Goal: Task Accomplishment & Management: Complete application form

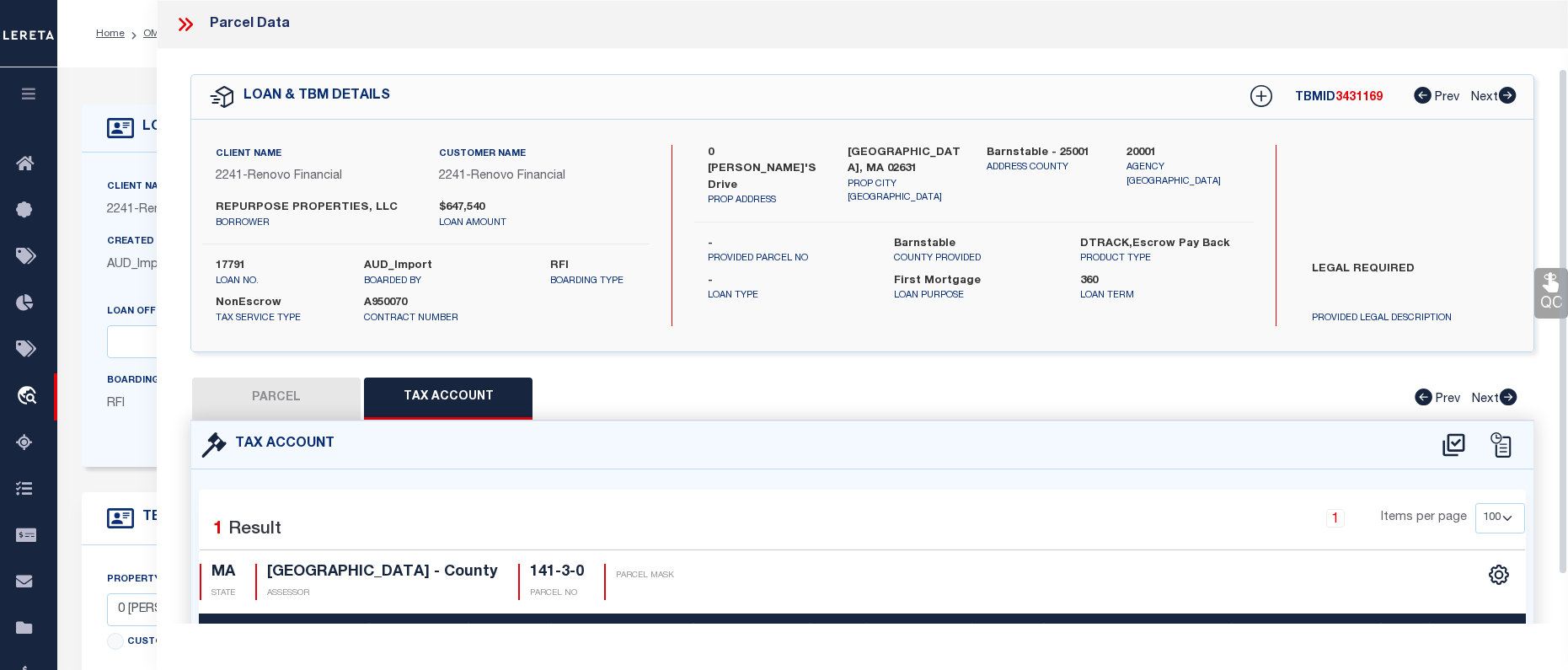
select select "100"
select select "14701"
select select "25066"
select select "10"
select select "NonEscrow"
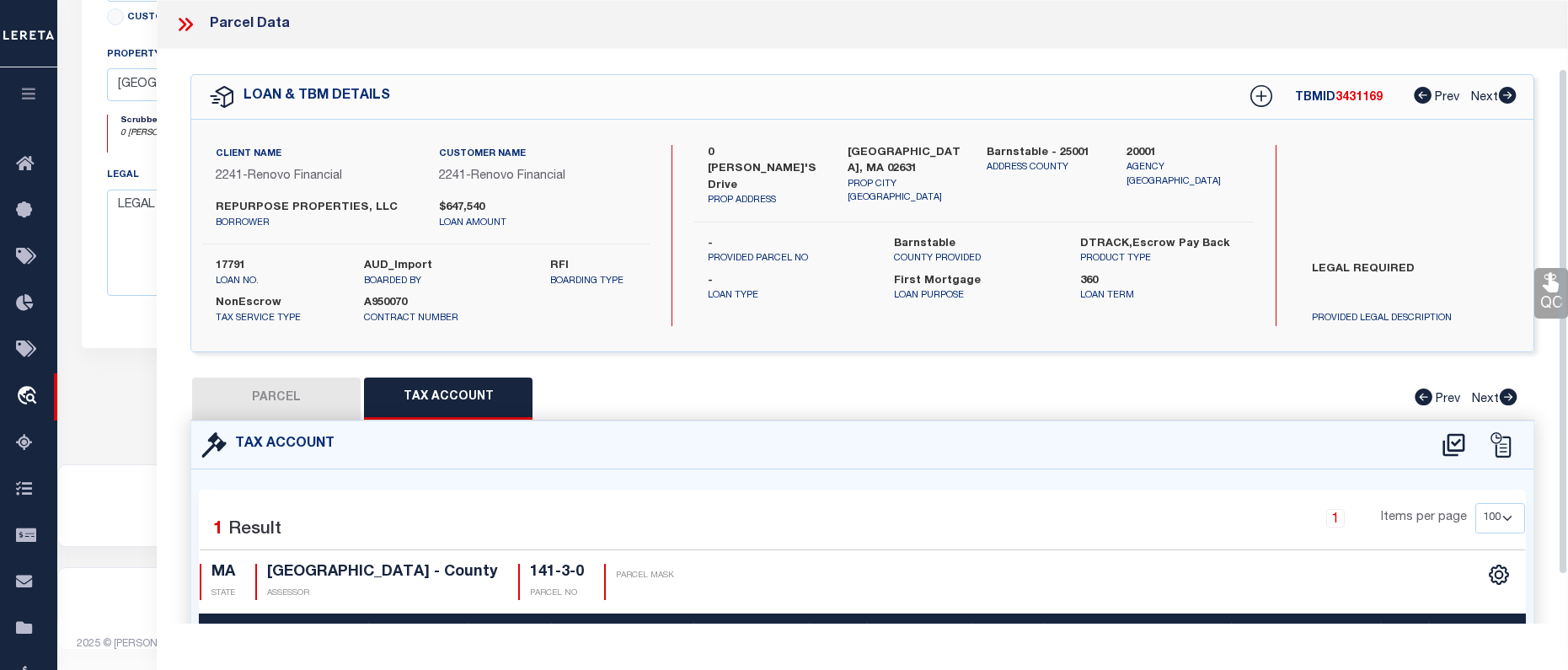
scroll to position [85, 0]
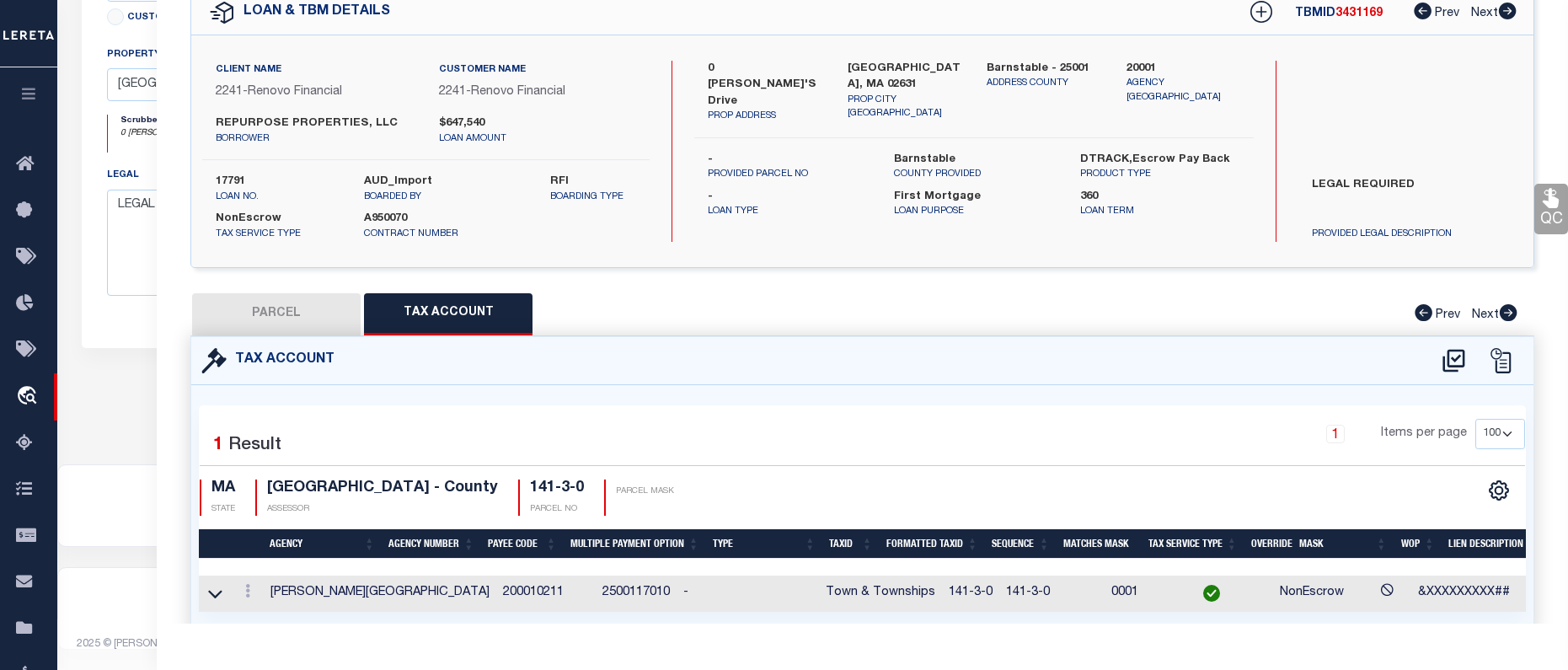
click at [126, 341] on div "Property Address 0 Evelyn's Drive Customer Provided Provided Tax ID Tax Service…" at bounding box center [627, 134] width 1091 height 428
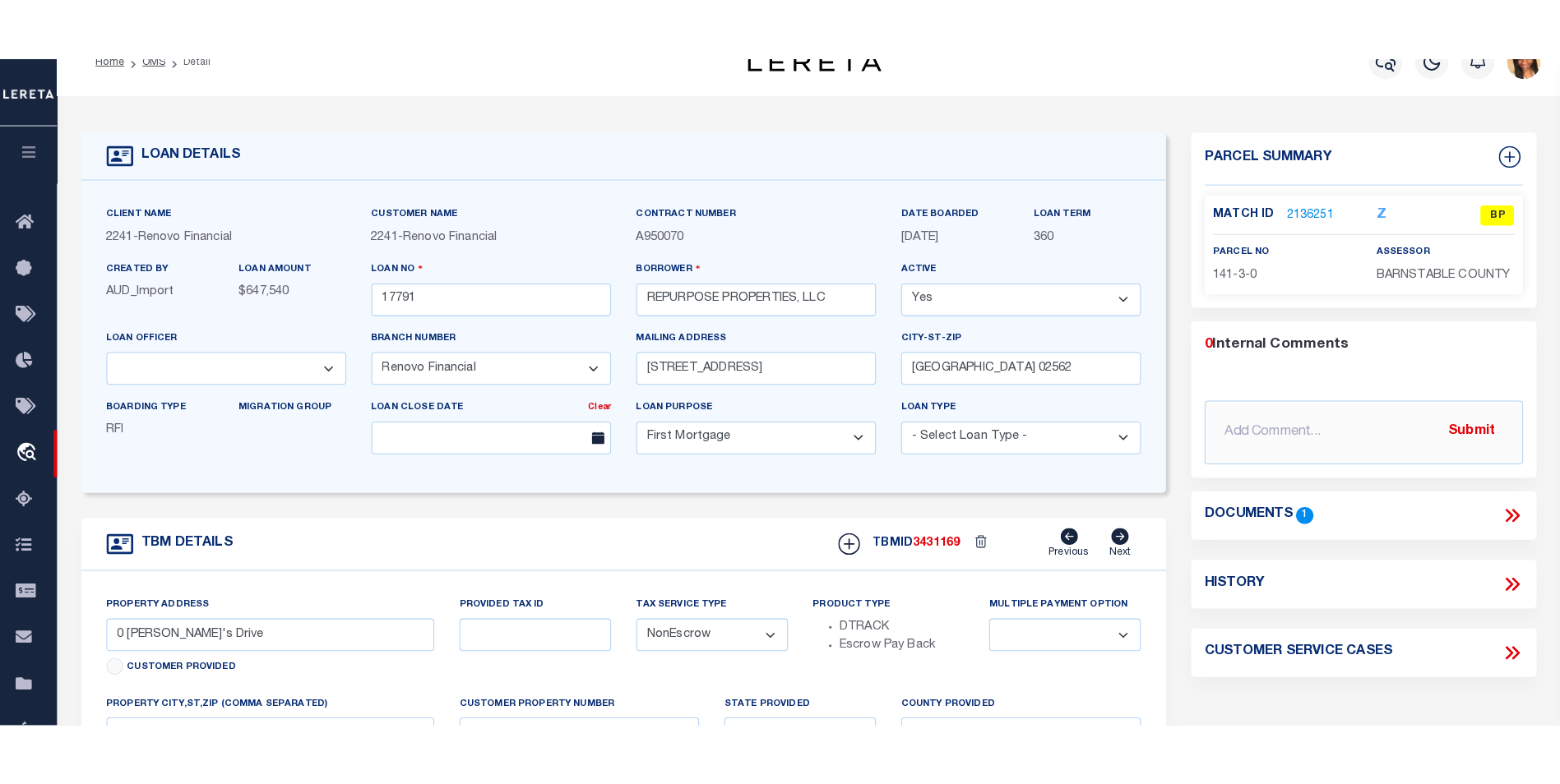
scroll to position [0, 0]
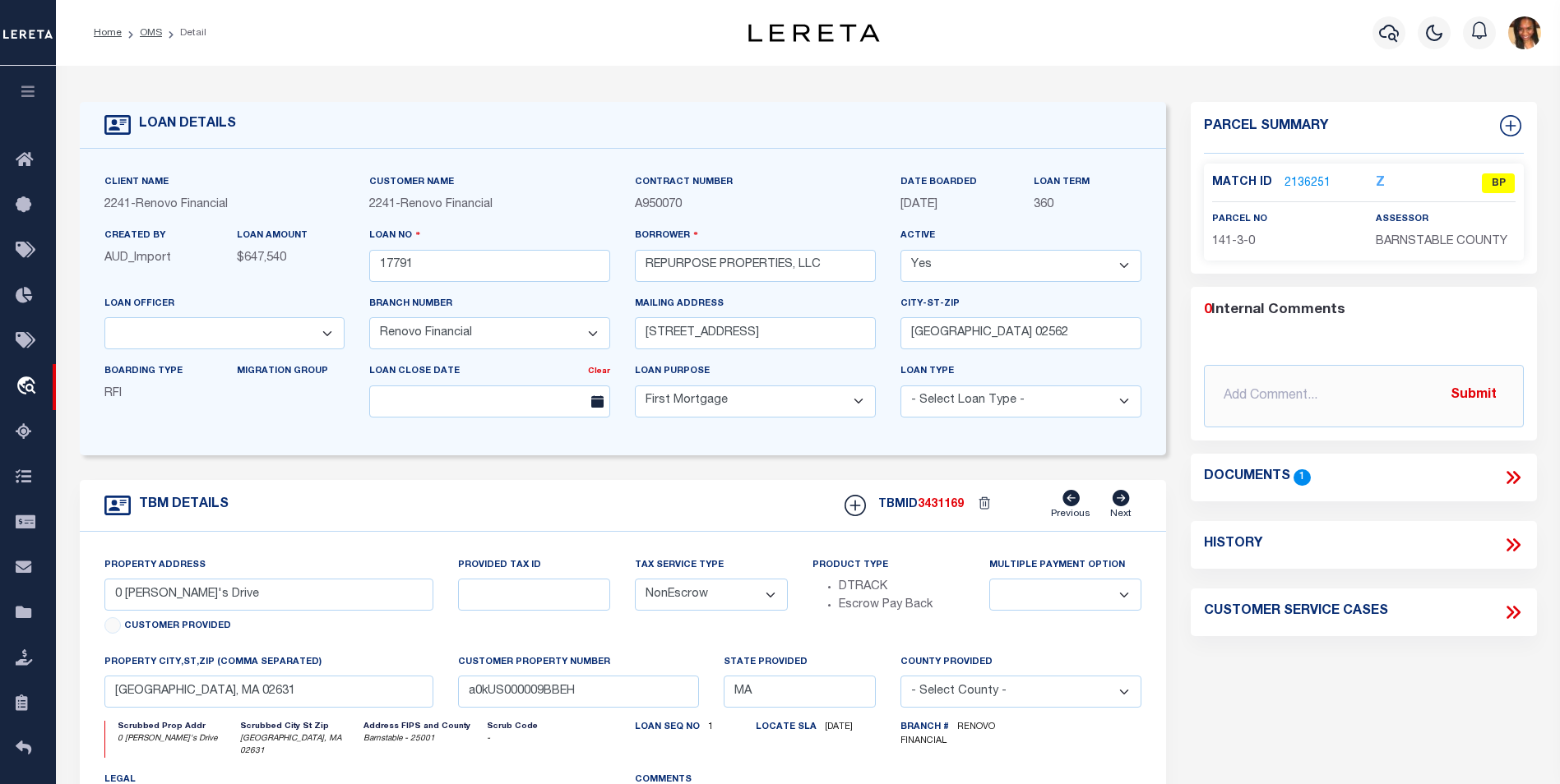
click at [1299, 188] on link "2136251" at bounding box center [1307, 183] width 46 height 17
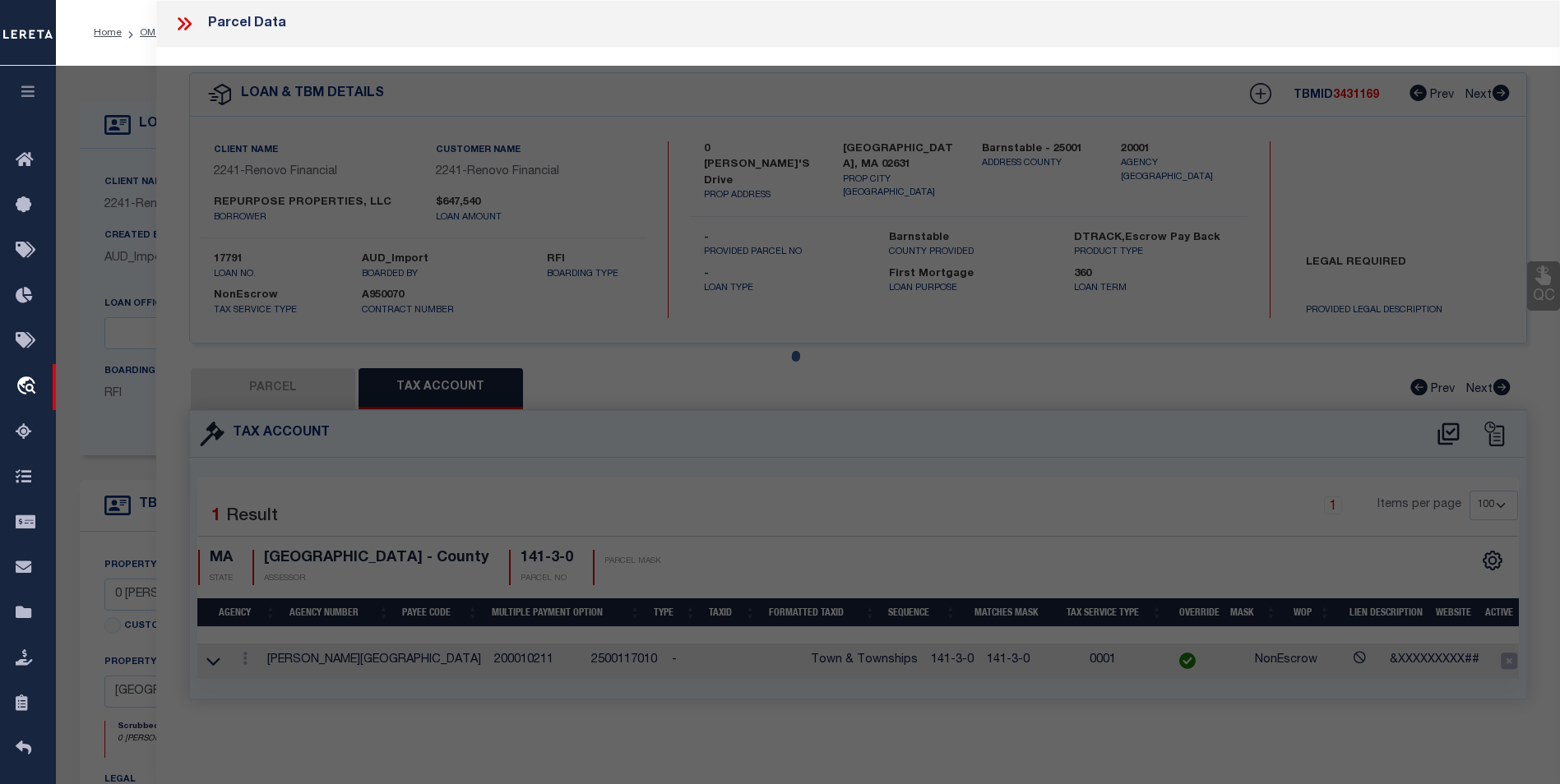
scroll to position [10, 0]
select select "AS"
select select
checkbox input "false"
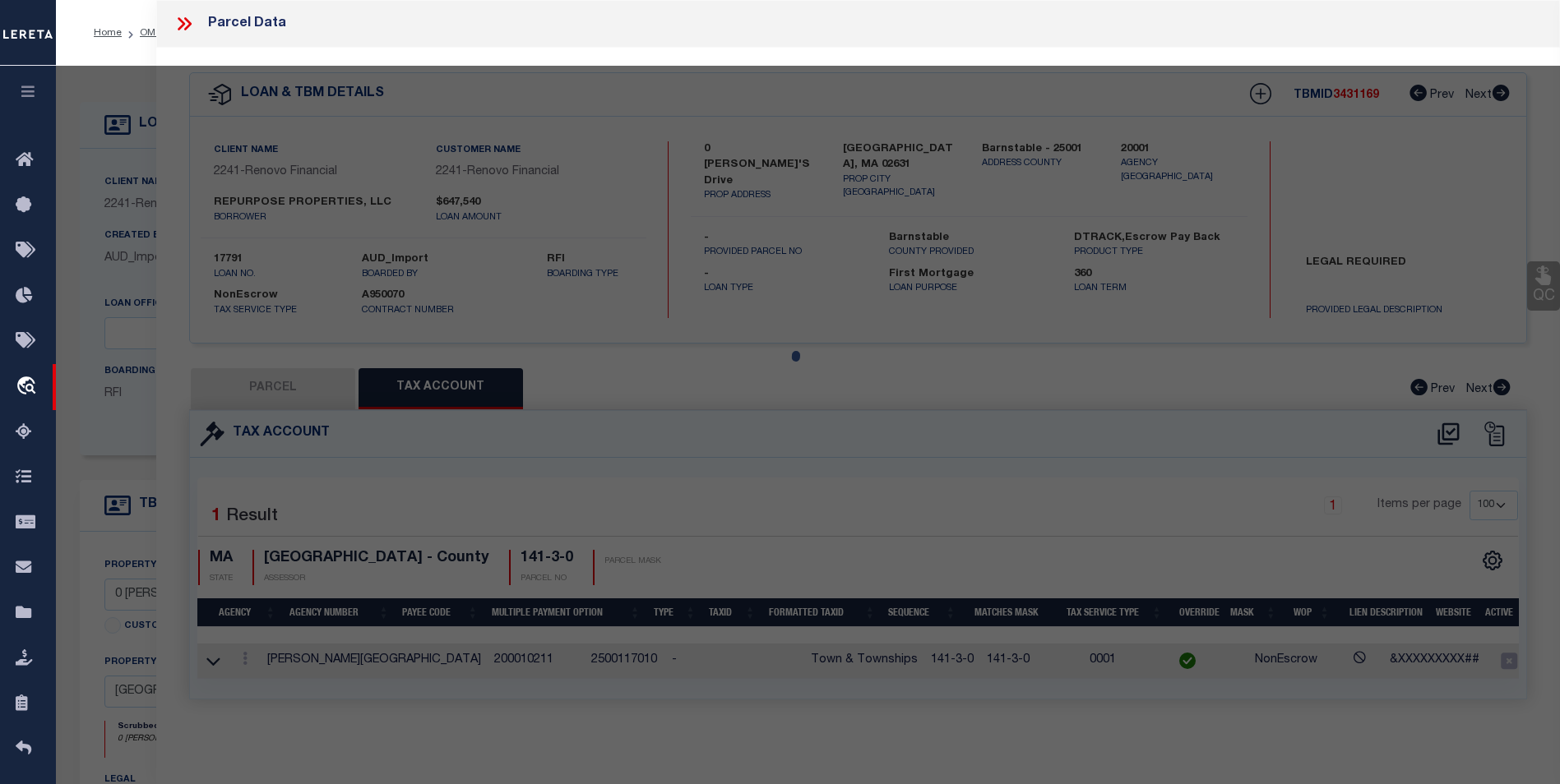
checkbox input "false"
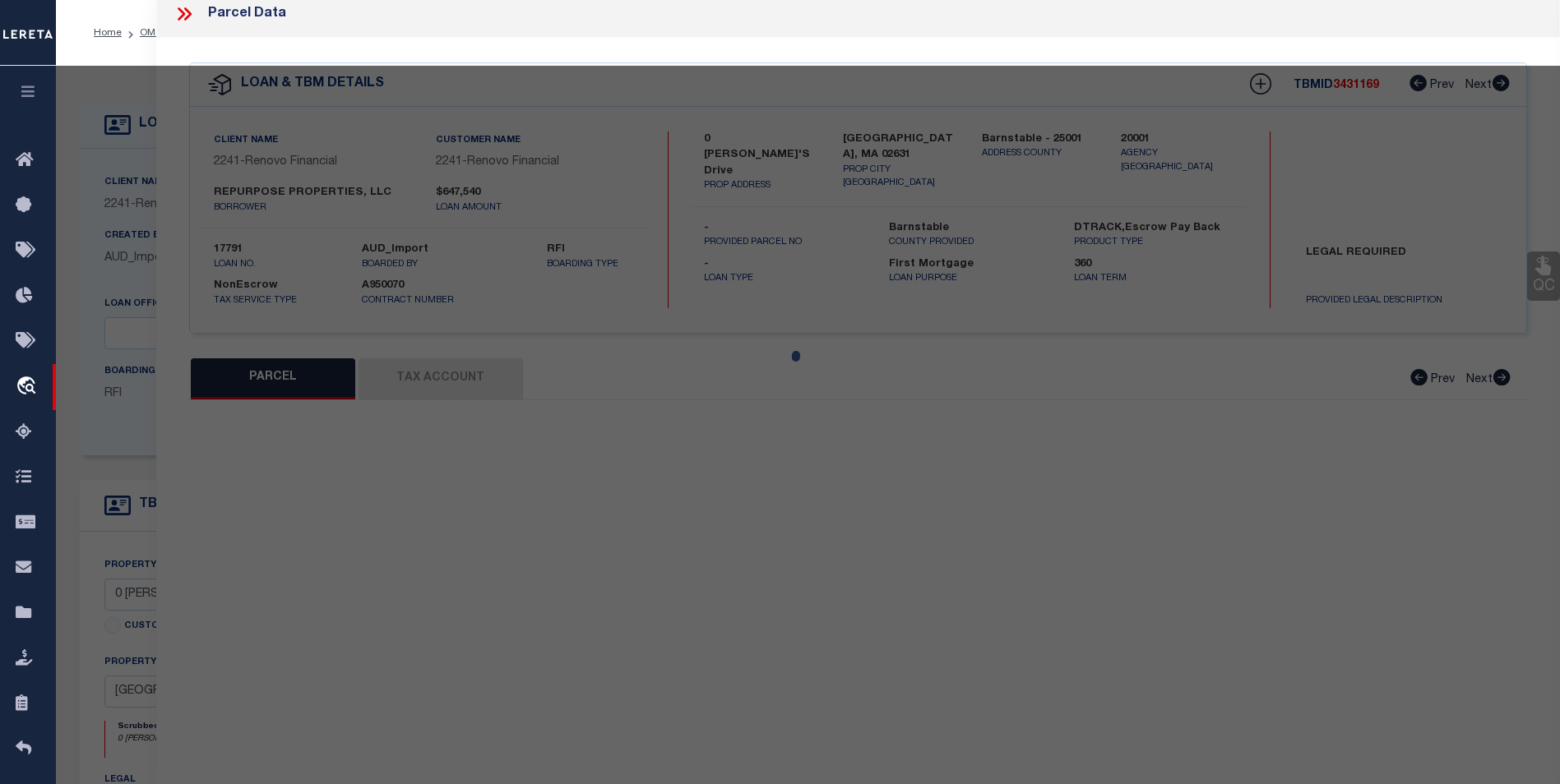
select select "BP"
type input "MORENO JEFFREY TRUSTEE"
select select "AGW"
select select "LEG"
type input "0 EVELYNS DRIVE"
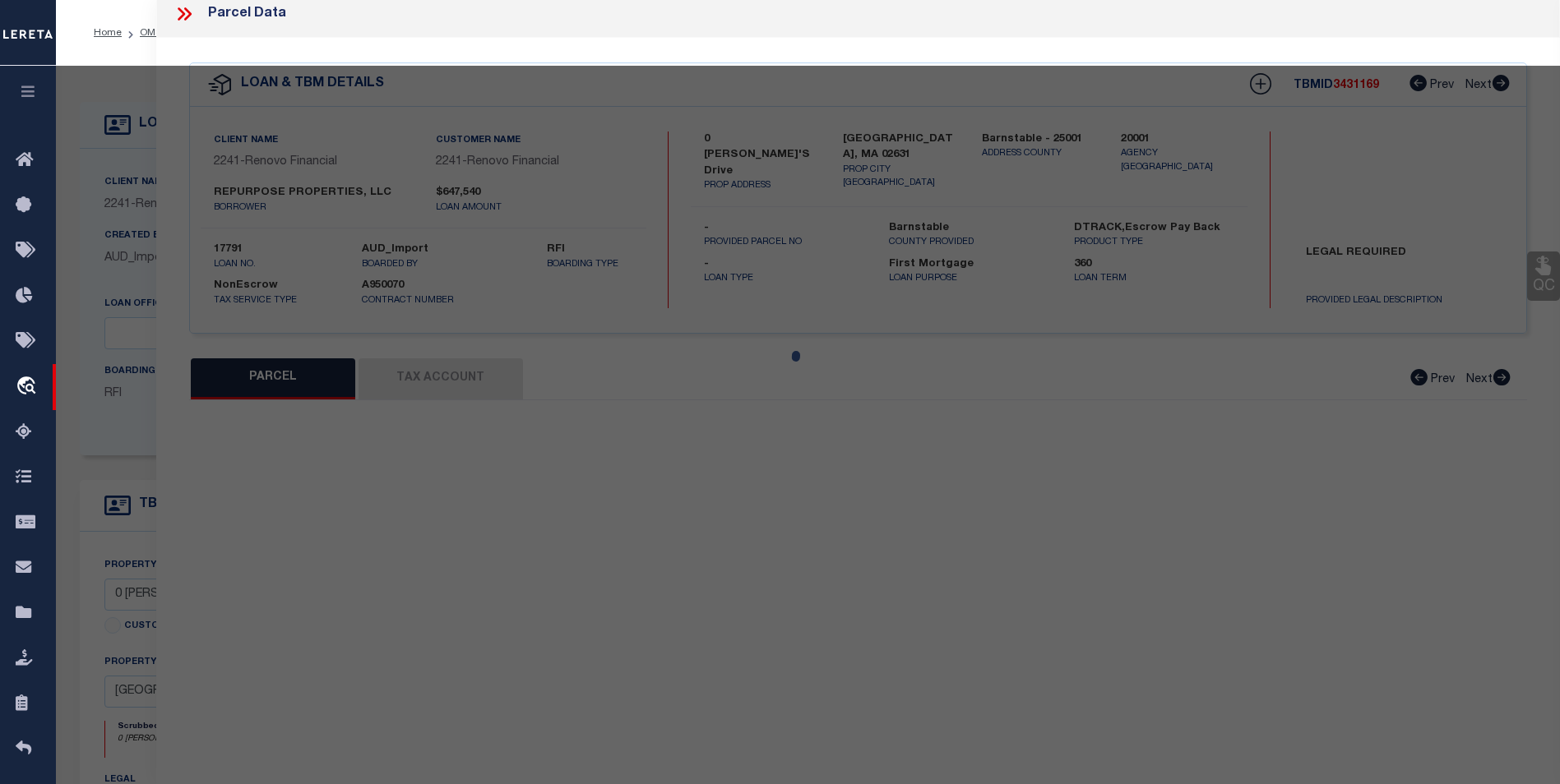
type input "Brewster, MA 02631"
type textarea "Incorrect Parcel"
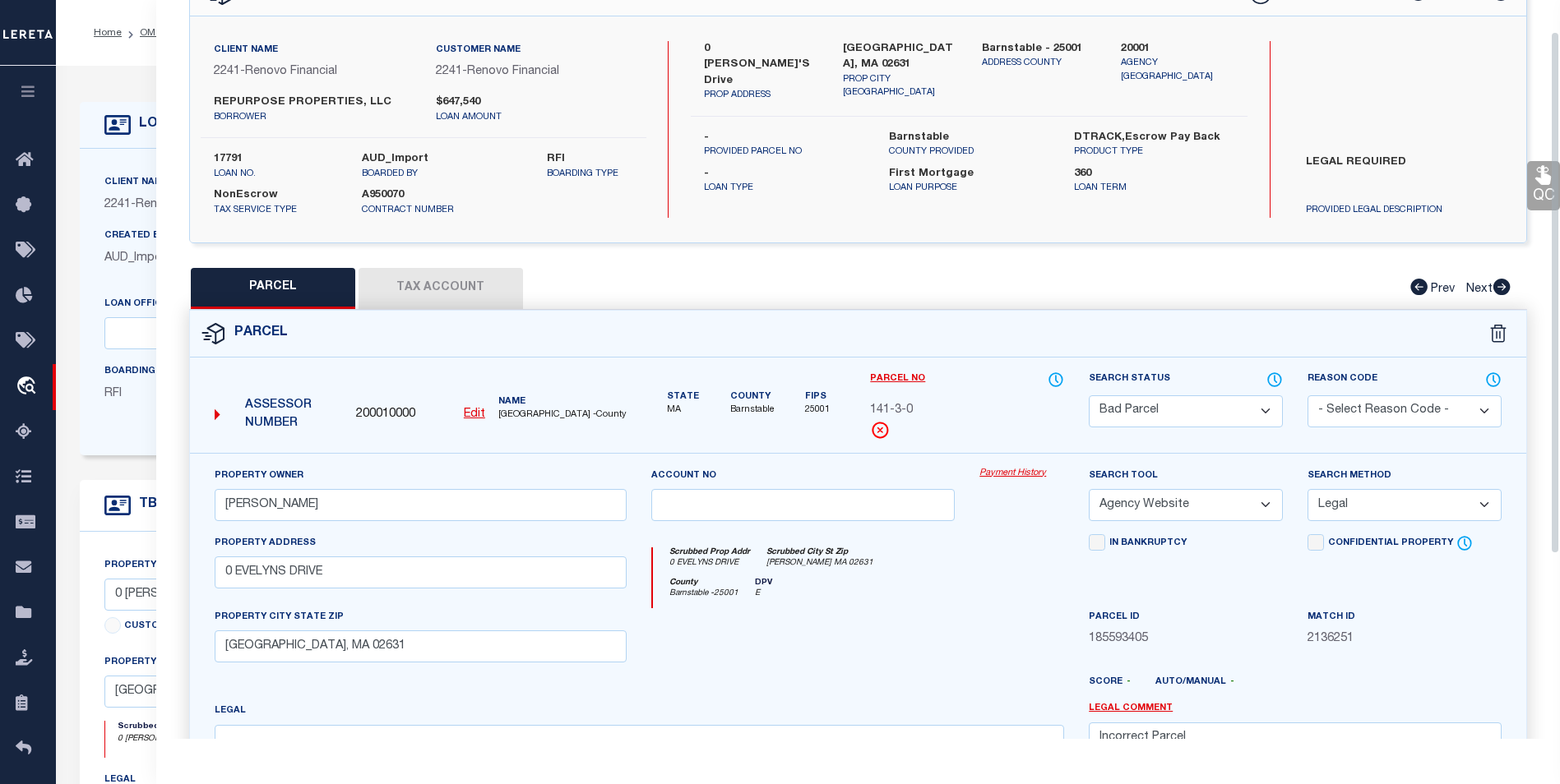
scroll to position [0, 0]
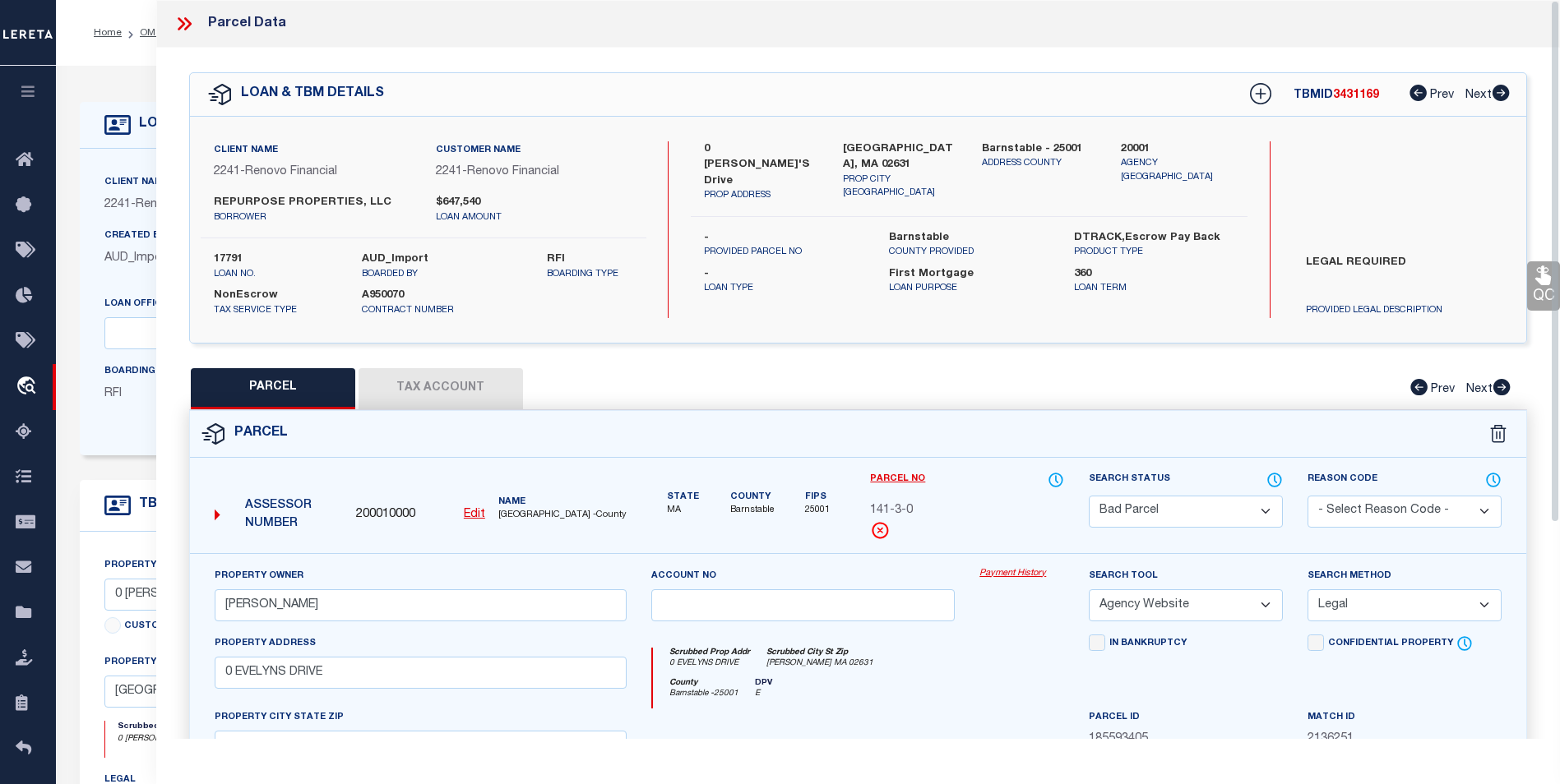
click at [188, 23] on icon at bounding box center [184, 23] width 21 height 21
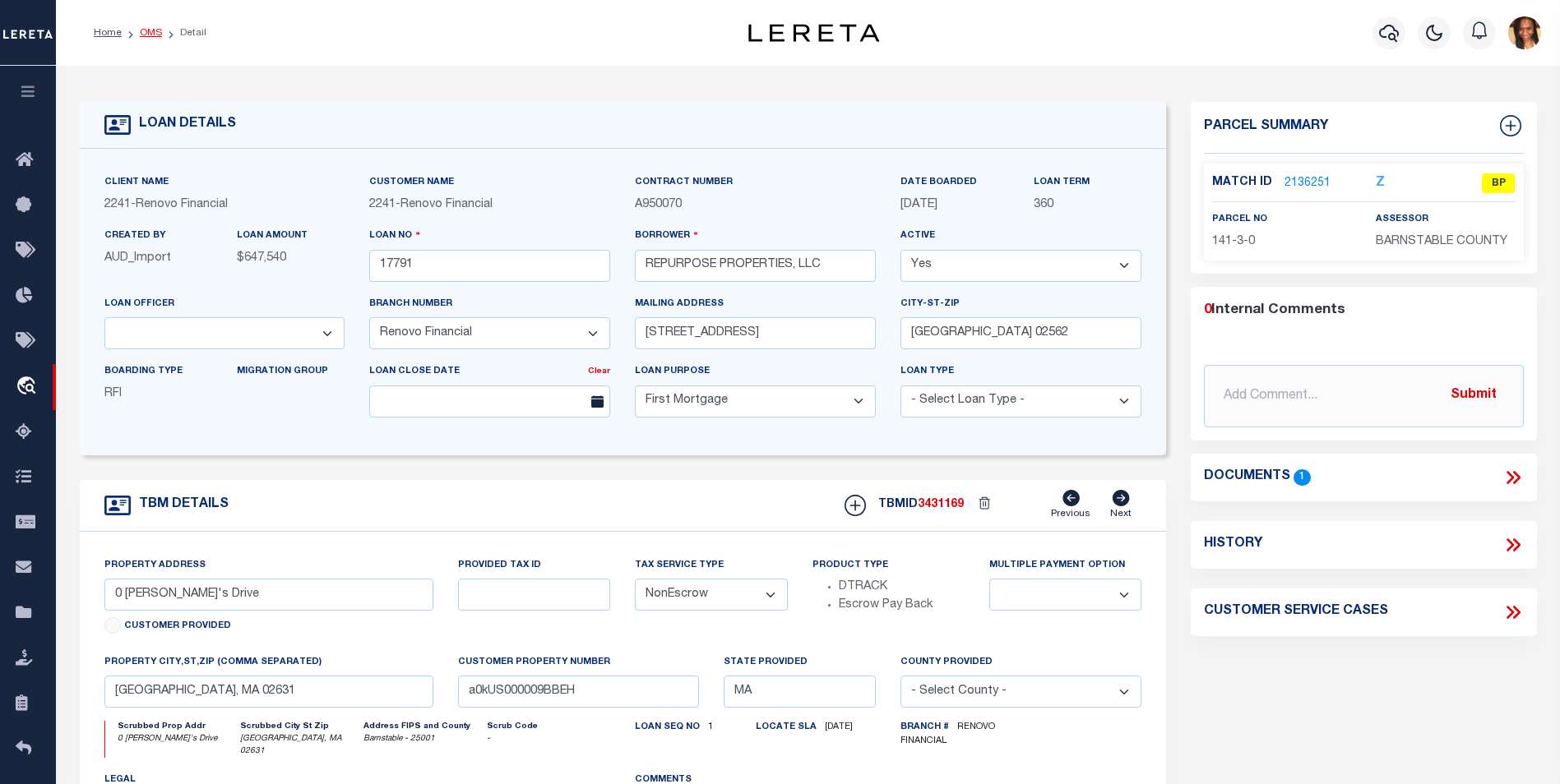
click at [156, 35] on link "OMS" at bounding box center [150, 33] width 22 height 10
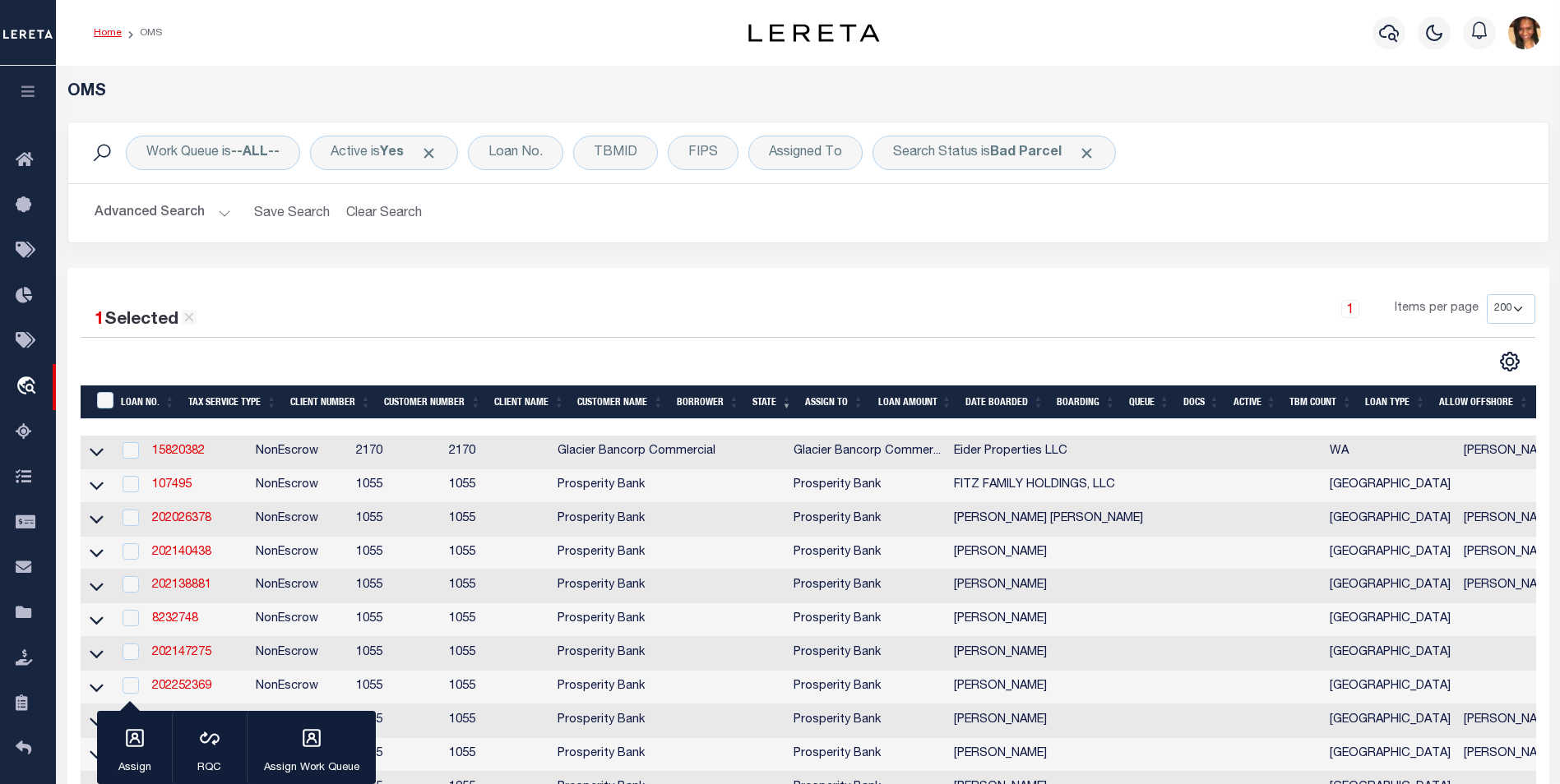
click at [113, 35] on link "Home" at bounding box center [107, 33] width 28 height 10
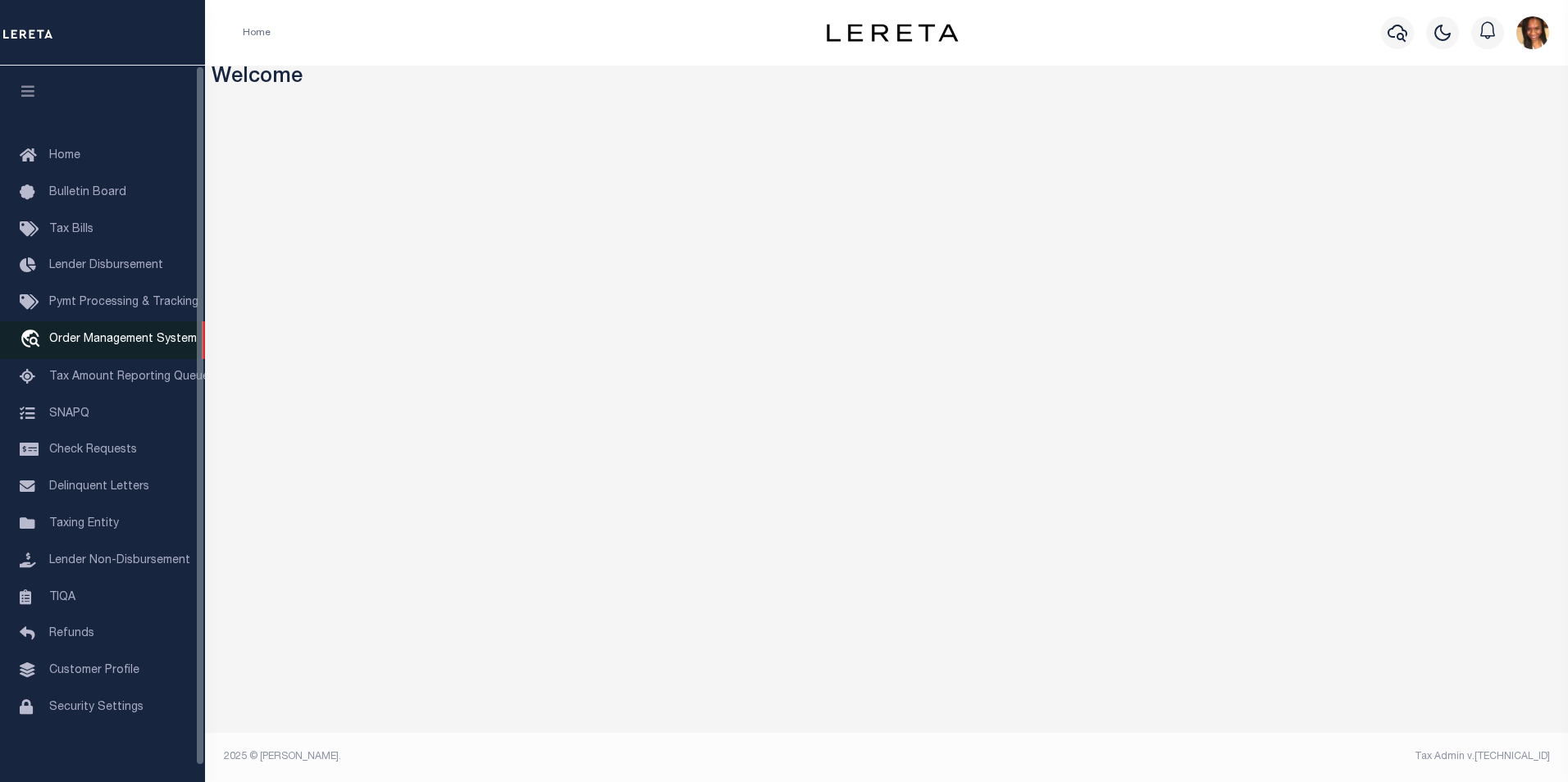
click at [130, 334] on link "travel_explore Order Management System" at bounding box center [103, 340] width 205 height 38
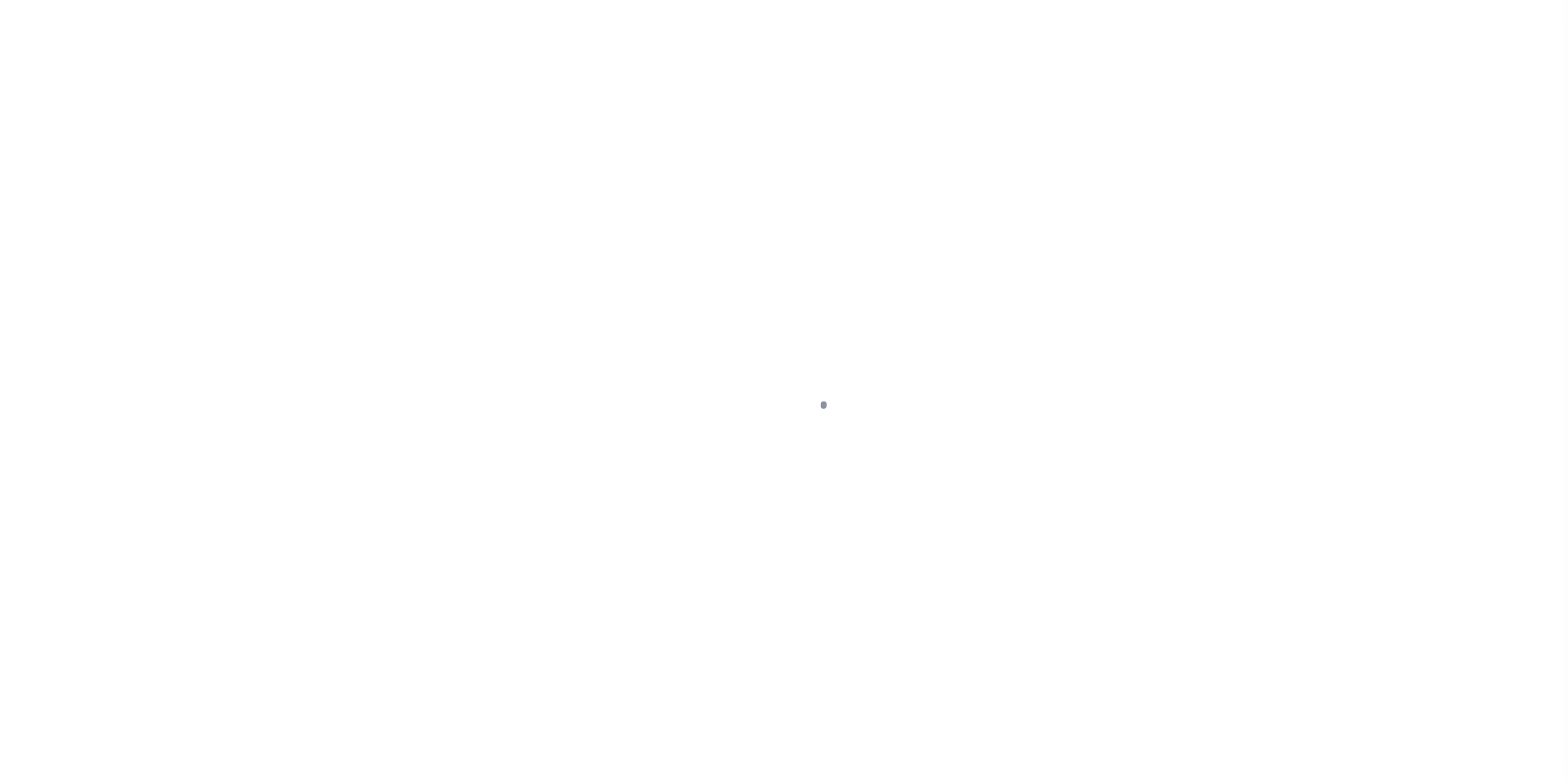
scroll to position [16, 0]
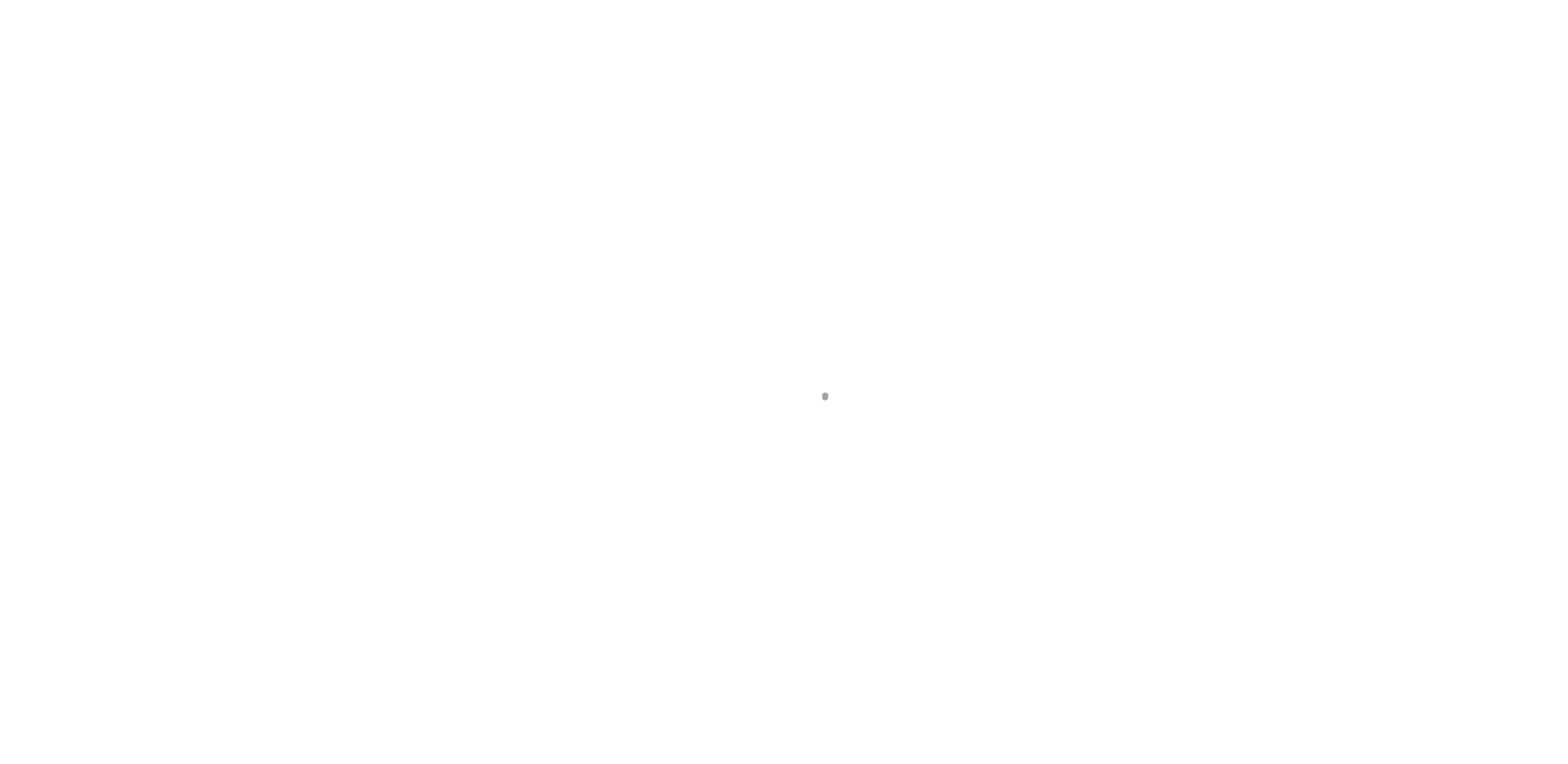
select select "4581"
select select "NonEscrow"
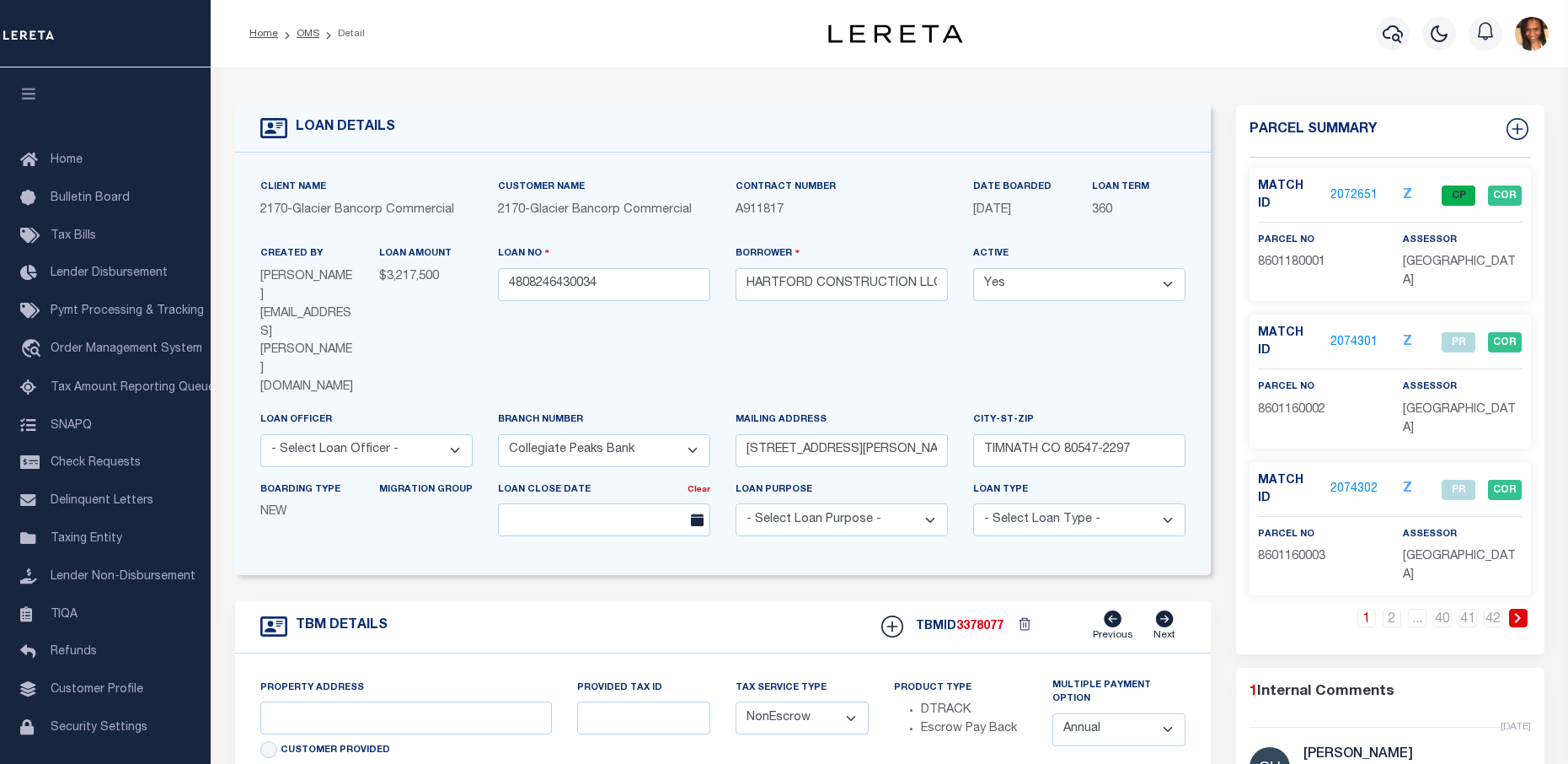
type input "60 TOWNHOME LOTS TIMNATH RANCH FILING 8"
type input "TIMNATH CO 80547"
type input "CO"
select select
select select "2"
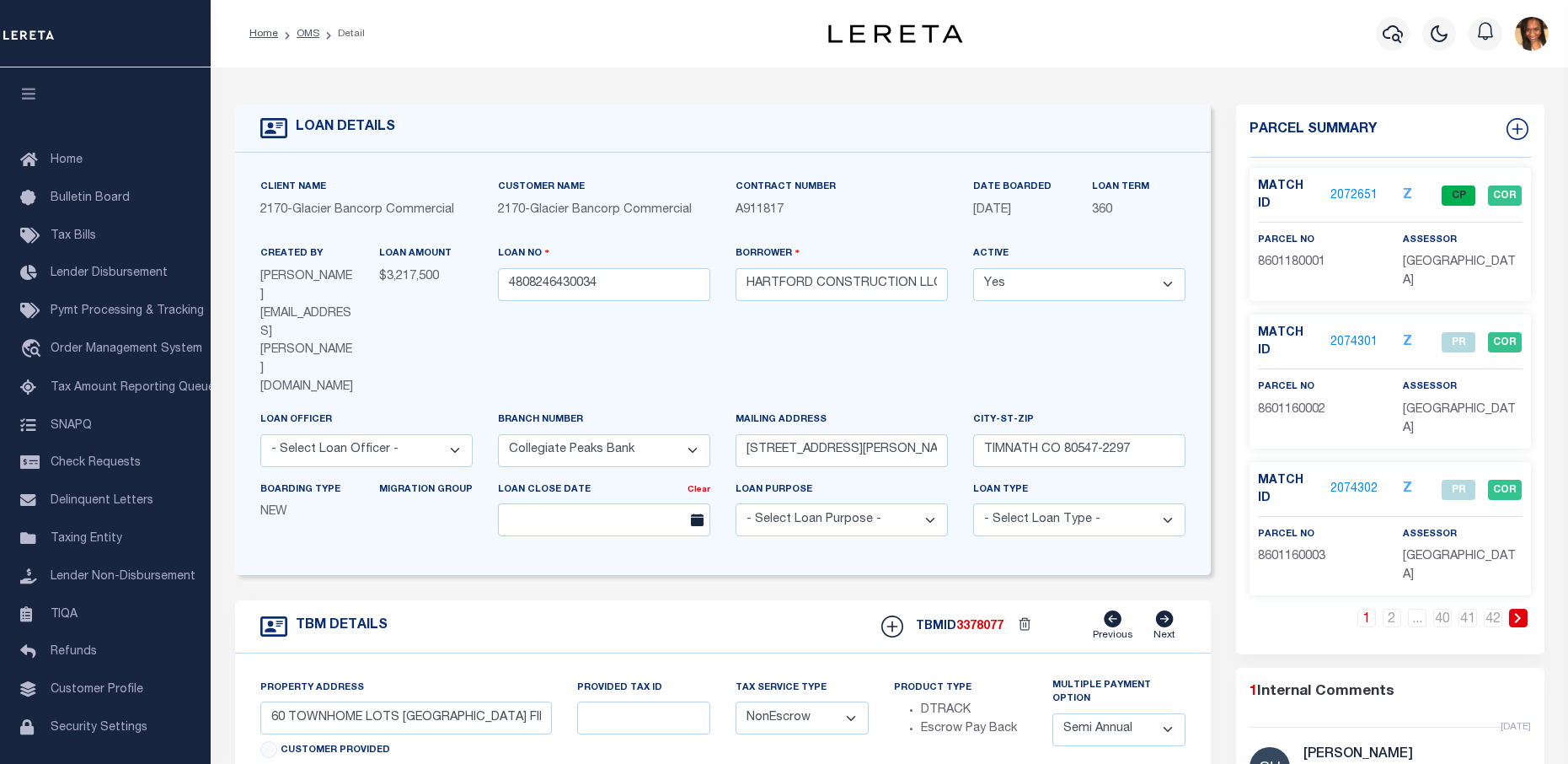
click at [320, 31] on li "Detail" at bounding box center [342, 33] width 45 height 15
click at [314, 35] on link "OMS" at bounding box center [308, 34] width 23 height 10
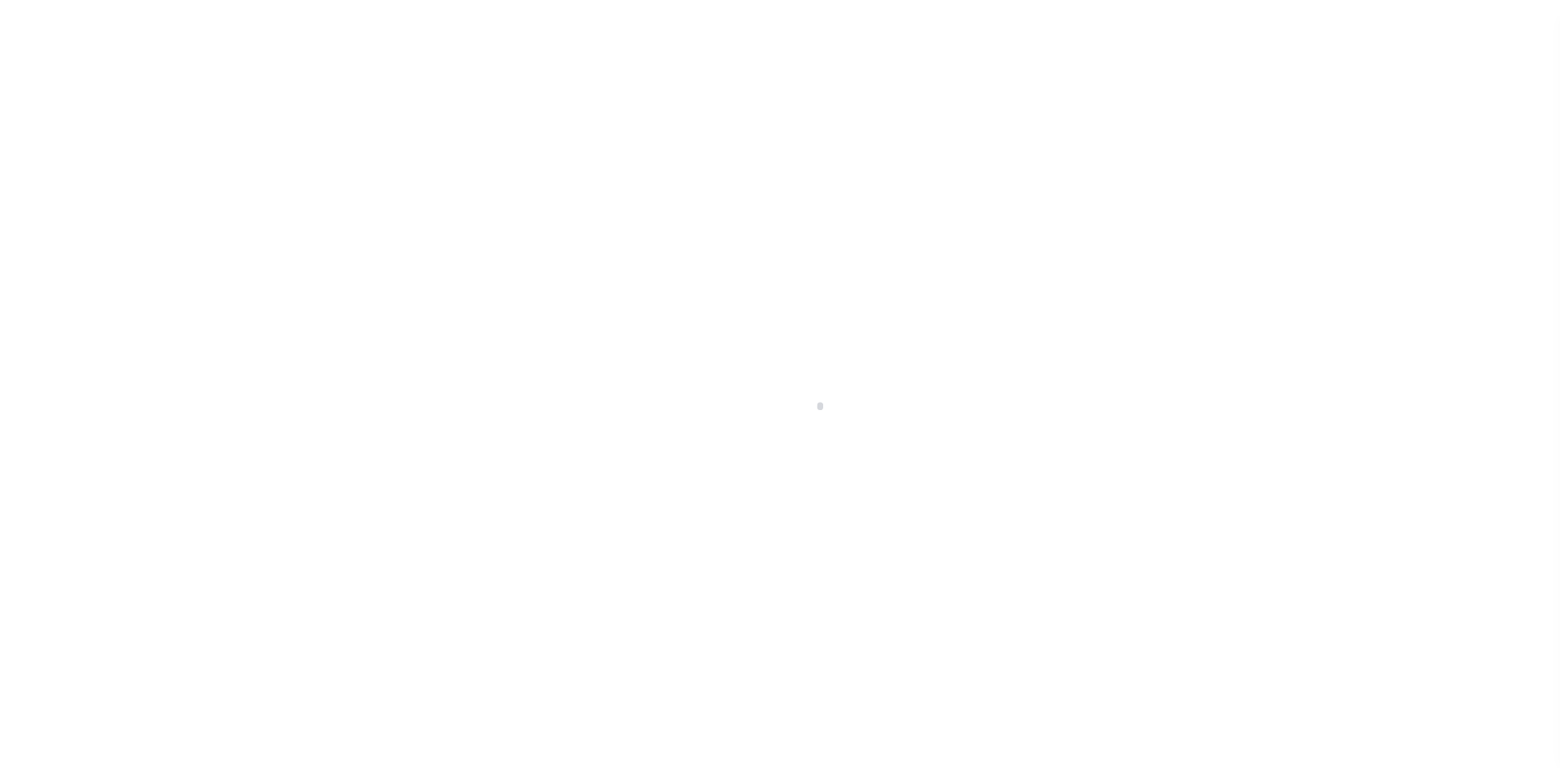
scroll to position [56, 0]
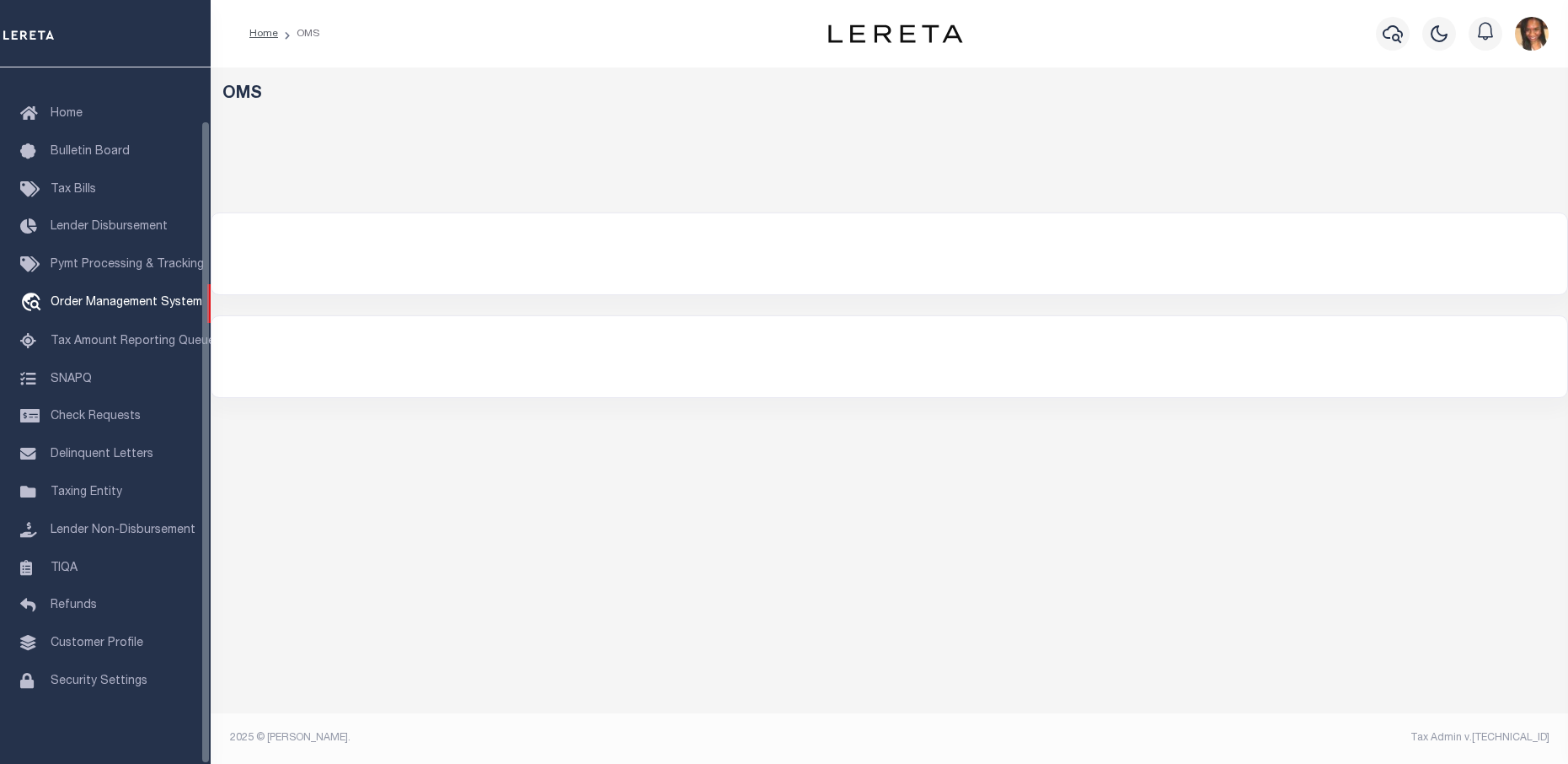
select select "200"
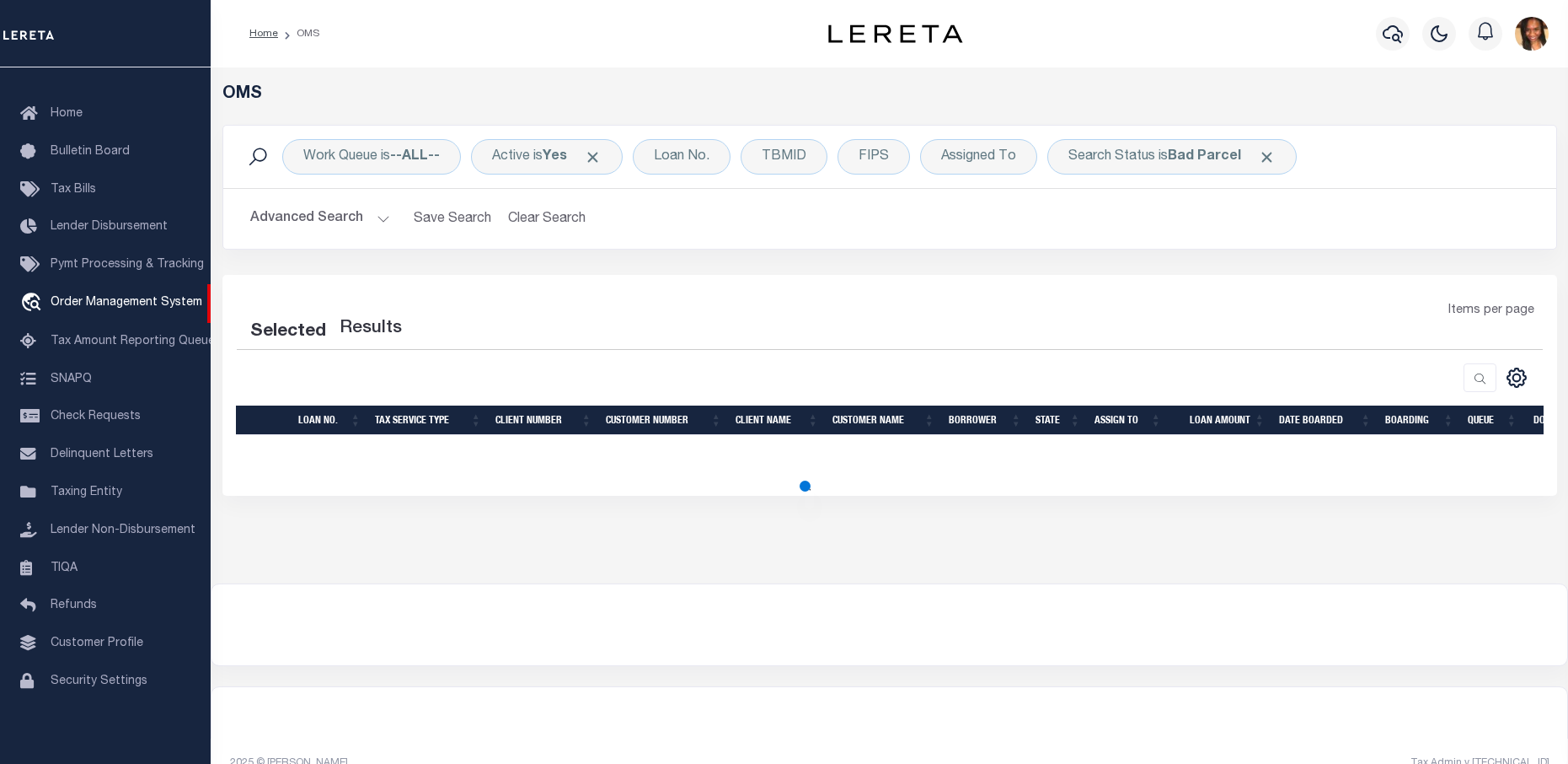
select select "200"
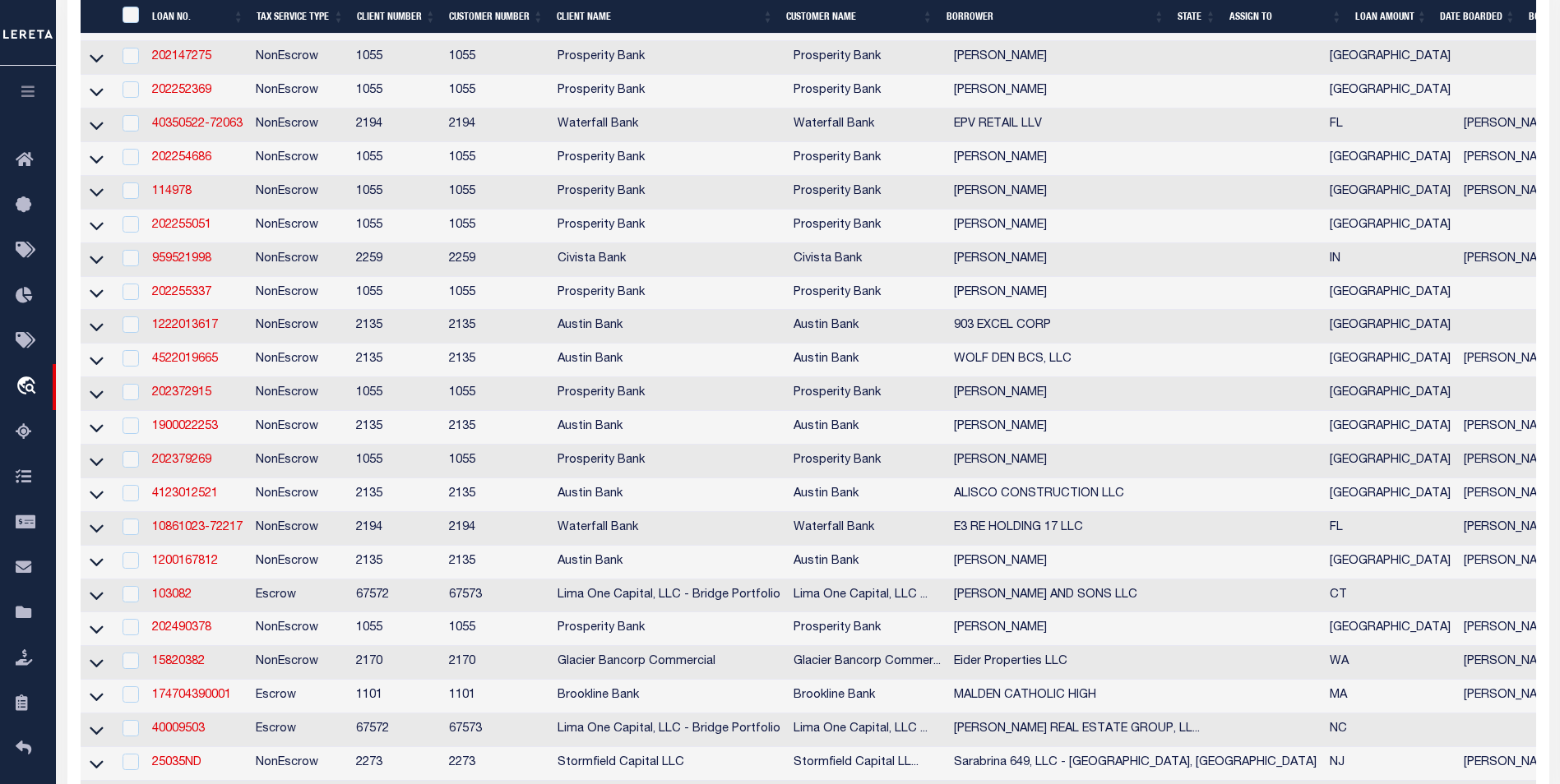
scroll to position [740, 0]
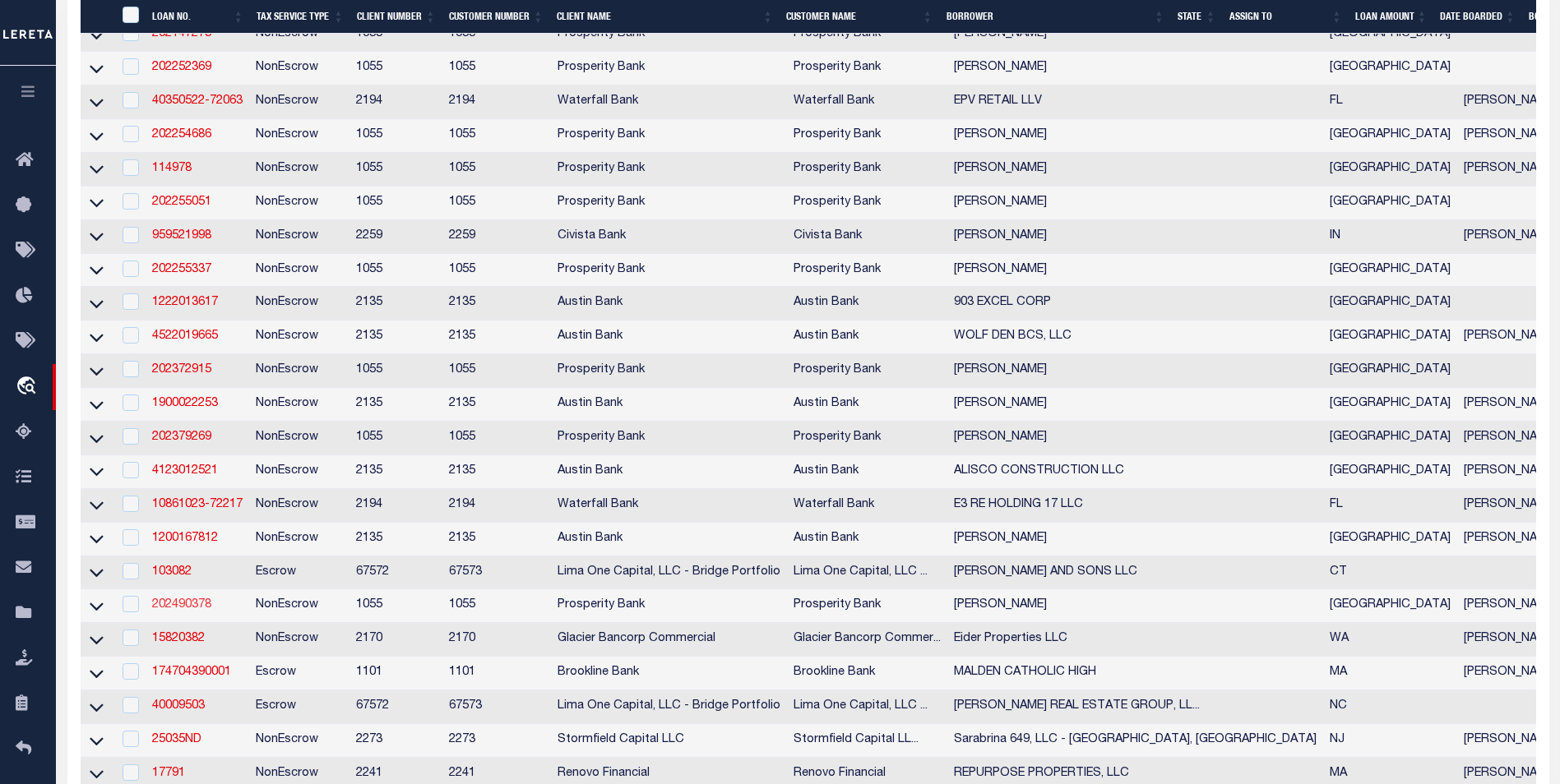
click at [183, 611] on link "202490378" at bounding box center [182, 605] width 59 height 12
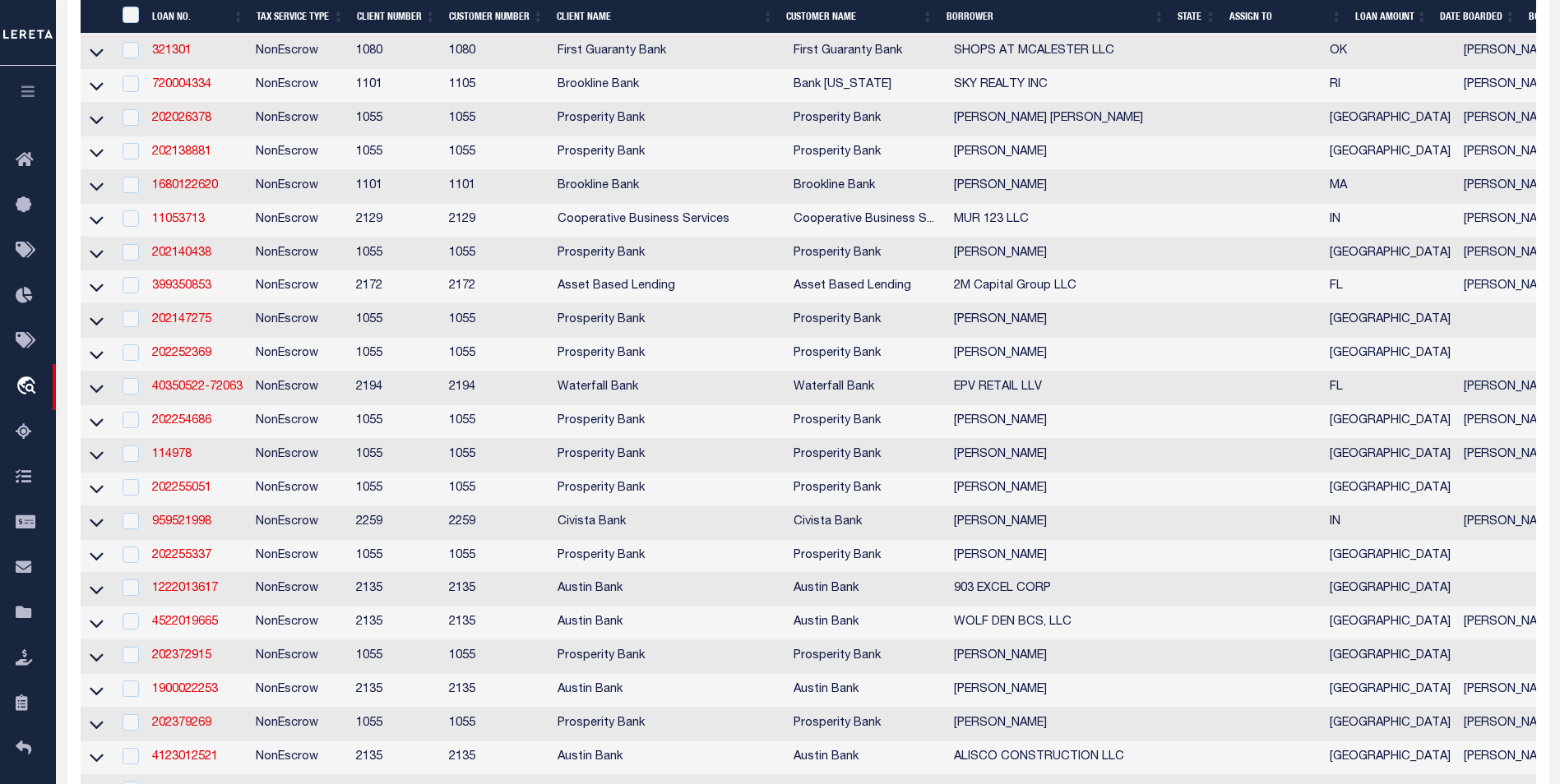
type input "202490378"
type input "[PERSON_NAME]"
select select
type input "1068 CR 3805"
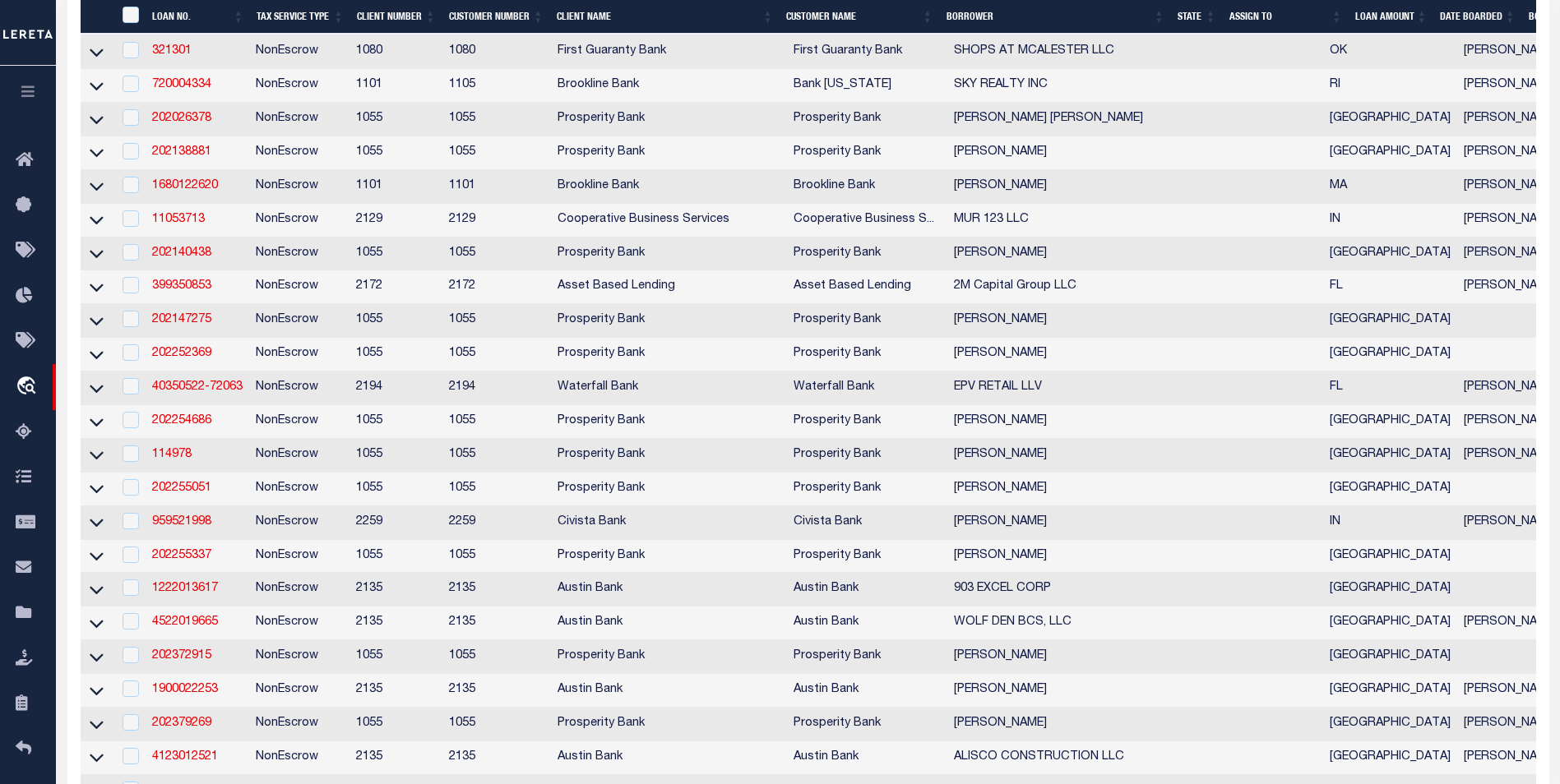
type input "BULLARD TX 75757"
select select "100"
select select "NonEscrow"
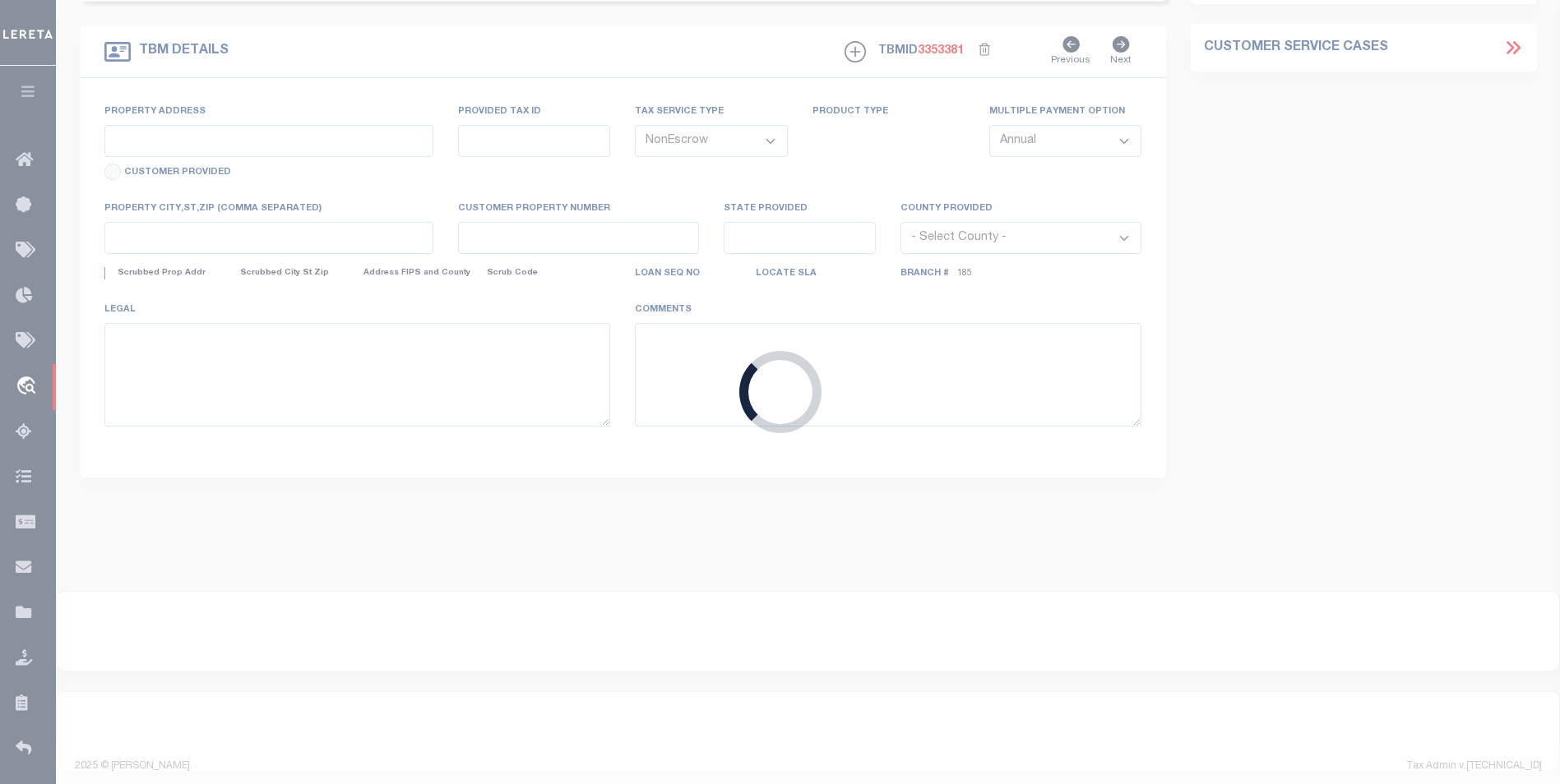
type input "1068 CR 3805"
type input "109767"
select select
type input "BULLARD, TX 75757"
type input "TX"
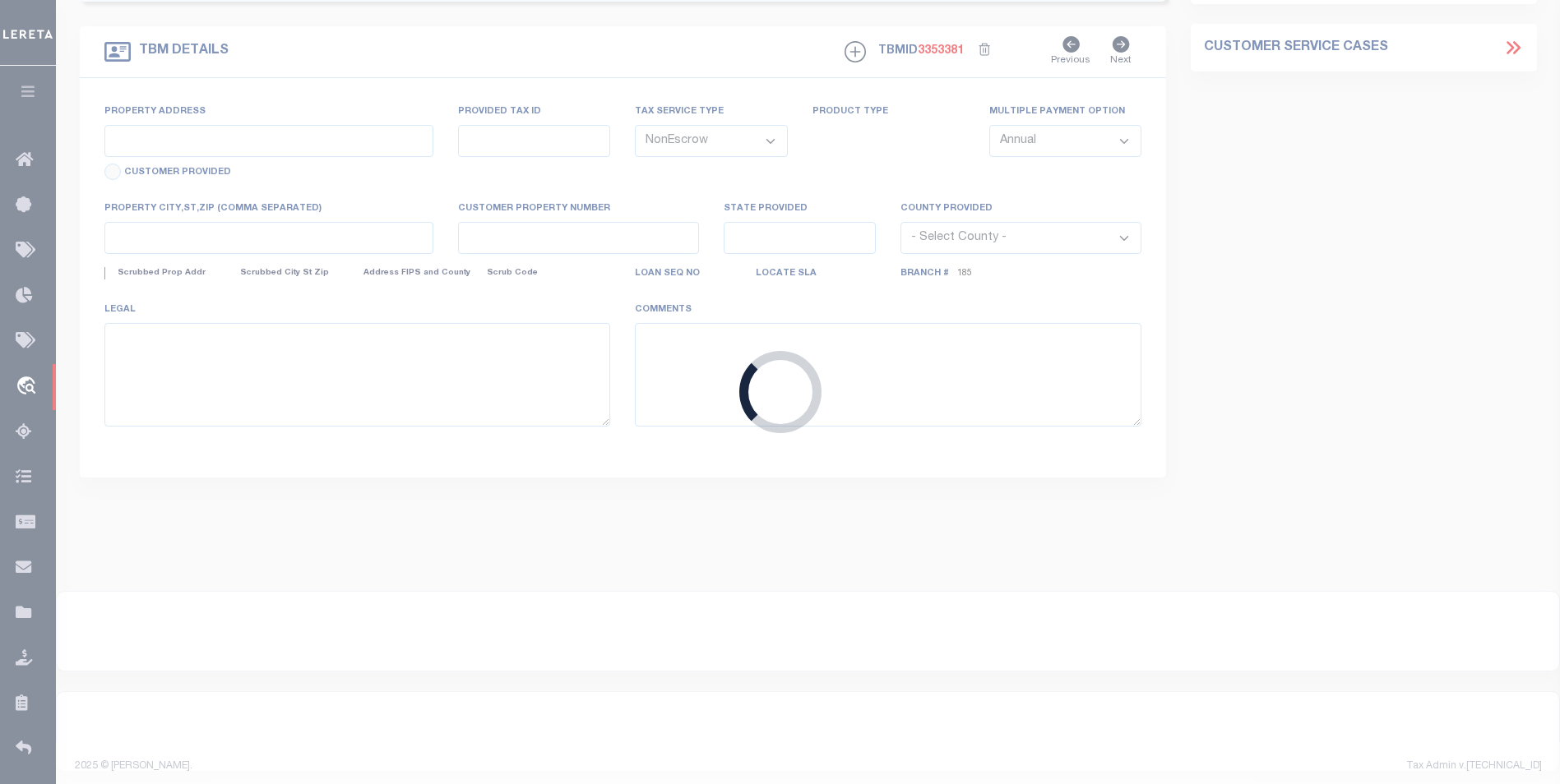
type textarea "10.00 AC JACOB MAST SURV AB #546"
select select "36909"
select select "4001"
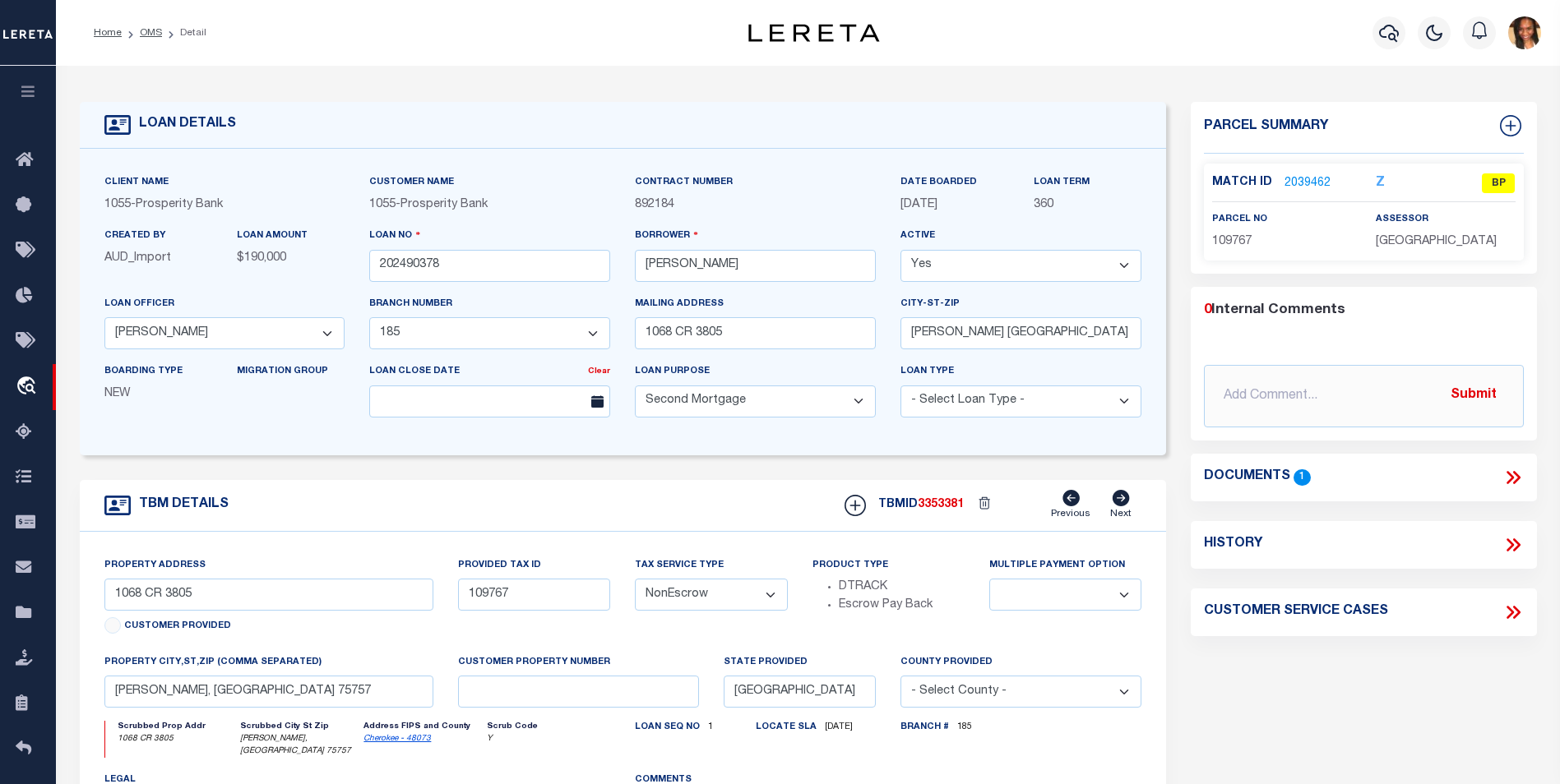
click at [1299, 177] on link "2039462" at bounding box center [1307, 183] width 46 height 17
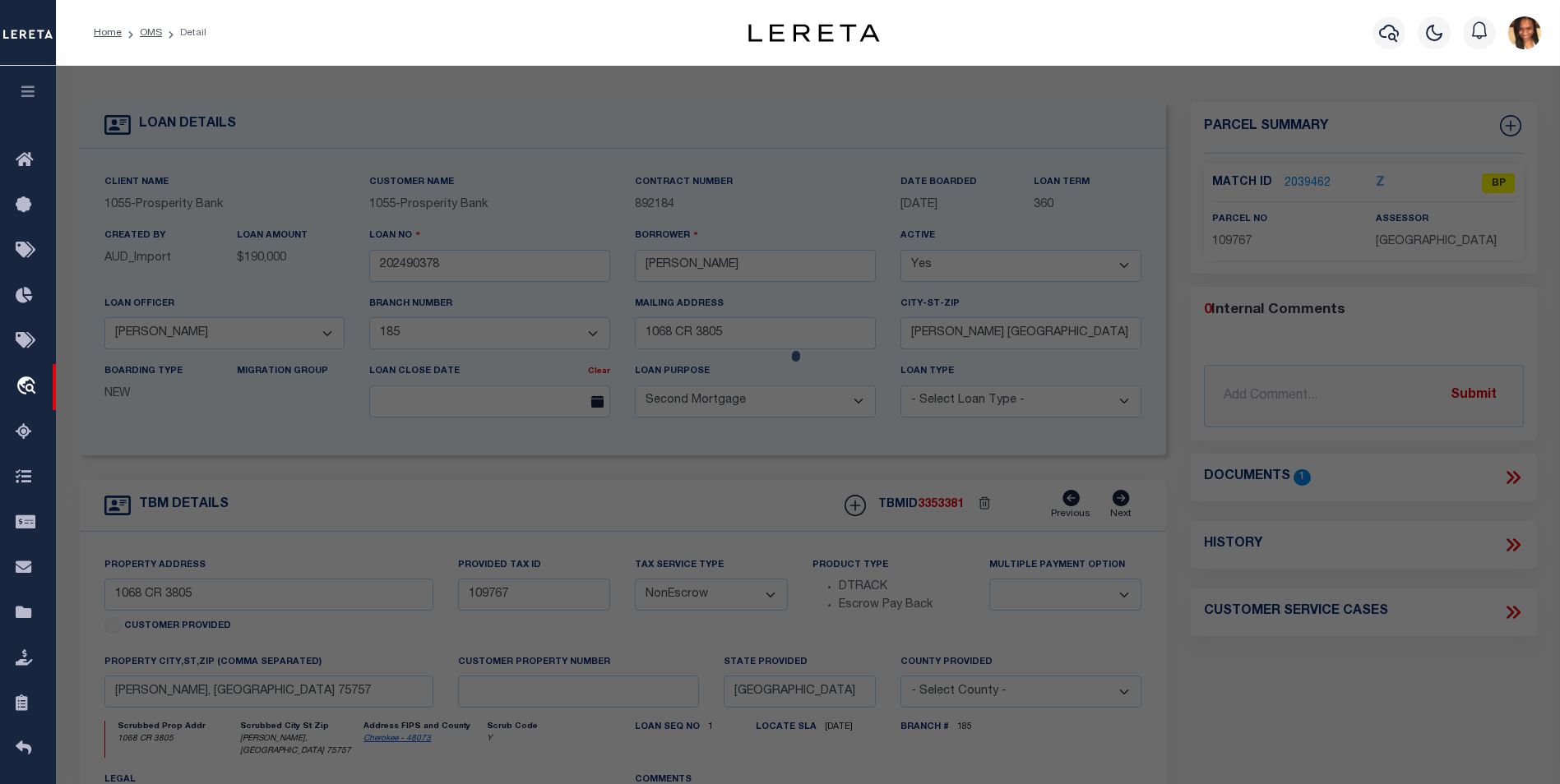
checkbox input "false"
select select "BP"
type input "HICKS MATTHEW ROBERT"
select select "AGW"
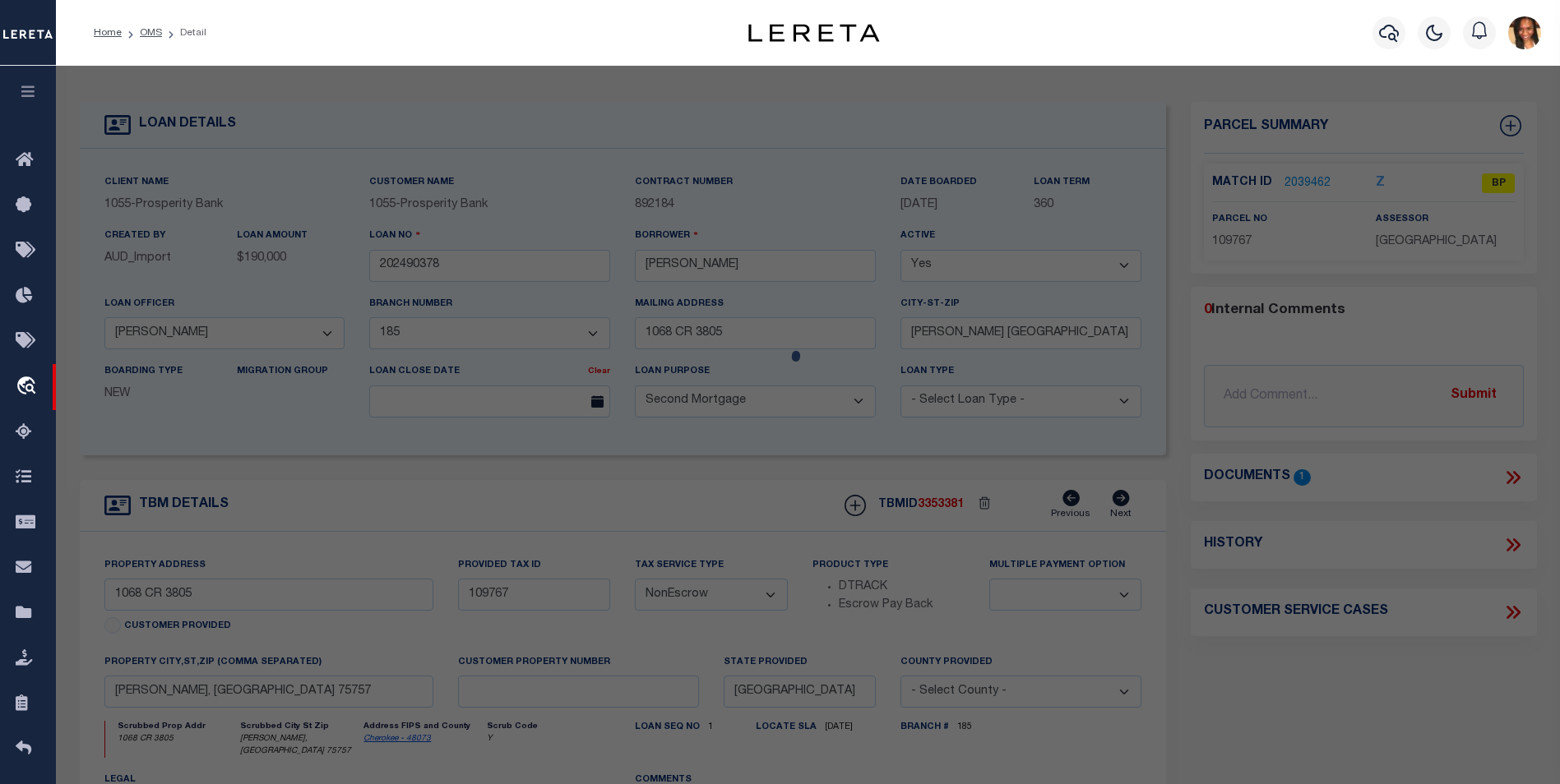
select select
type input "1068 CR 3805"
type input "[GEOGRAPHIC_DATA]"
type textarea "A 546 BLK 1627 TR 10H J MAST G01"
type textarea "Incorrect payee correct payee is [GEOGRAPHIC_DATA] Information taken verbally"
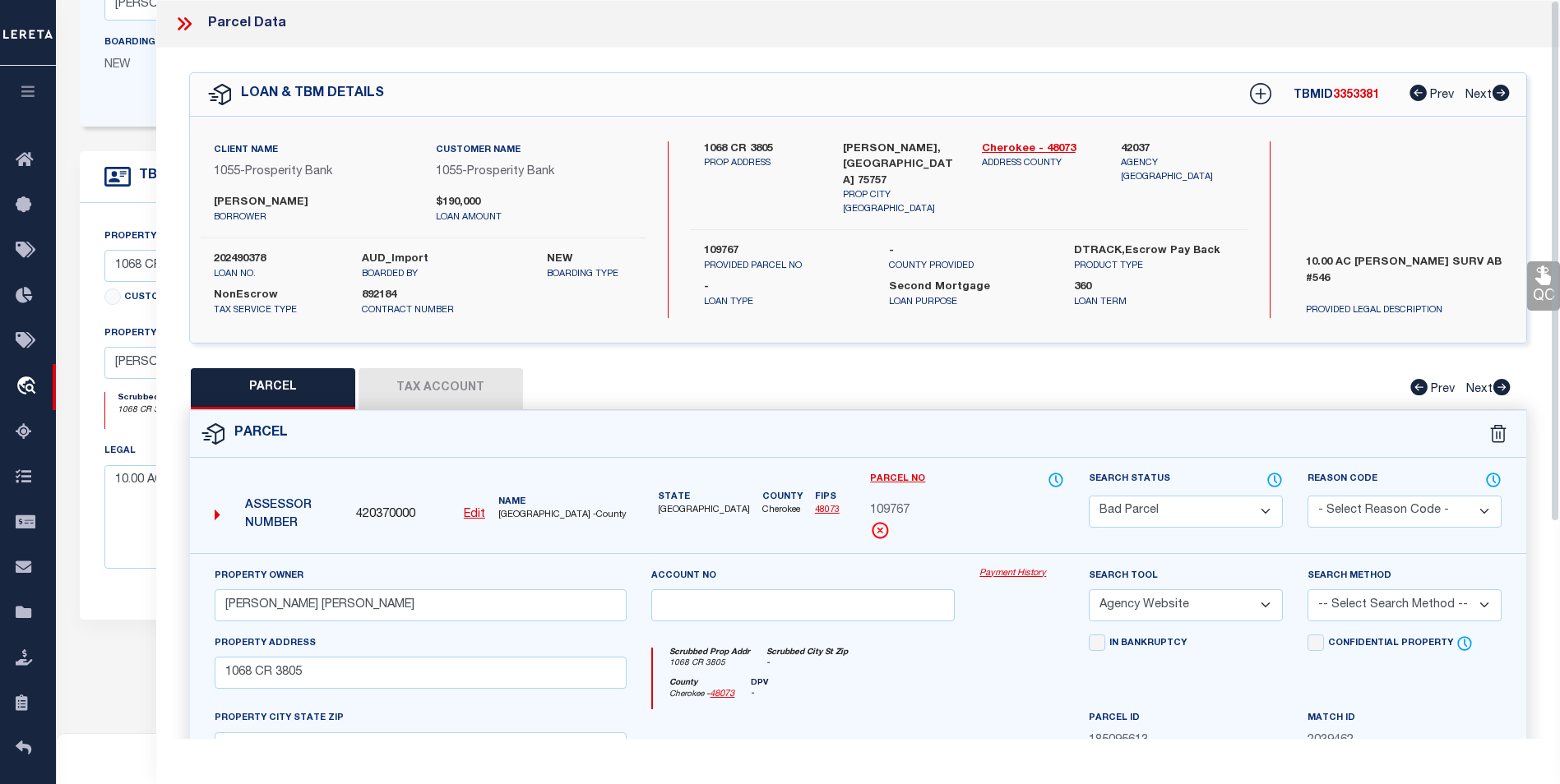
click at [445, 381] on button "Tax Account" at bounding box center [441, 388] width 165 height 41
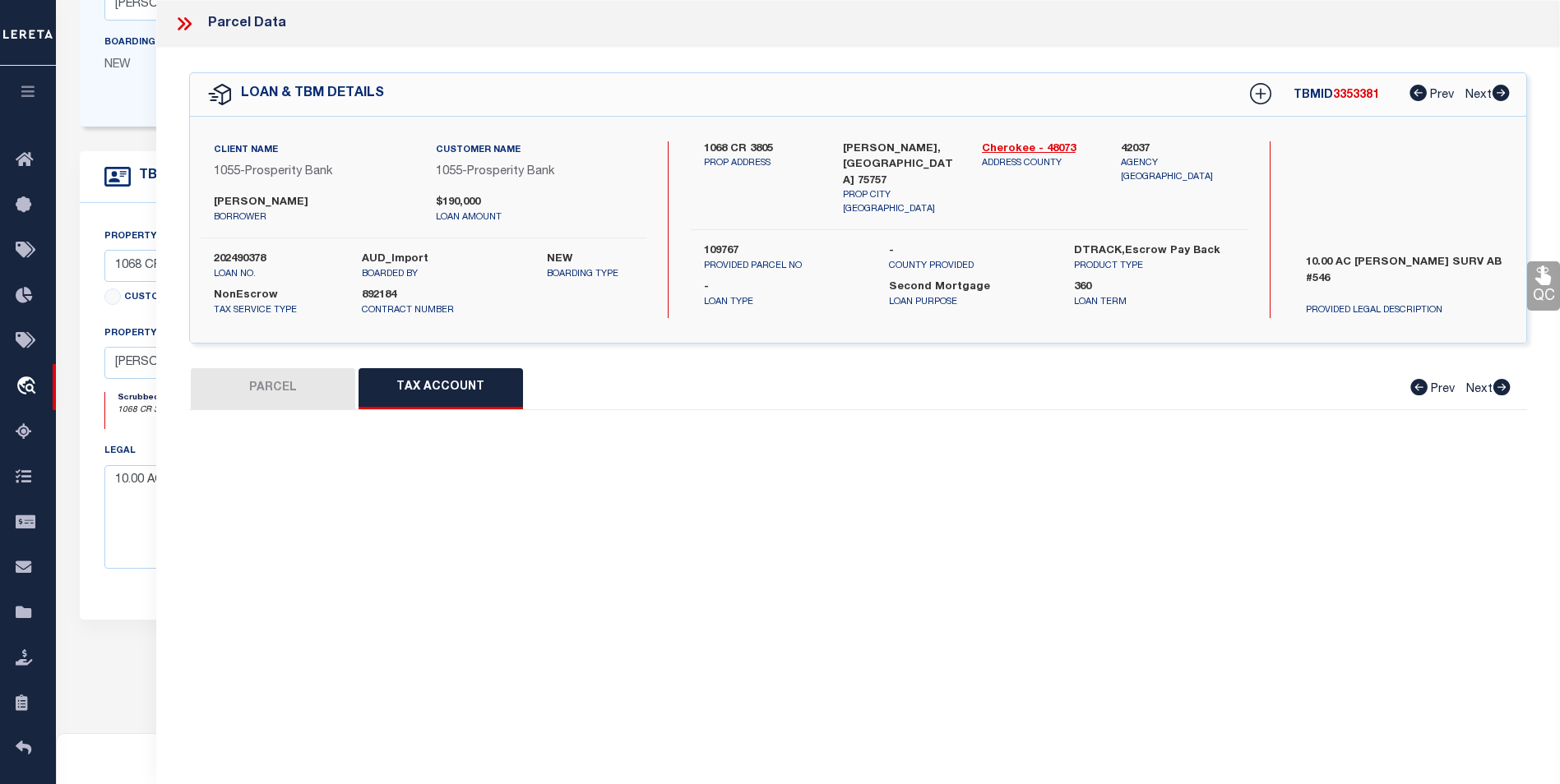
select select "100"
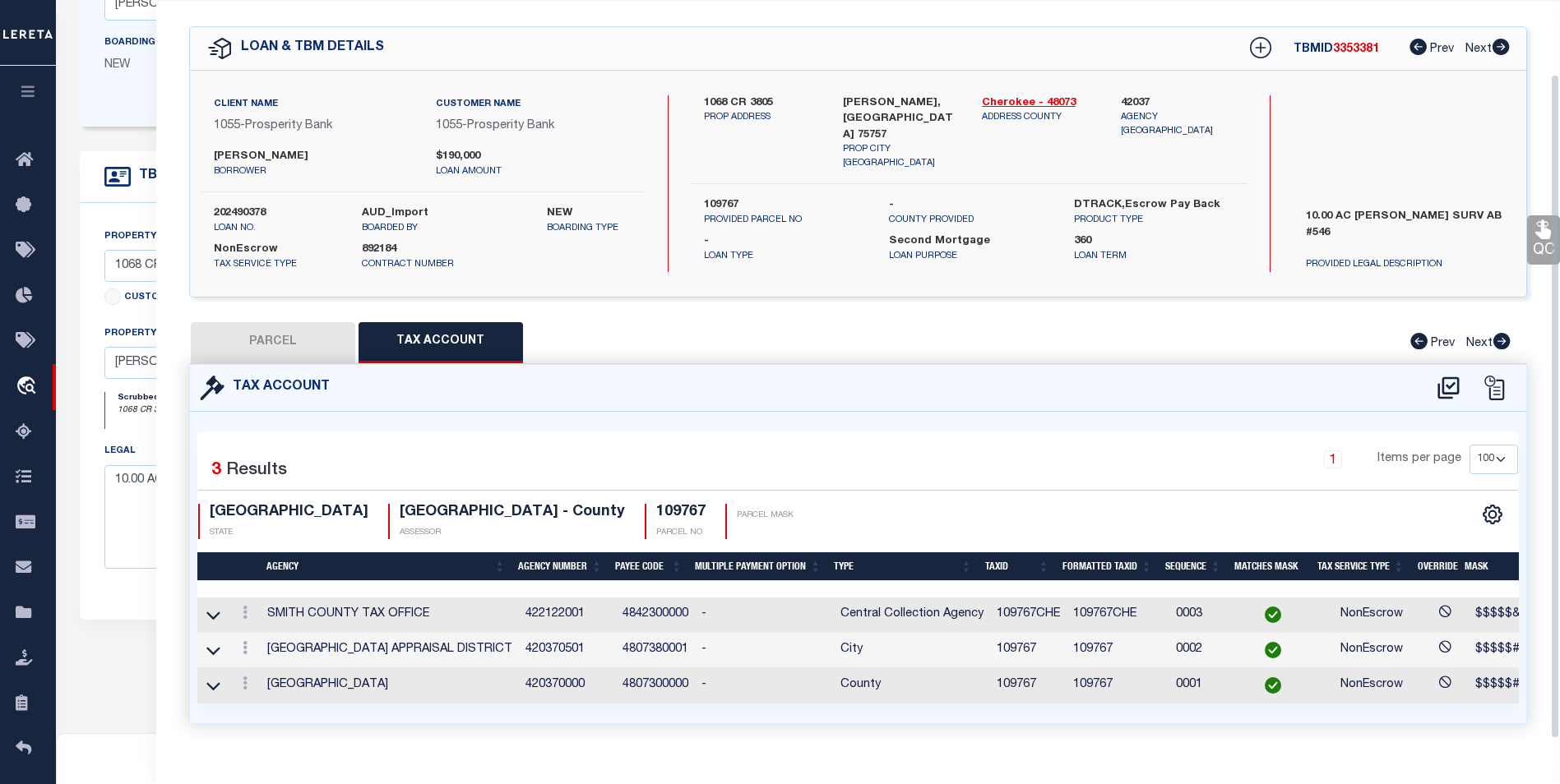
scroll to position [82, 0]
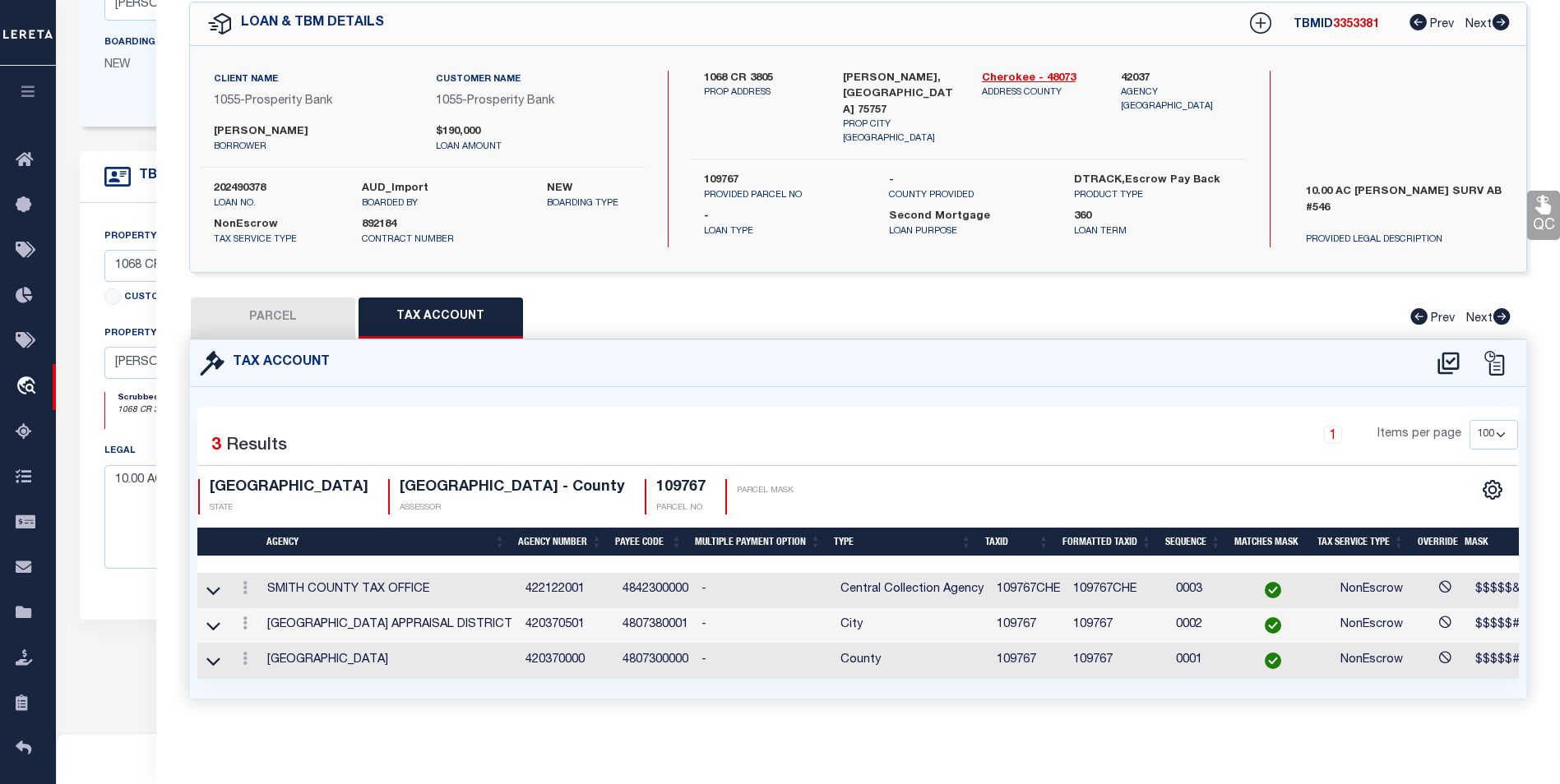
click at [294, 305] on button "PARCEL" at bounding box center [273, 318] width 165 height 41
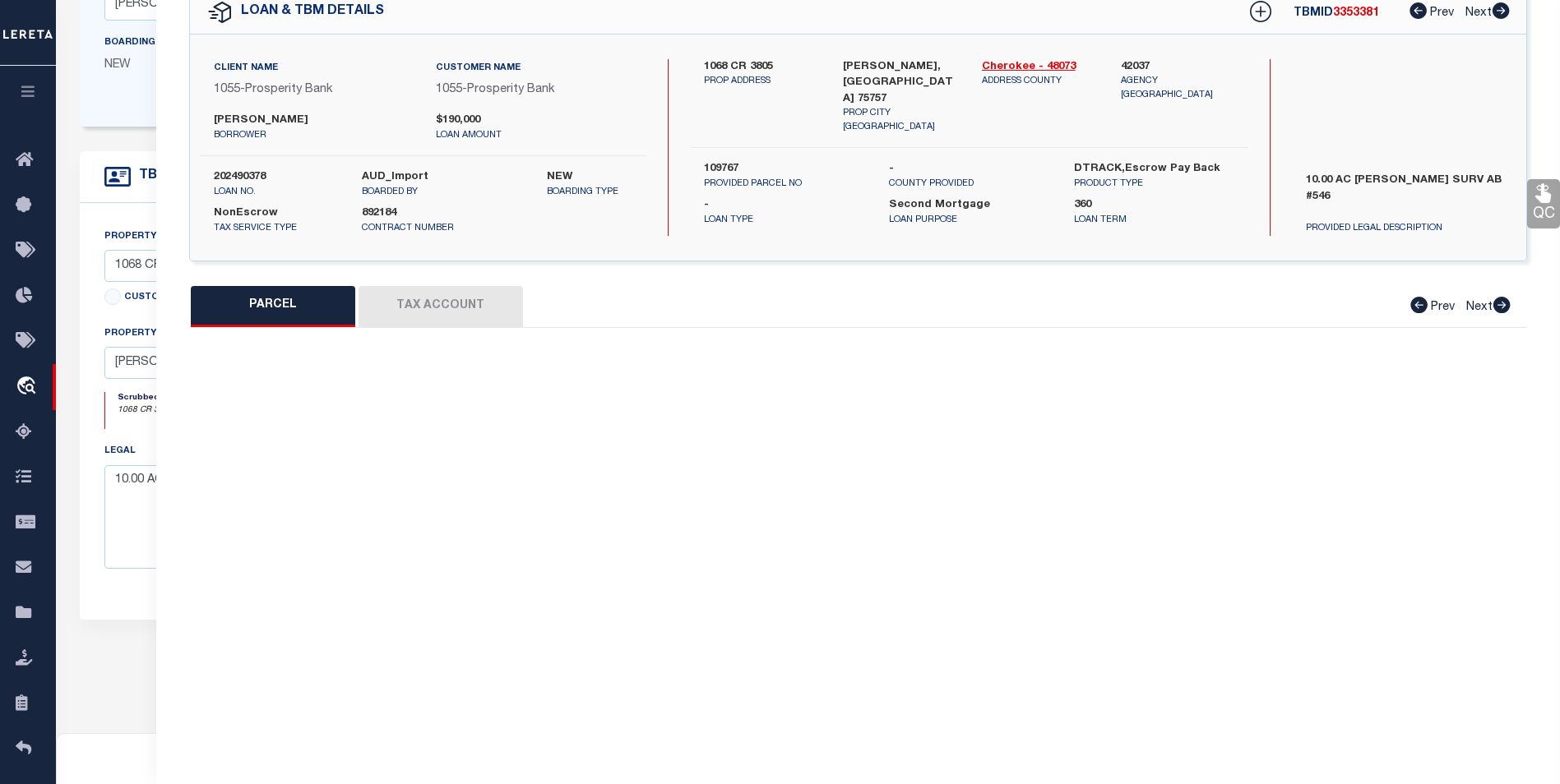
select select "AS"
select select
checkbox input "false"
select select "BP"
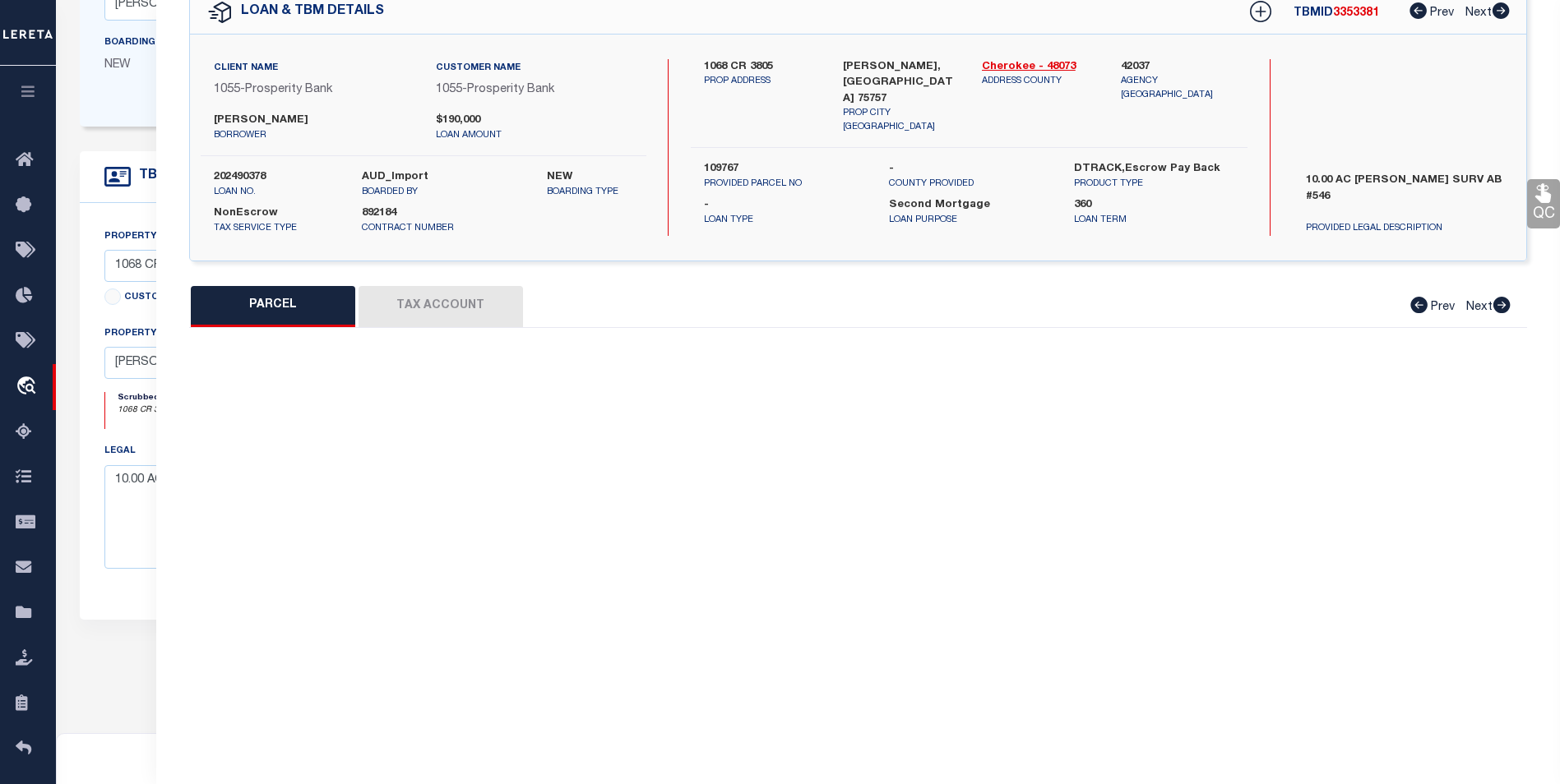
type input "HICKS MATTHEW ROBERT"
select select "AGW"
select select
type input "1068 CR 3805"
type input "[GEOGRAPHIC_DATA]"
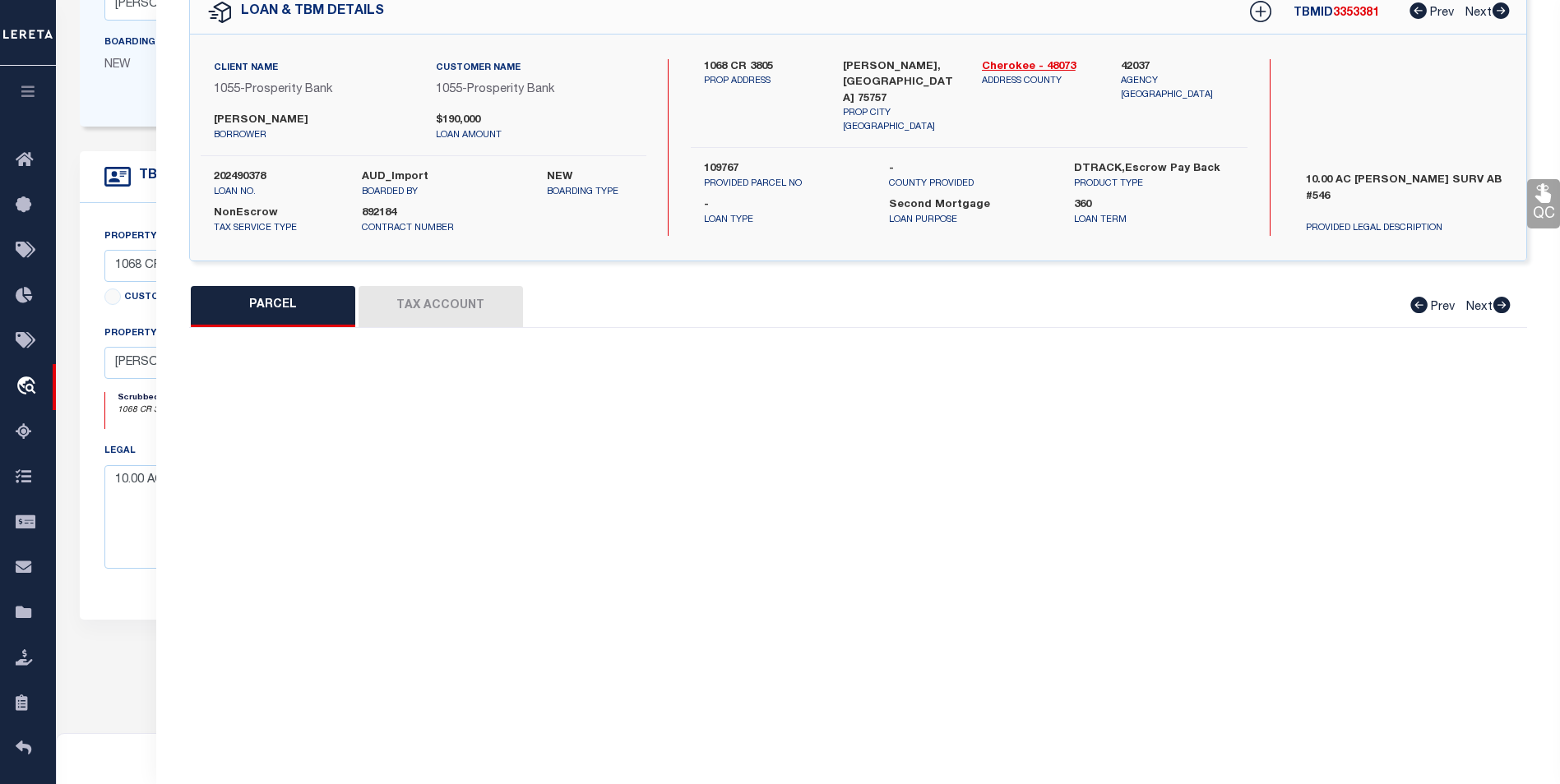
type textarea "A 546 BLK 1627 TR 10H J MAST G01"
type textarea "Incorrect payee correct payee is [GEOGRAPHIC_DATA] Information taken verbally"
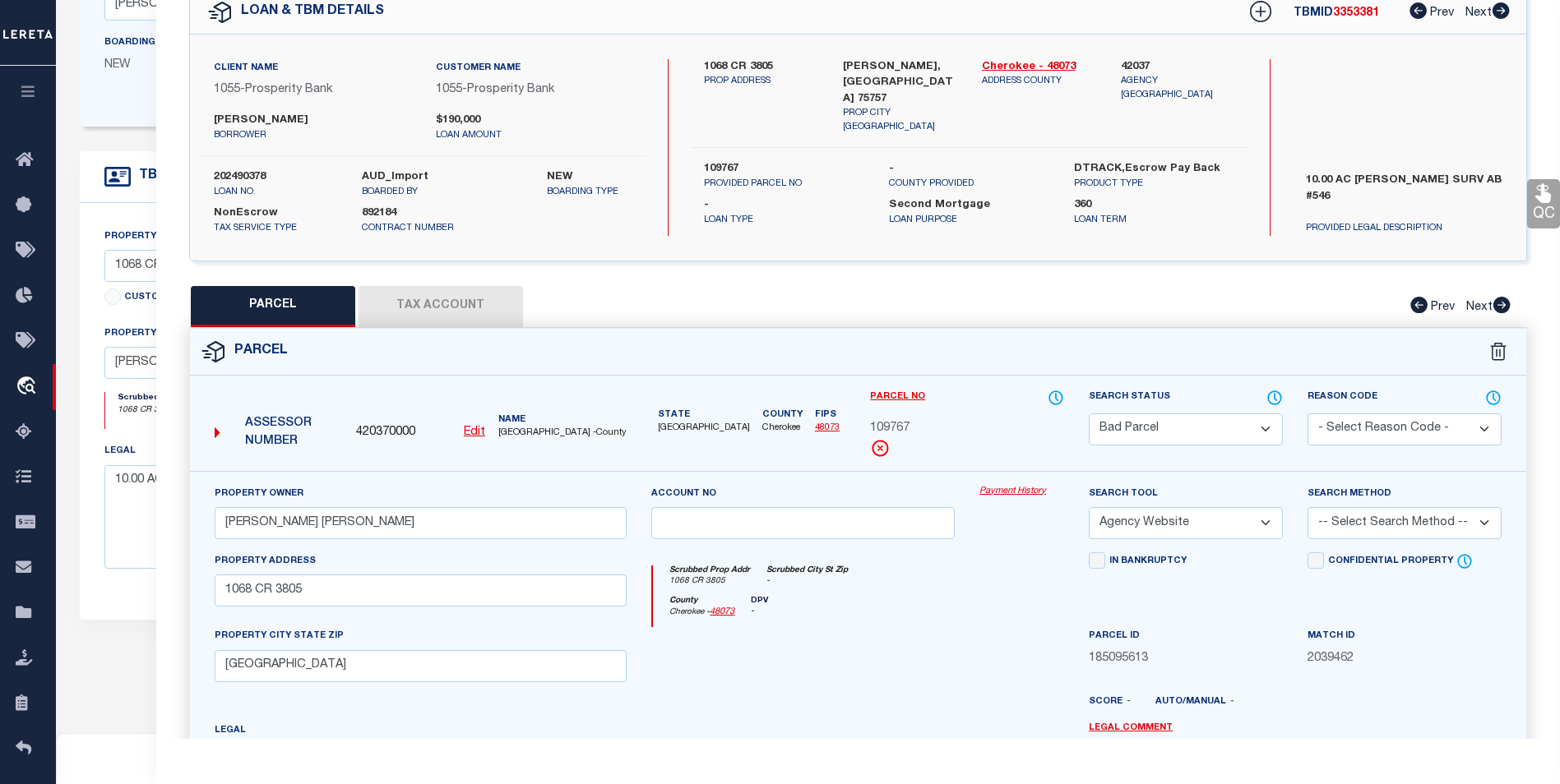
click at [1257, 414] on select "Automated Search Bad Parcel Complete Duplicate Parcel High Dollar Reporting In …" at bounding box center [1185, 430] width 194 height 32
click at [1088, 414] on select "Automated Search Bad Parcel Complete Duplicate Parcel High Dollar Reporting In …" at bounding box center [1185, 430] width 194 height 32
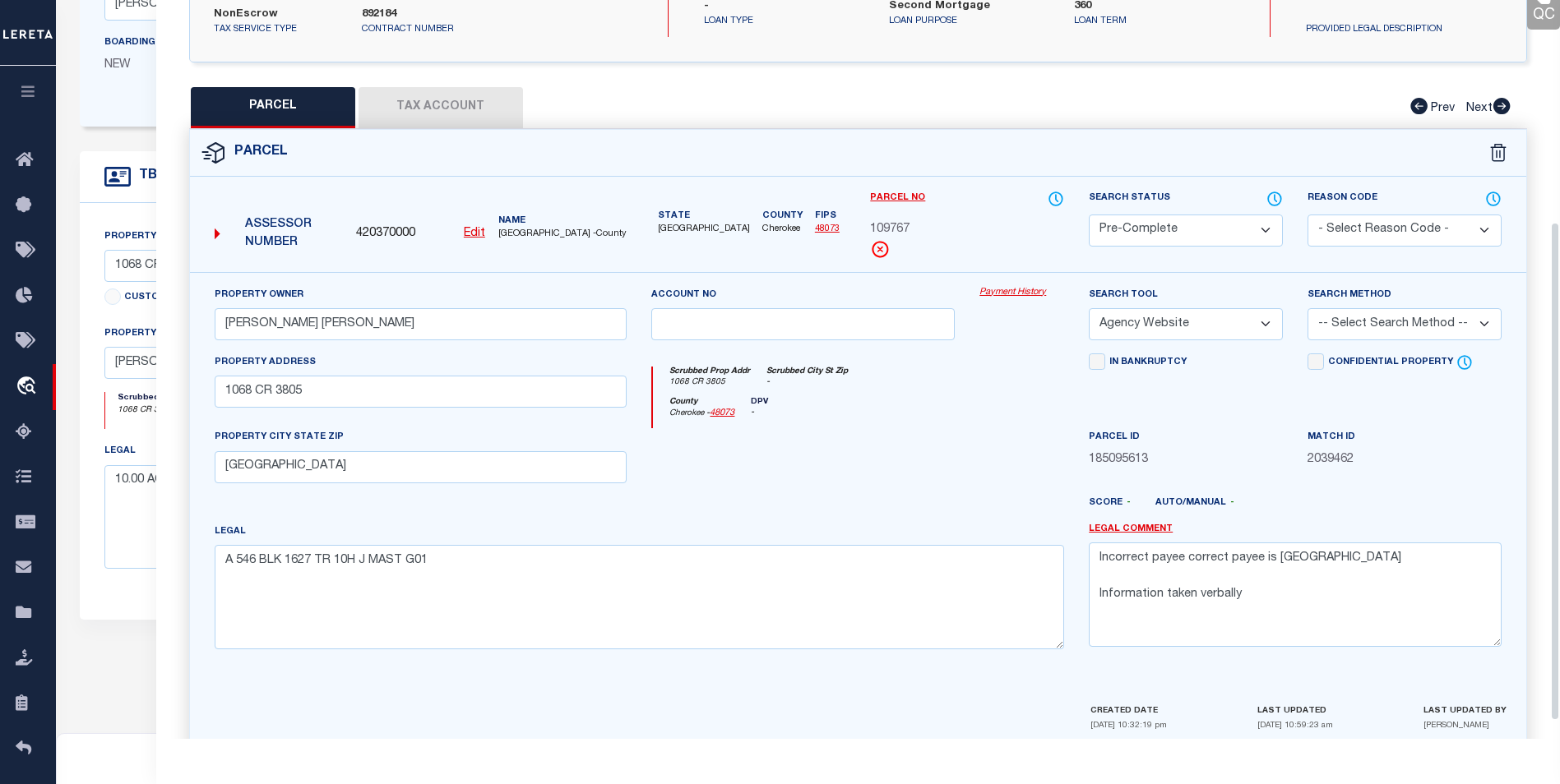
scroll to position [329, 0]
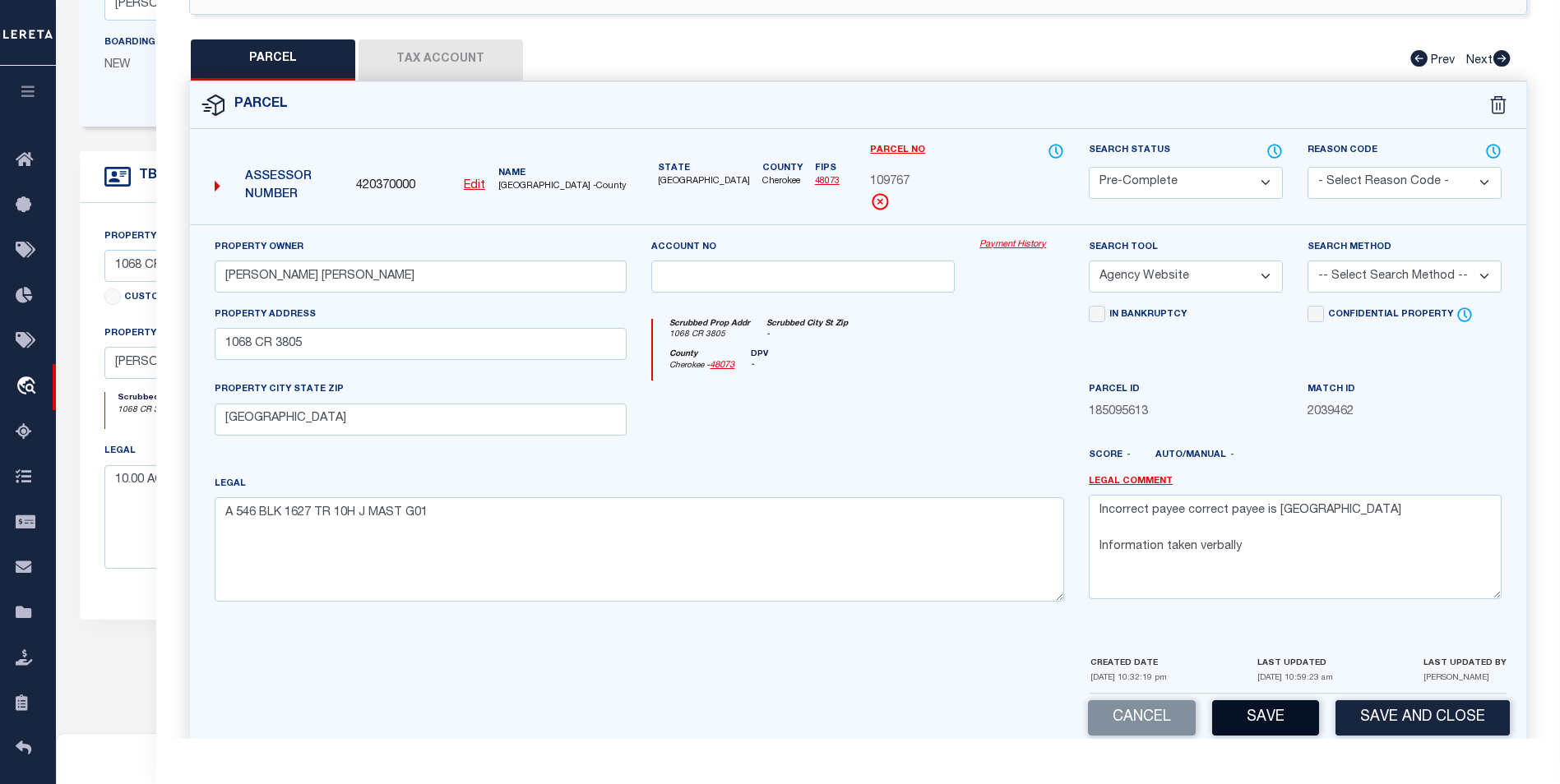
click at [1265, 714] on button "Save" at bounding box center [1265, 718] width 107 height 36
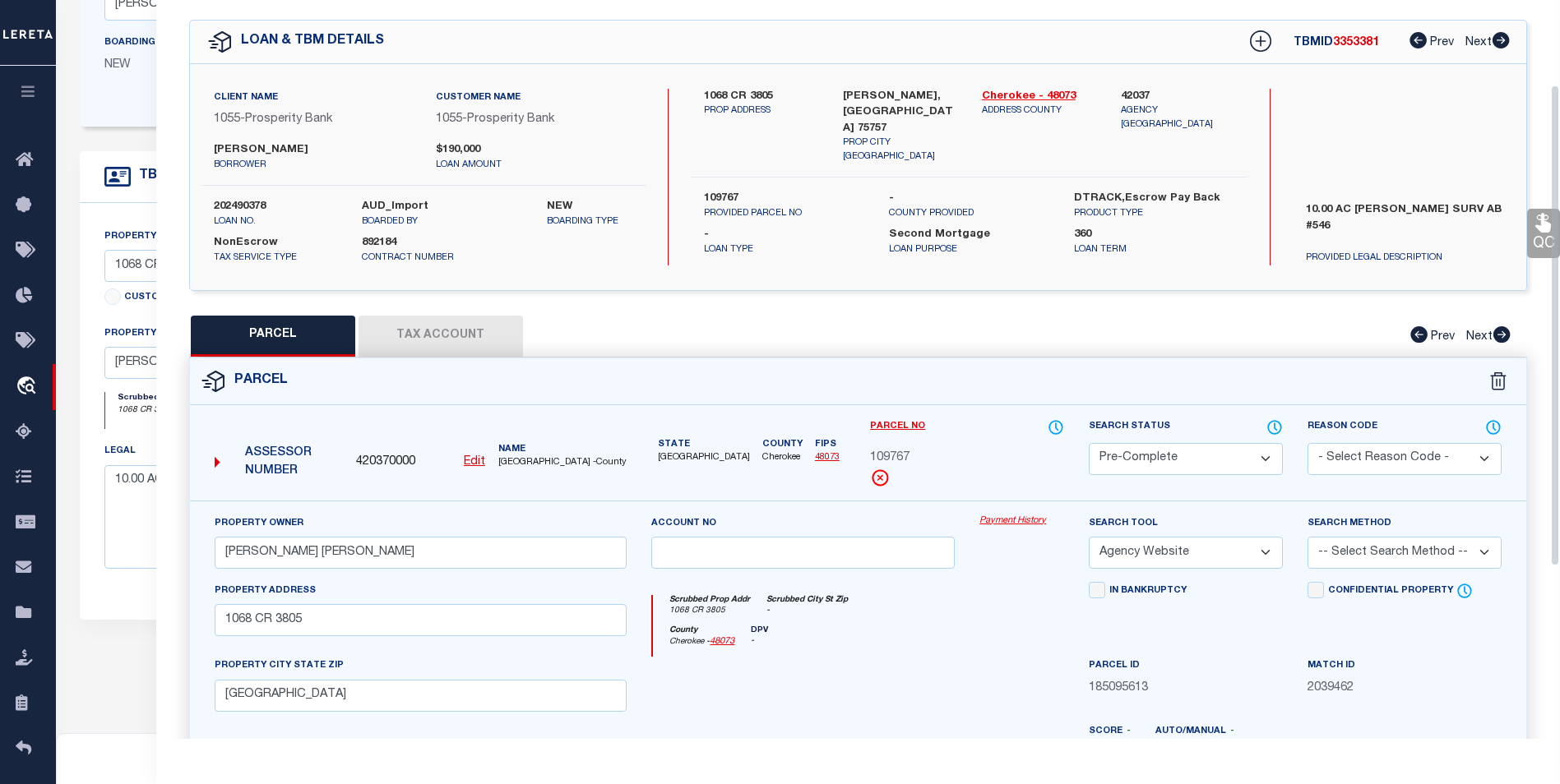
scroll to position [0, 0]
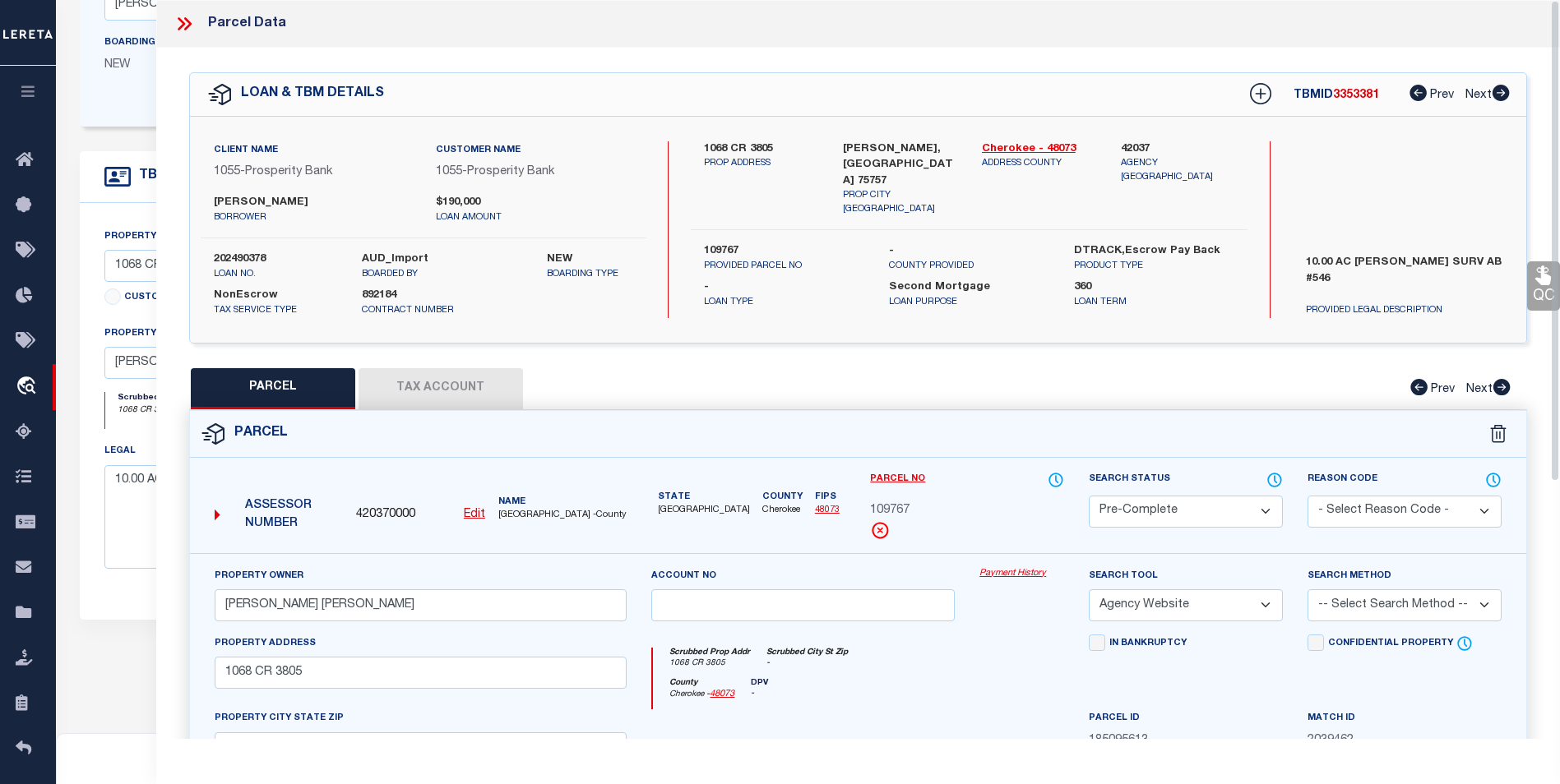
click at [176, 25] on icon at bounding box center [184, 23] width 21 height 21
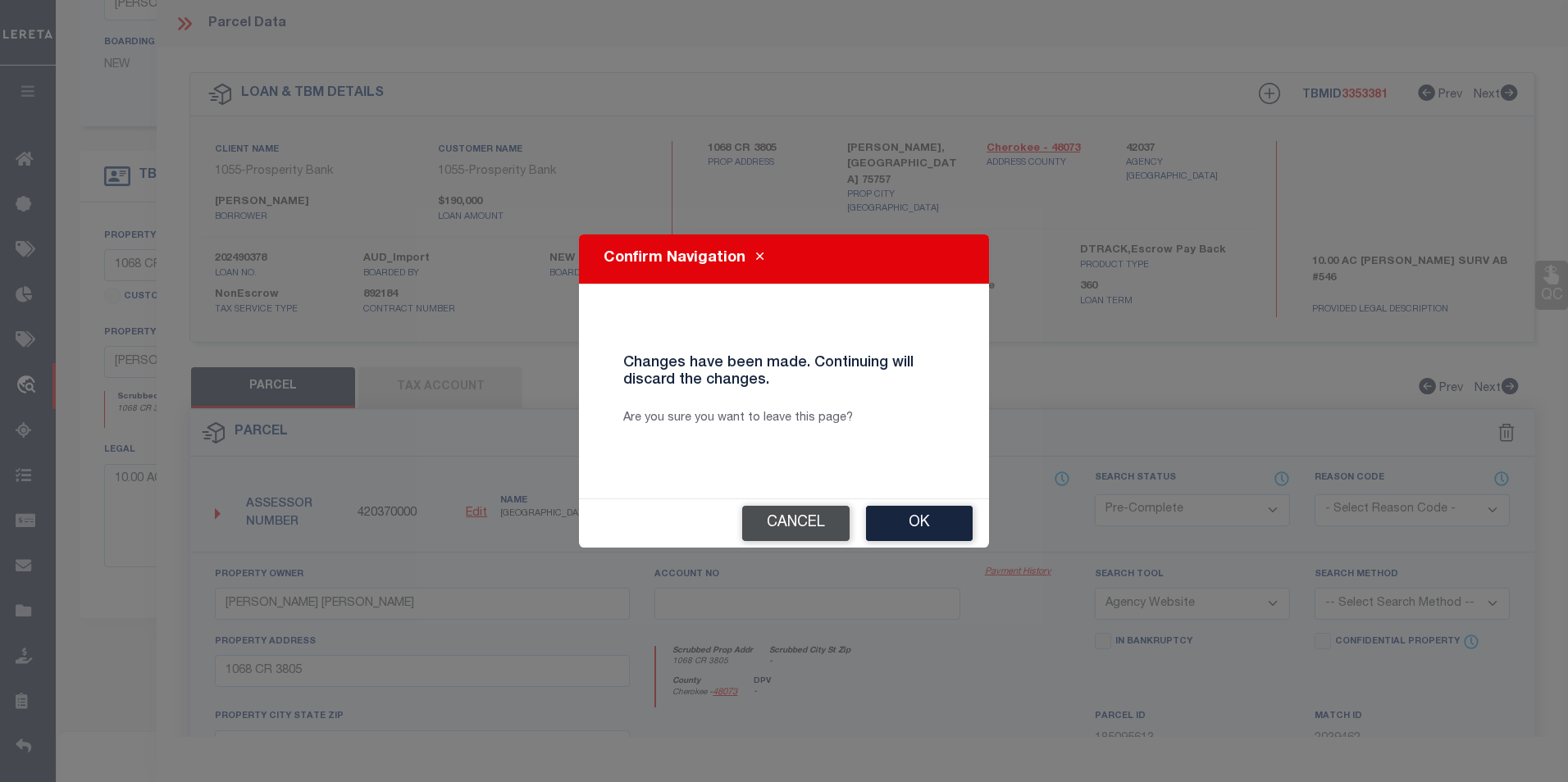
click at [826, 516] on button "Cancel" at bounding box center [796, 524] width 108 height 36
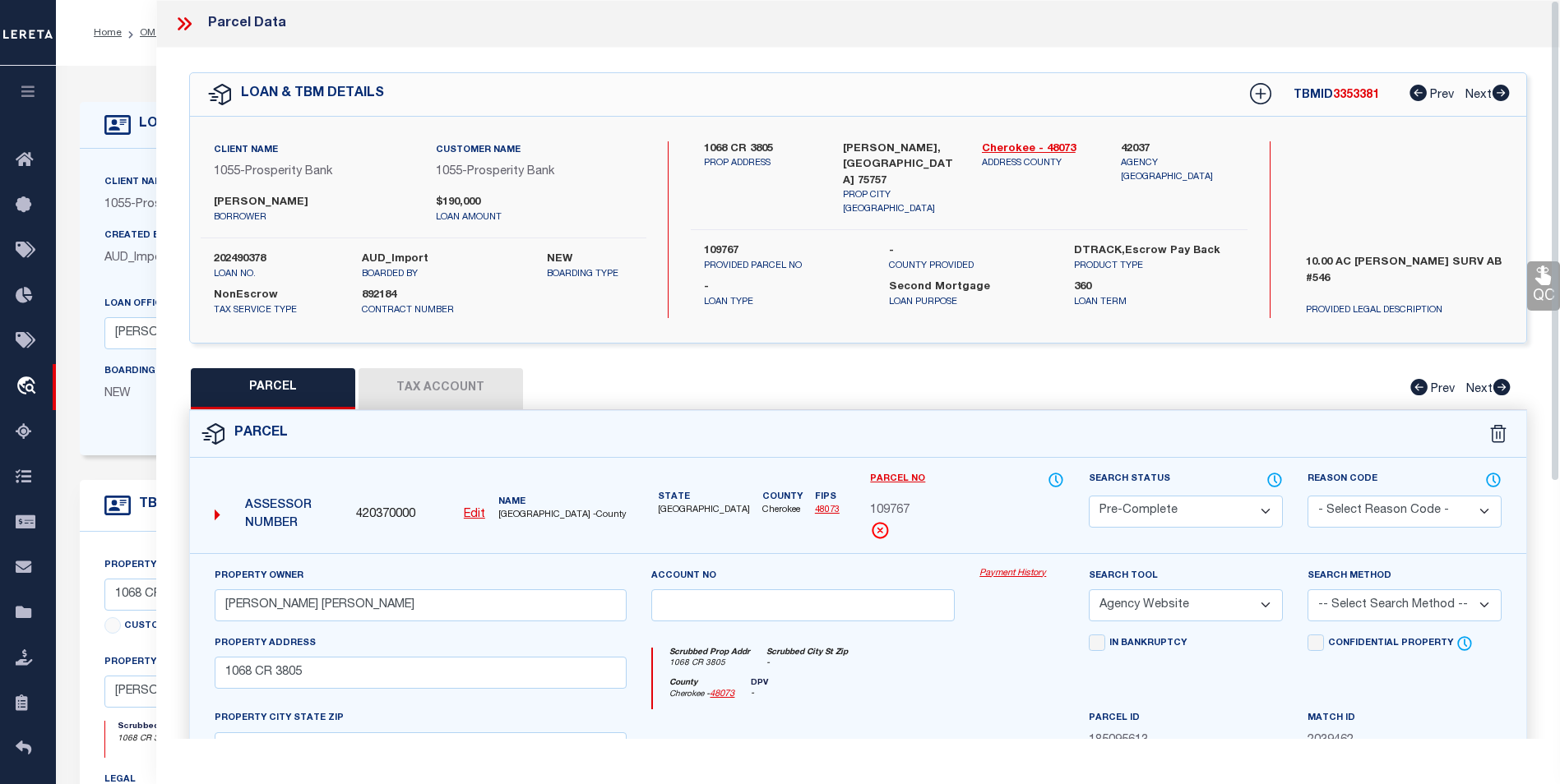
click at [178, 25] on icon at bounding box center [184, 23] width 21 height 21
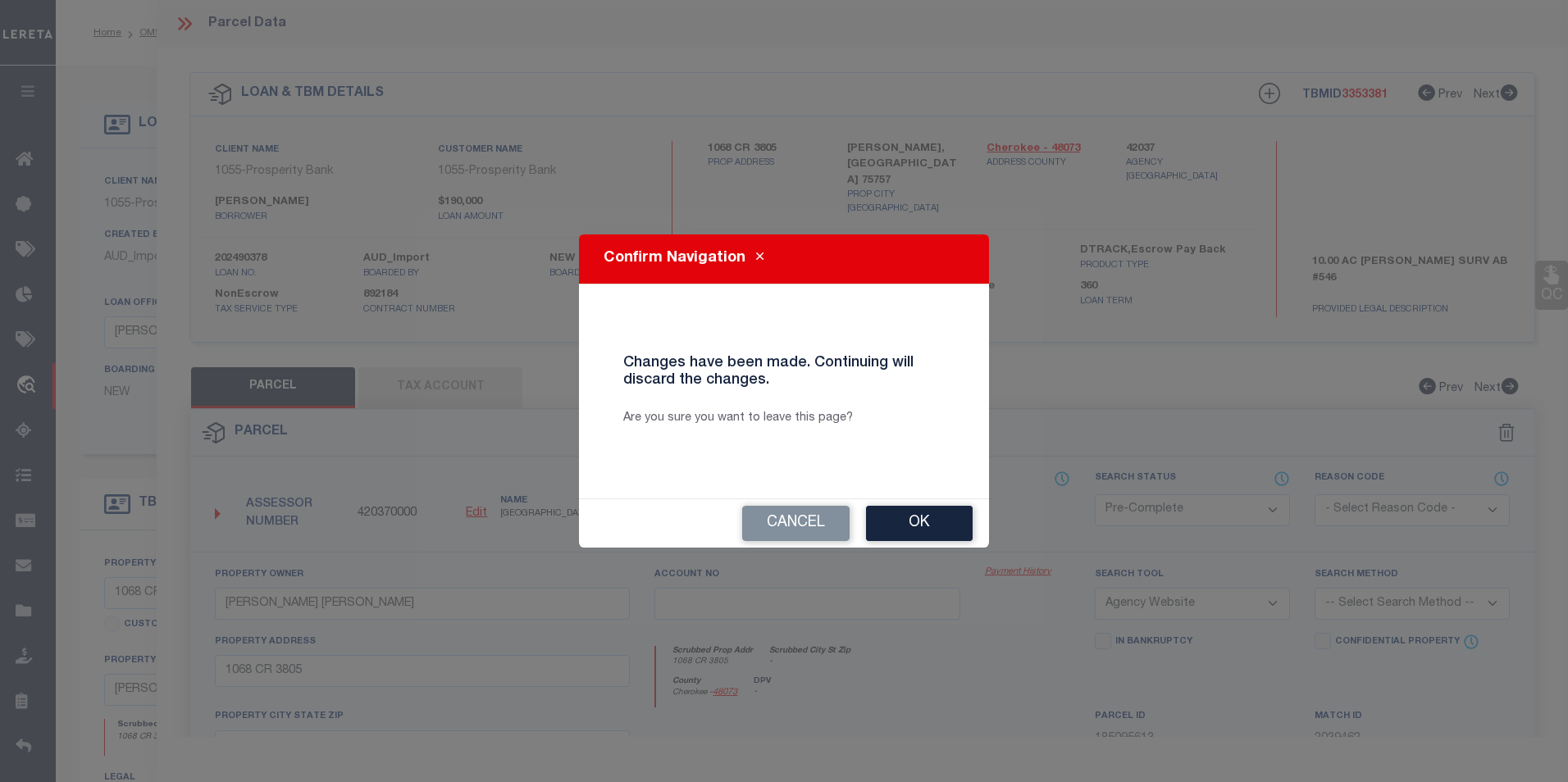
click at [942, 537] on button "Ok" at bounding box center [920, 524] width 107 height 36
select select "BP"
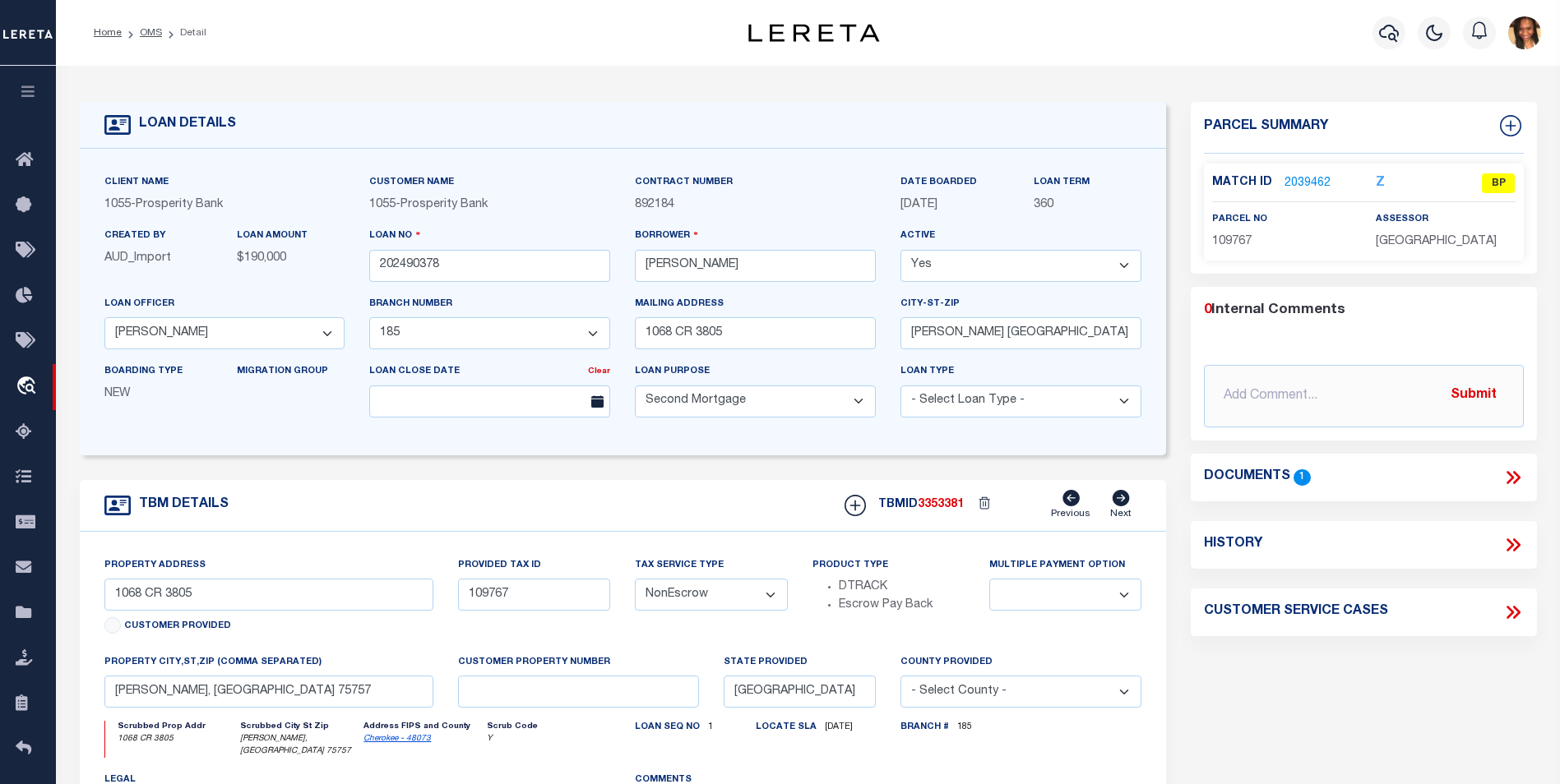
click at [150, 26] on li "OMS" at bounding box center [141, 32] width 40 height 14
click at [139, 38] on li "OMS" at bounding box center [141, 32] width 40 height 14
click at [146, 36] on link "OMS" at bounding box center [150, 33] width 22 height 10
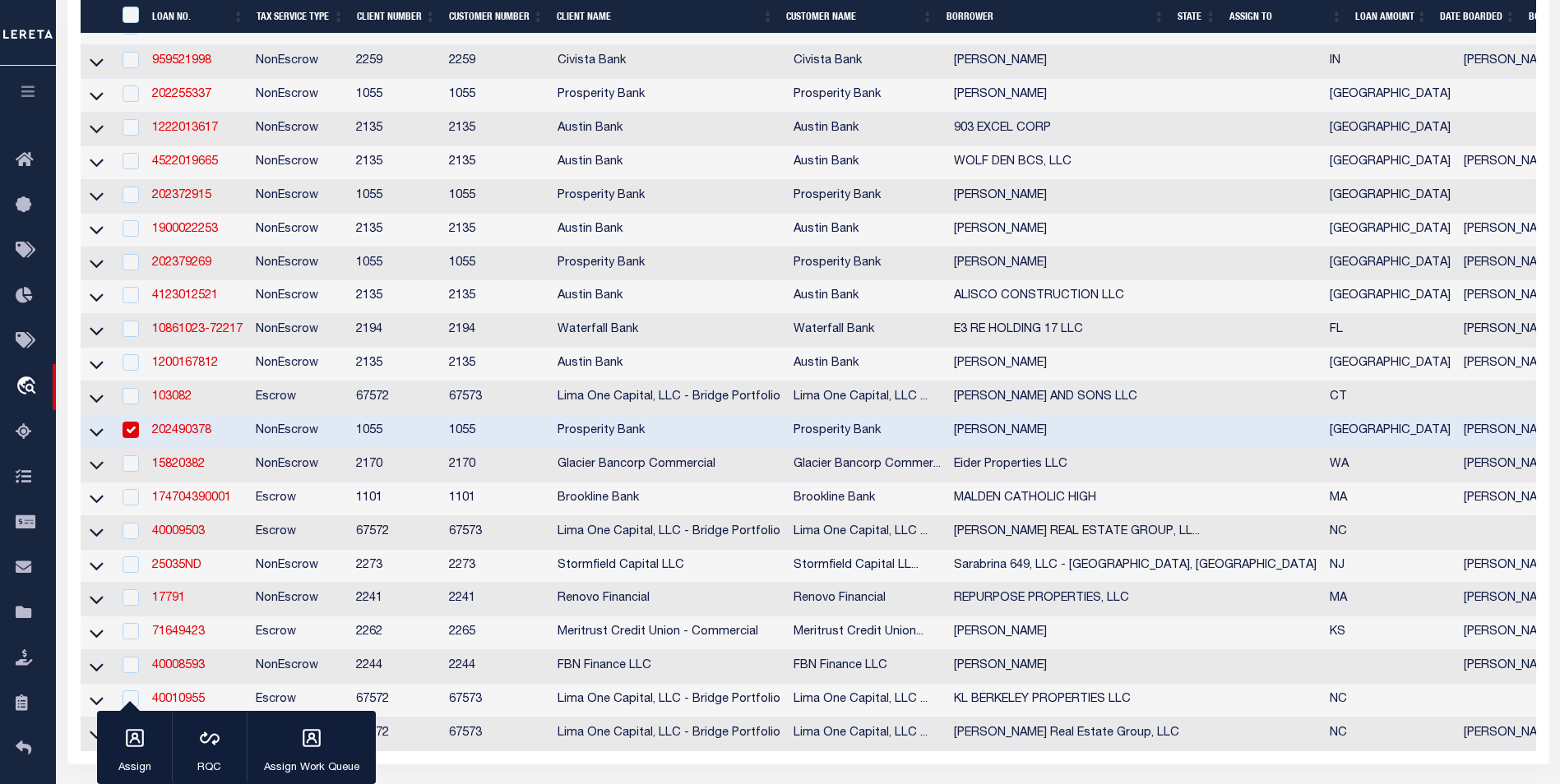
scroll to position [1069, 0]
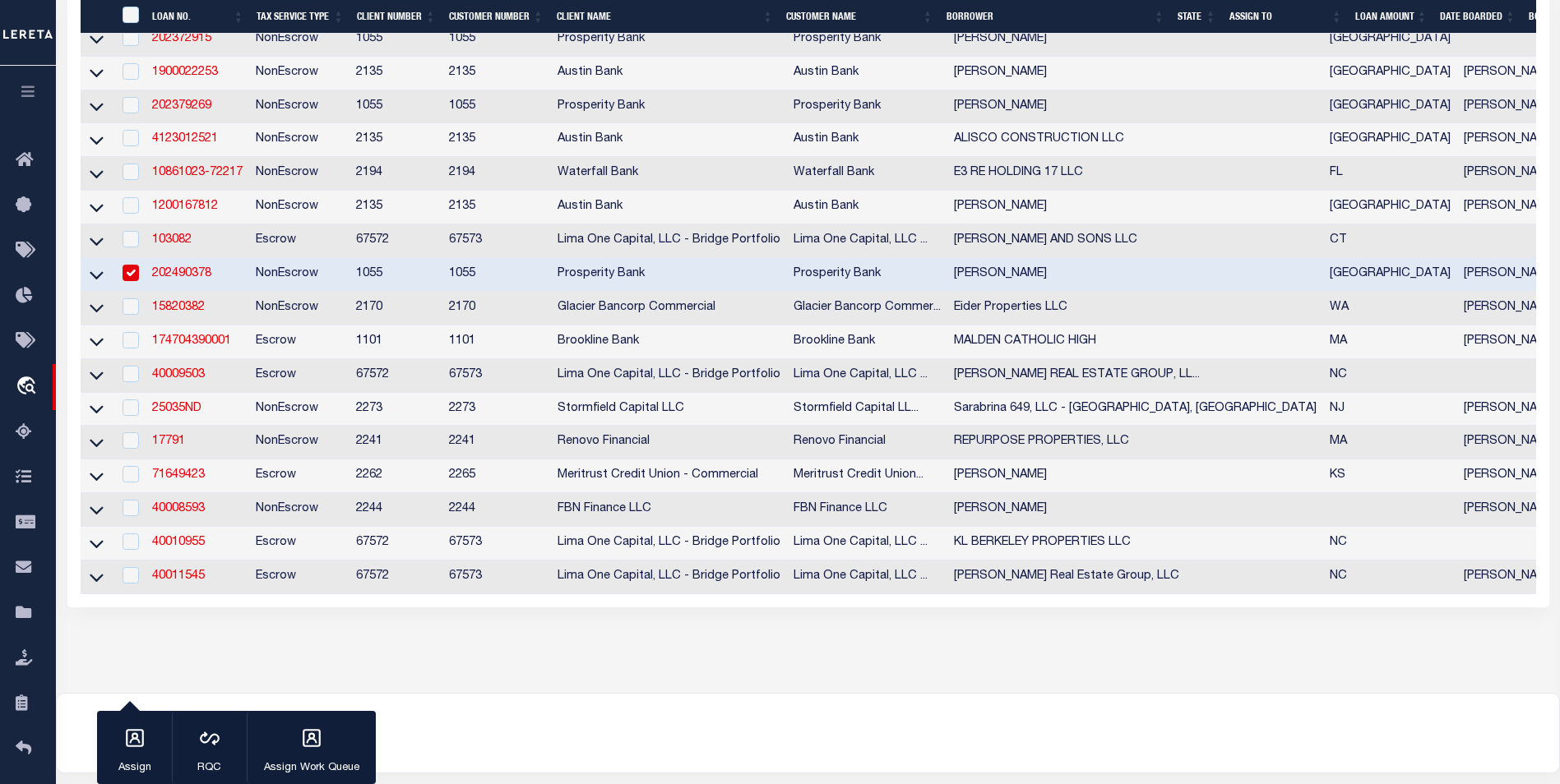
click at [135, 281] on input "checkbox" at bounding box center [130, 273] width 16 height 16
checkbox input "false"
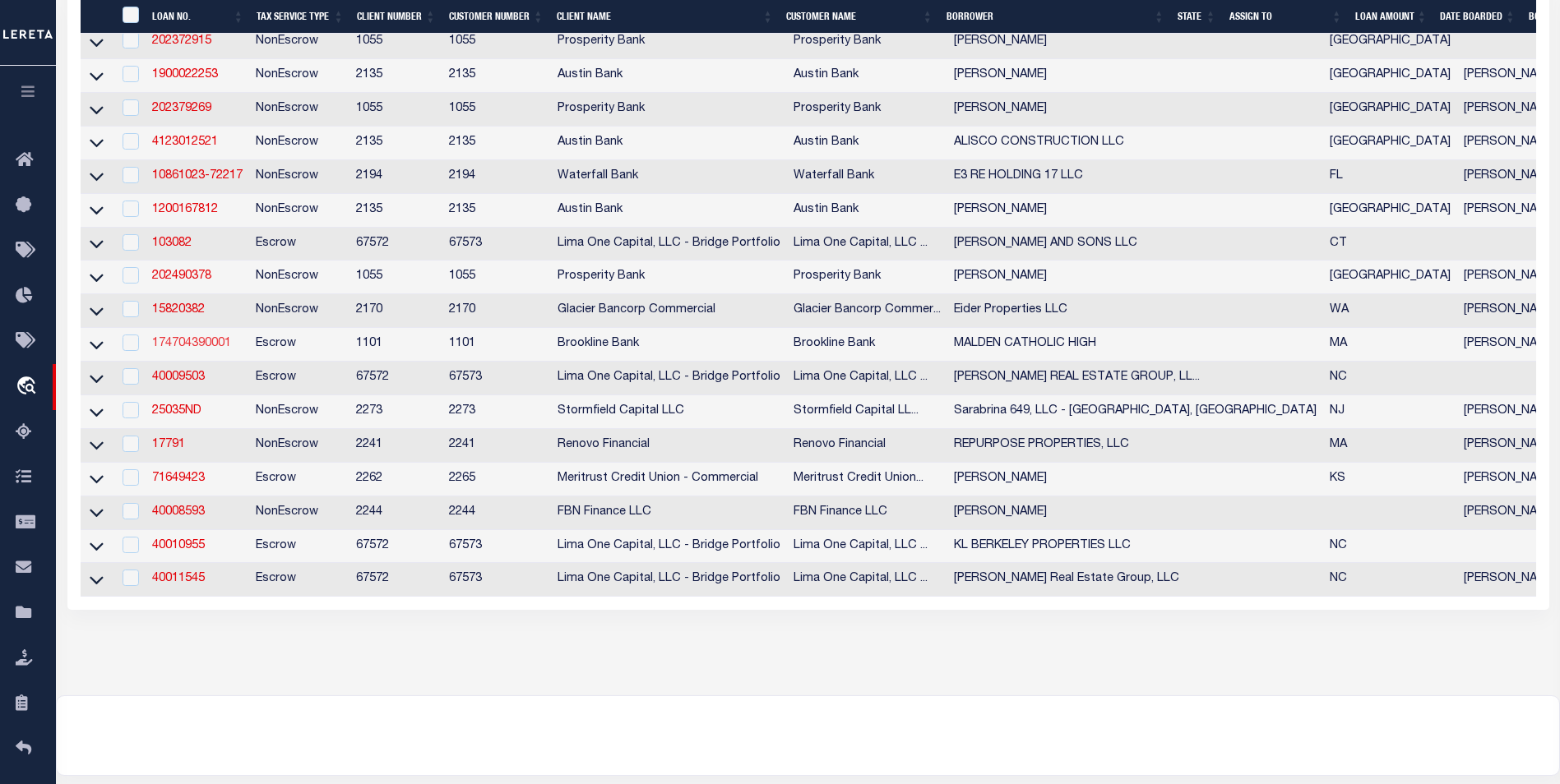
click at [197, 349] on link "174704390001" at bounding box center [191, 344] width 79 height 12
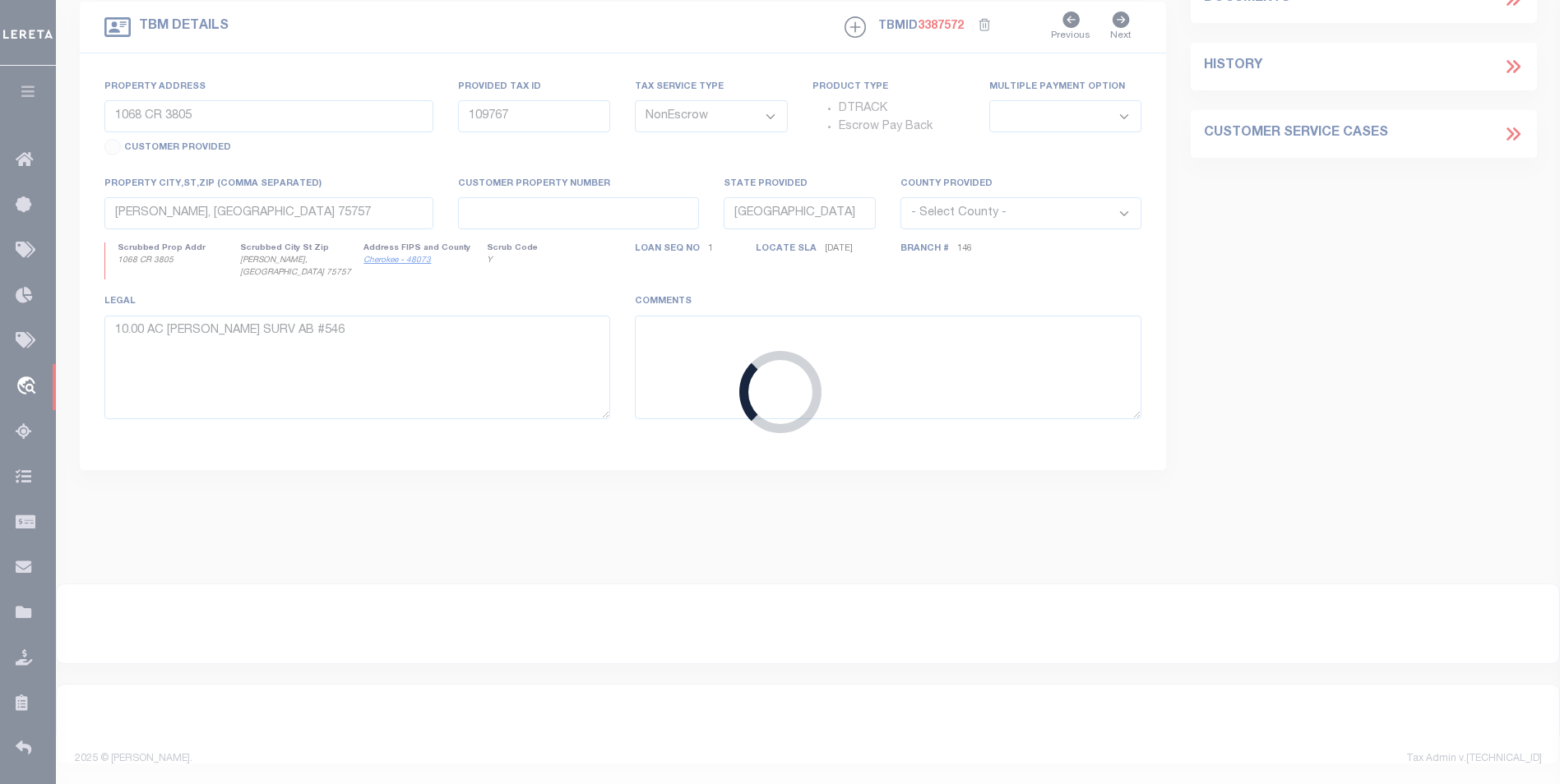
type input "174704390001"
type input "MALDEN CATHOLIC HIGH"
select select
select select "10"
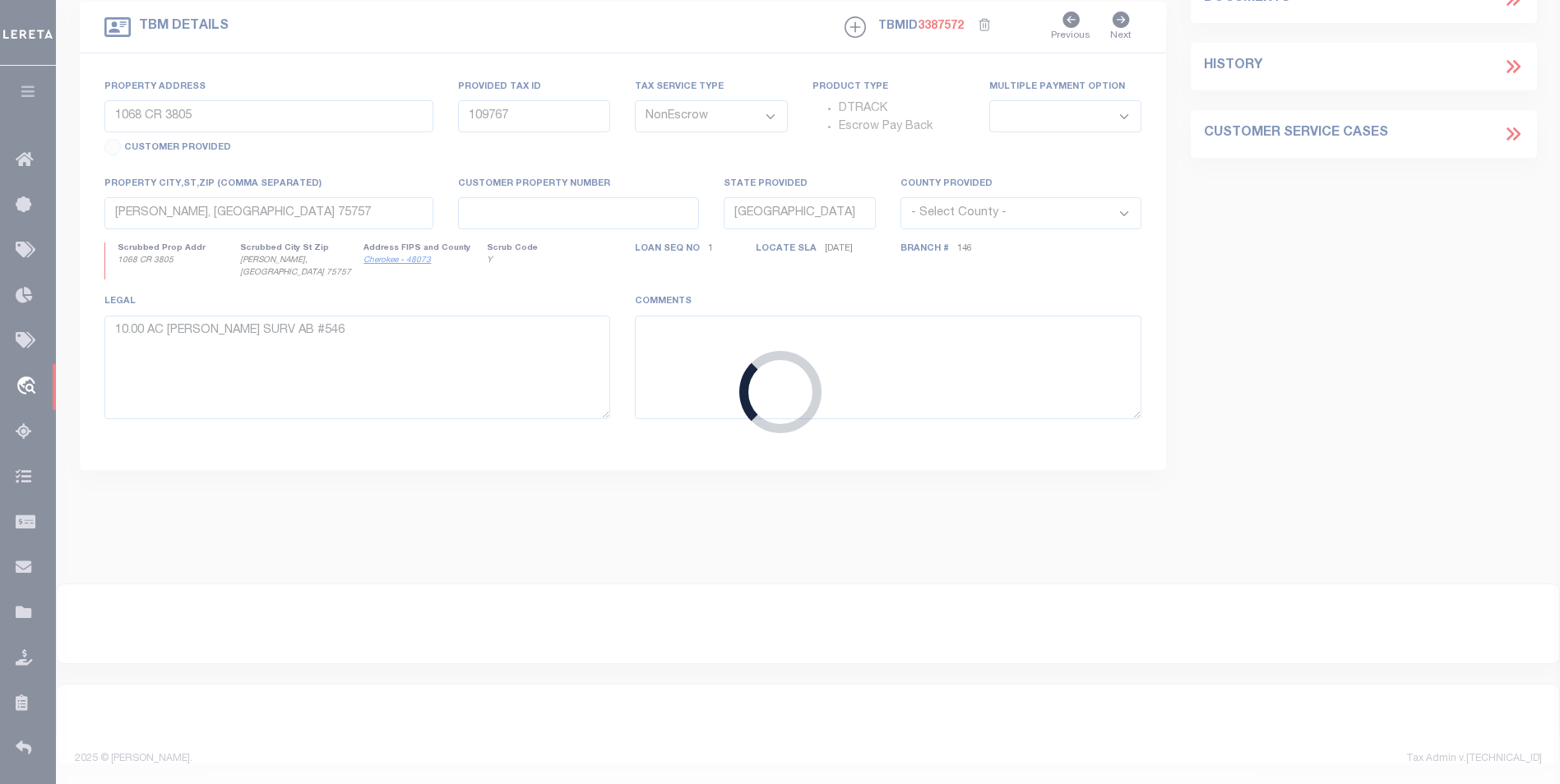
select select "Escrow"
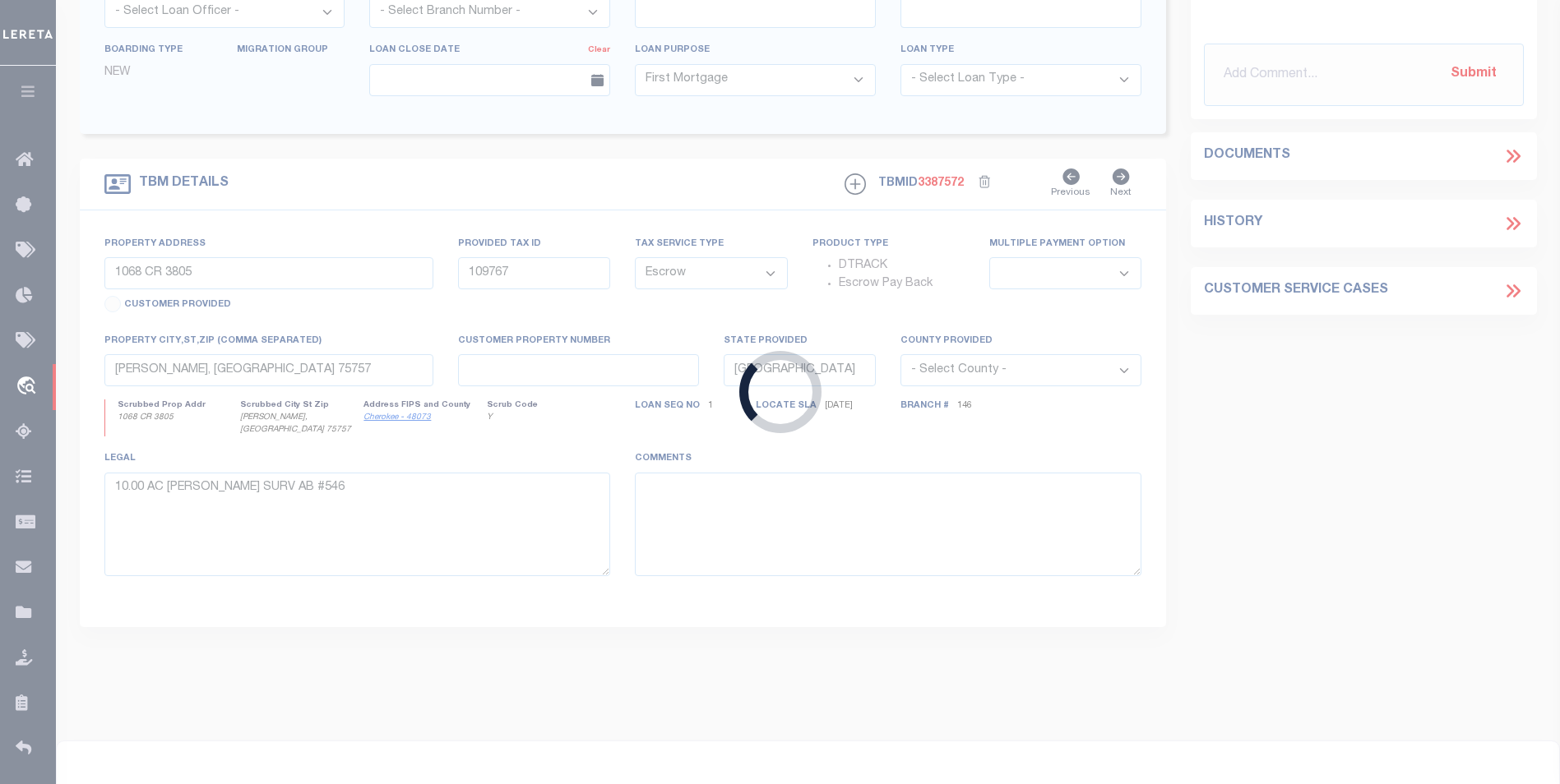
type input "99 CRYSTAL ST"
type input "PARCEL ID:128 438 805"
select select
type input "MALDEN MA 02148"
type input "41609"
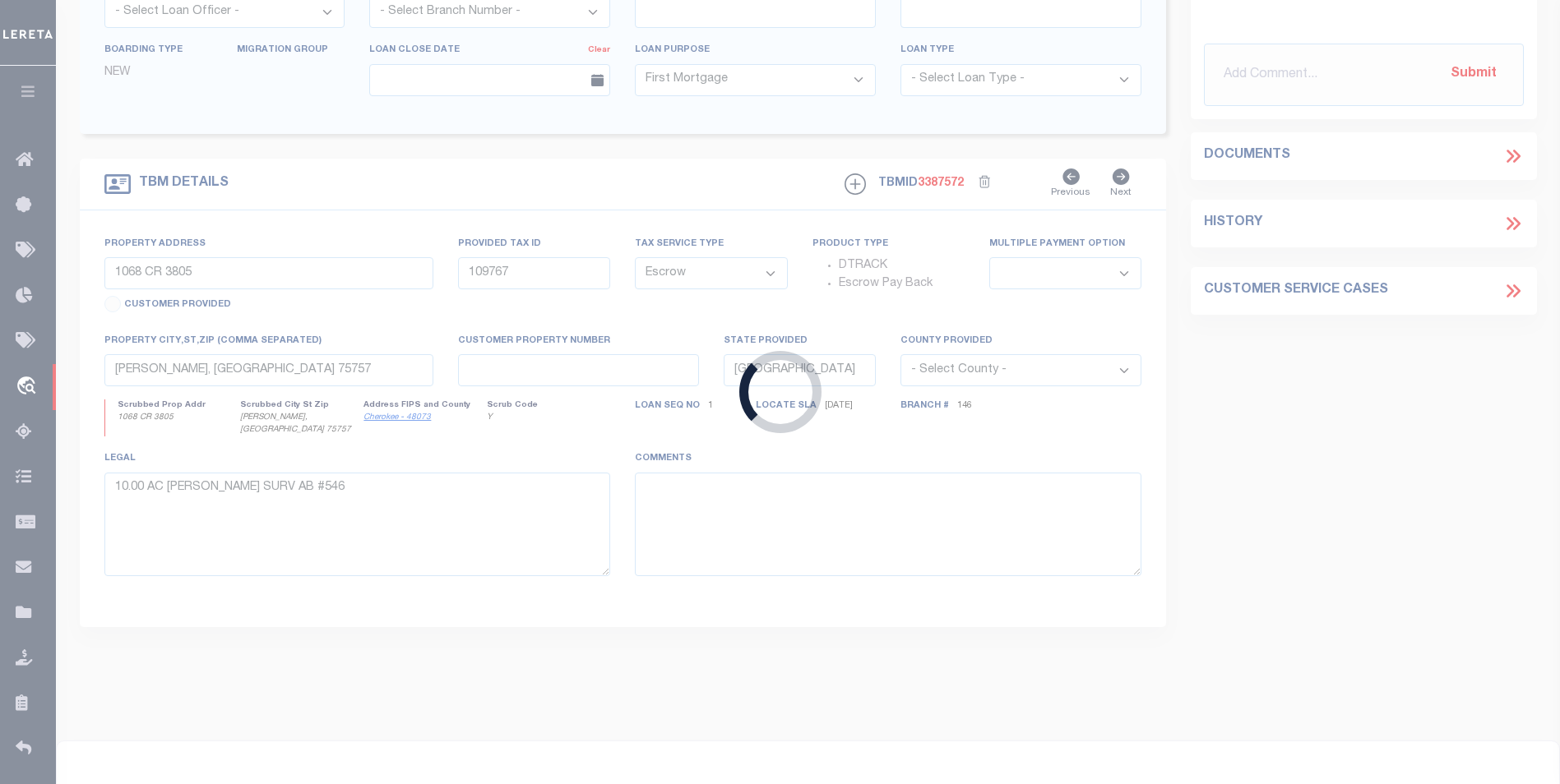
type input "MA"
select select
select select "45636"
select select "4566"
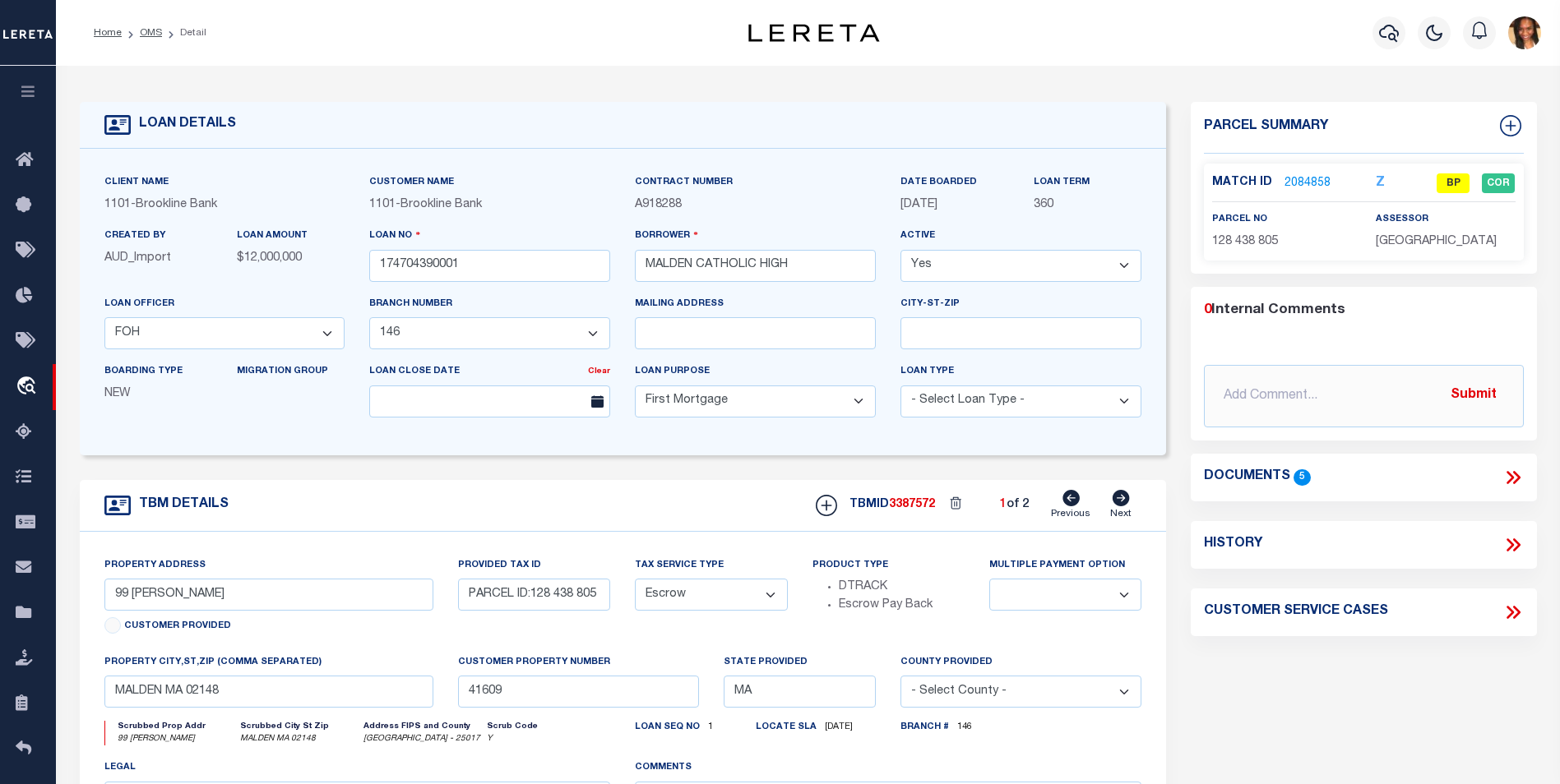
click at [1310, 183] on link "2084858" at bounding box center [1307, 183] width 46 height 17
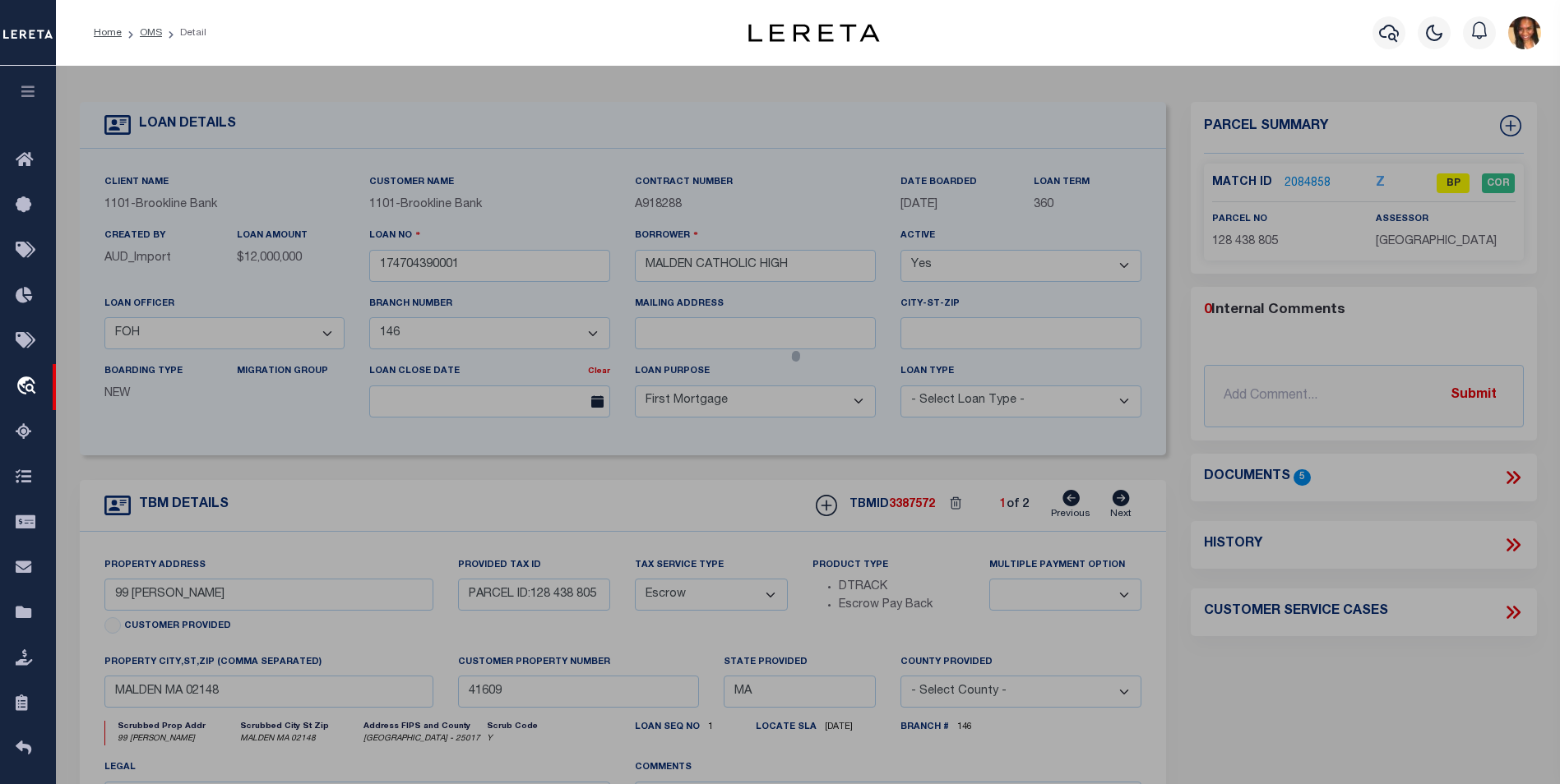
select select "AS"
select select
checkbox input "false"
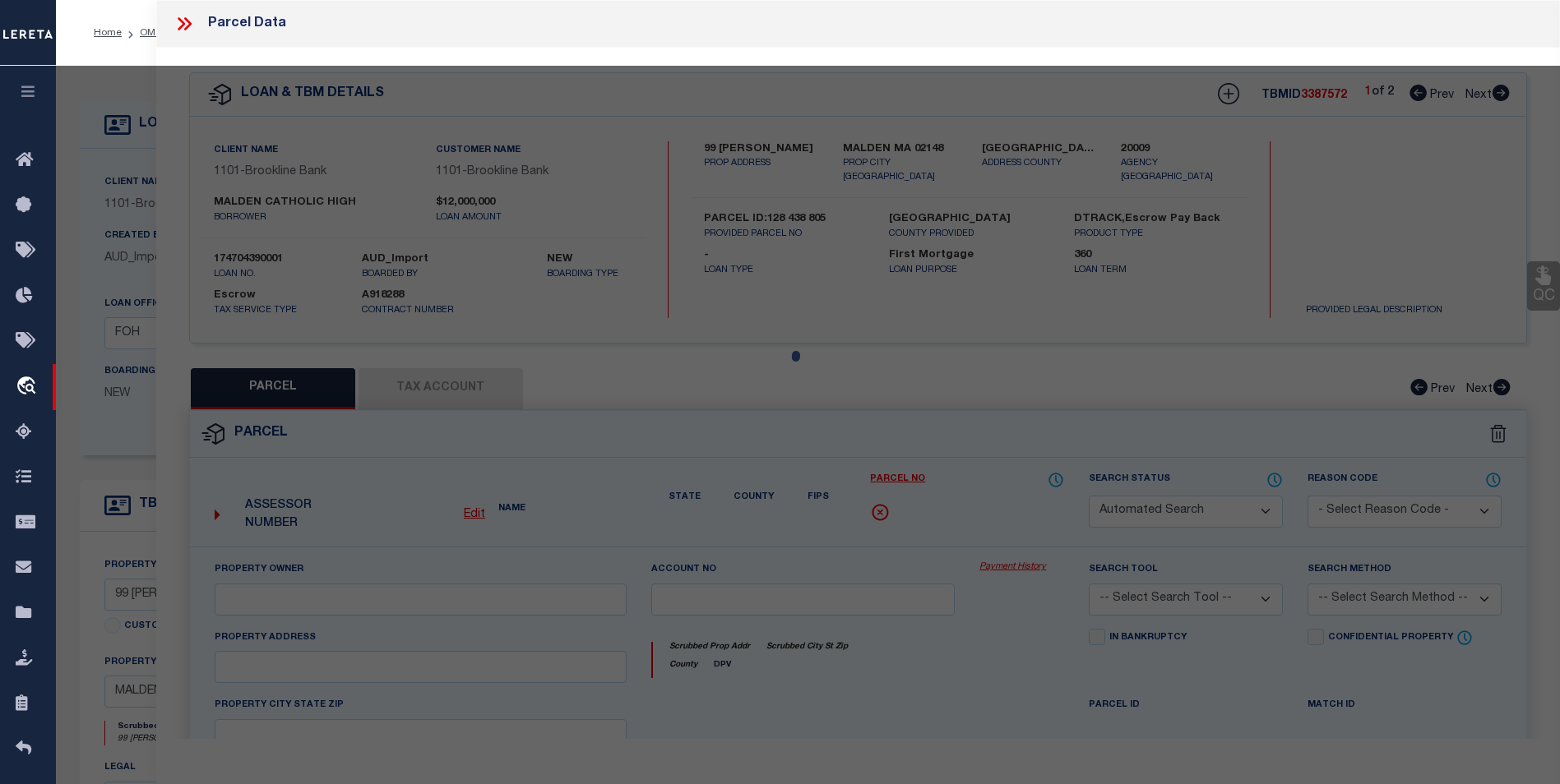
select select "BP"
type input "MALDEN CATHOLIC HIGH SCHOOL"
select select "AGF"
select select "ADD"
type input "99 CRYSTAL ST"
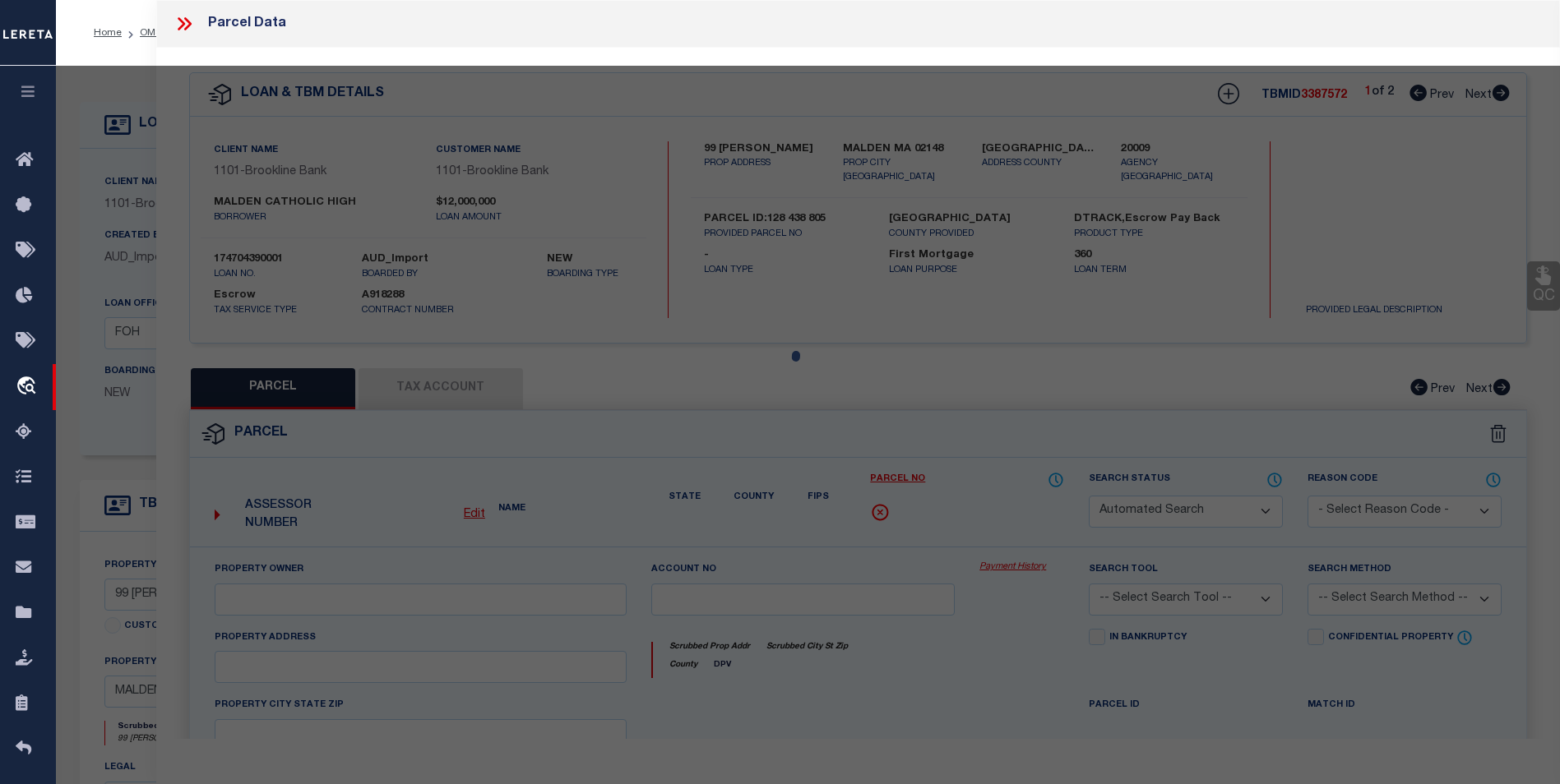
type input "MALDEN MA 02148"
type textarea "LOT:805 BLK:438 DIST:165 CITY/MUNI/TWP:MALDEN"
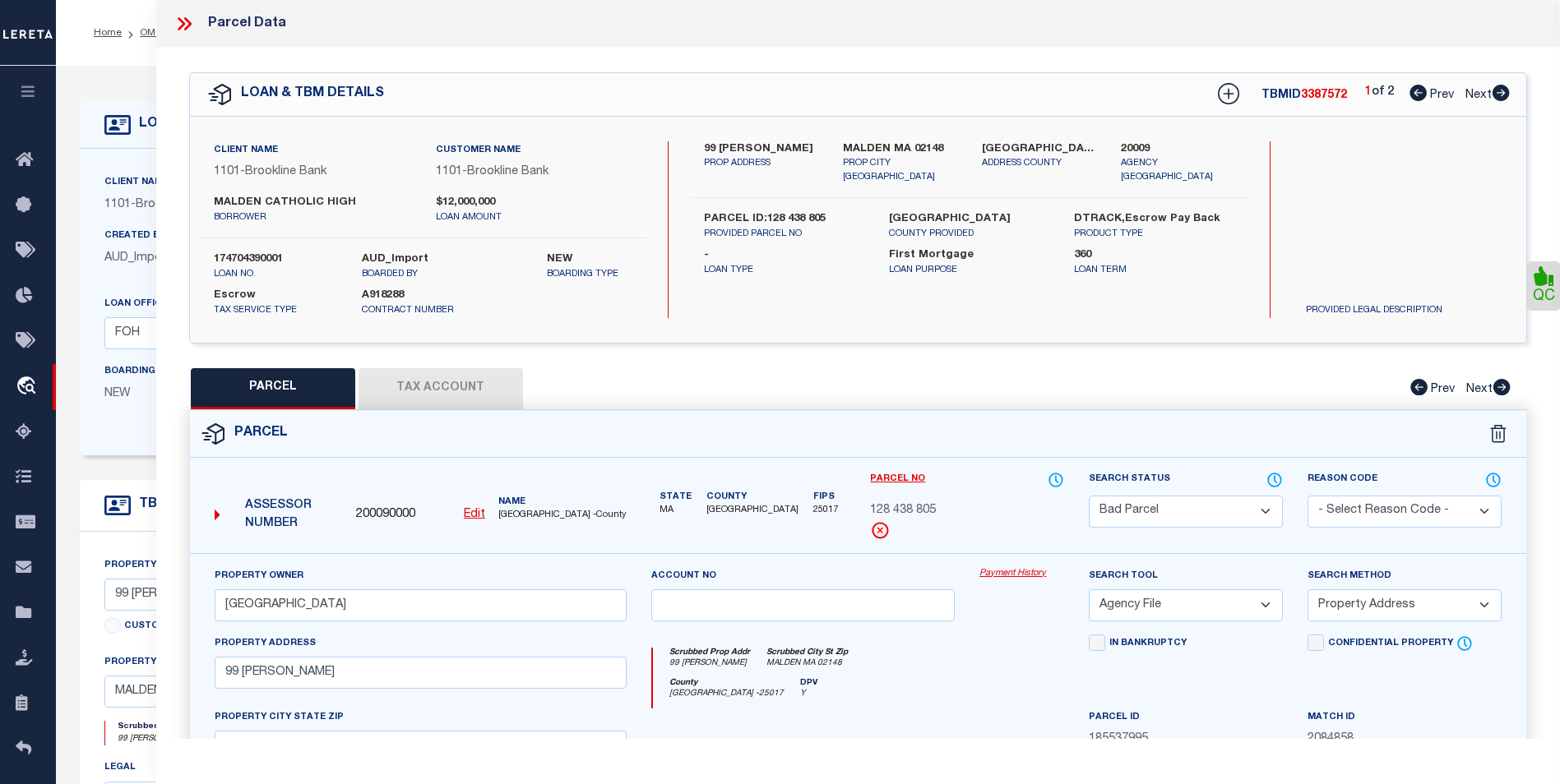
click at [1499, 93] on icon at bounding box center [1500, 93] width 18 height 16
select select "AS"
select select
checkbox input "false"
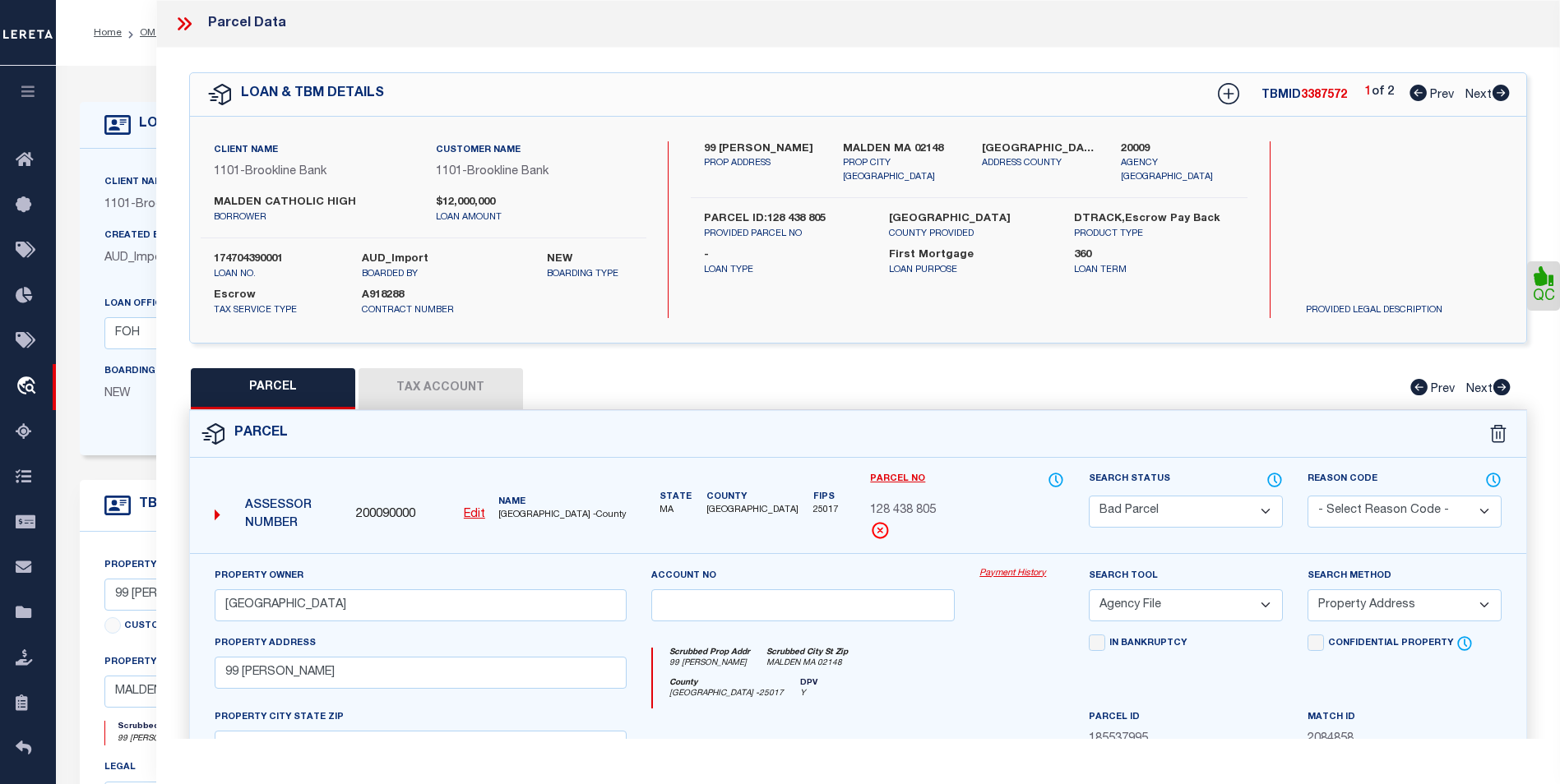
checkbox input "false"
select select "CP"
type input "MALDEN CATHOLIC HIGH SCHOOL INC"
type input "50 CRYSTAL ST"
checkbox input "false"
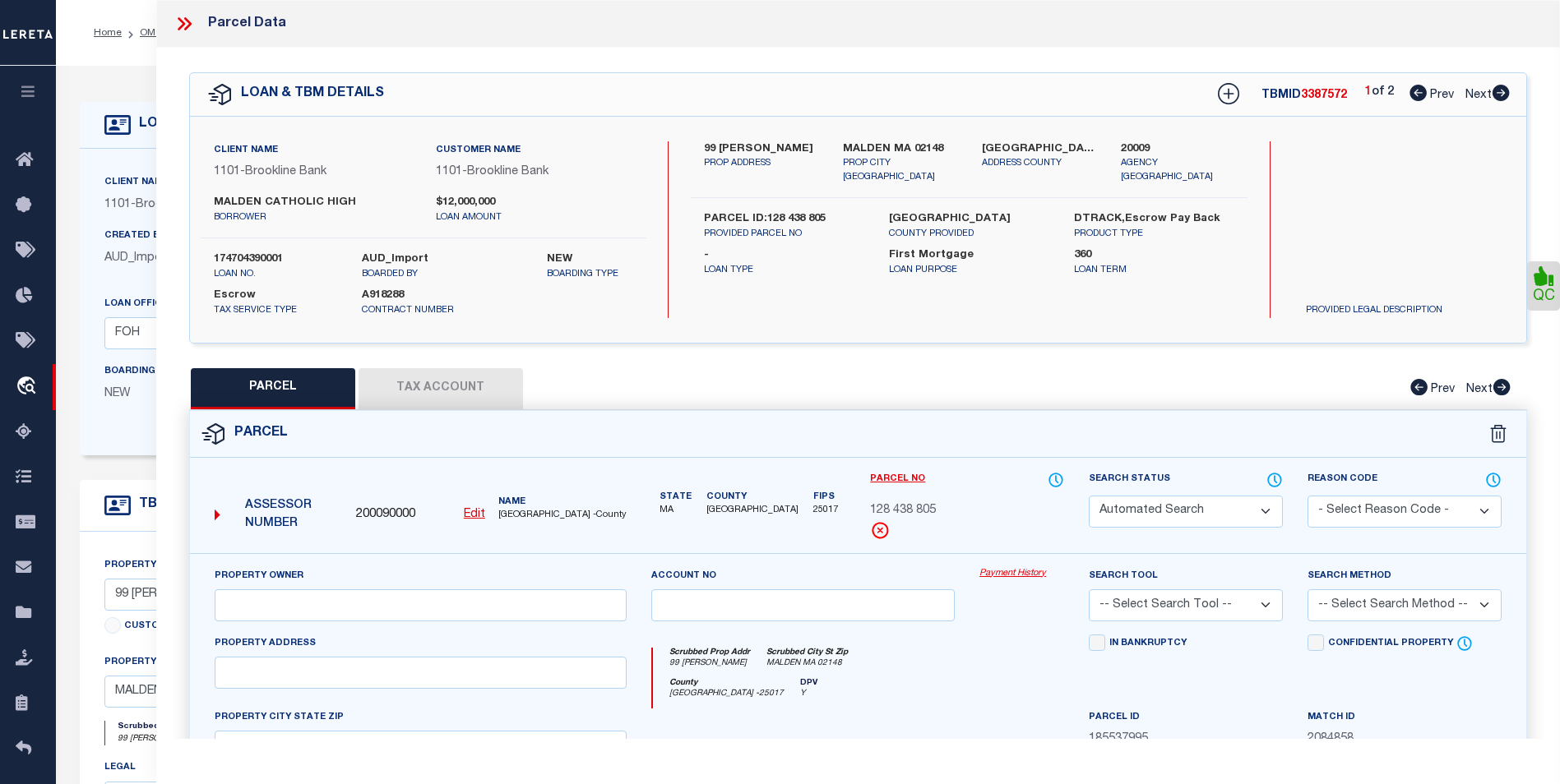
type input "MALDEN MA 02148"
type textarea "High liability loan. Please provide a complete legal description."
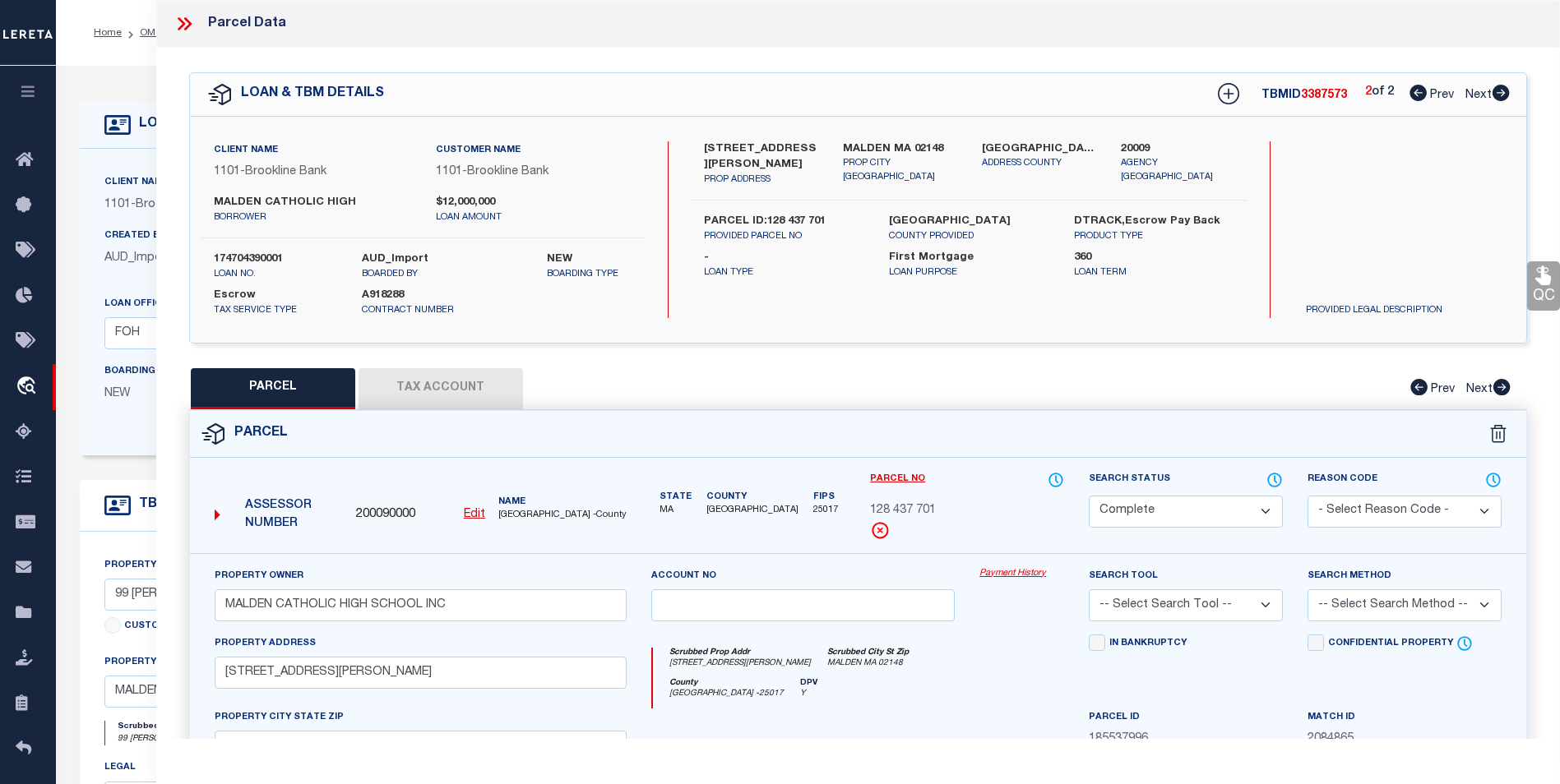
click at [1420, 98] on icon at bounding box center [1418, 93] width 17 height 16
select select "AS"
checkbox input "false"
select select "BP"
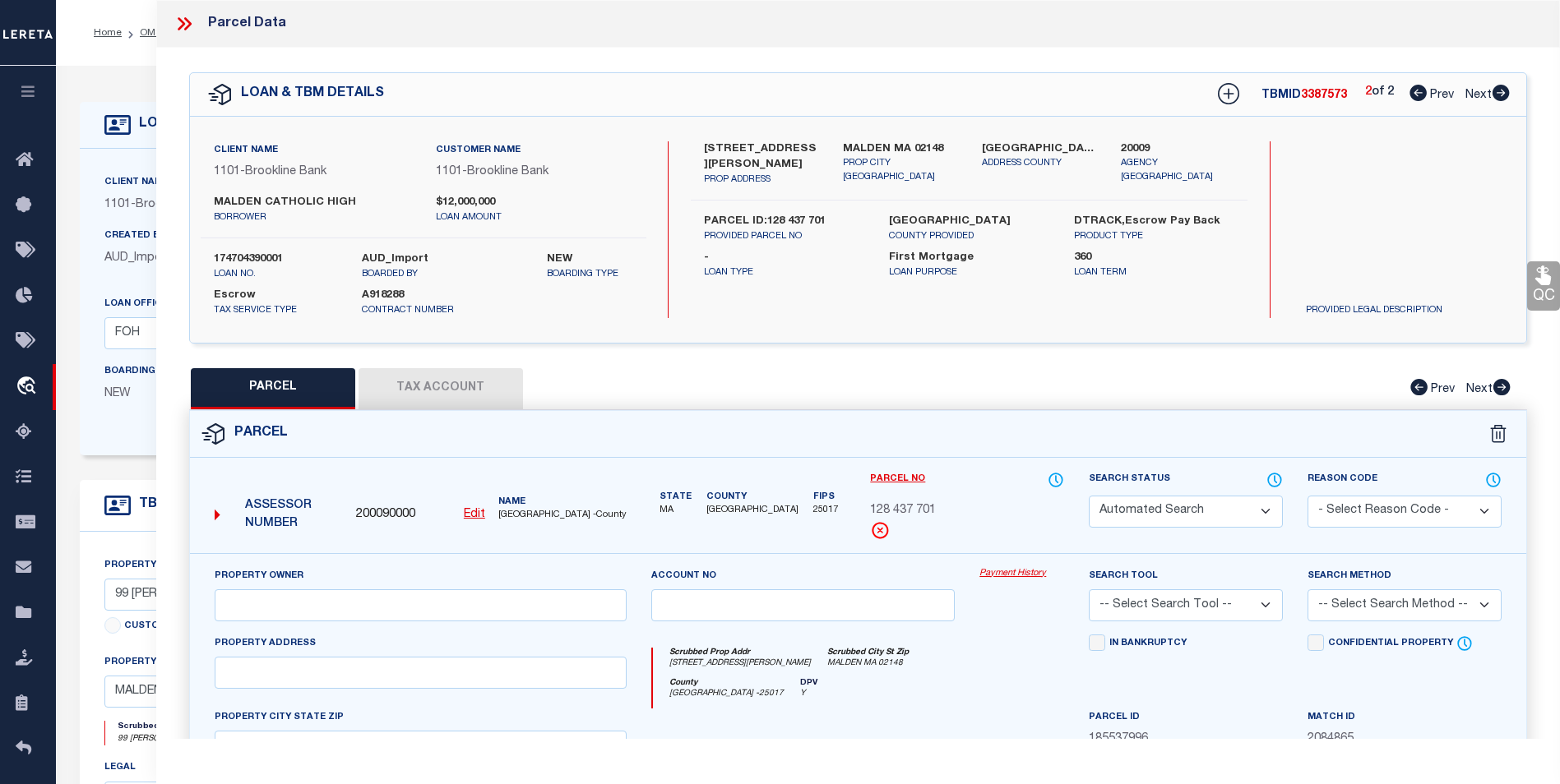
type input "MALDEN CATHOLIC HIGH SCHOOL"
select select "AGF"
select select "ADD"
type input "99 CRYSTAL ST"
type input "MALDEN MA 02148"
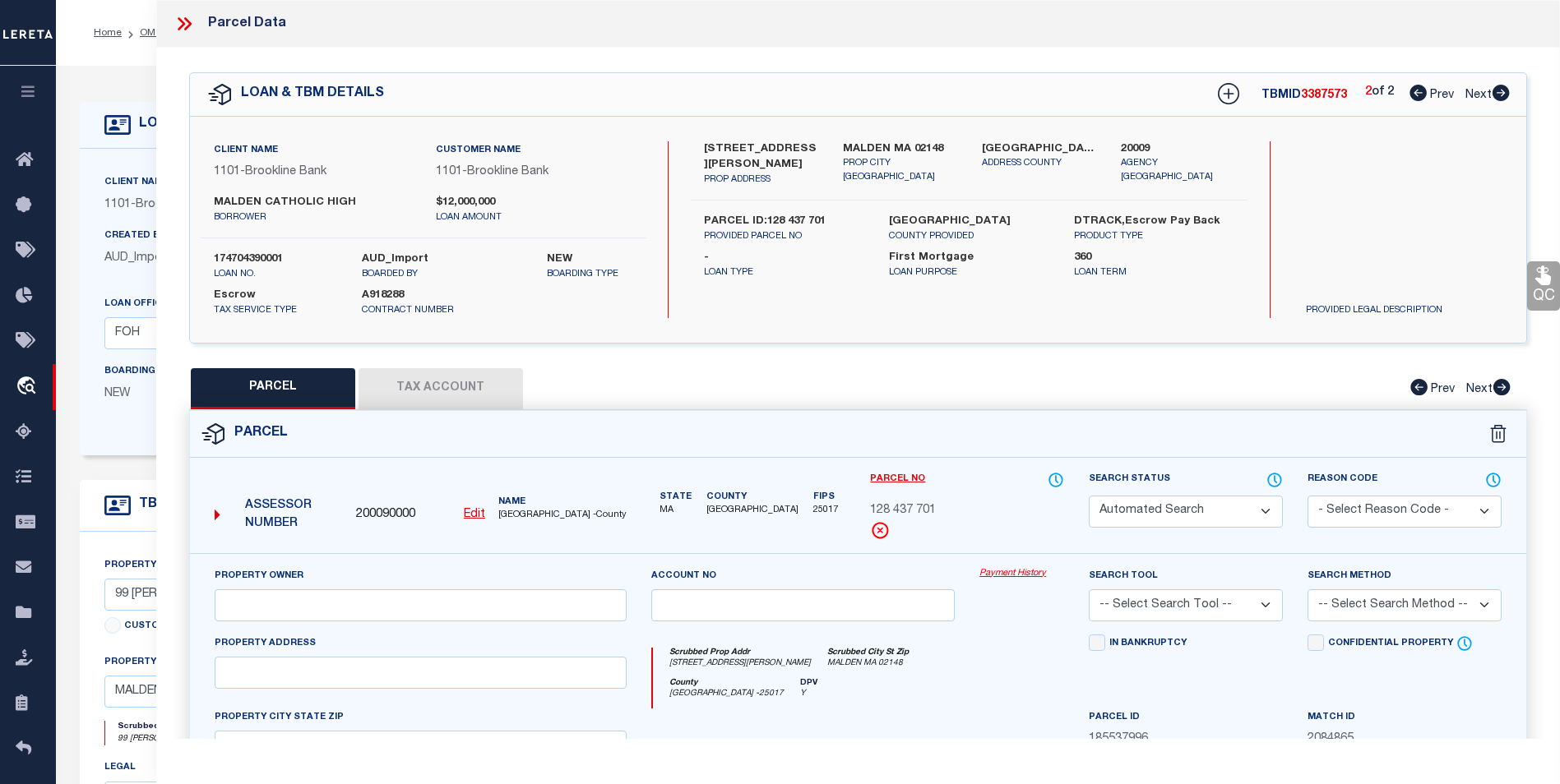
type textarea "LOT:805 BLK:438 DIST:165 CITY/MUNI/TWP:MALDEN"
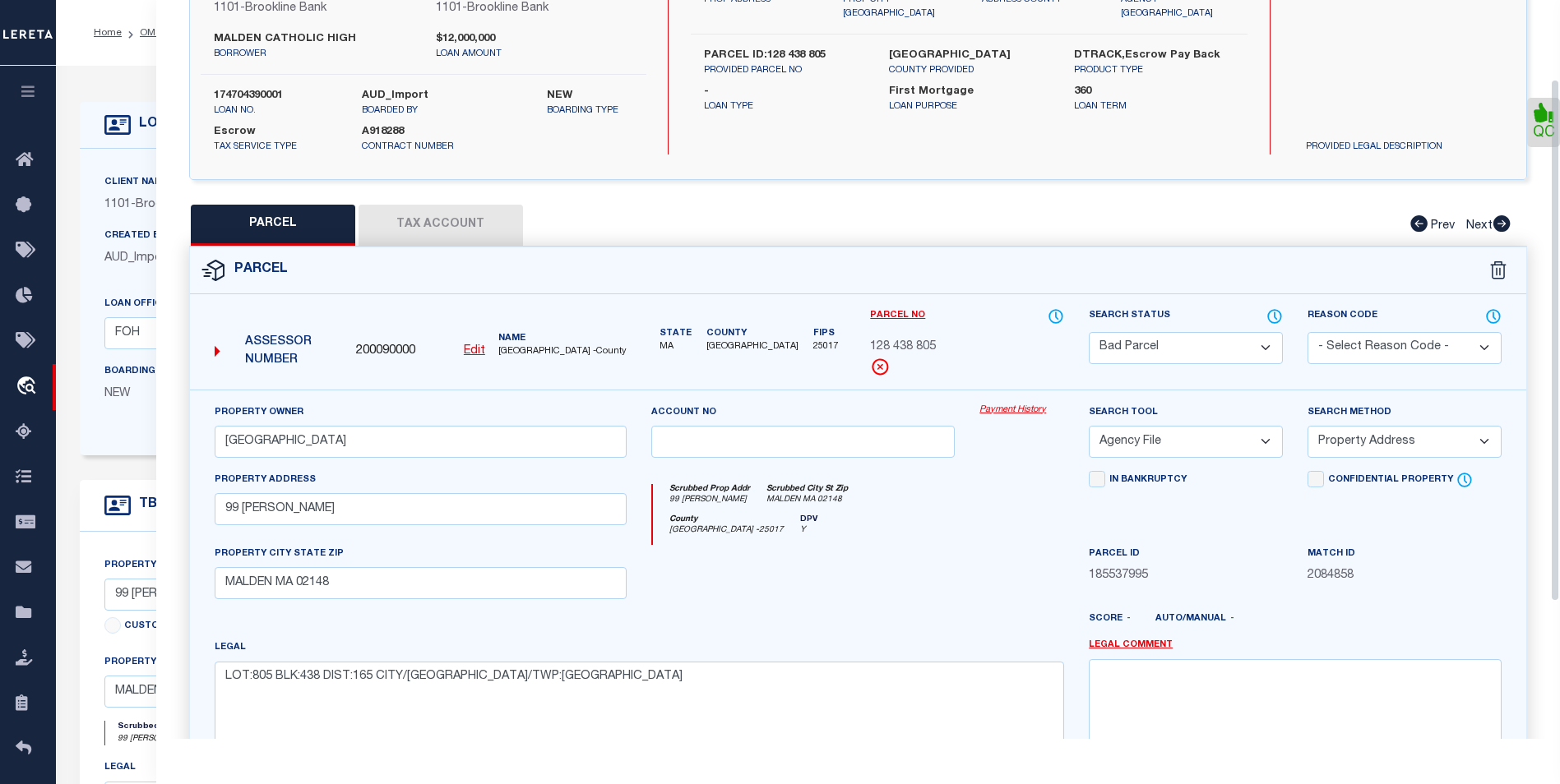
scroll to position [246, 0]
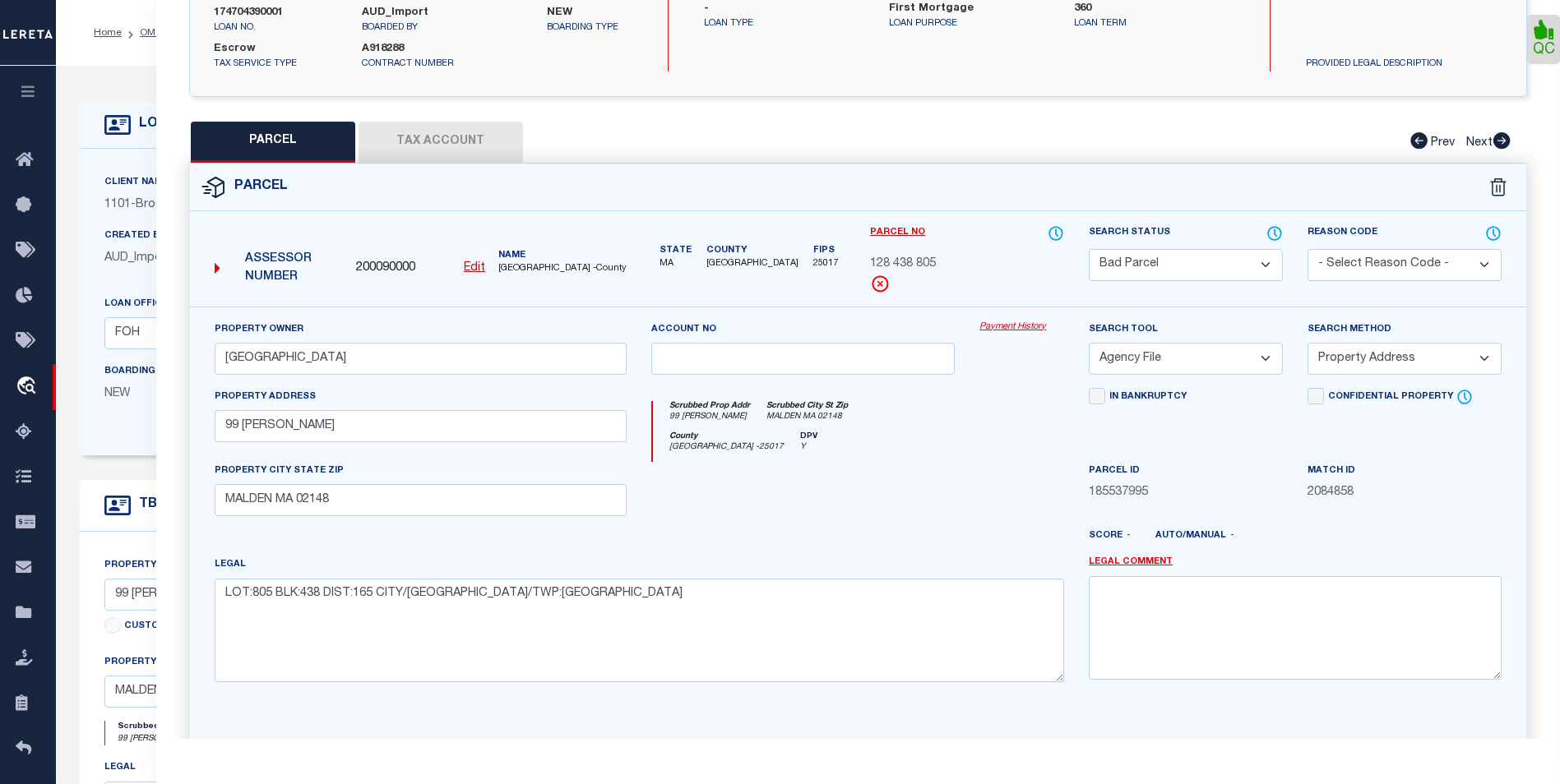
click at [513, 144] on button "Tax Account" at bounding box center [441, 142] width 165 height 41
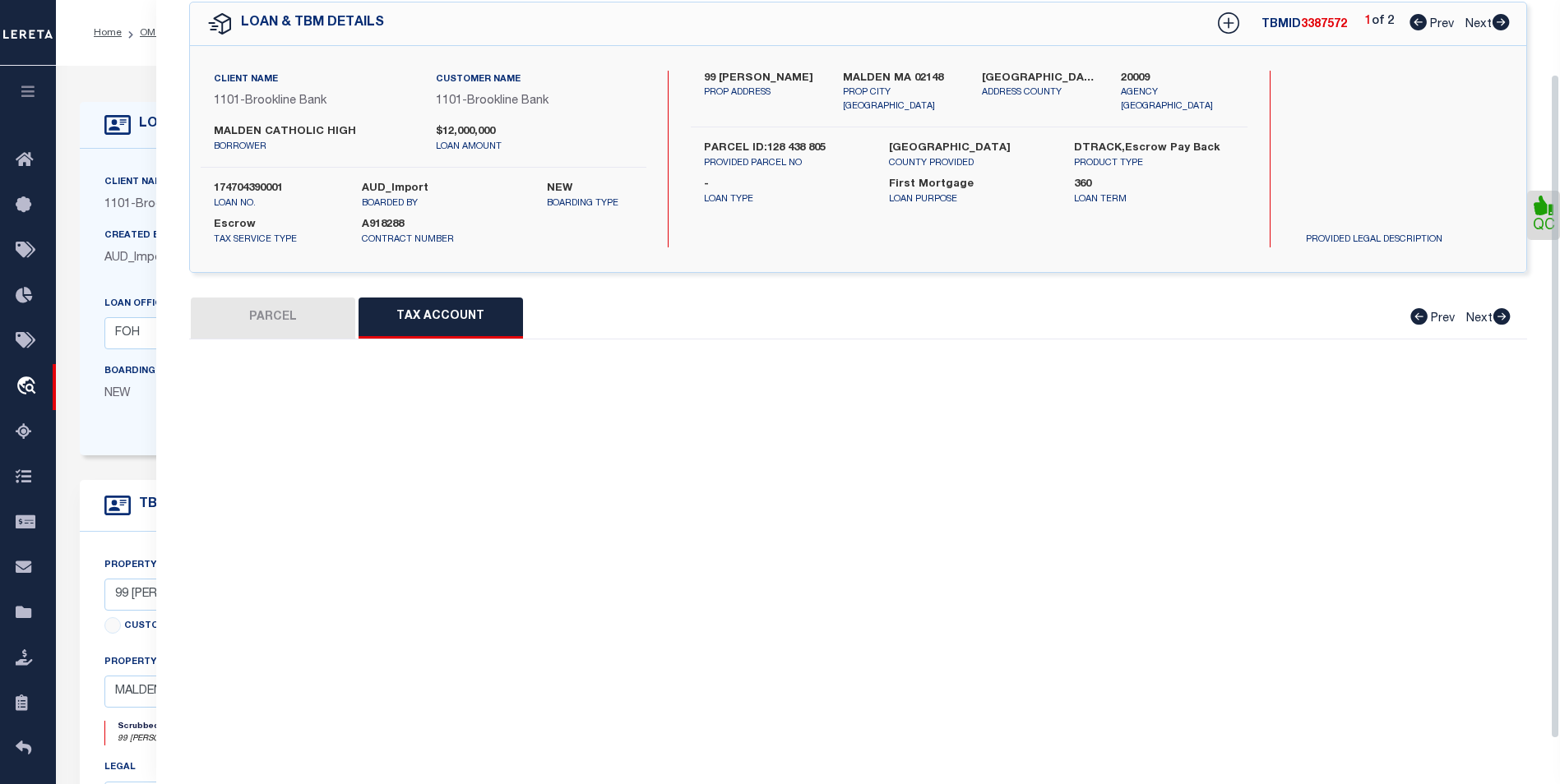
scroll to position [0, 0]
select select "100"
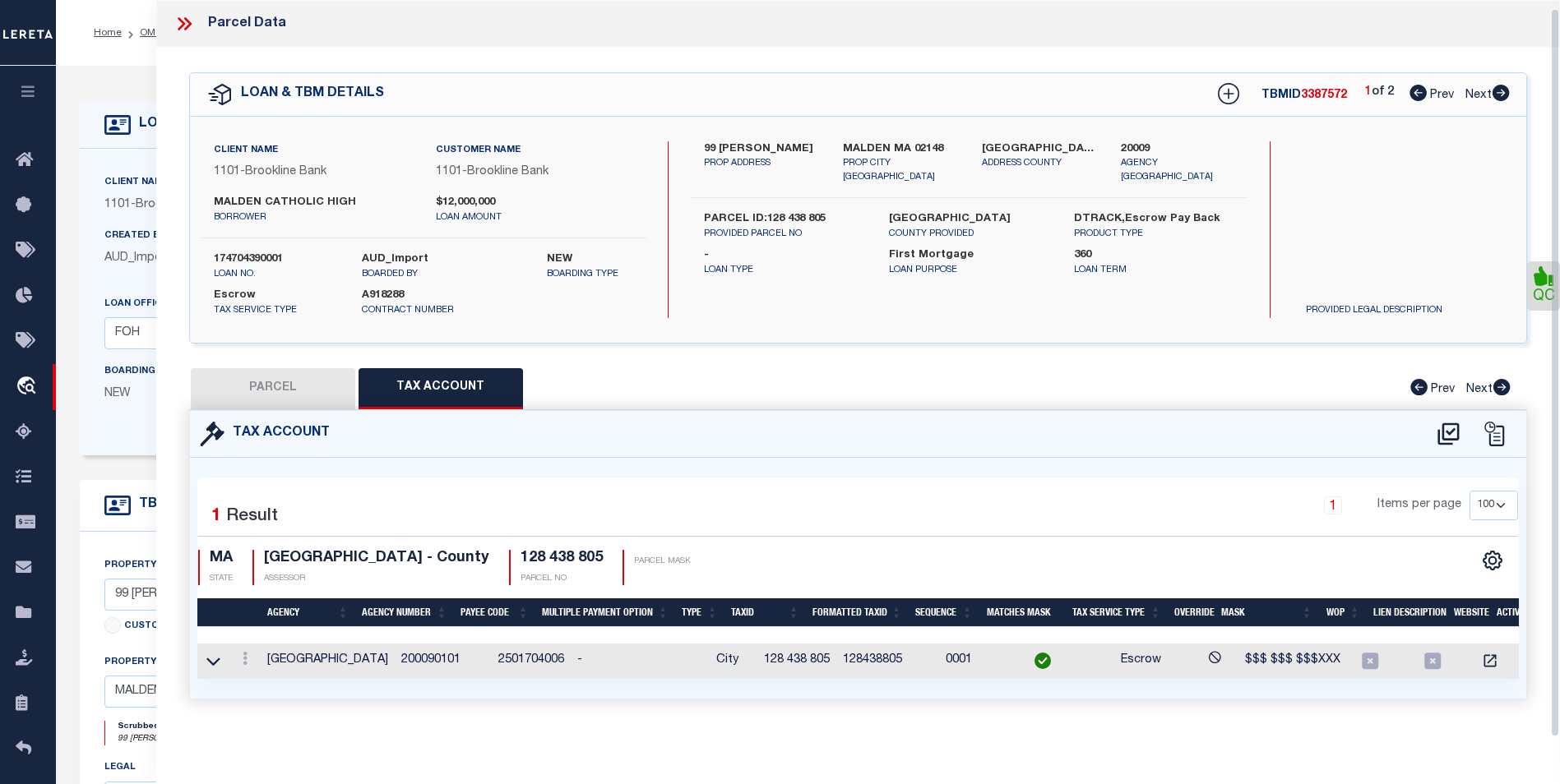
scroll to position [10, 0]
click at [259, 378] on button "PARCEL" at bounding box center [273, 388] width 165 height 41
select select "AS"
select select
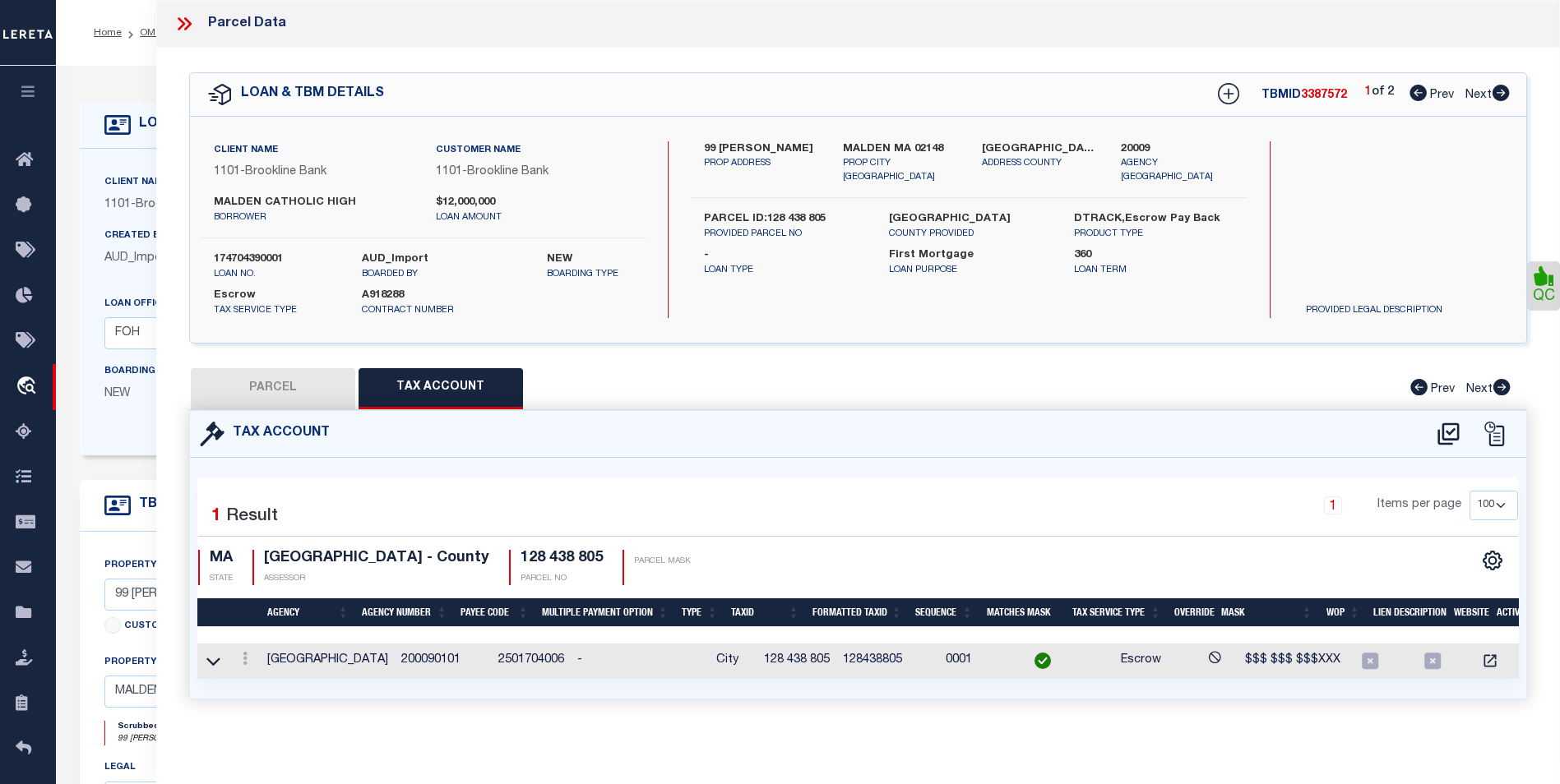
checkbox input "false"
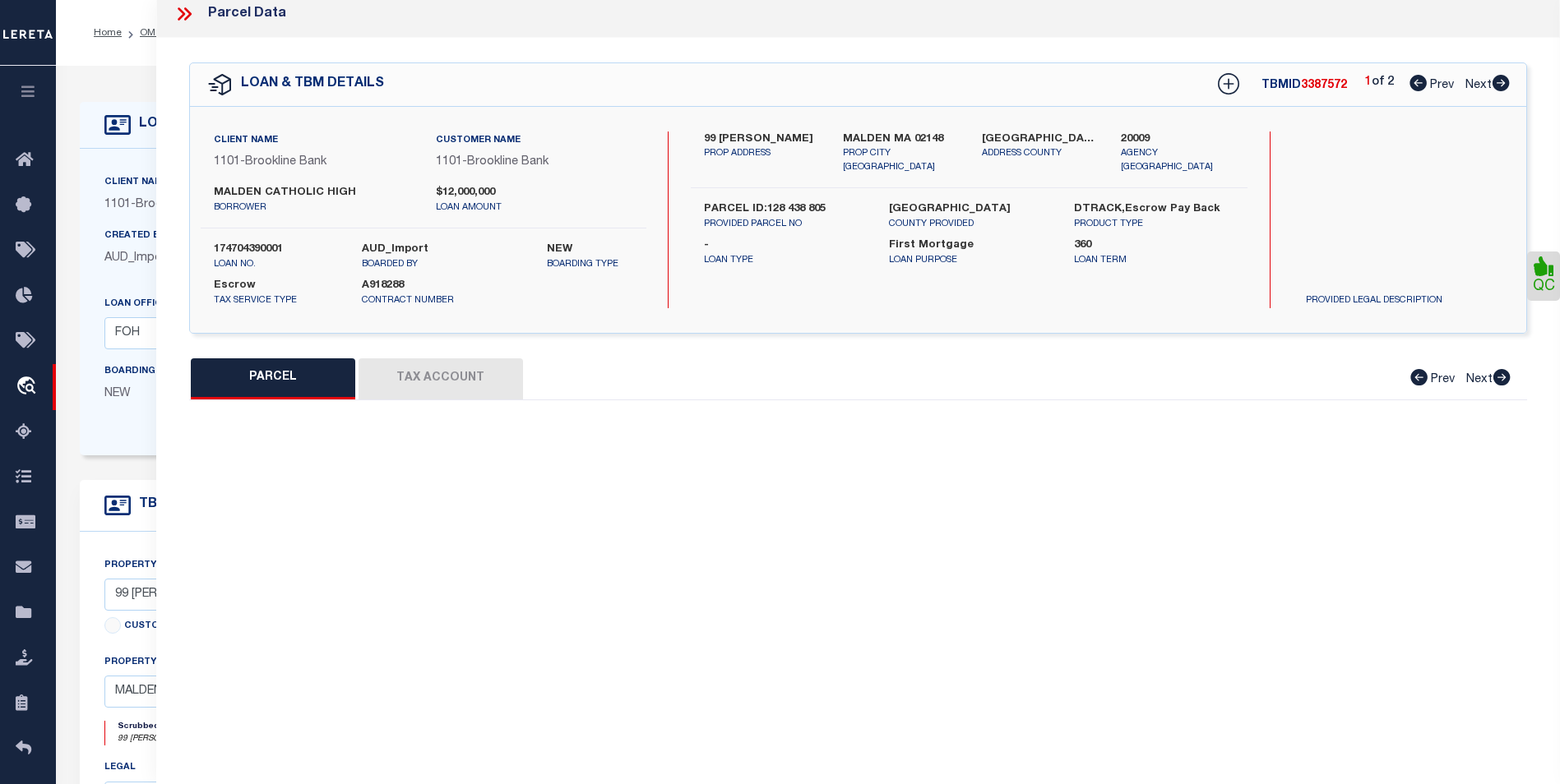
select select "BP"
type input "MALDEN CATHOLIC HIGH SCHOOL"
select select "AGF"
select select "ADD"
type input "99 CRYSTAL ST"
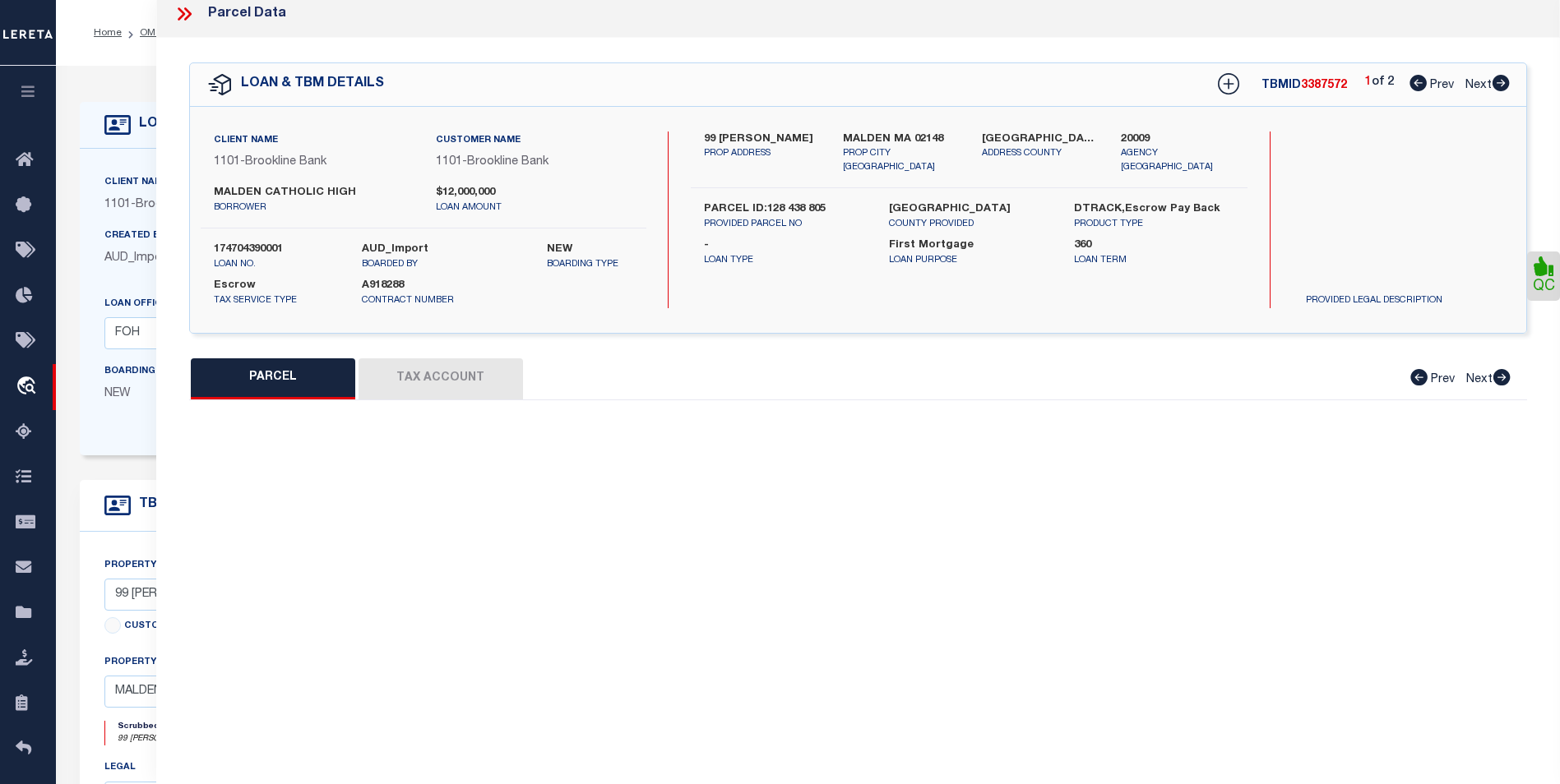
type input "MALDEN MA 02148"
type textarea "LOT:805 BLK:438 DIST:165 CITY/MUNI/TWP:MALDEN"
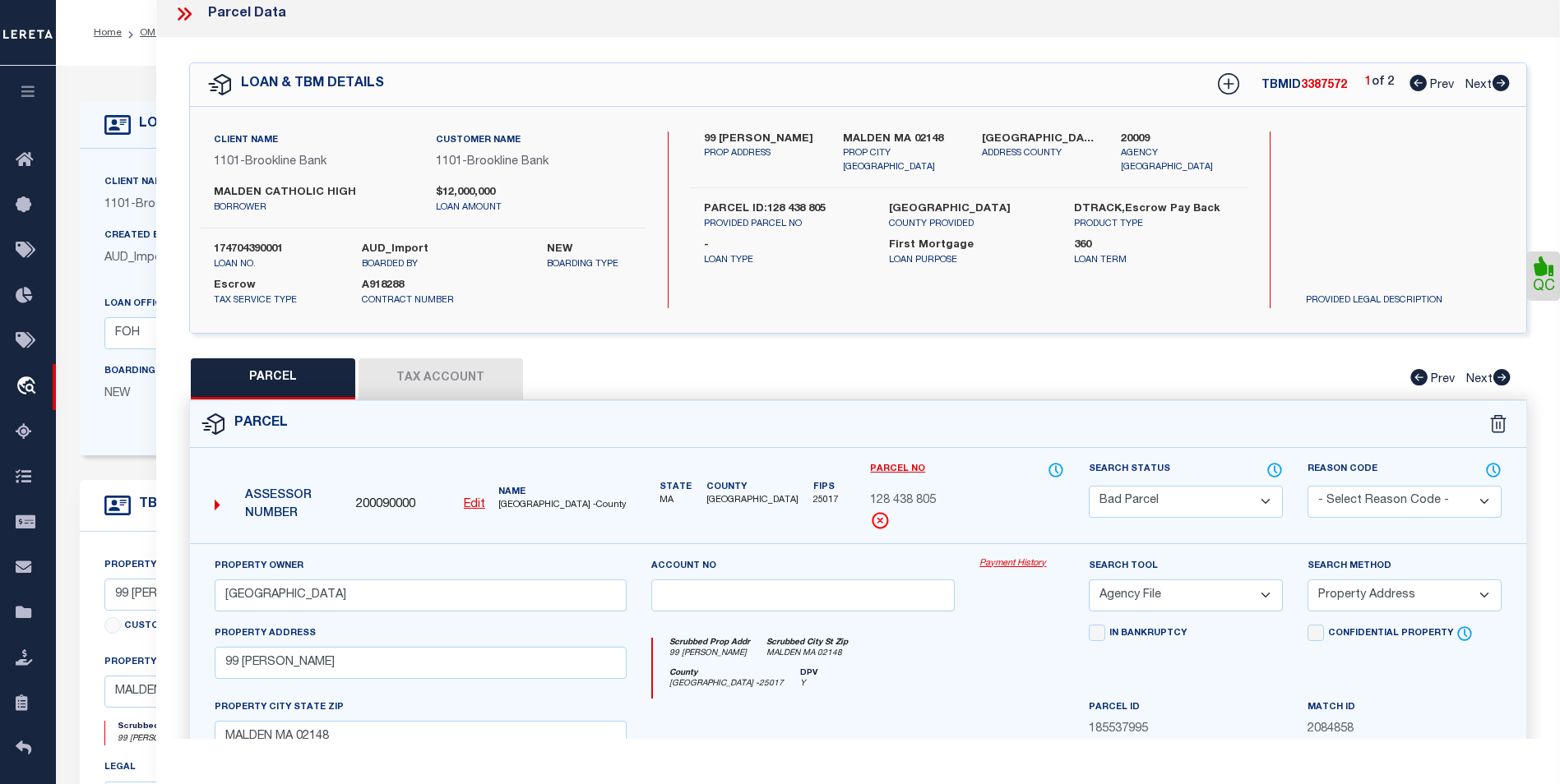
click at [471, 505] on u "Edit" at bounding box center [474, 505] width 21 height 12
type input "200090000"
type input "128 438 805"
select select "BP"
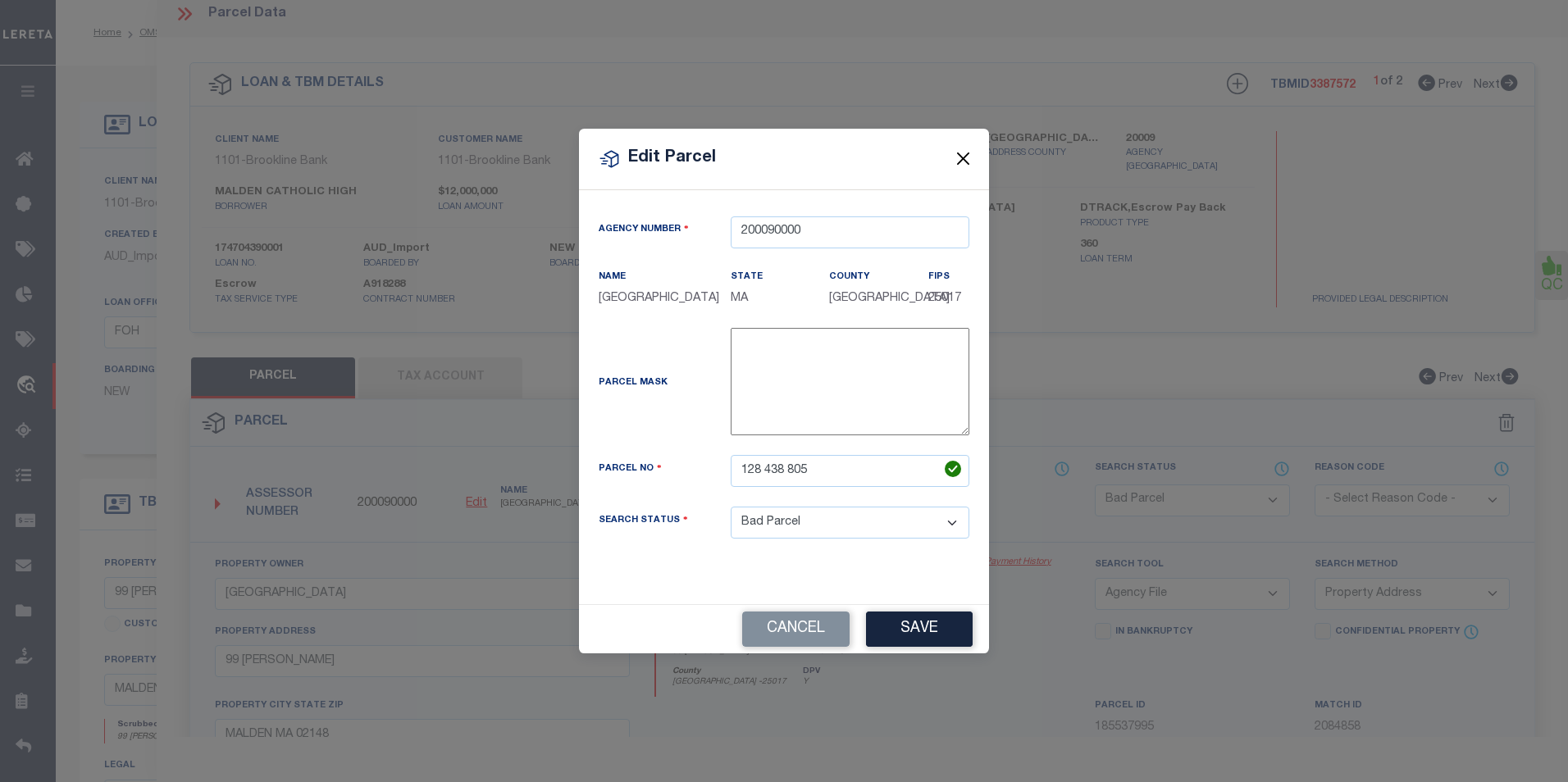
click at [959, 157] on button "Close" at bounding box center [963, 158] width 21 height 21
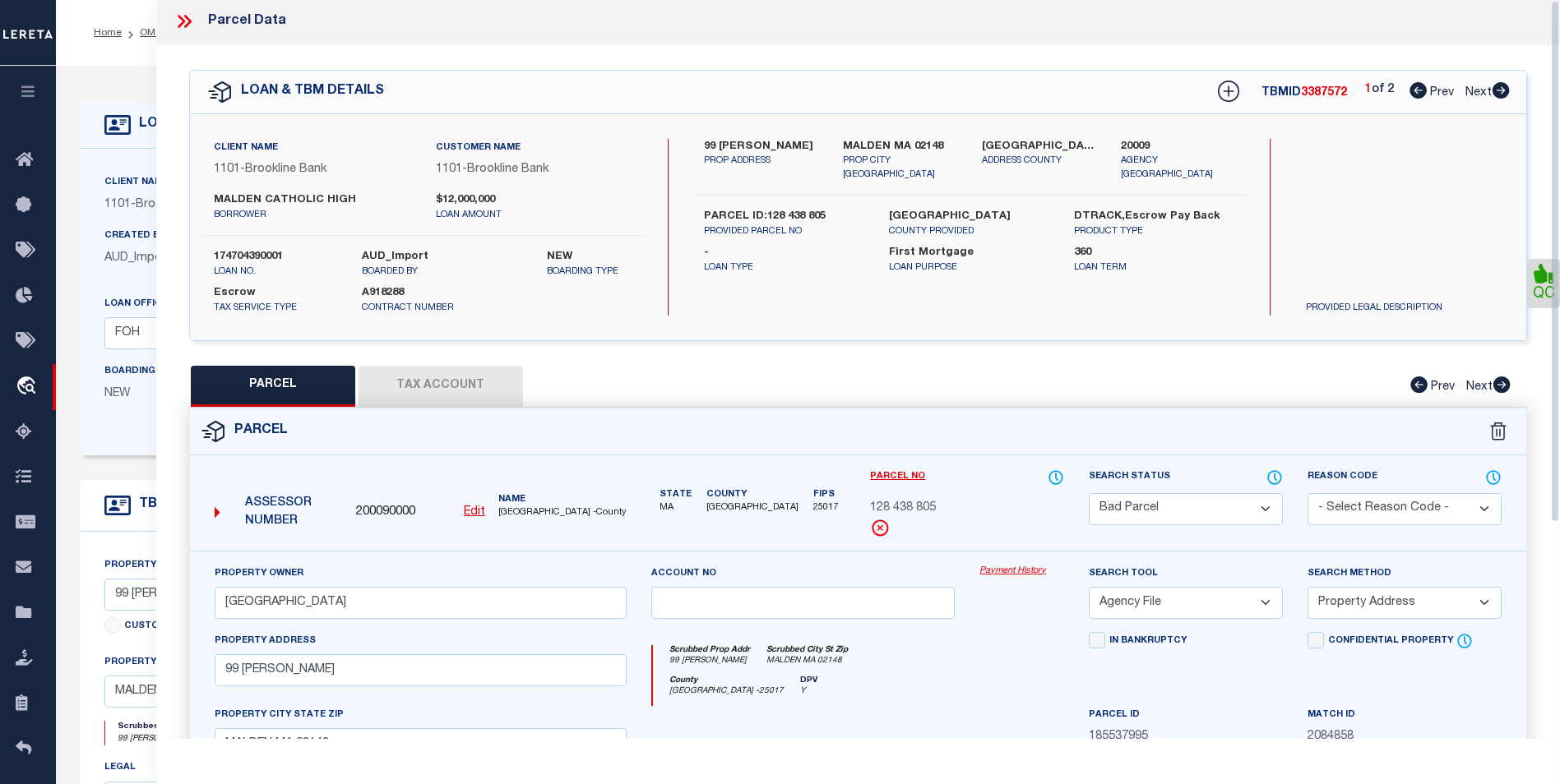
scroll to position [0, 0]
click at [184, 19] on icon at bounding box center [184, 23] width 21 height 21
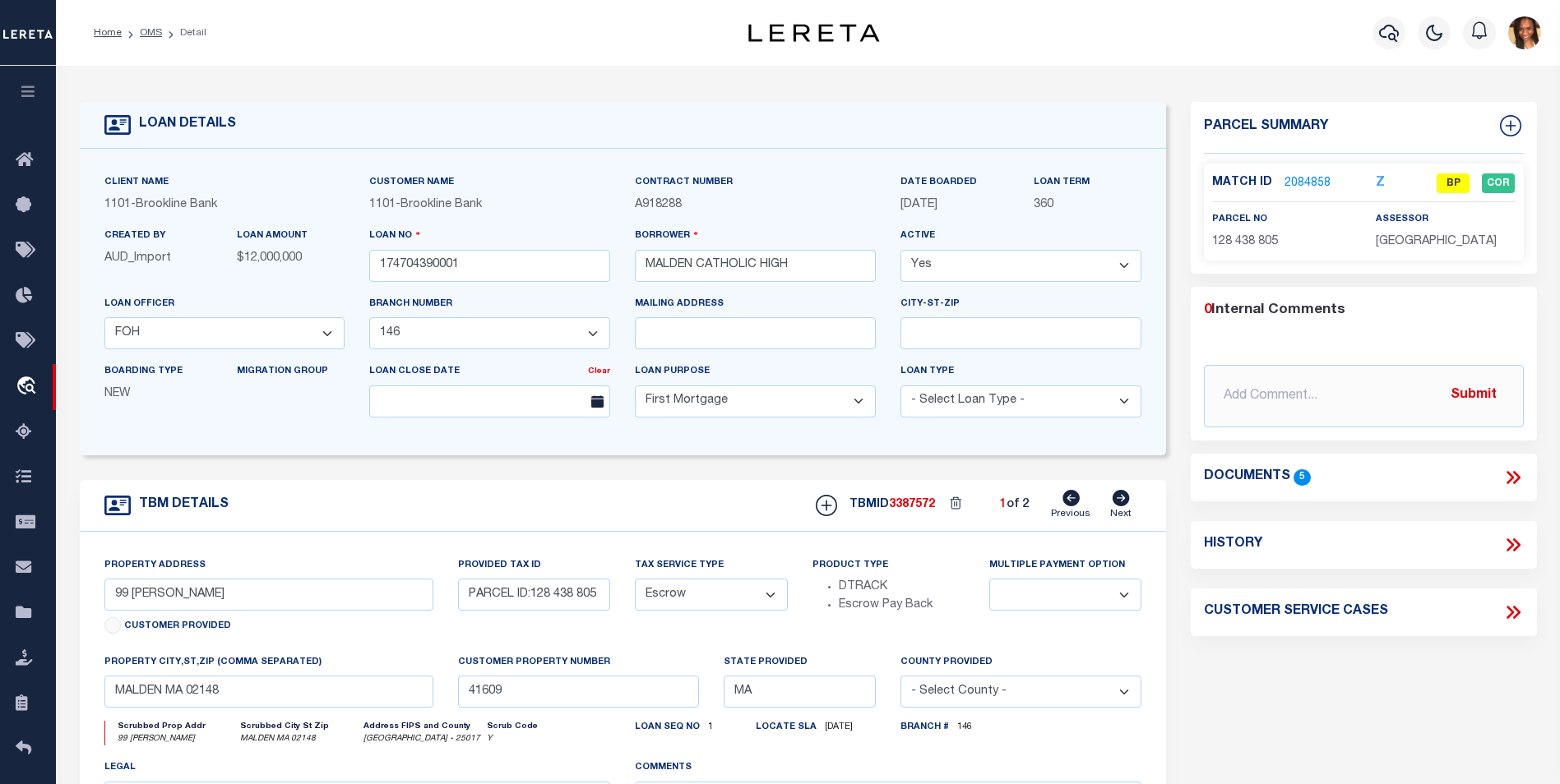
click at [1502, 477] on icon at bounding box center [1512, 477] width 21 height 21
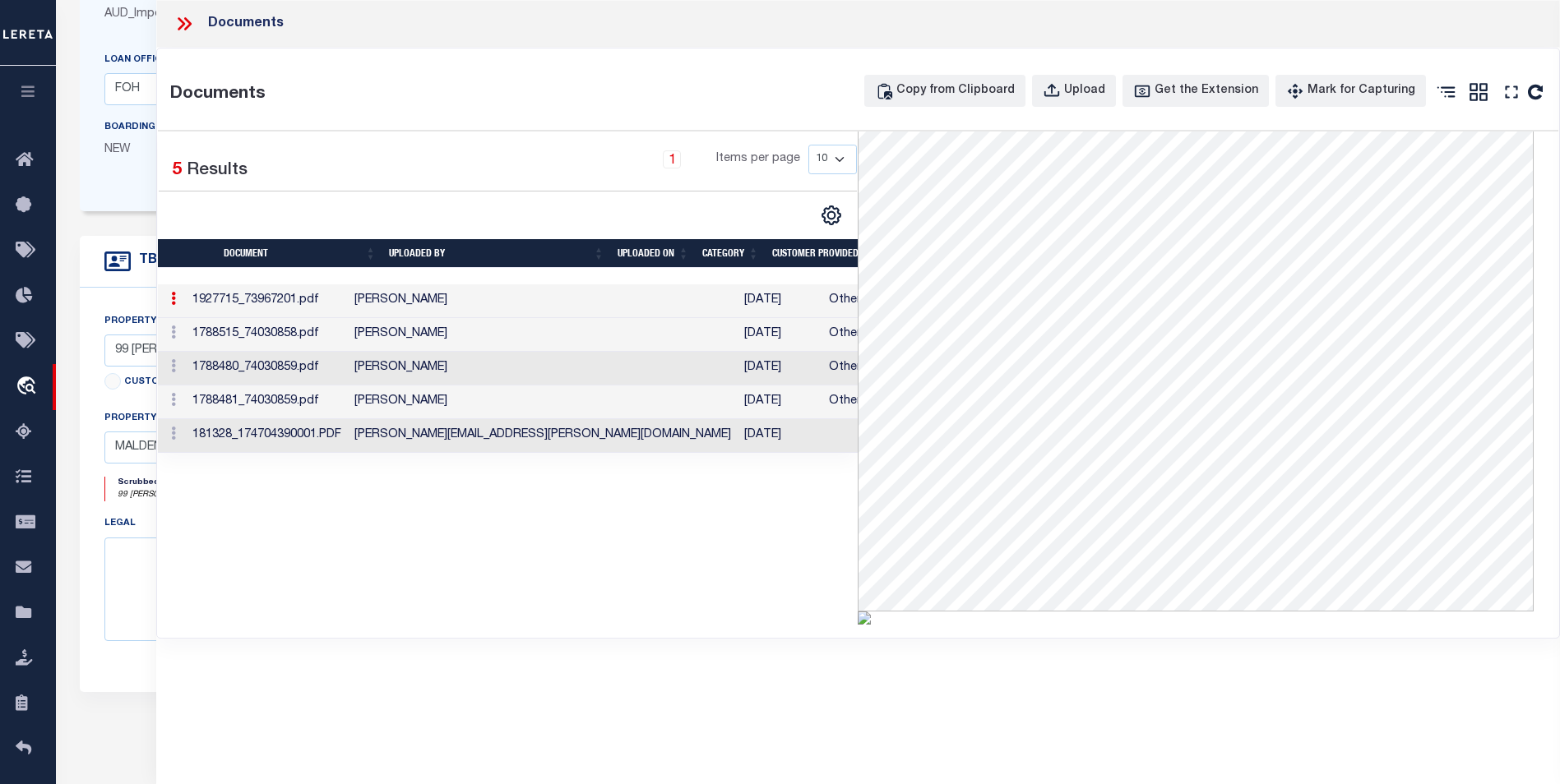
scroll to position [246, 0]
click at [582, 328] on td "[PERSON_NAME]" at bounding box center [542, 335] width 390 height 34
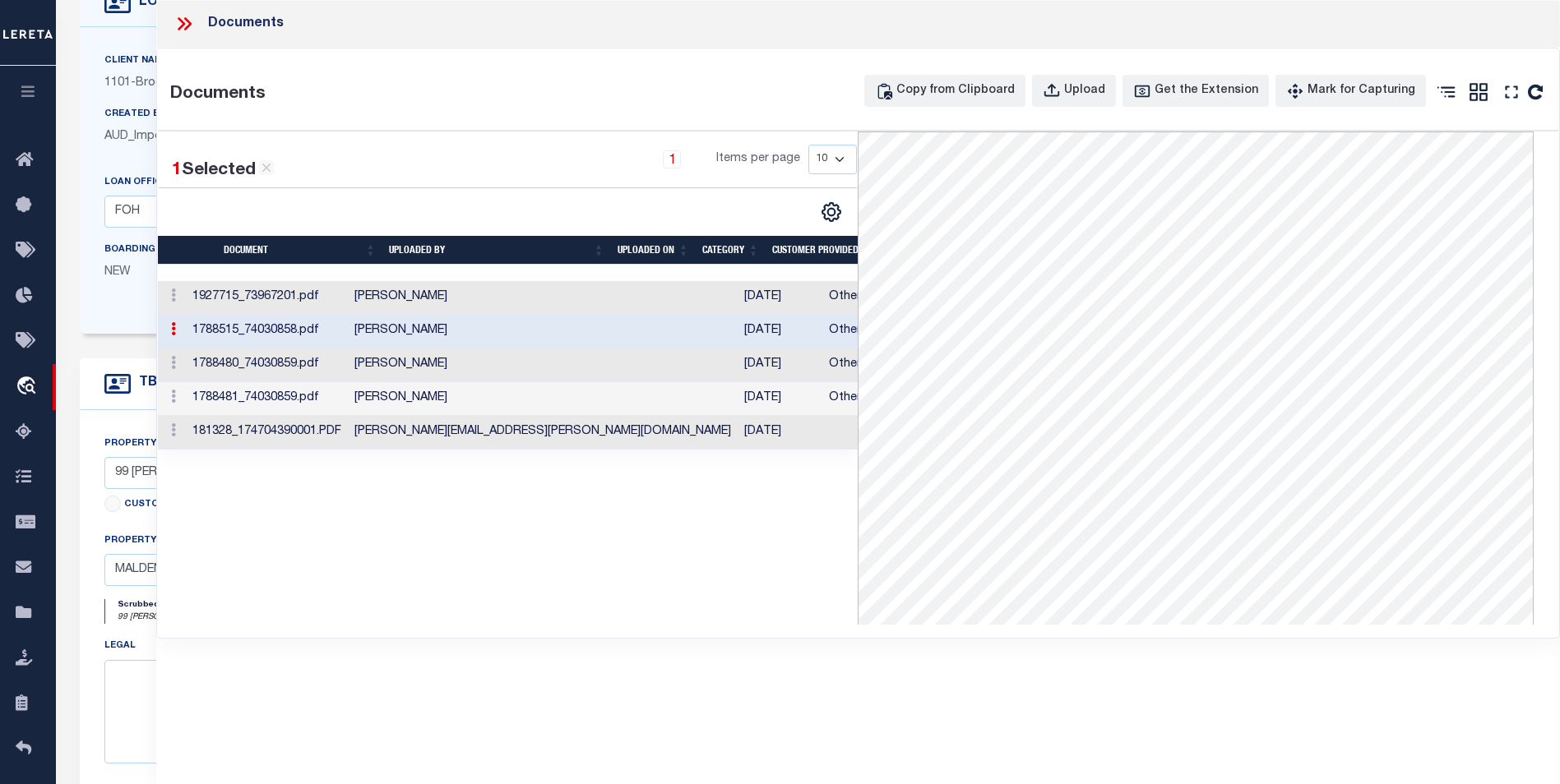
scroll to position [0, 0]
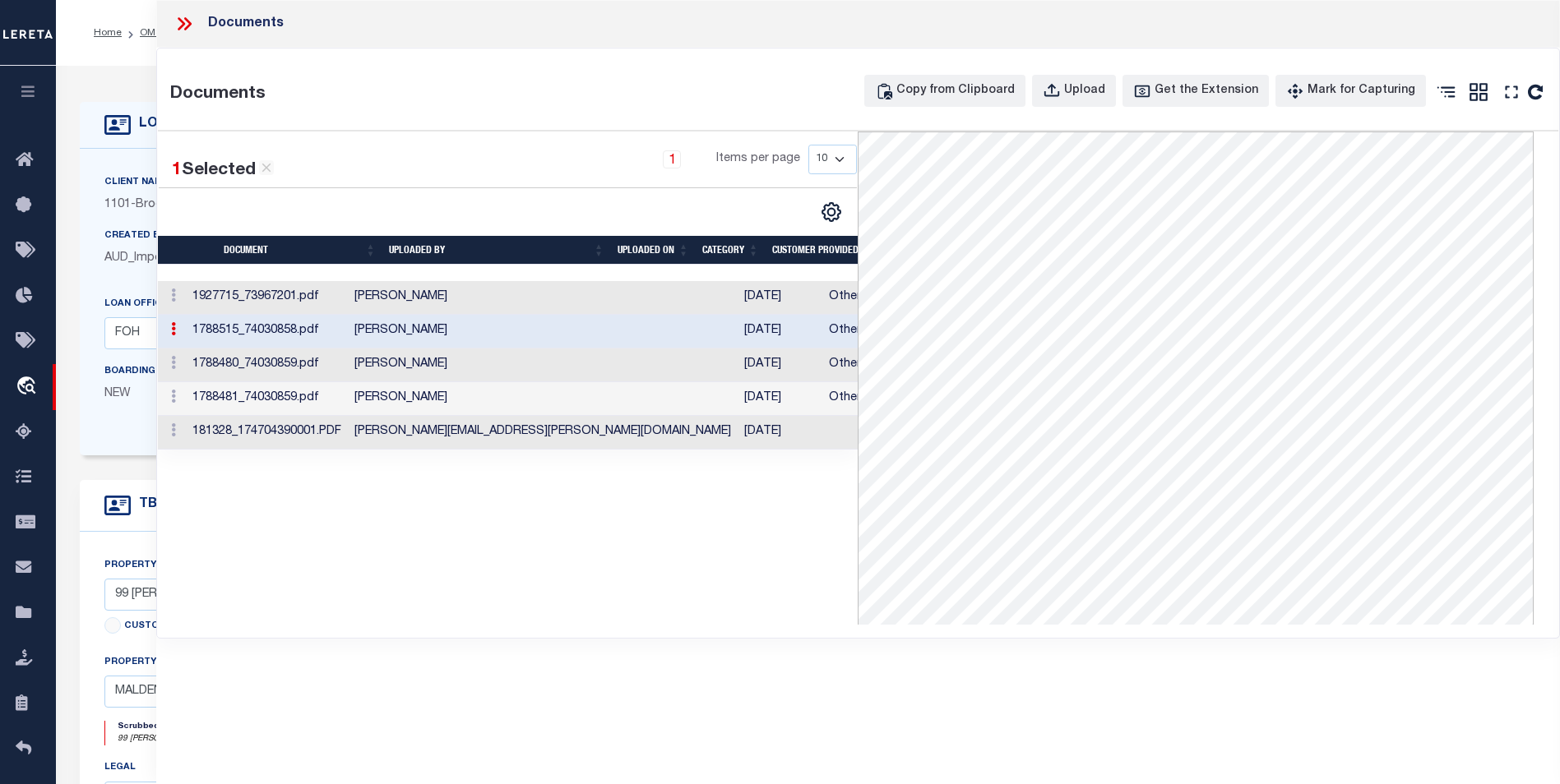
click at [192, 21] on icon at bounding box center [184, 23] width 21 height 21
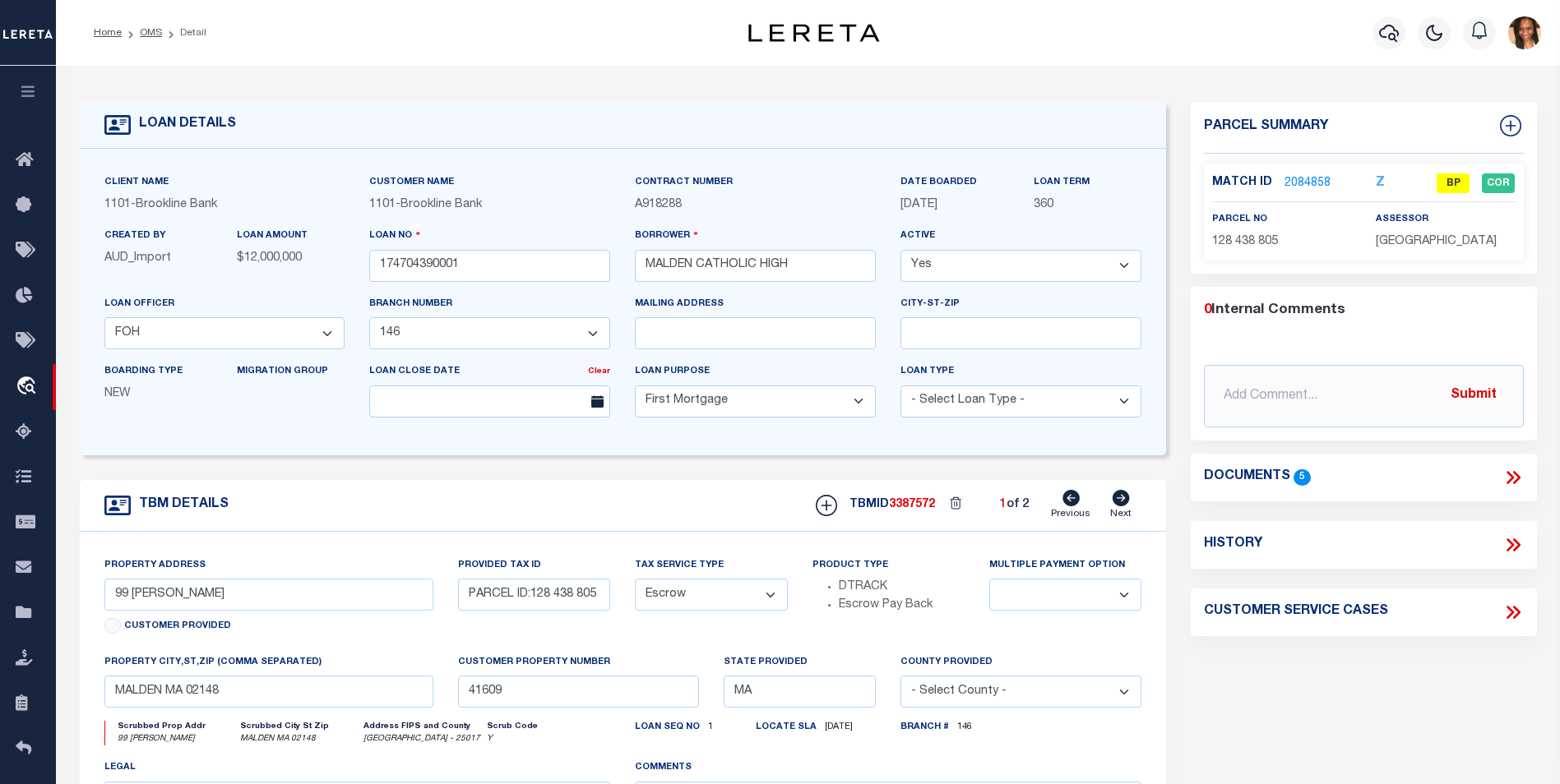
click at [1498, 471] on div "Documents 5" at bounding box center [1364, 477] width 319 height 21
click at [1505, 473] on icon at bounding box center [1512, 477] width 21 height 21
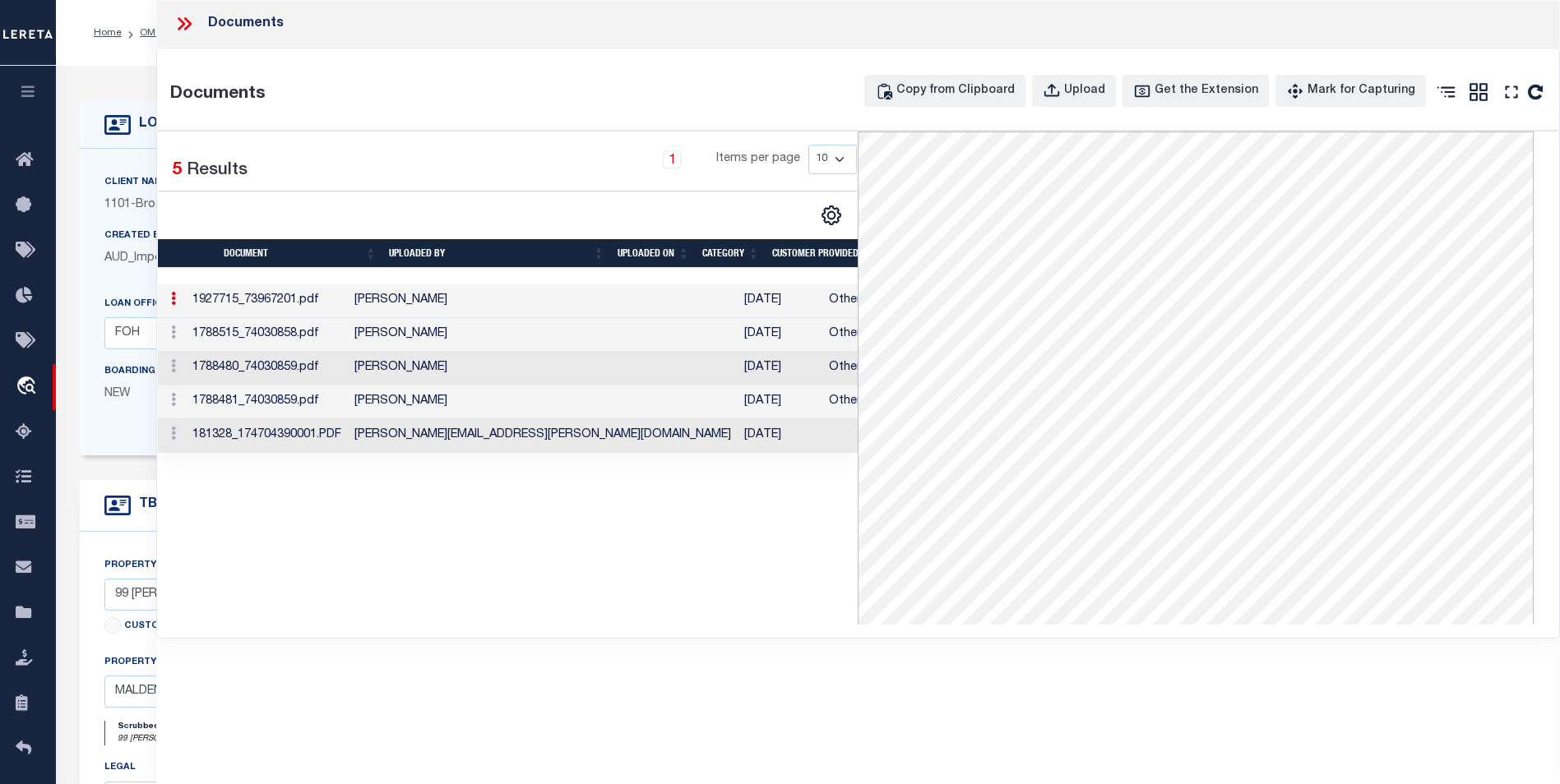
click at [557, 374] on td "[PERSON_NAME]" at bounding box center [542, 369] width 390 height 34
click at [528, 429] on td "Allison.Diep@accumatchcustomers.com" at bounding box center [542, 436] width 390 height 34
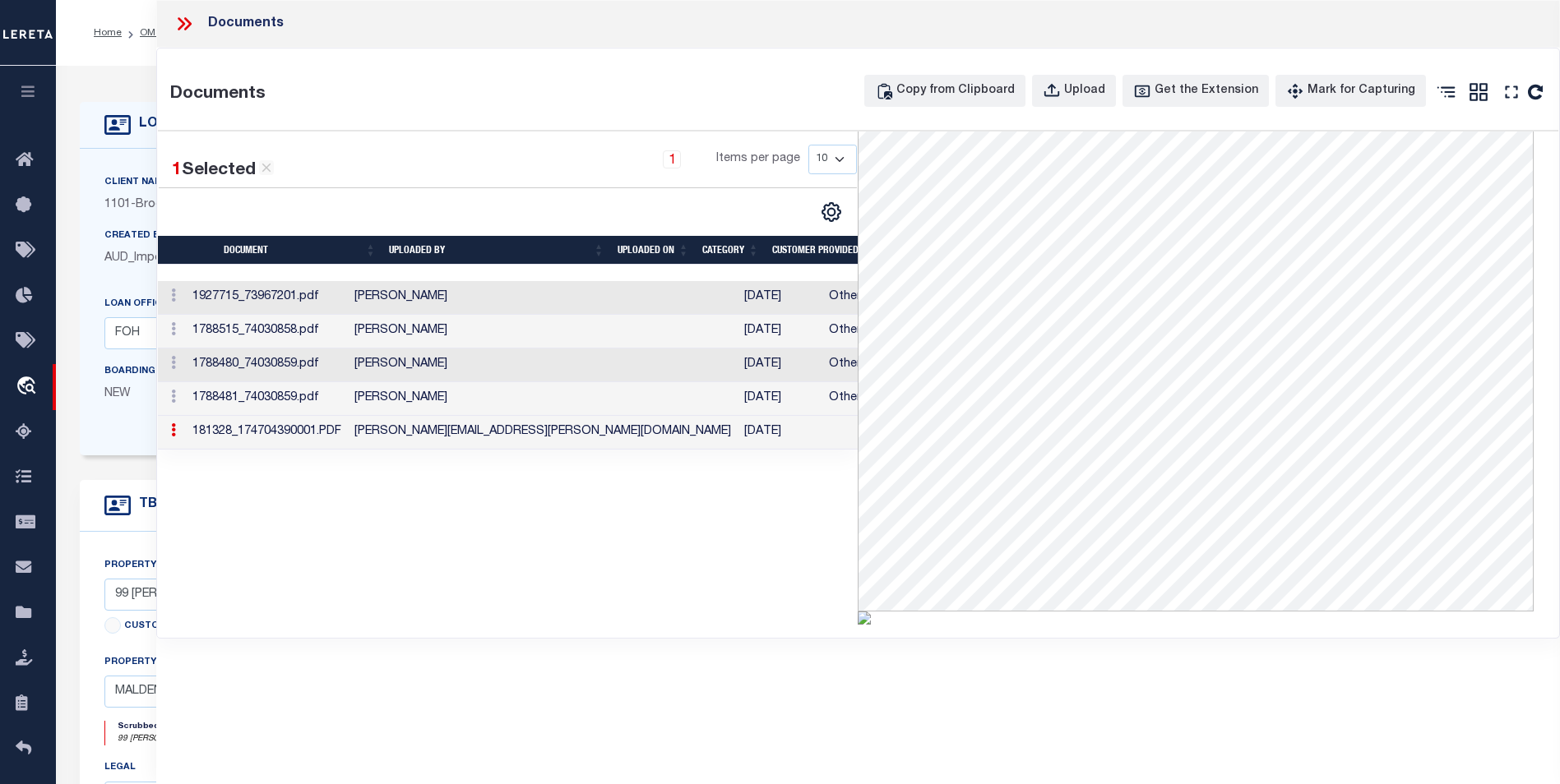
click at [178, 25] on icon at bounding box center [184, 23] width 21 height 21
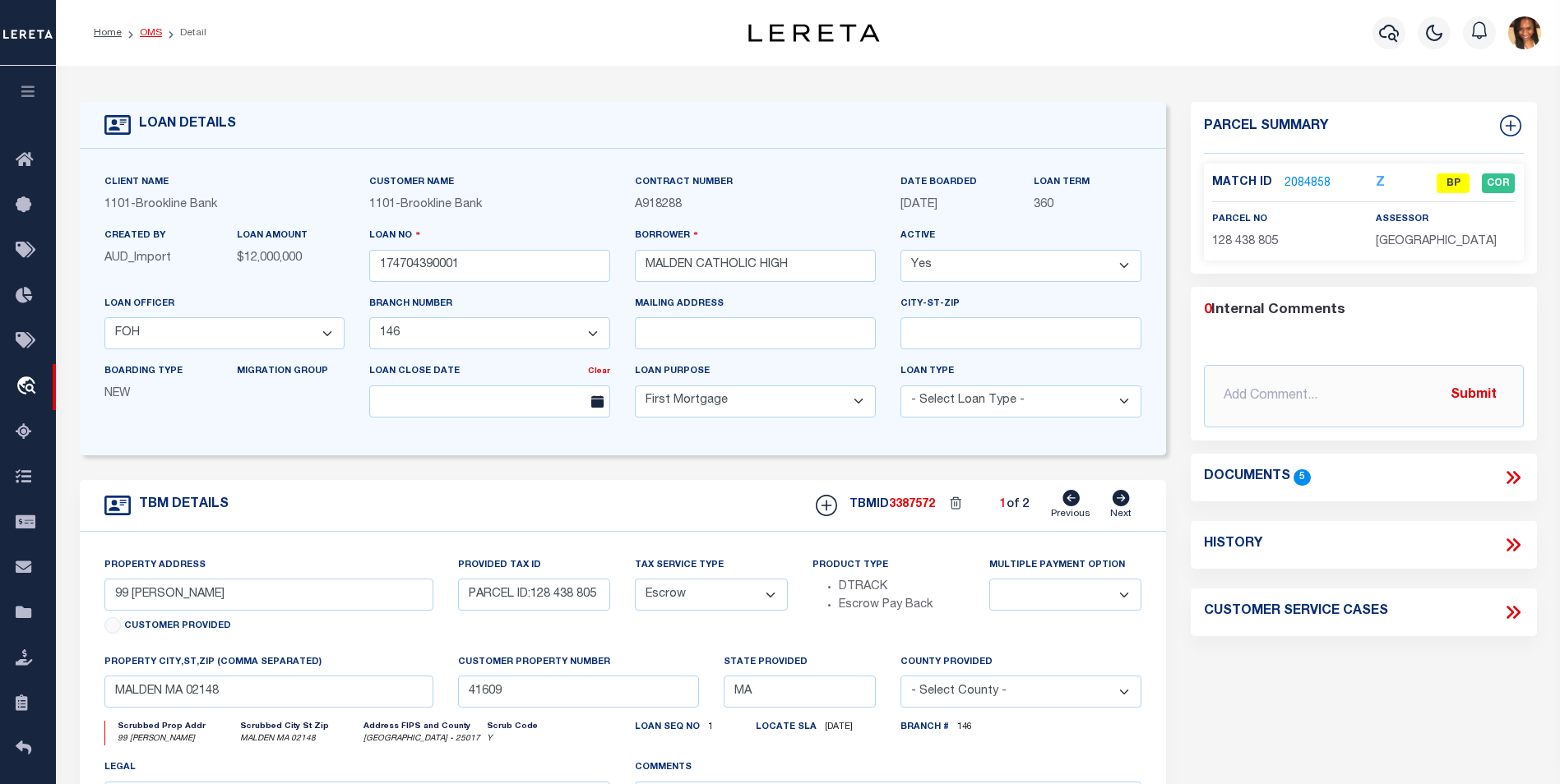
click at [151, 37] on link "OMS" at bounding box center [150, 33] width 22 height 10
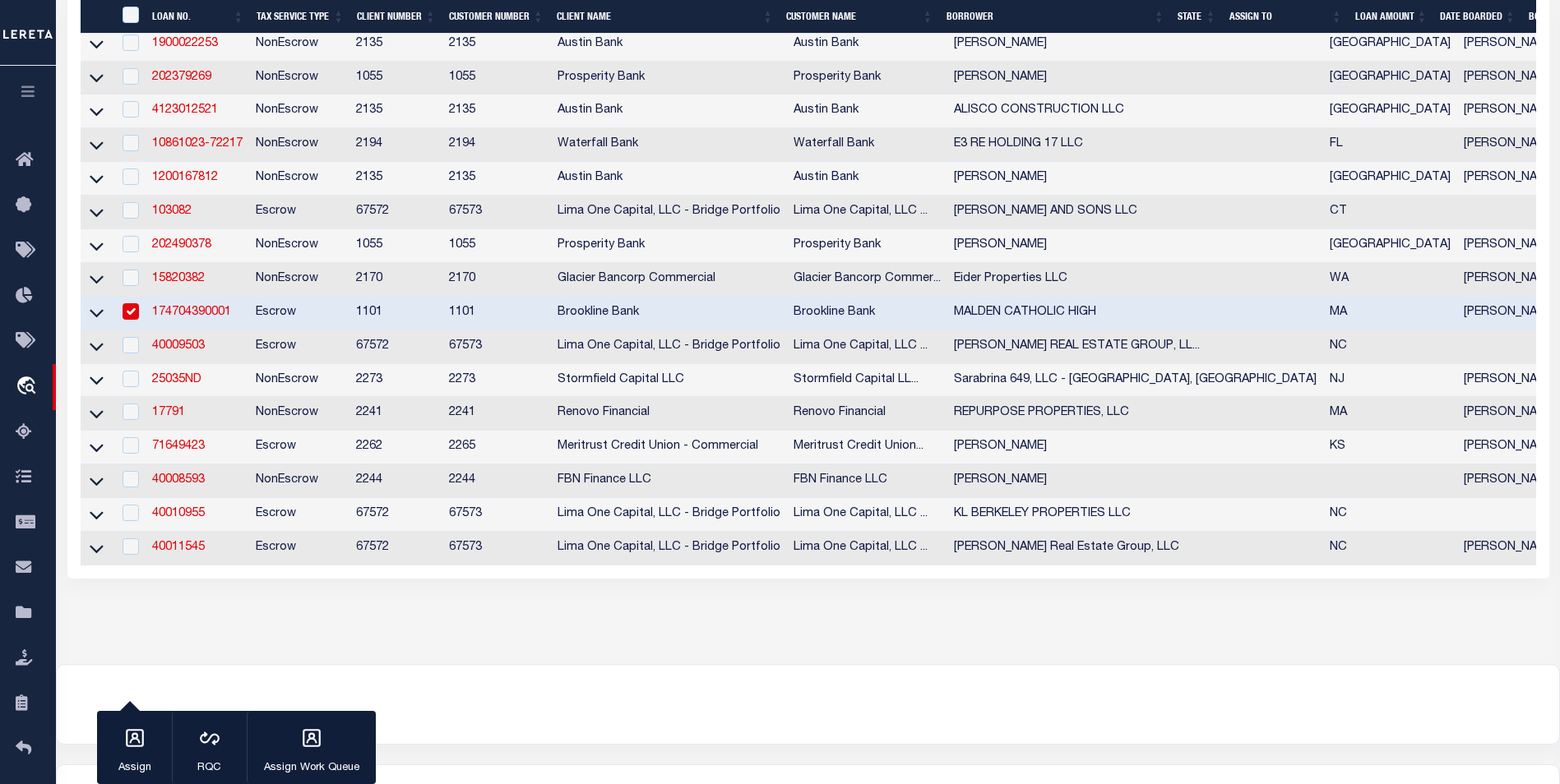
scroll to position [1151, 0]
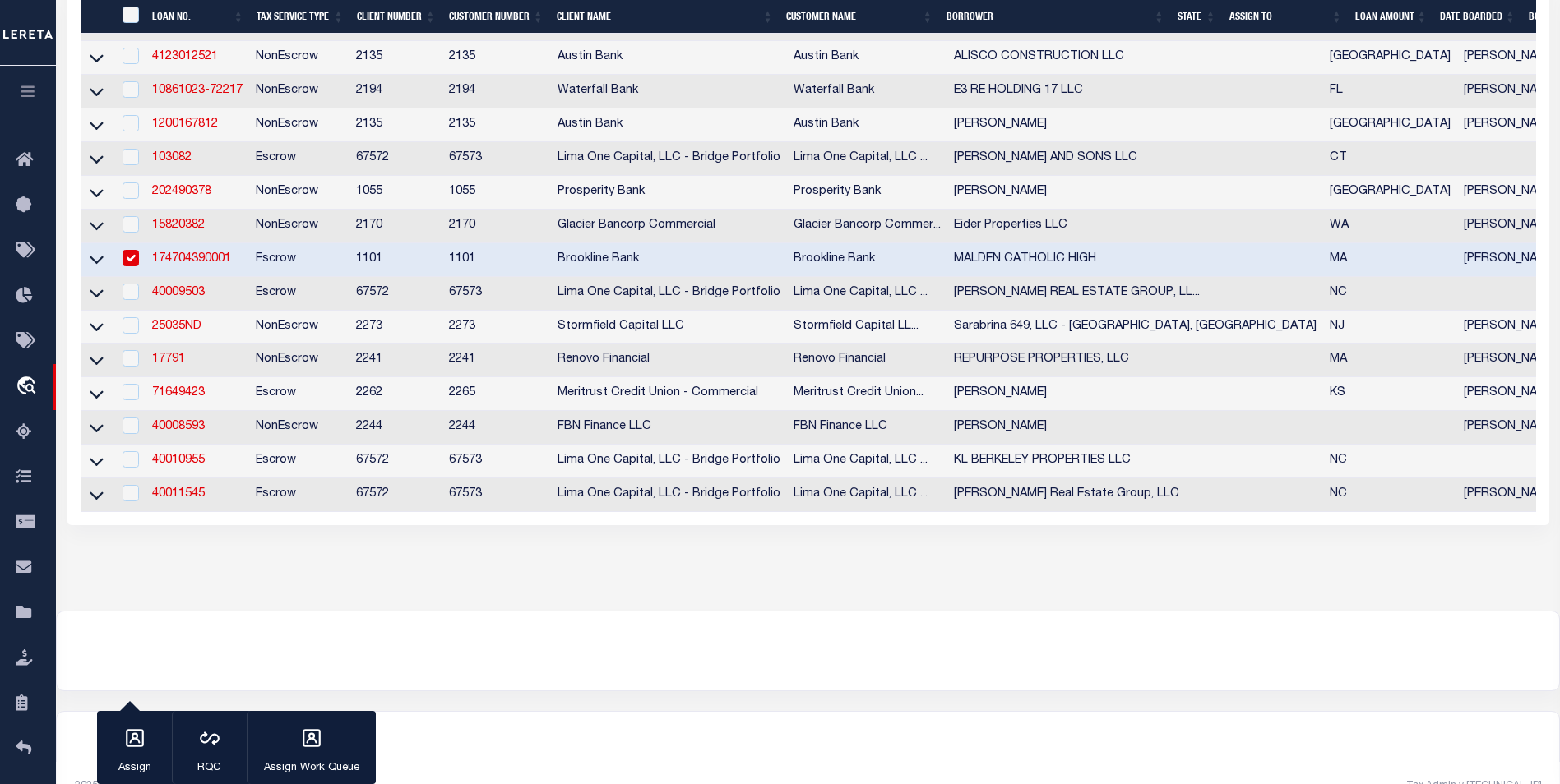
click at [136, 267] on input "checkbox" at bounding box center [130, 257] width 16 height 16
checkbox input "false"
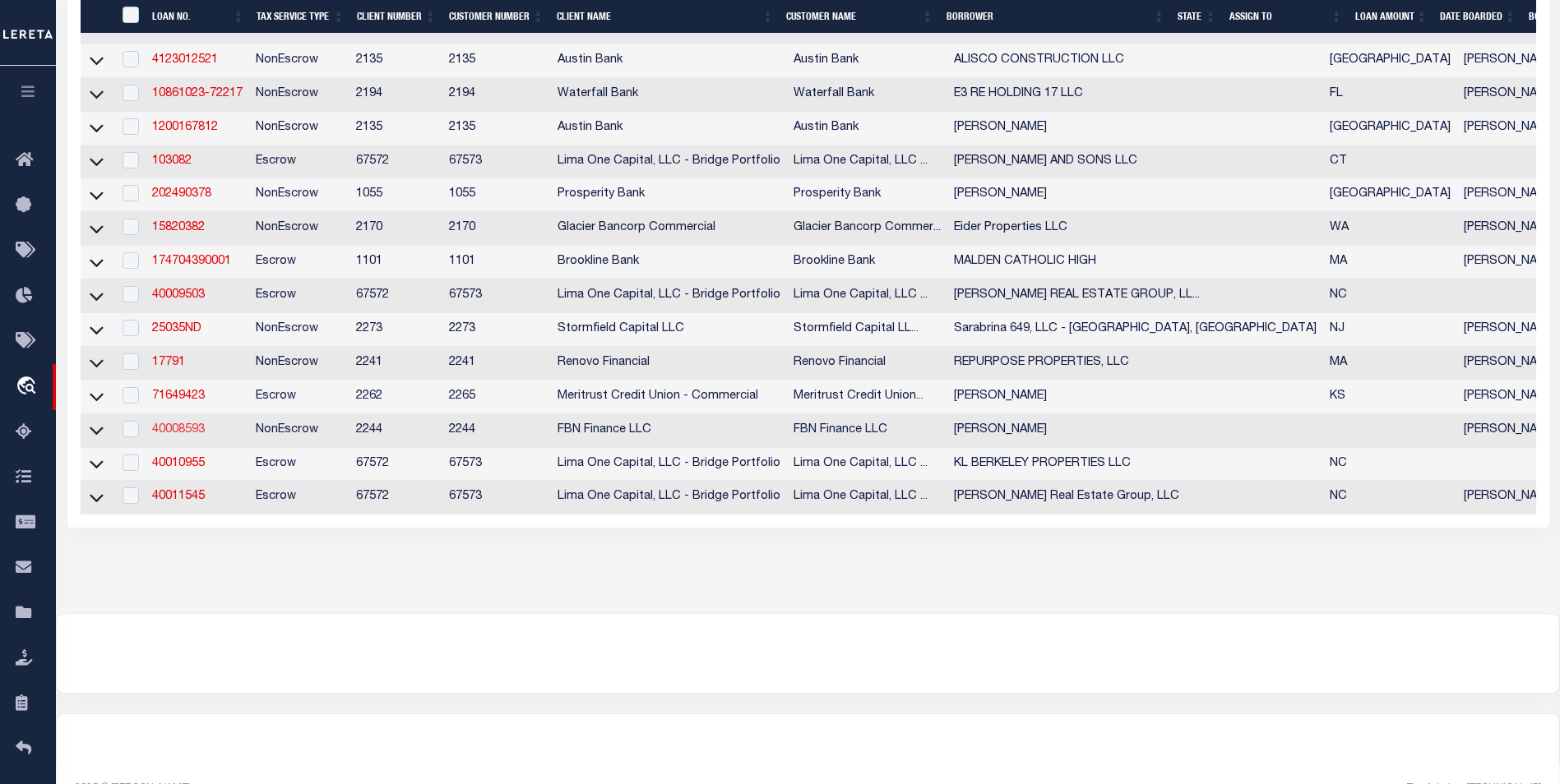
click at [184, 436] on link "40008593" at bounding box center [178, 430] width 53 height 12
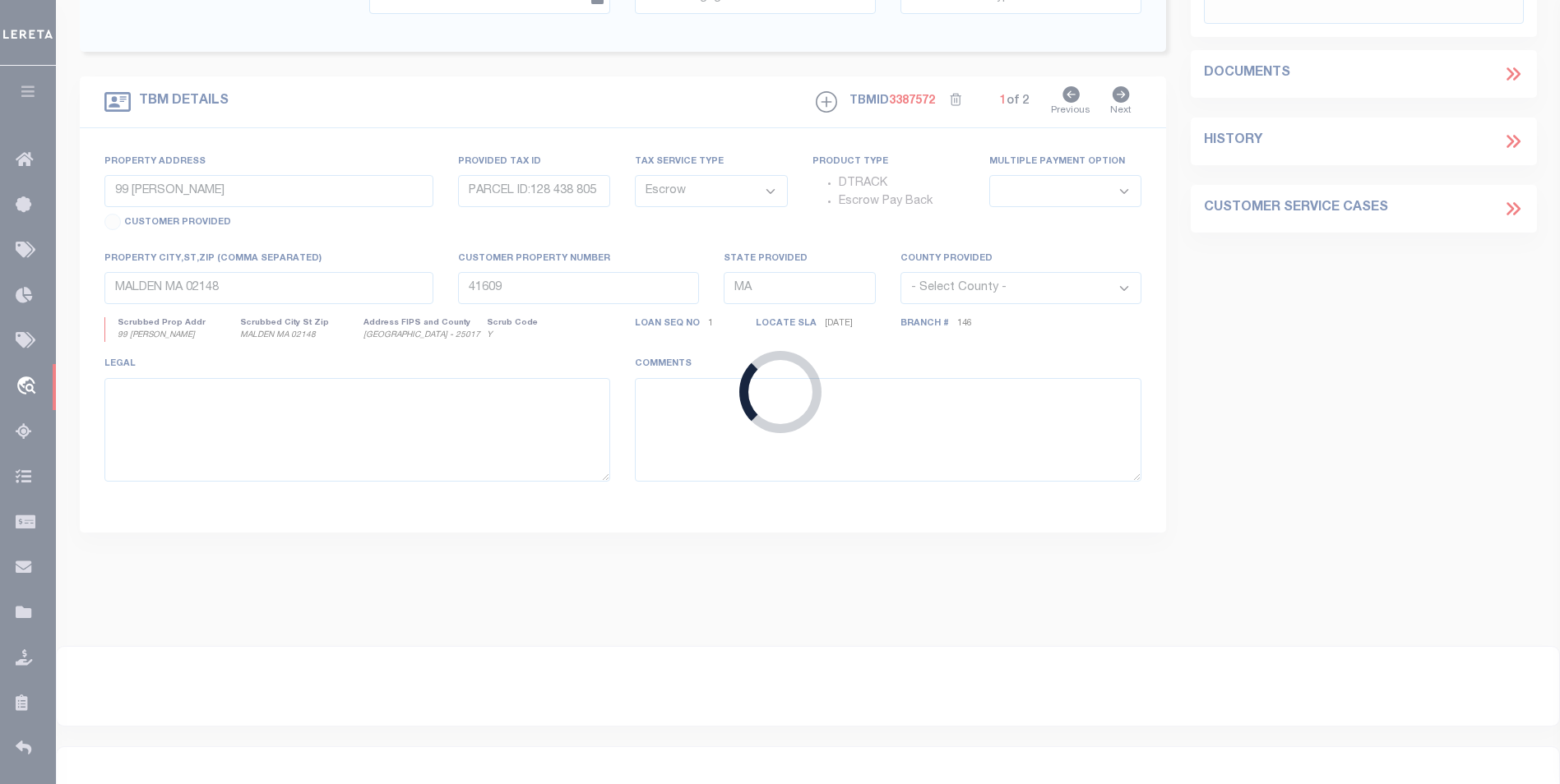
type input "40008593"
type input "[PERSON_NAME]"
select select
select select "NonEscrow"
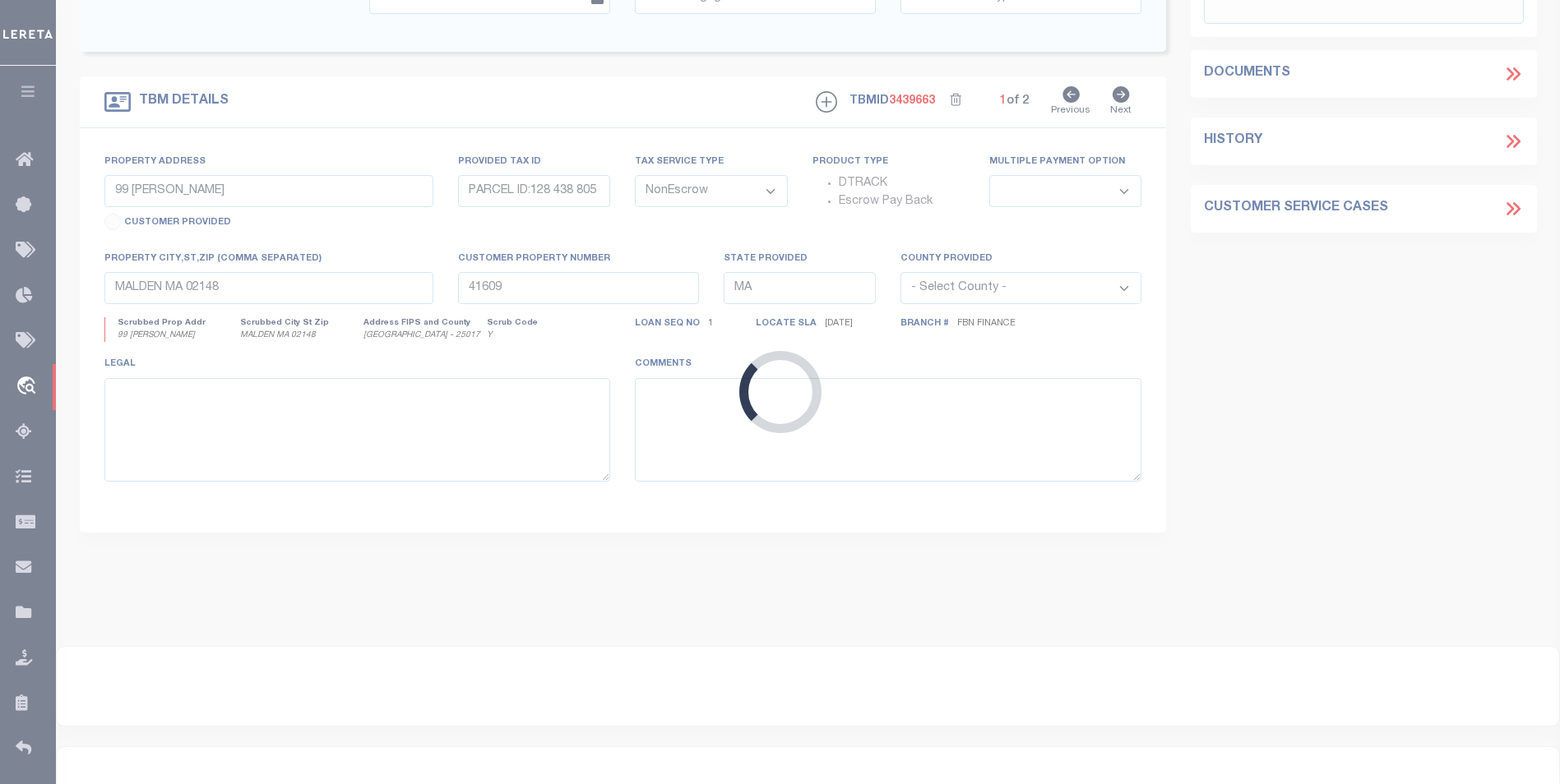
type input "1134400004"
select select
type input "BOYER IA 51448"
type input "FBN"
select select "14078"
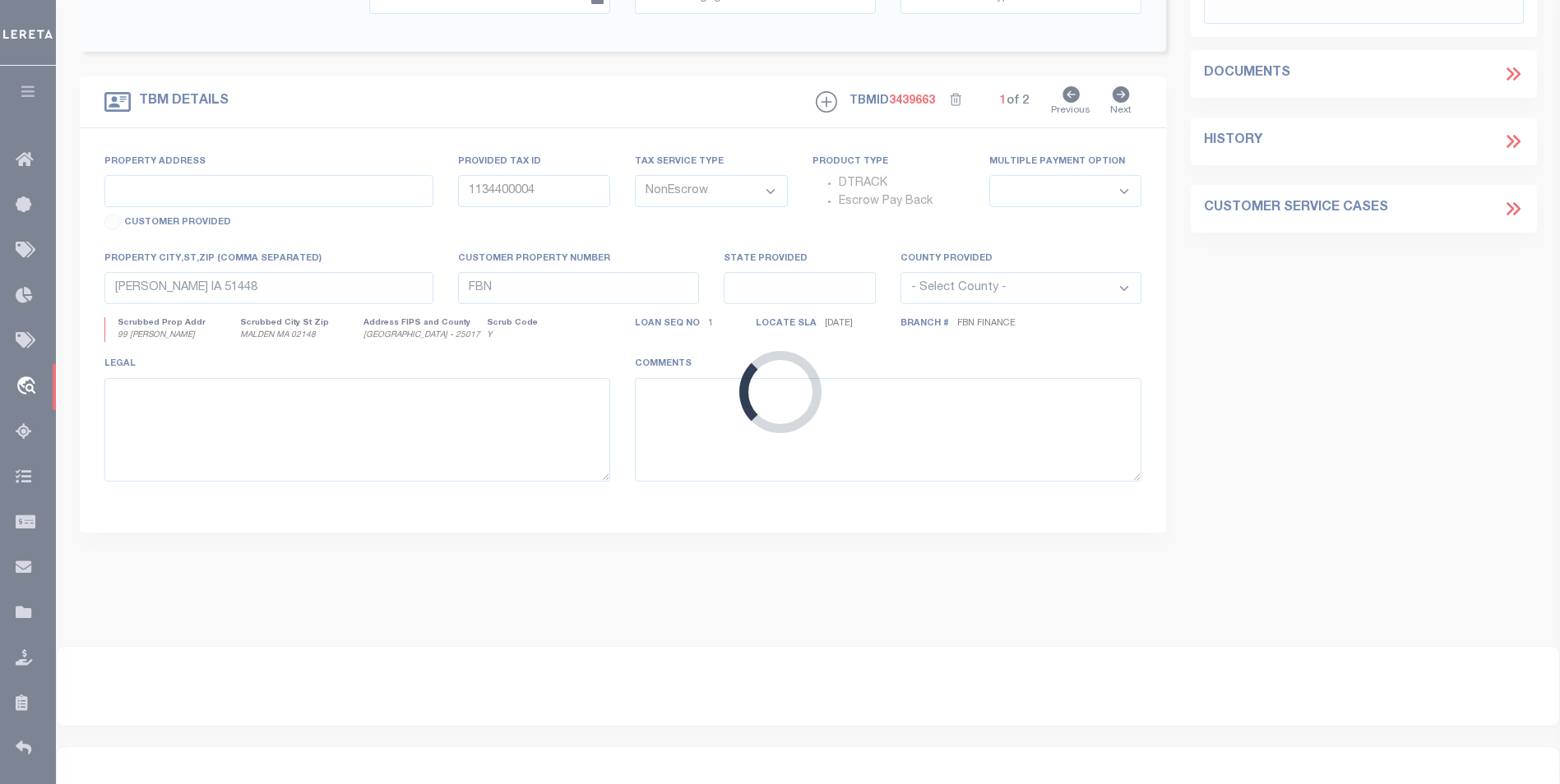
select select "7651"
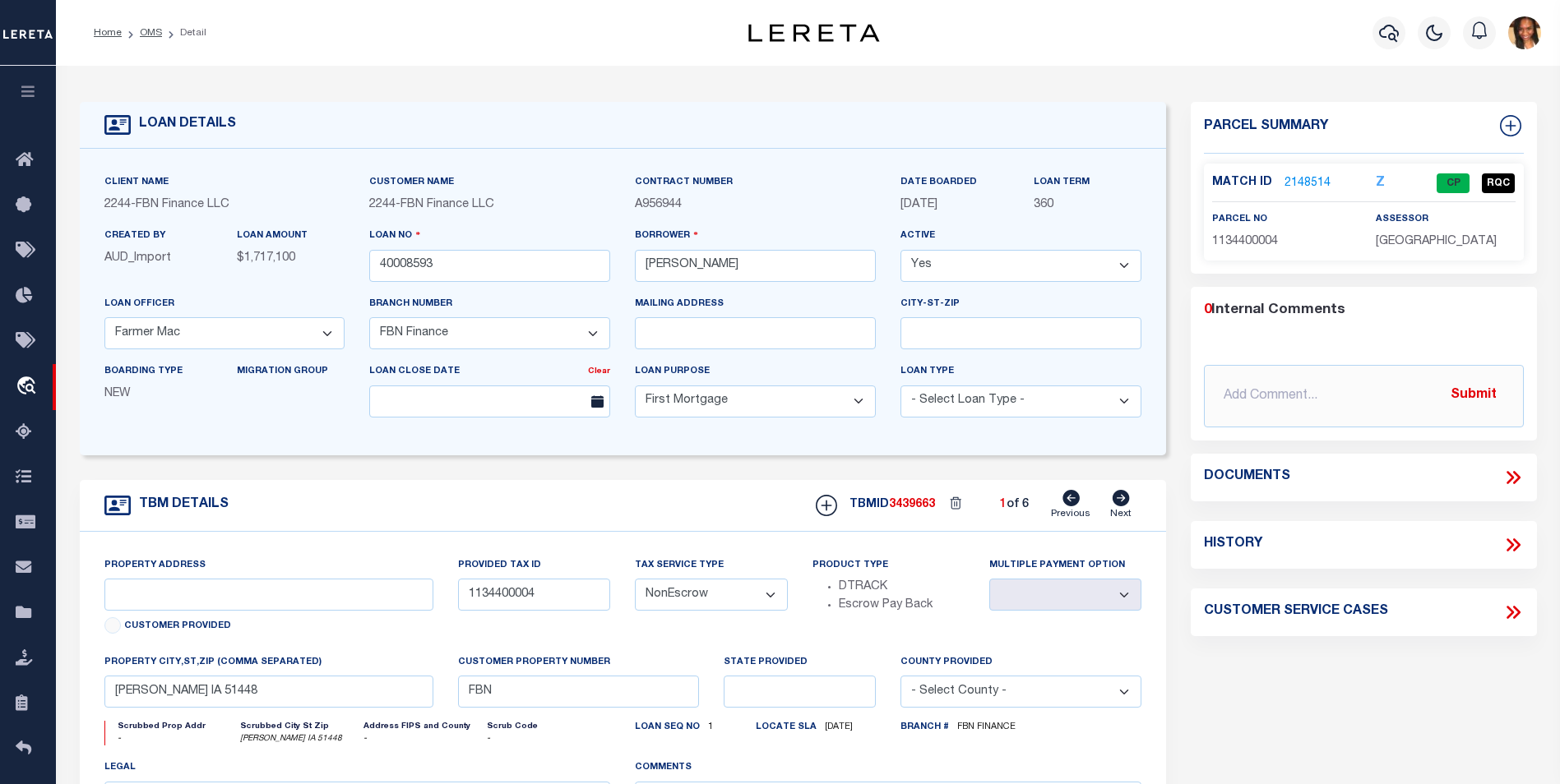
click at [1303, 184] on link "2148514" at bounding box center [1307, 183] width 46 height 17
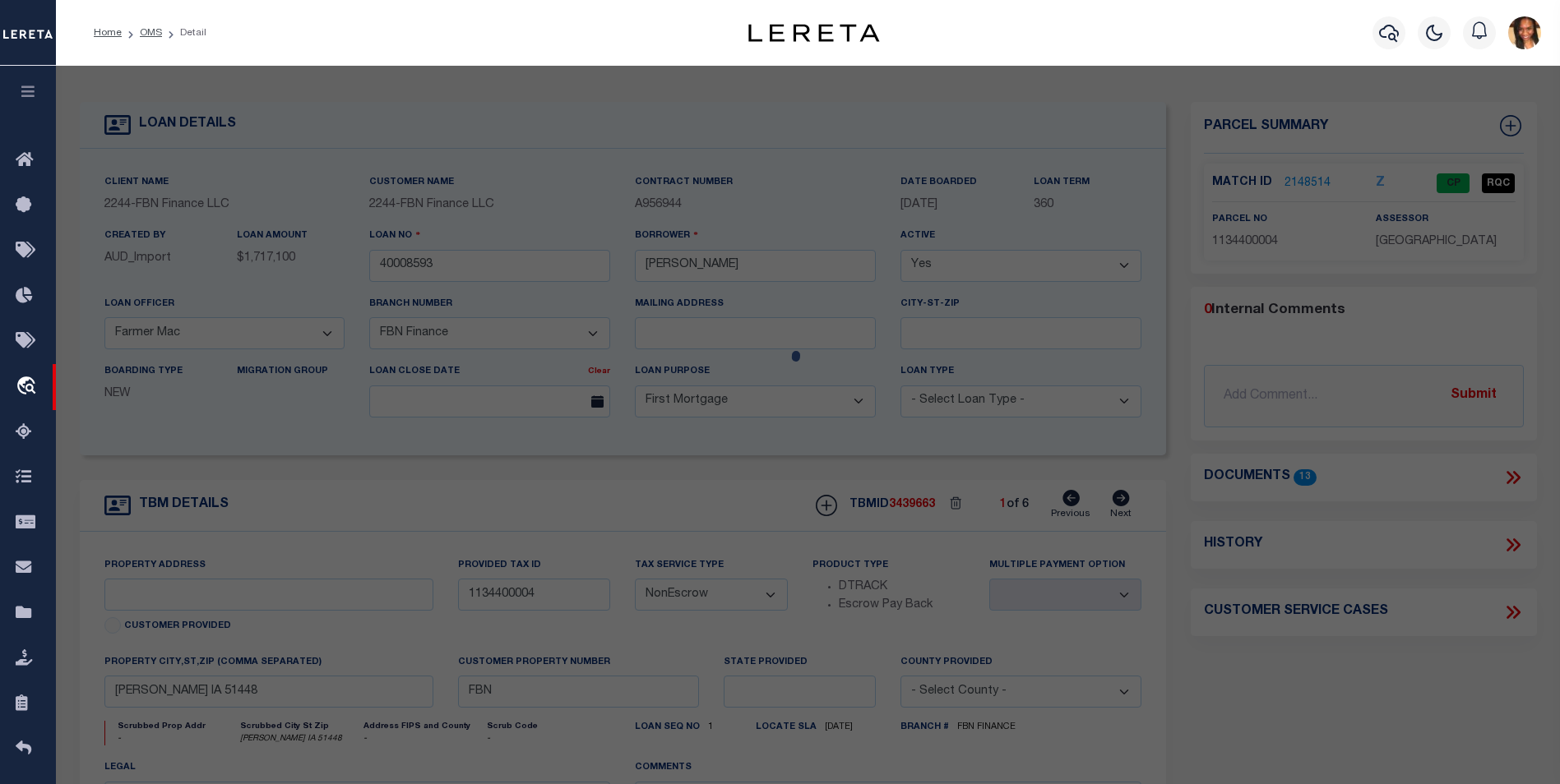
select select "AS"
select select
checkbox input "false"
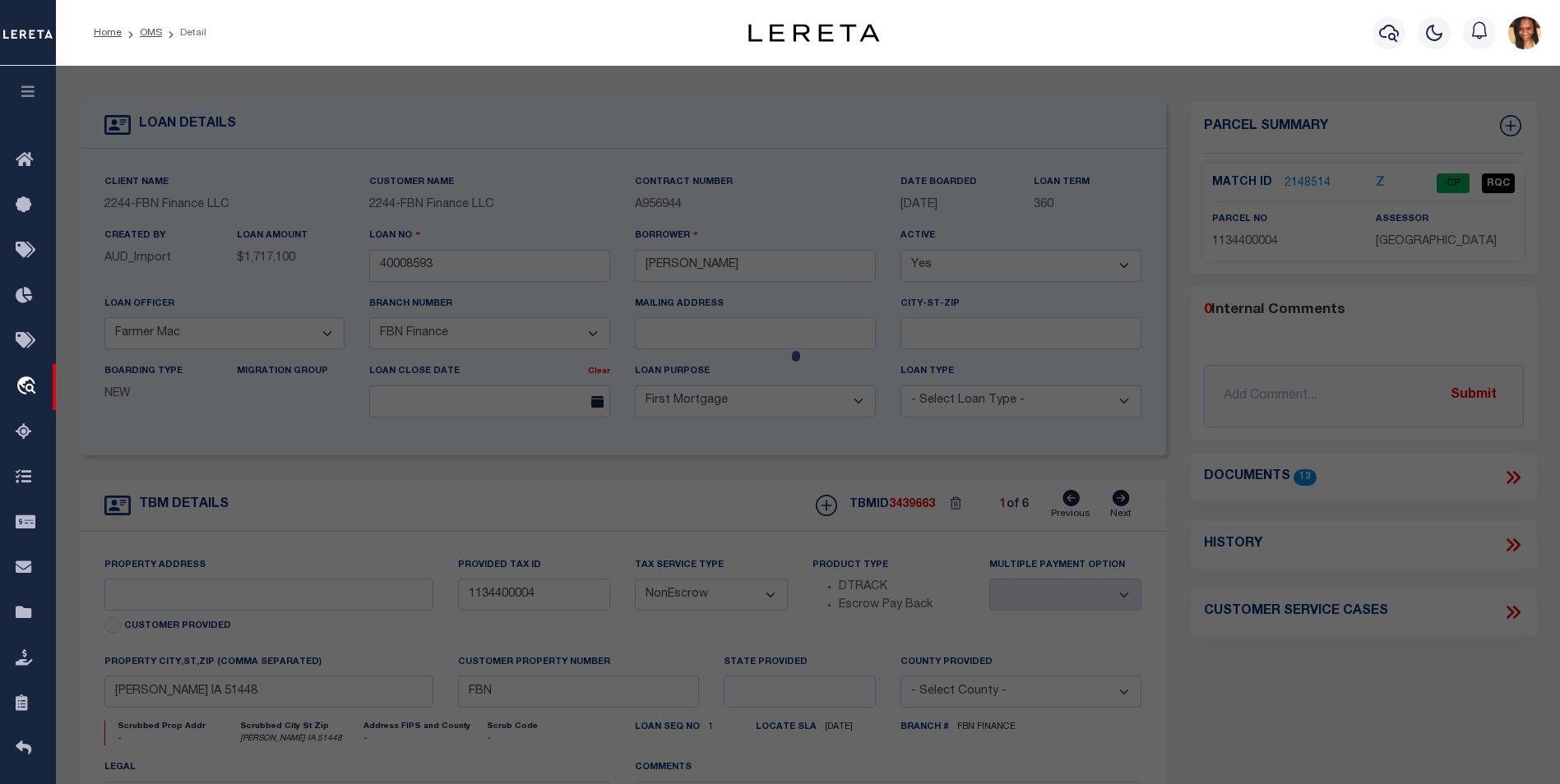
select select "CP"
type input "TRIPLE J JESS LLC"
select select "AGW"
select select "LEG"
type input "BOYER IA 51448"
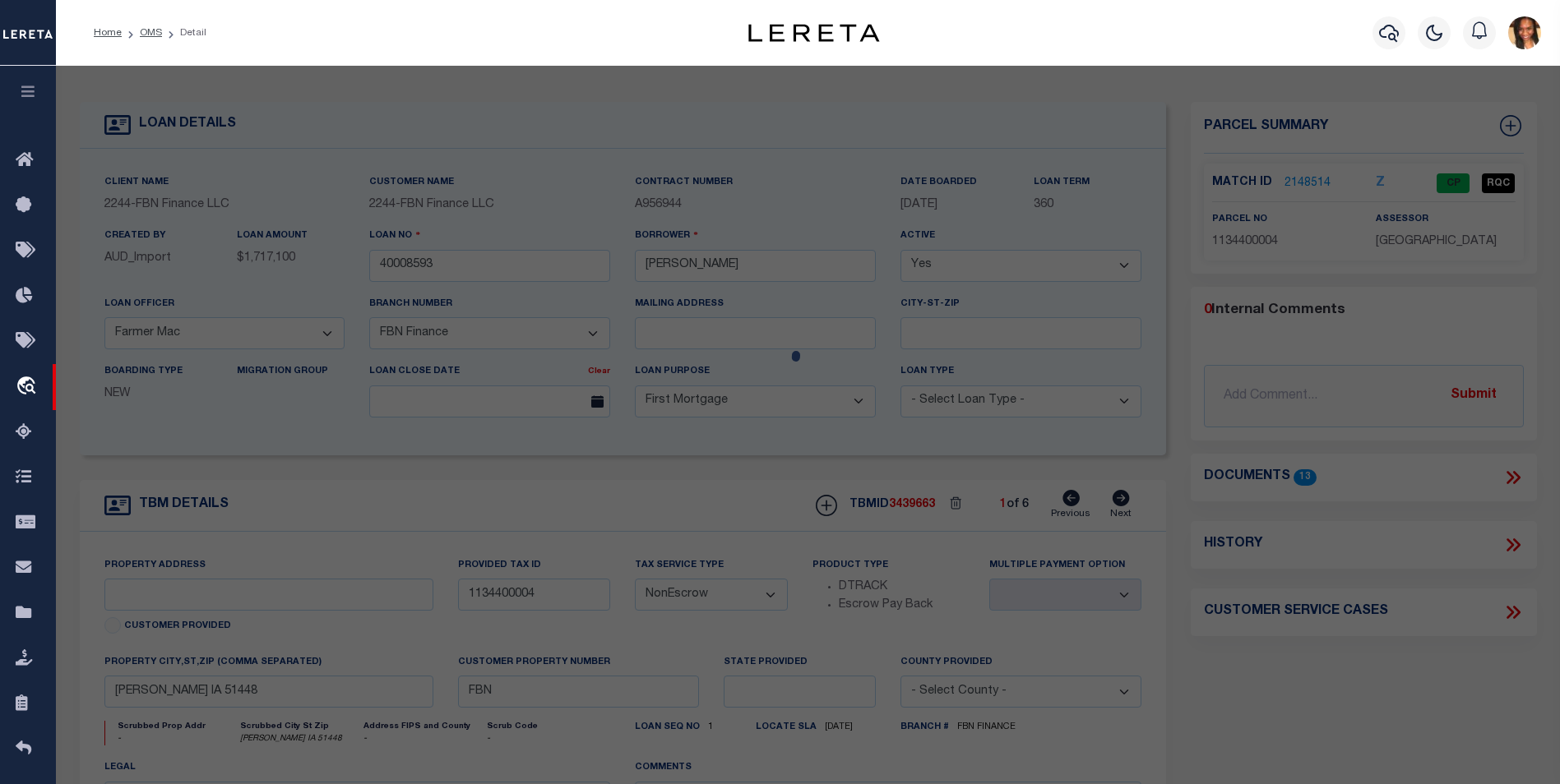
type textarea "34 83 41 SE SE"
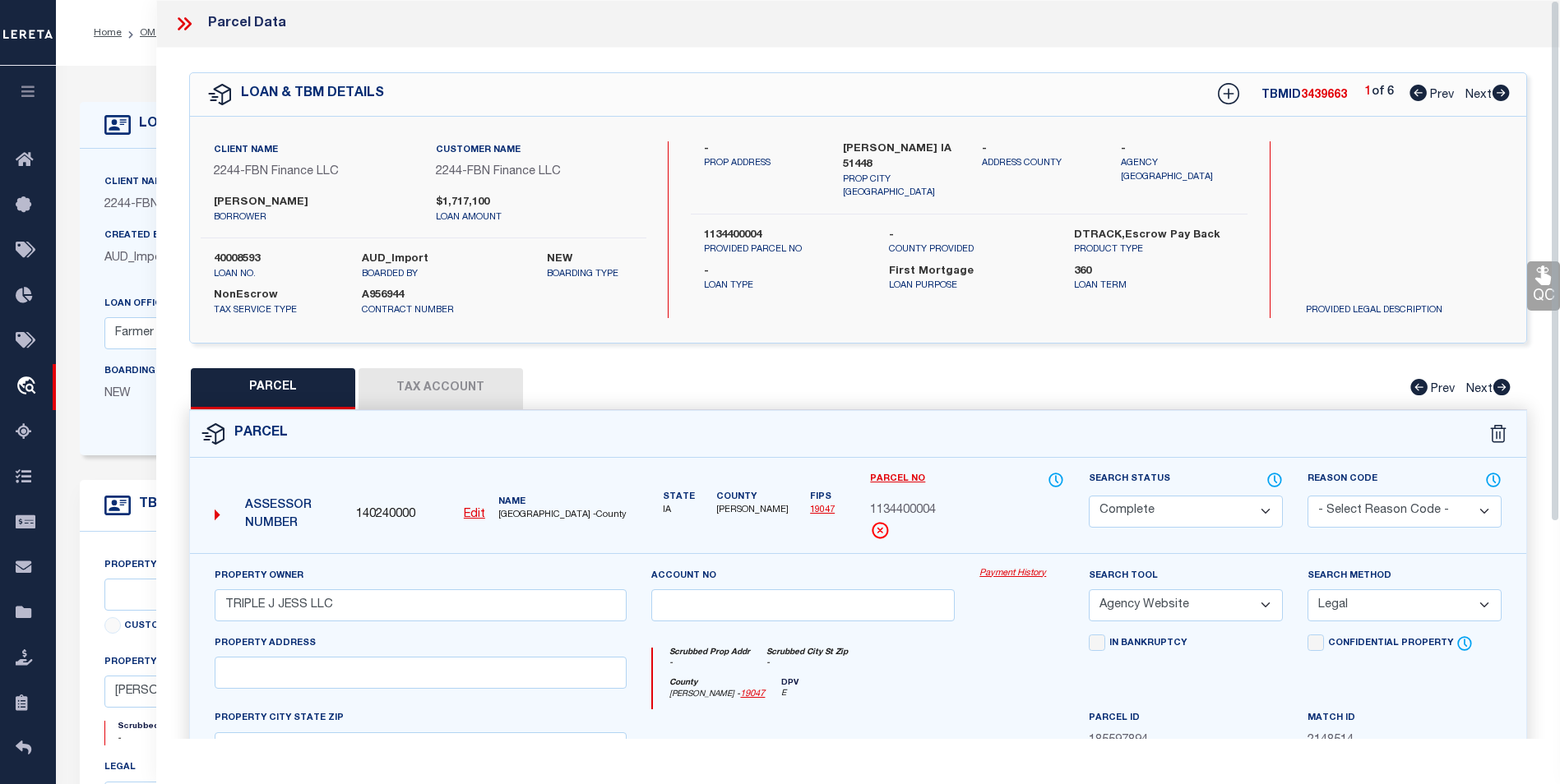
click at [181, 22] on icon at bounding box center [181, 23] width 8 height 13
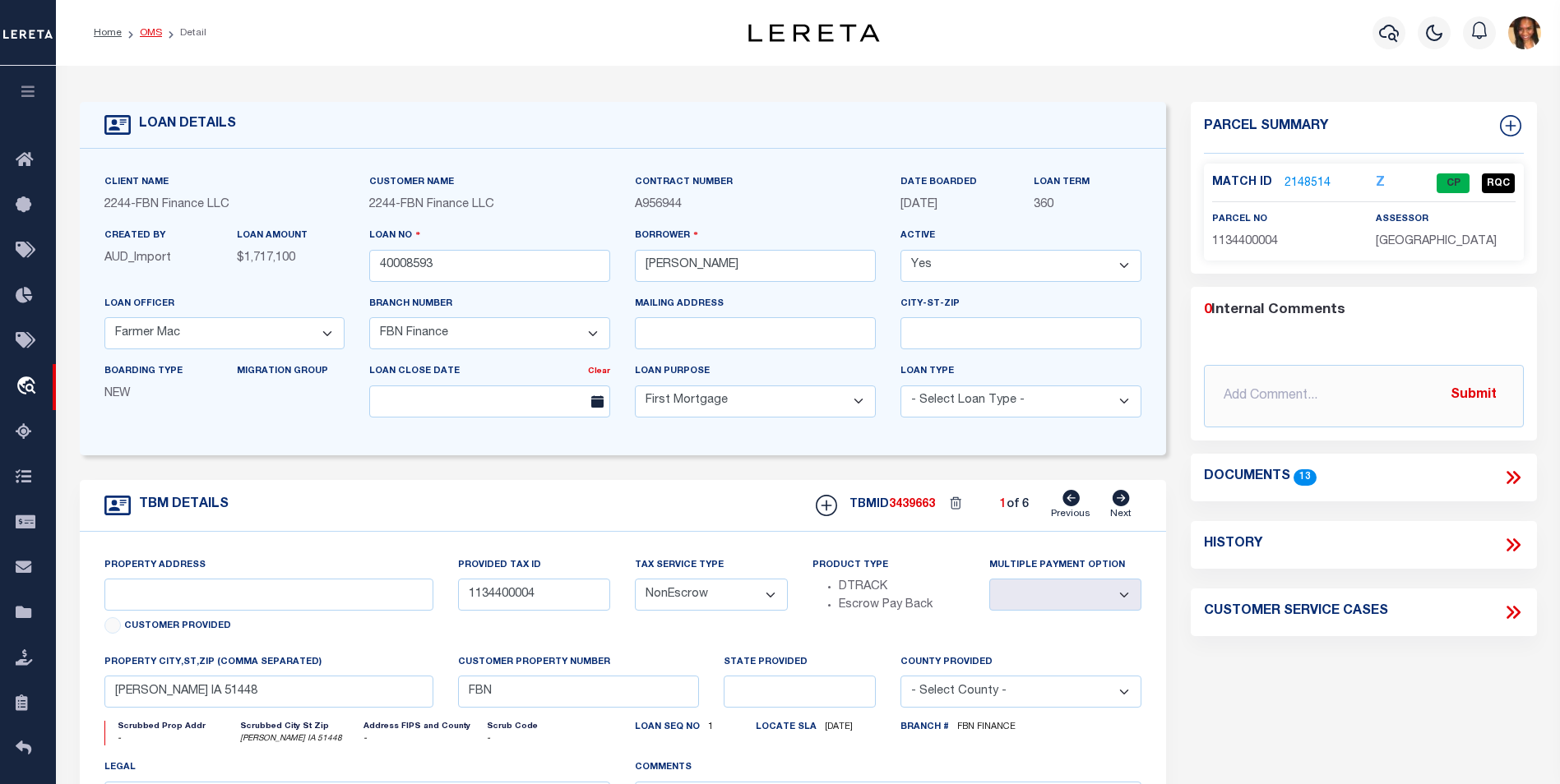
click at [146, 32] on link "OMS" at bounding box center [150, 33] width 22 height 10
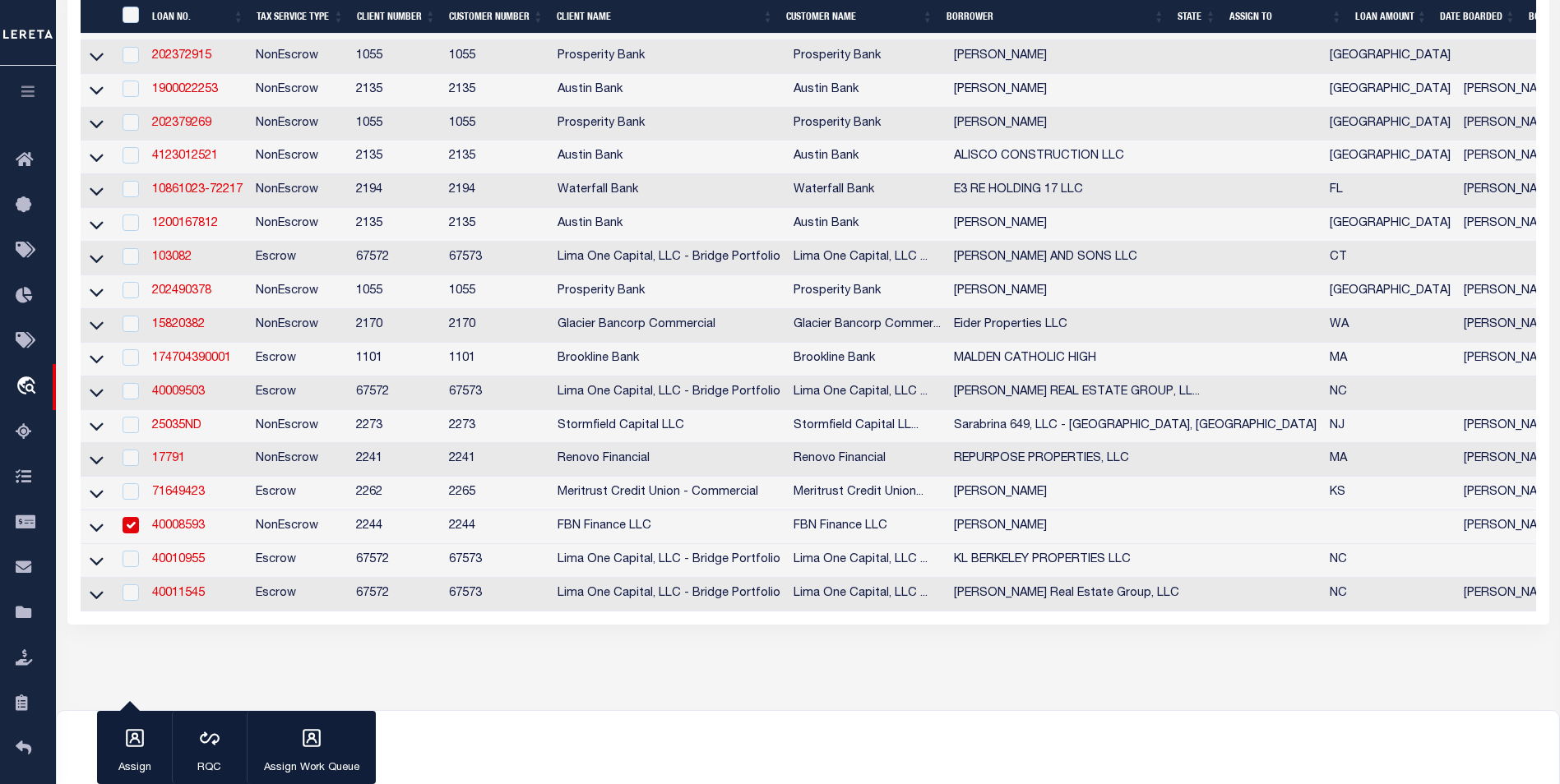
scroll to position [1151, 0]
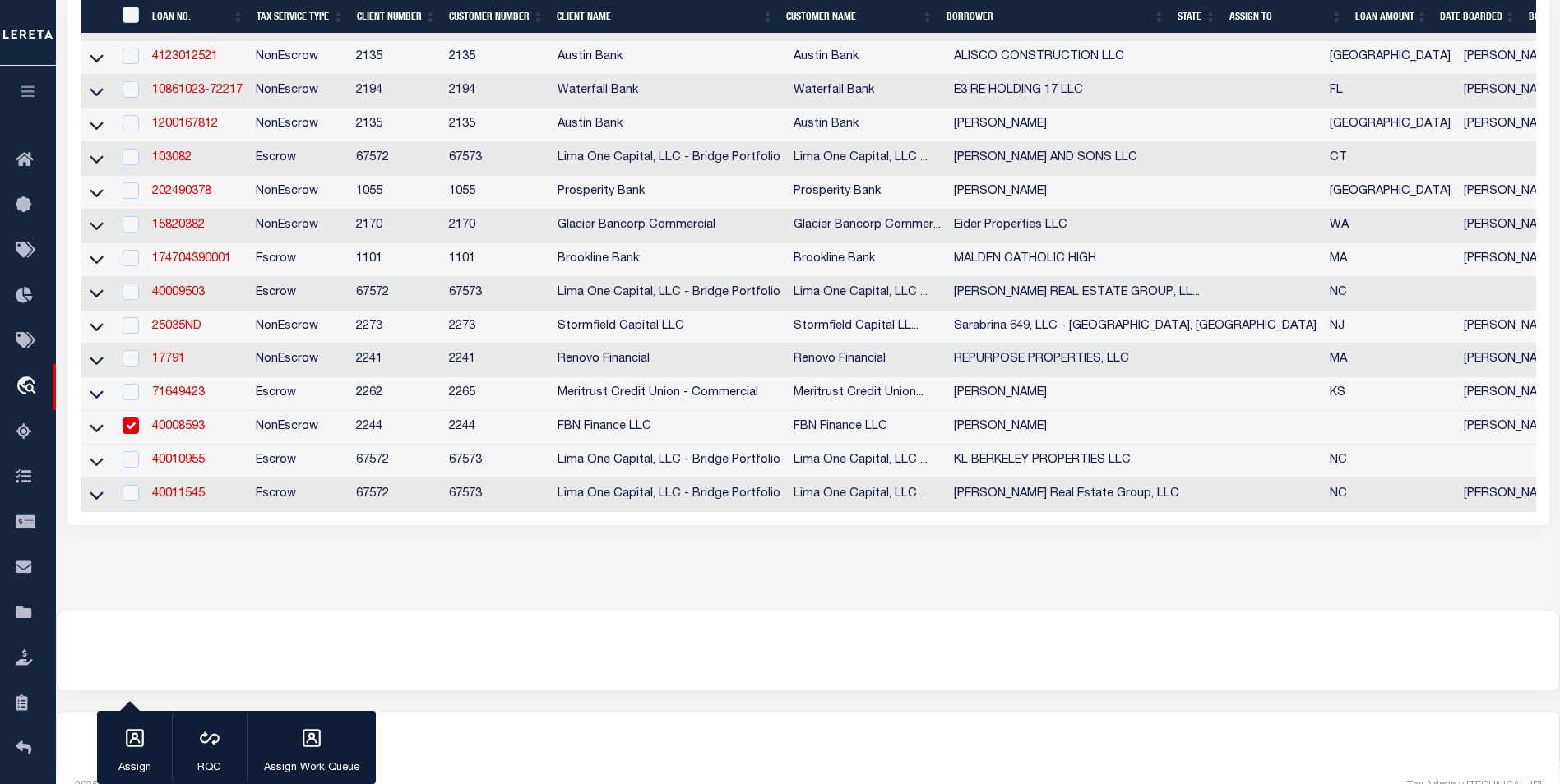
click at [140, 444] on td at bounding box center [130, 428] width 34 height 34
checkbox input "false"
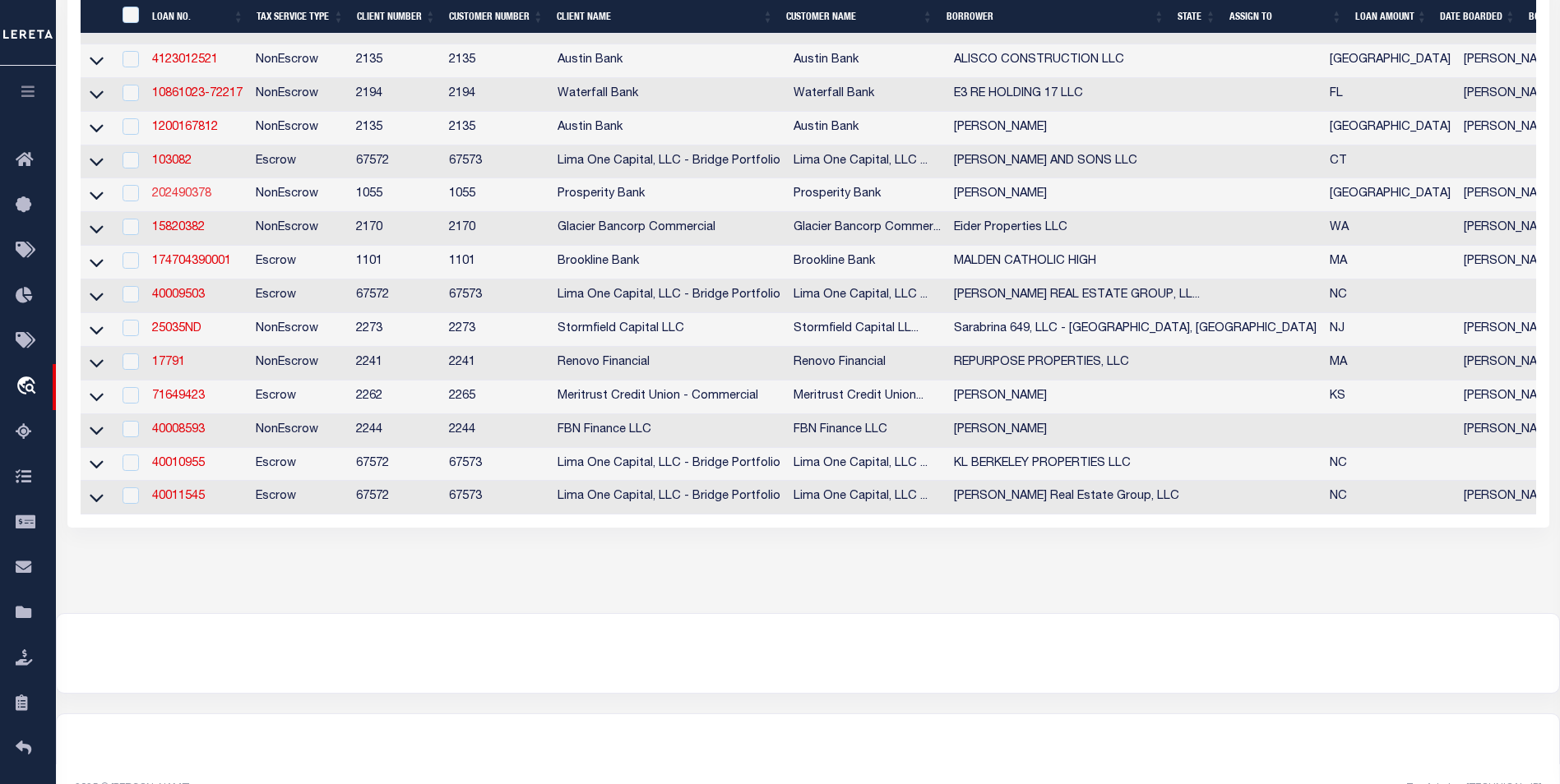
click at [192, 200] on link "202490378" at bounding box center [182, 195] width 59 height 12
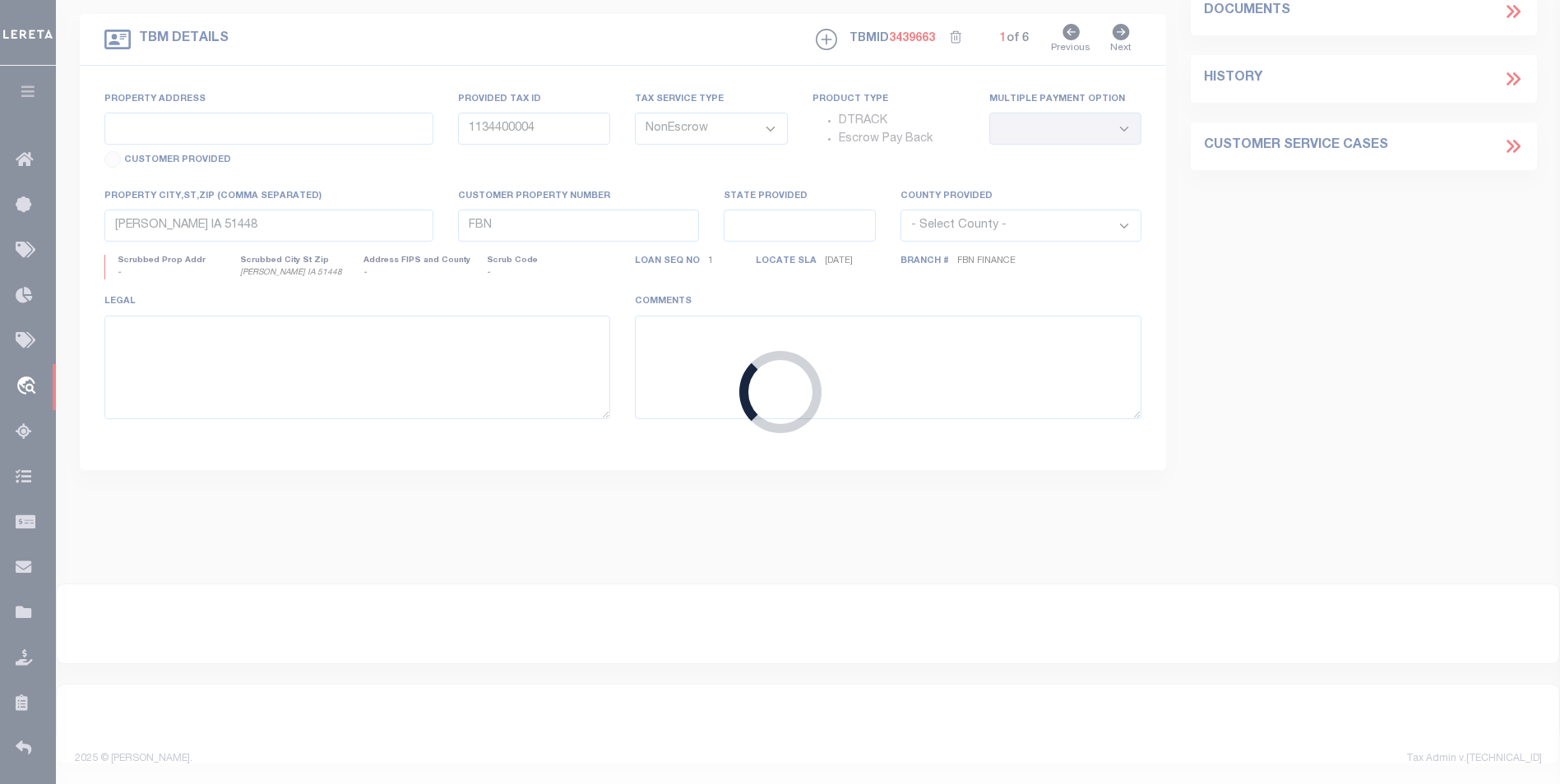
type input "202490378"
type input "[PERSON_NAME]"
select select
type input "1068 CR 3805"
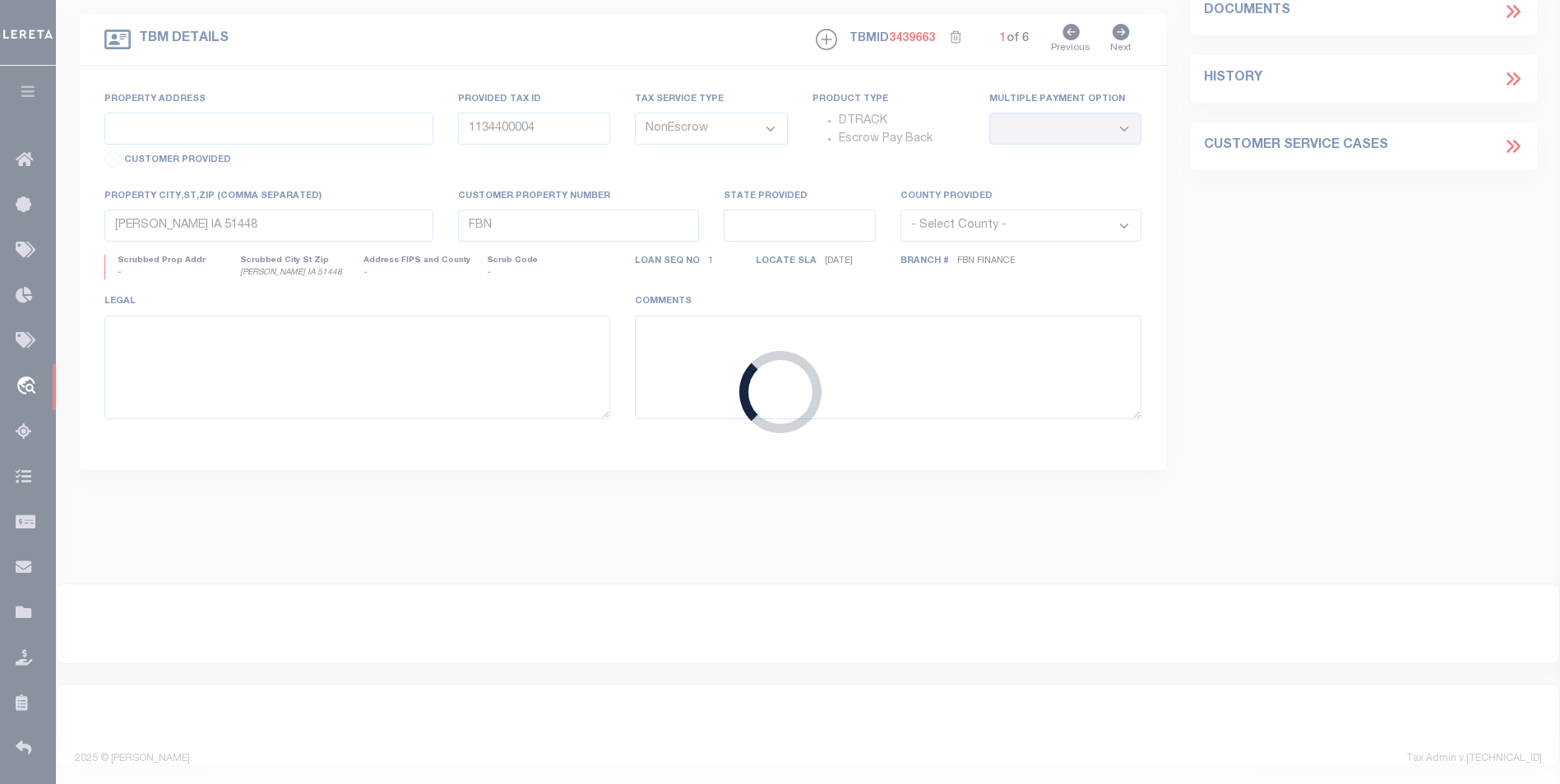
type input "BULLARD TX 75757"
select select "100"
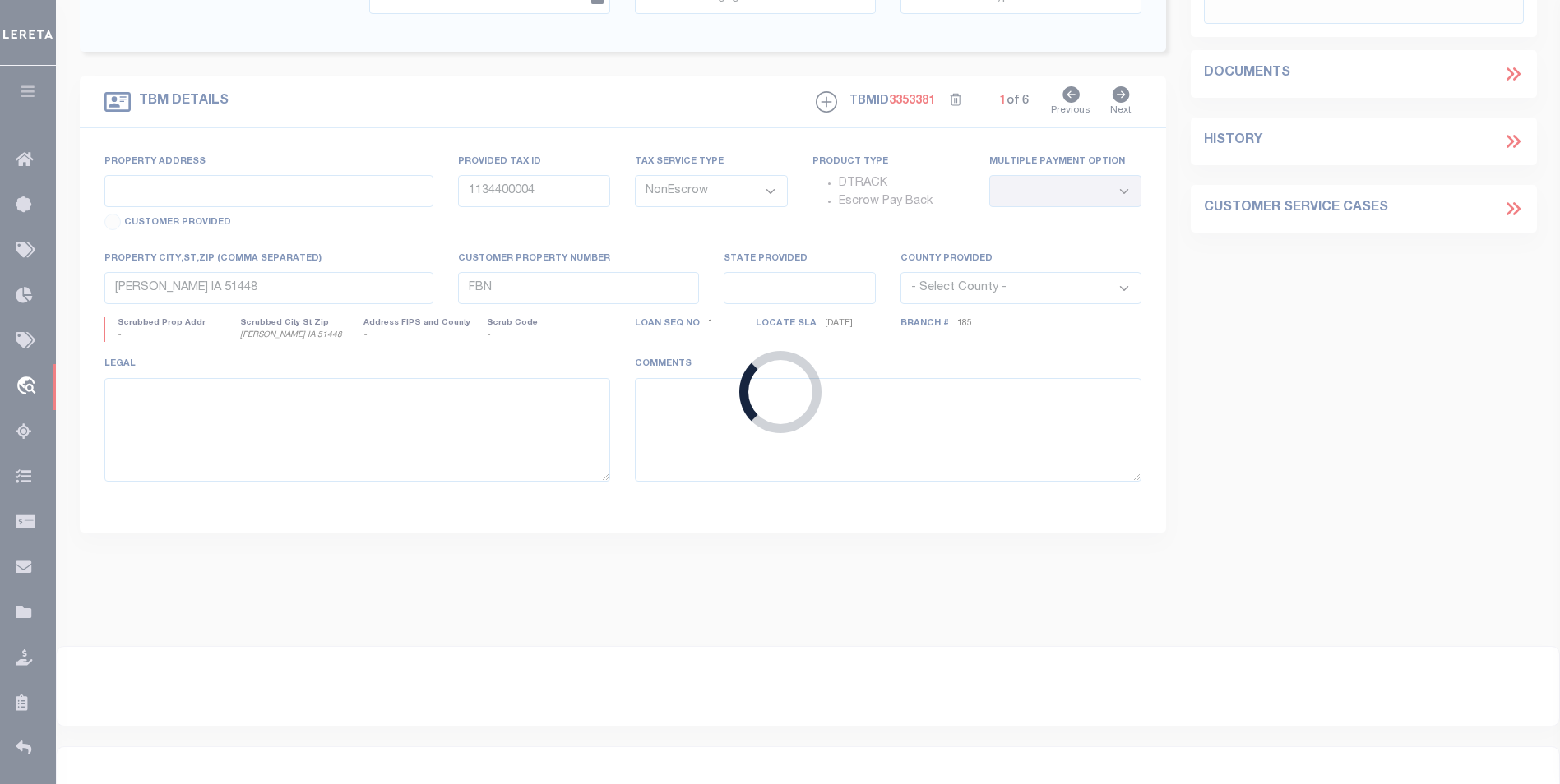
select select "36909"
select select "4001"
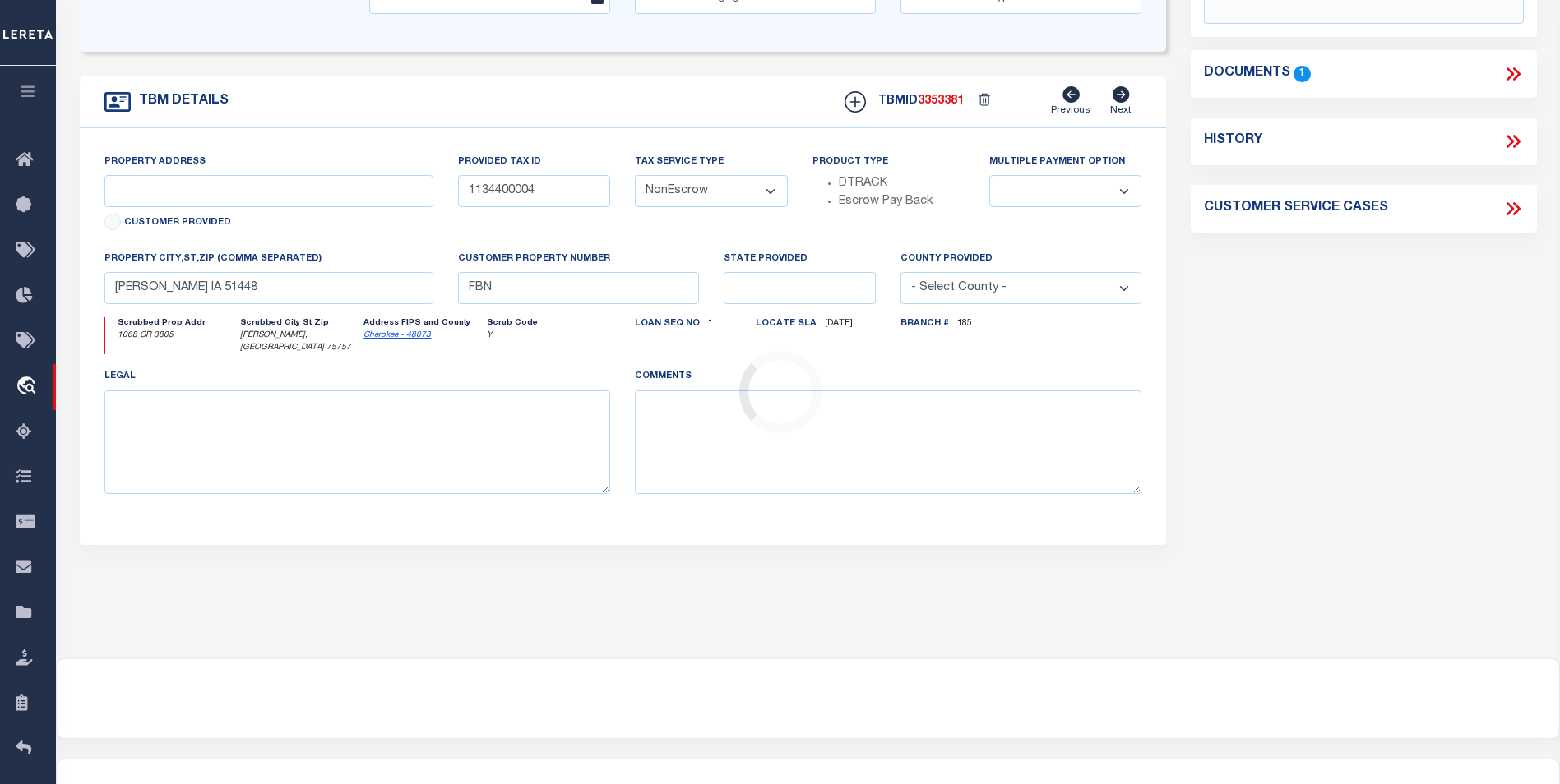
type input "1068 CR 3805"
type input "109767"
select select
type input "BULLARD, TX 75757"
type input "[GEOGRAPHIC_DATA]"
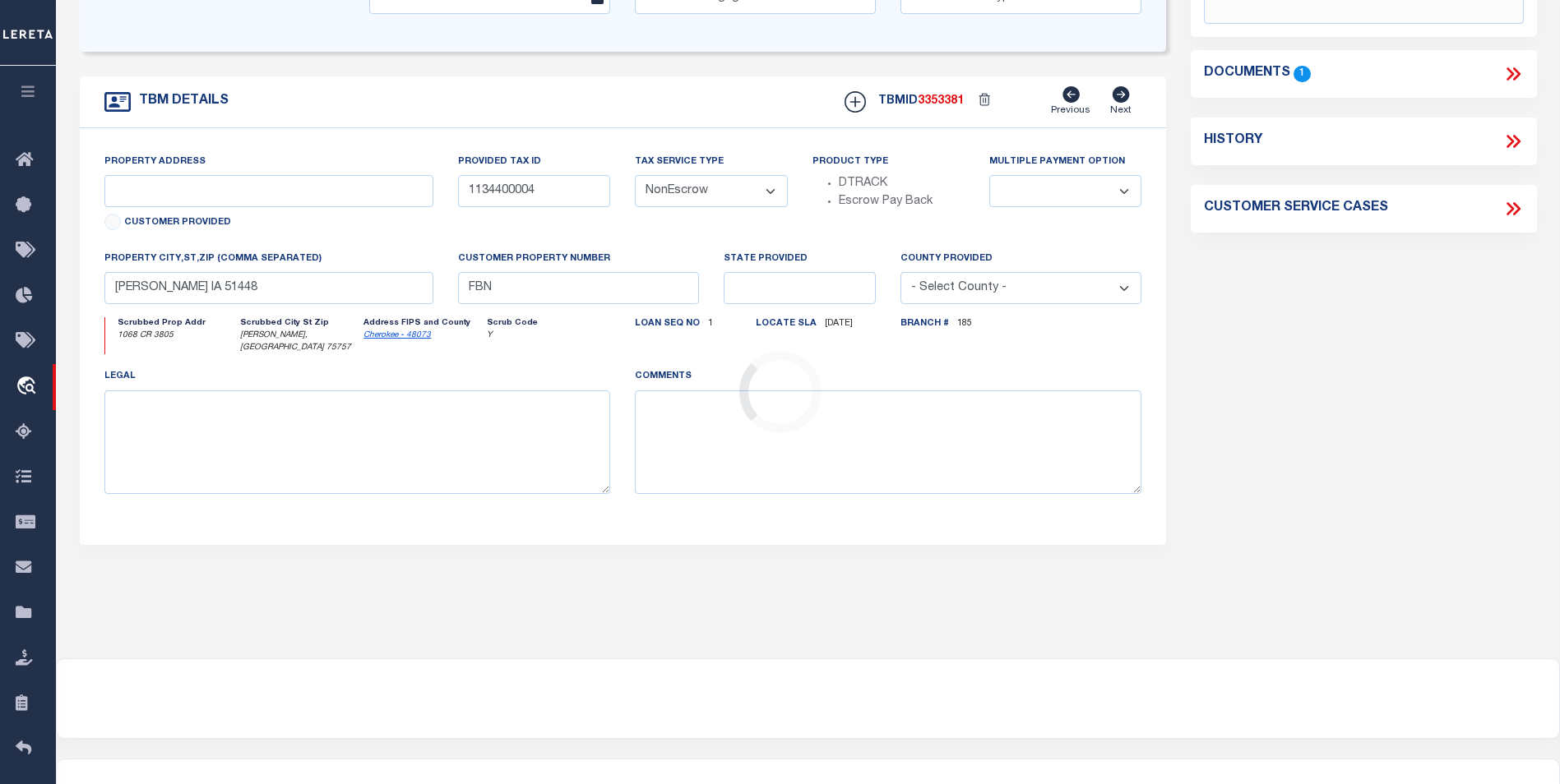
type textarea "10.00 AC JACOB MAST SURV AB #546"
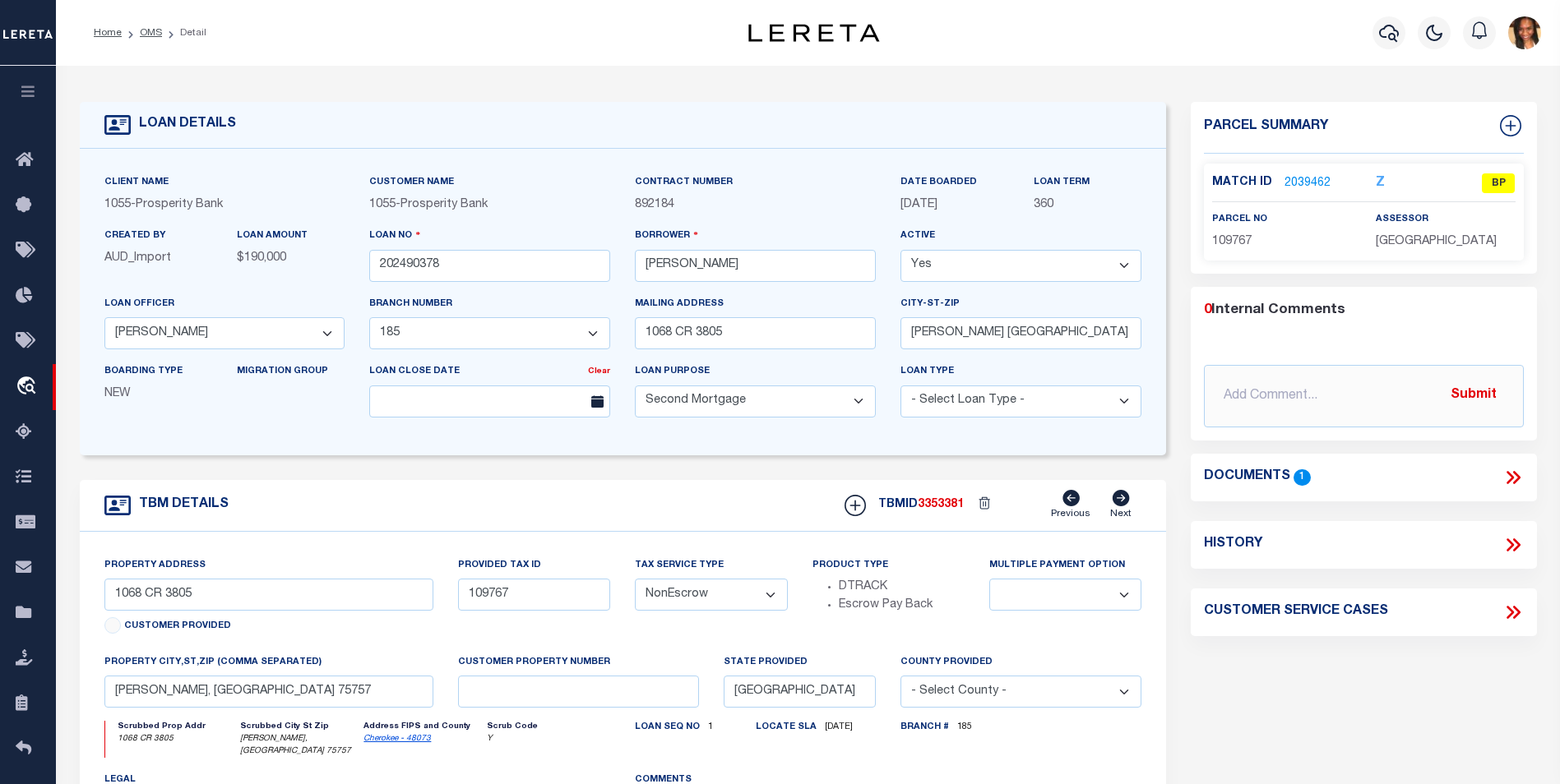
click at [1332, 174] on div "Match ID 2039462" at bounding box center [1281, 183] width 139 height 18
click at [1320, 175] on link "2039462" at bounding box center [1307, 183] width 46 height 17
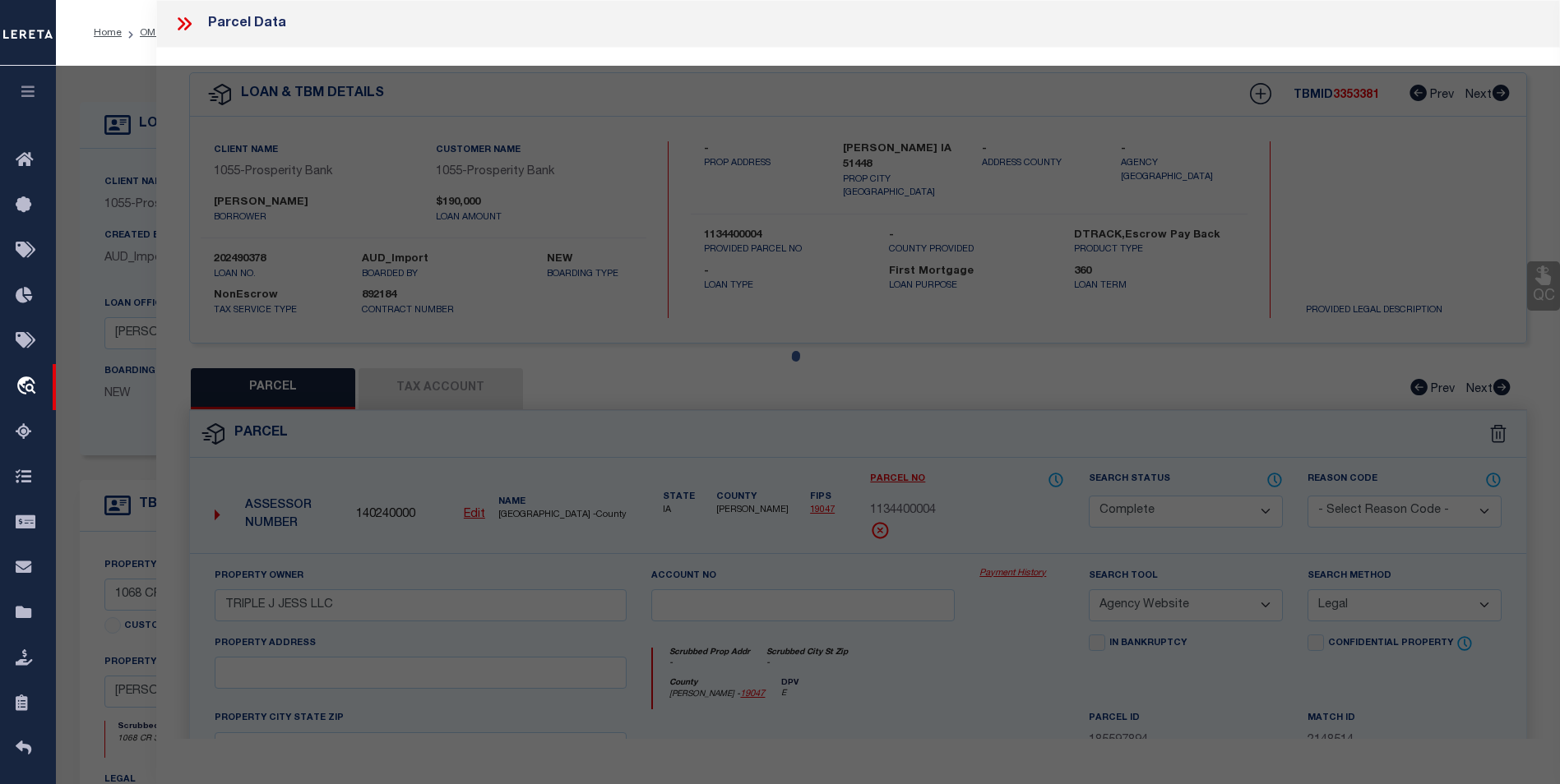
select select "AS"
select select
checkbox input "false"
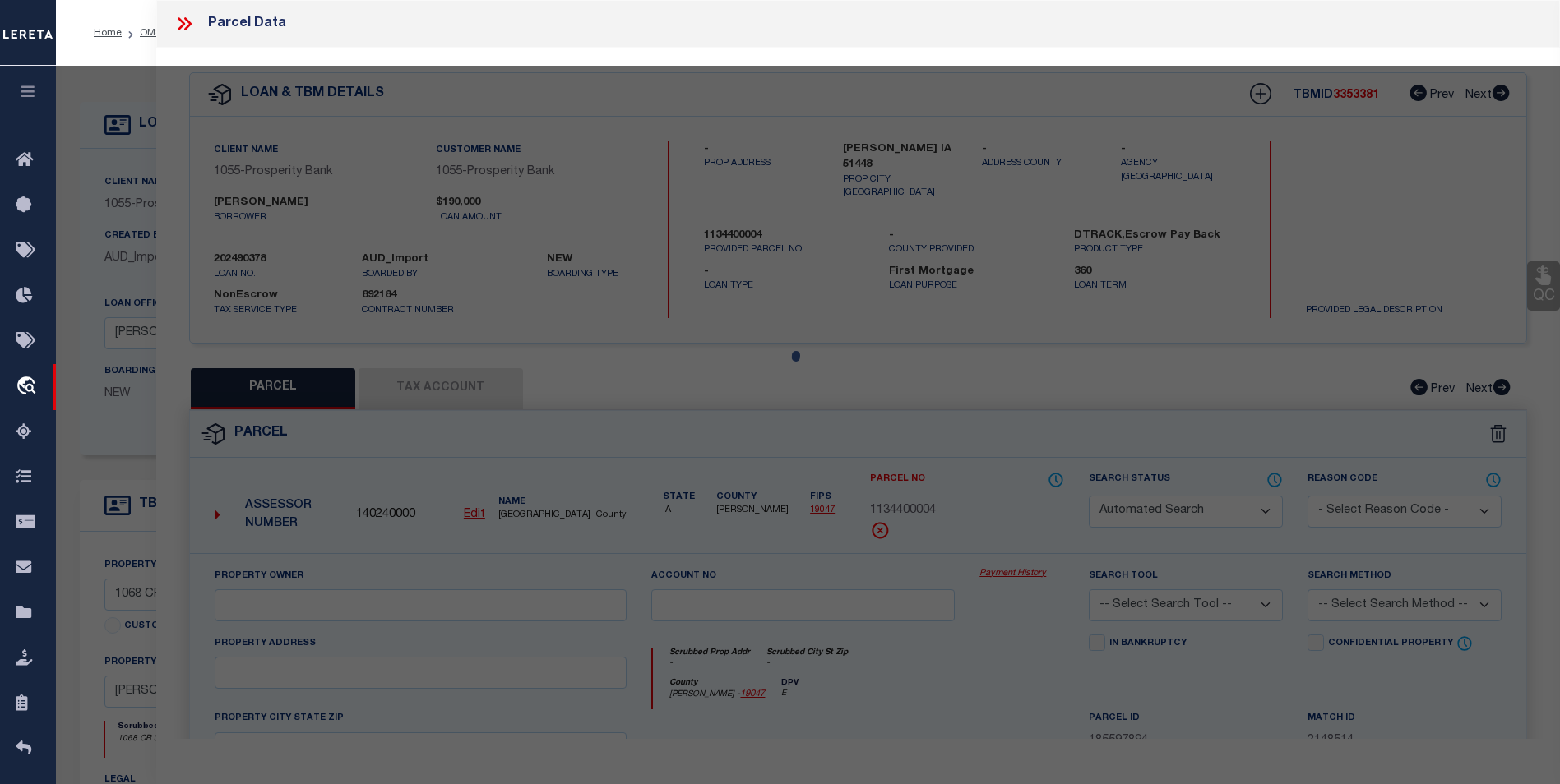
select select "BP"
type input "HICKS MATTHEW ROBERT"
select select "AGW"
select select
type input "1068 CR 3805"
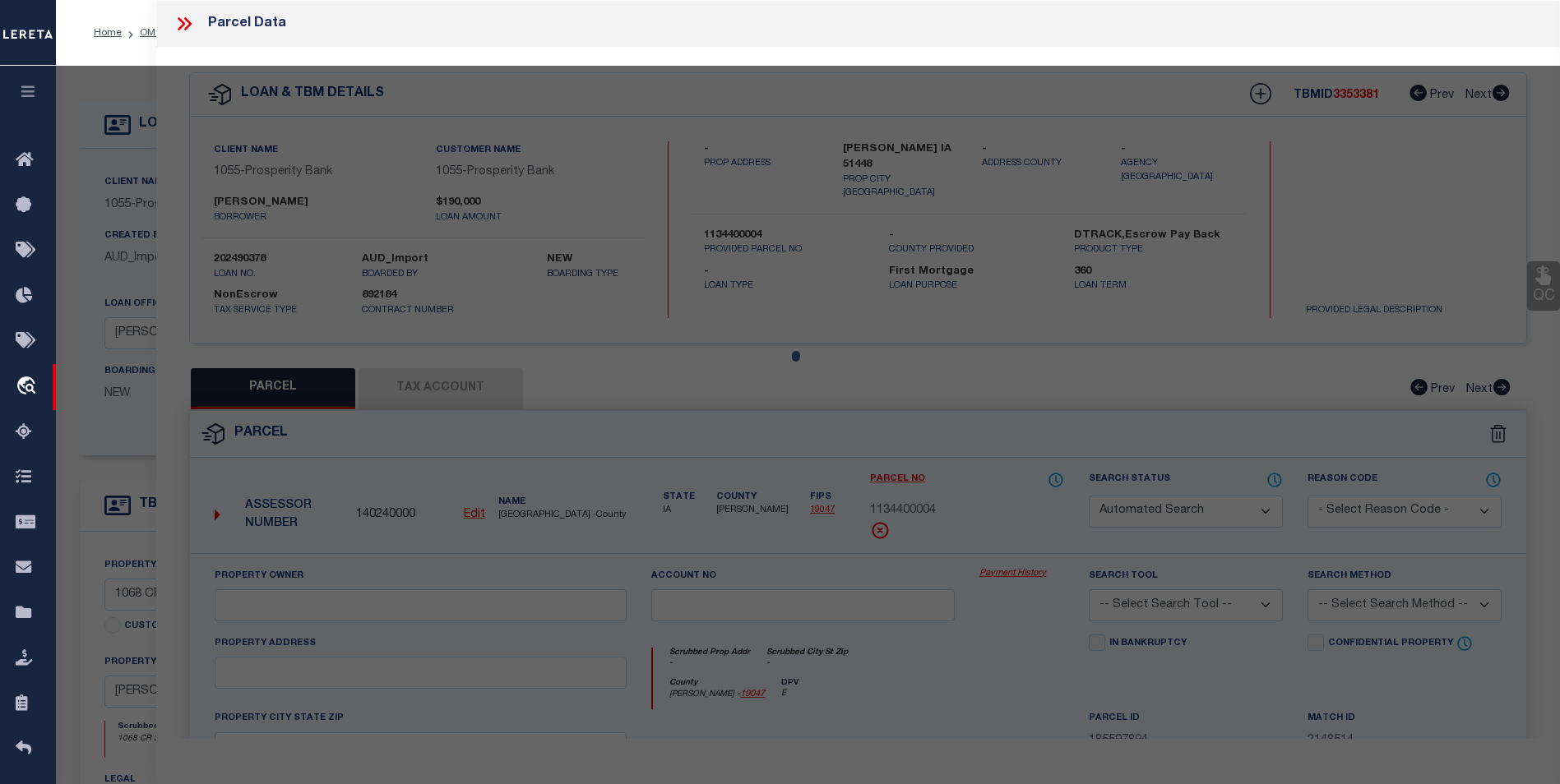
type input "[GEOGRAPHIC_DATA]"
type textarea "A 546 BLK 1627 TR 10H J MAST G01"
type textarea "Incorrect payee correct payee is Smith County Information taken verbally"
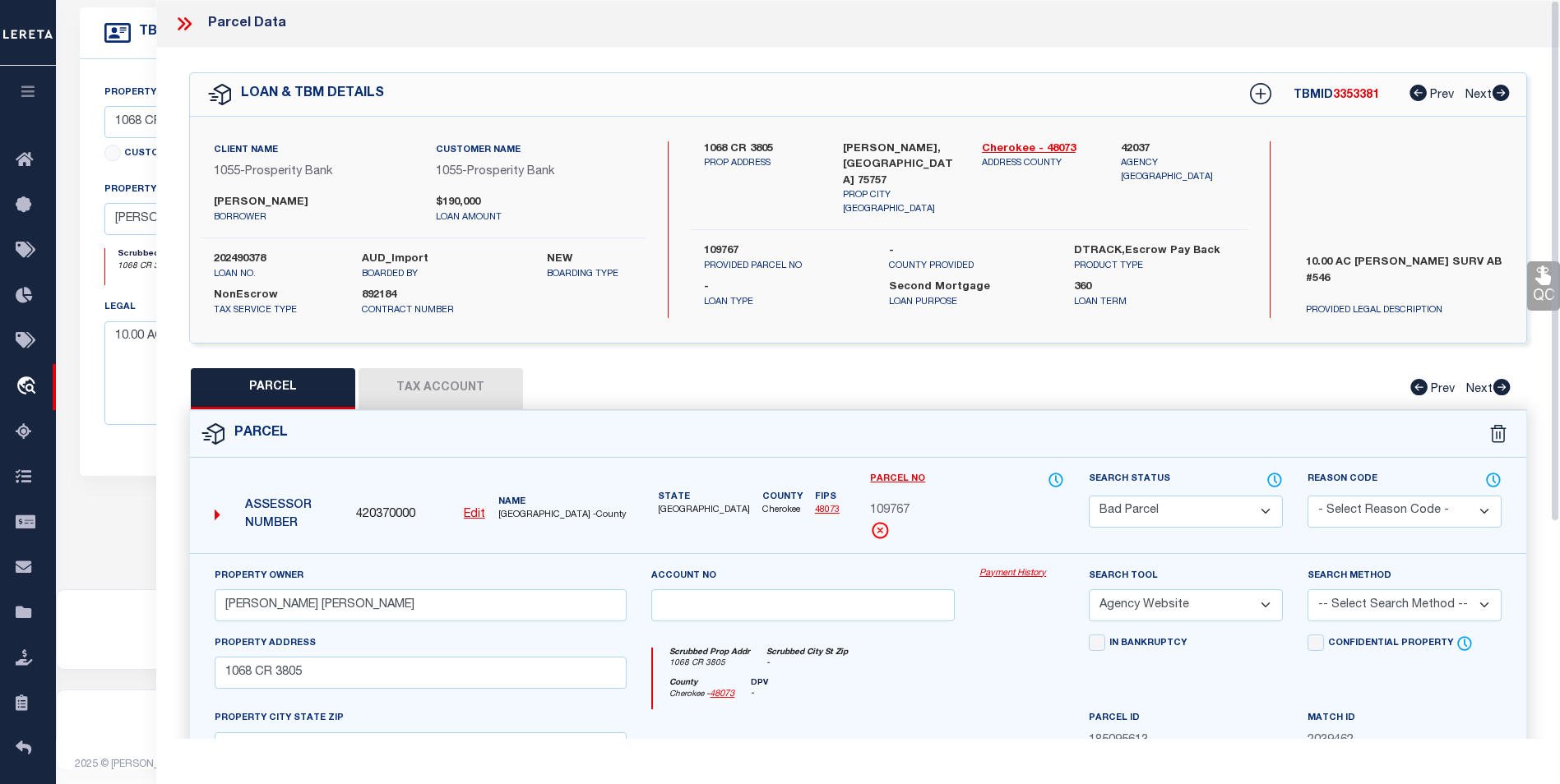
click at [193, 31] on icon at bounding box center [184, 23] width 21 height 21
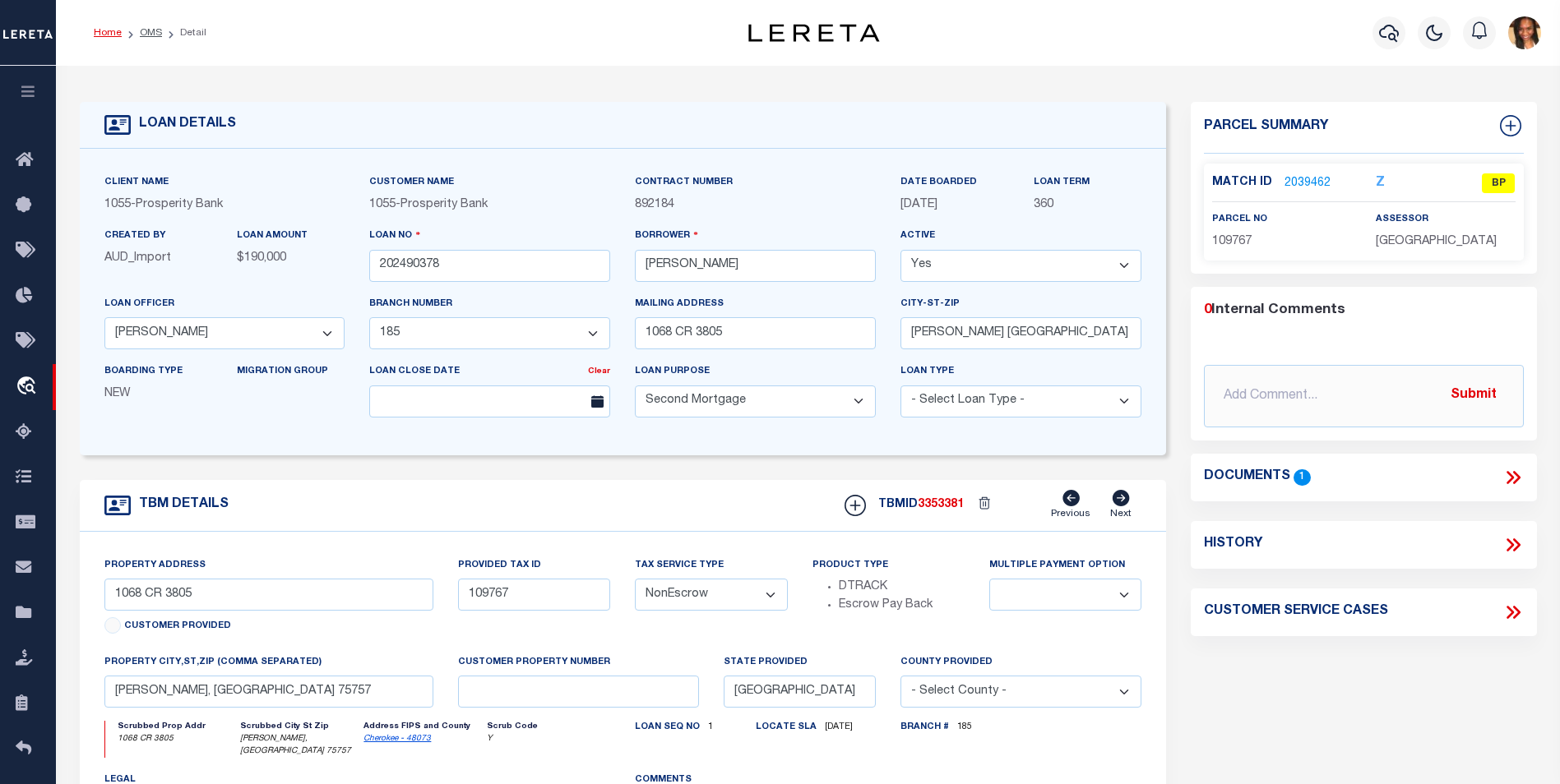
click at [97, 30] on link "Home" at bounding box center [107, 33] width 28 height 10
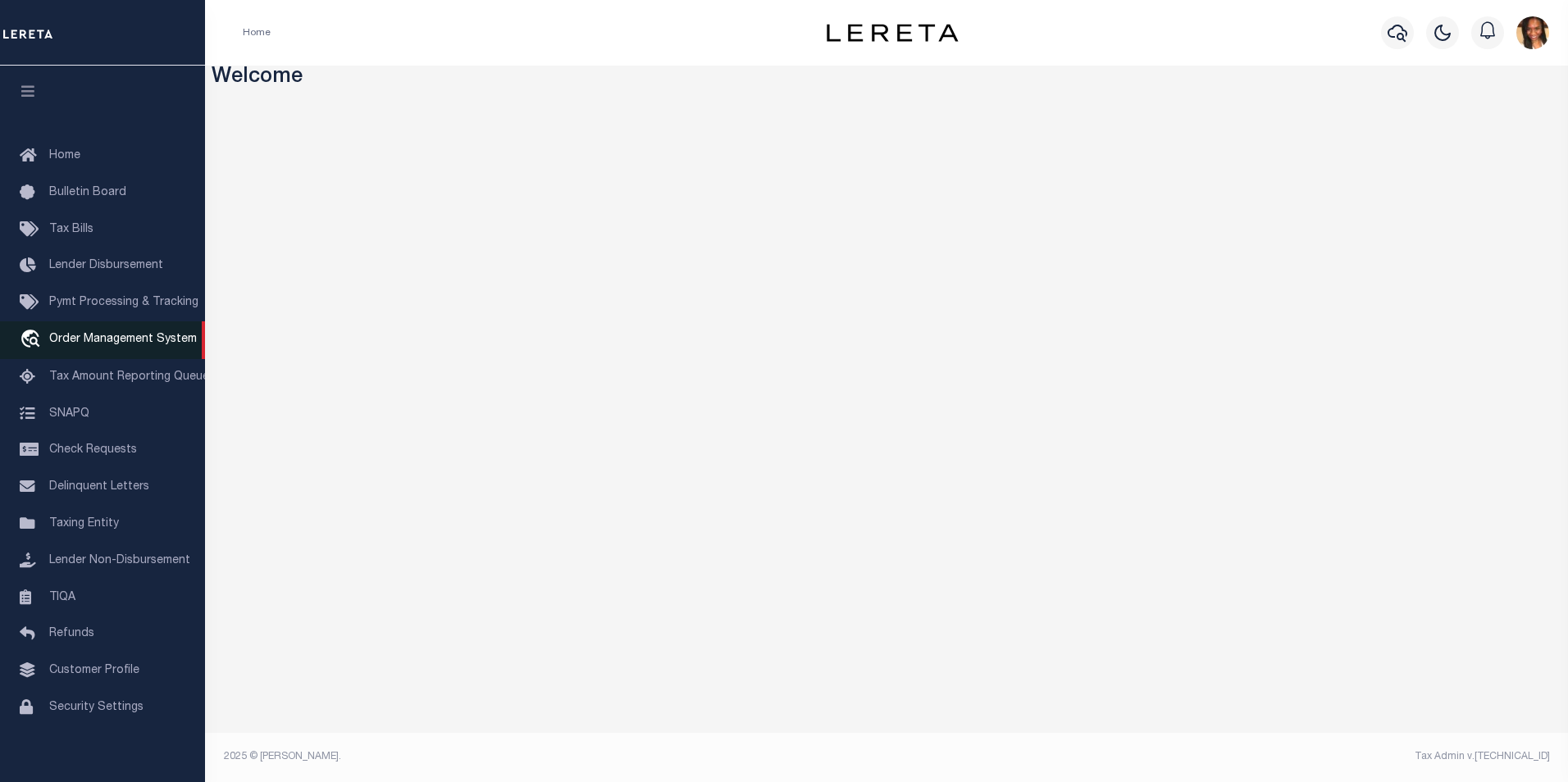
click at [110, 341] on span "Order Management System" at bounding box center [123, 340] width 147 height 12
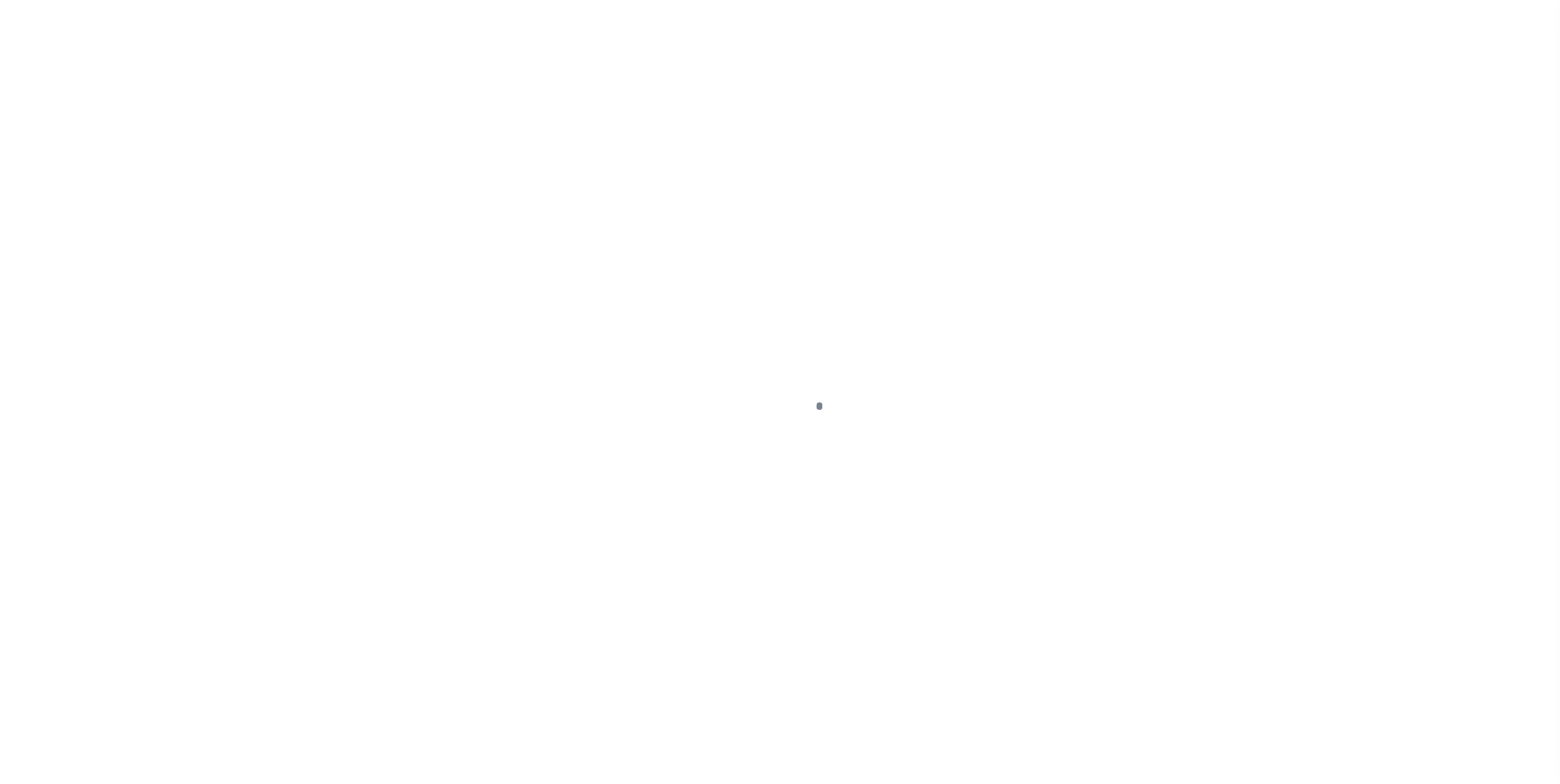
scroll to position [16, 0]
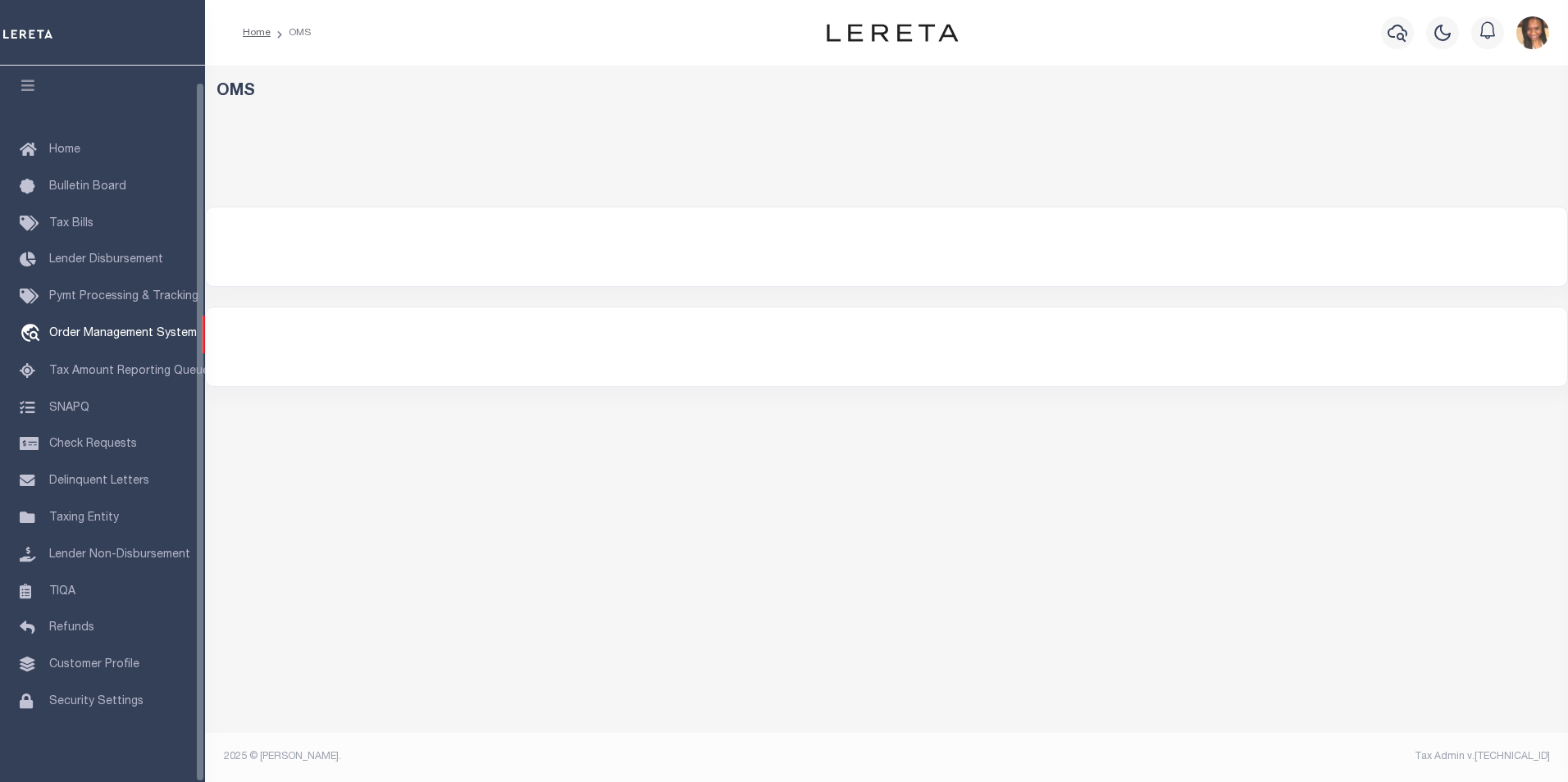
select select "200"
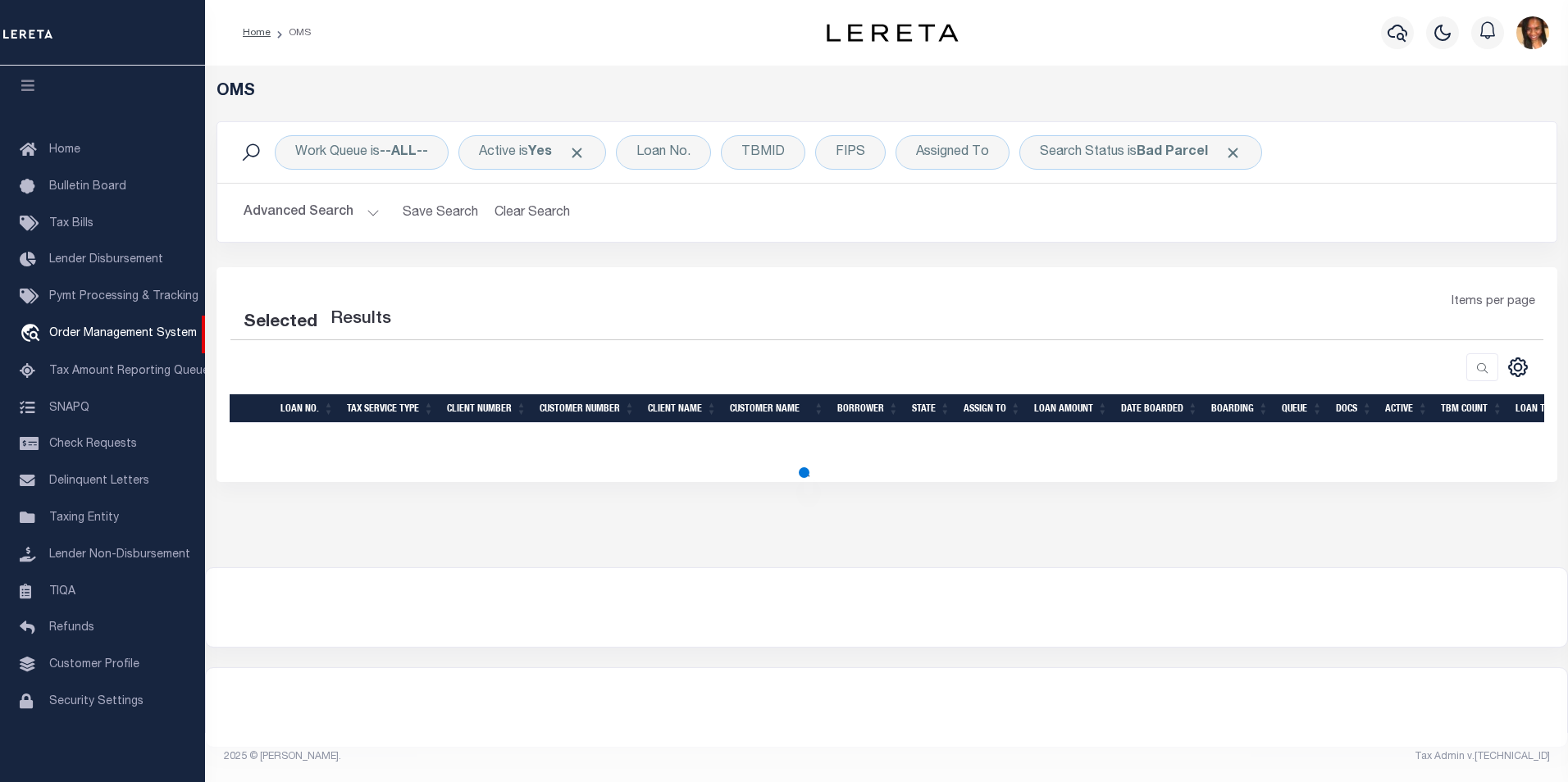
select select "200"
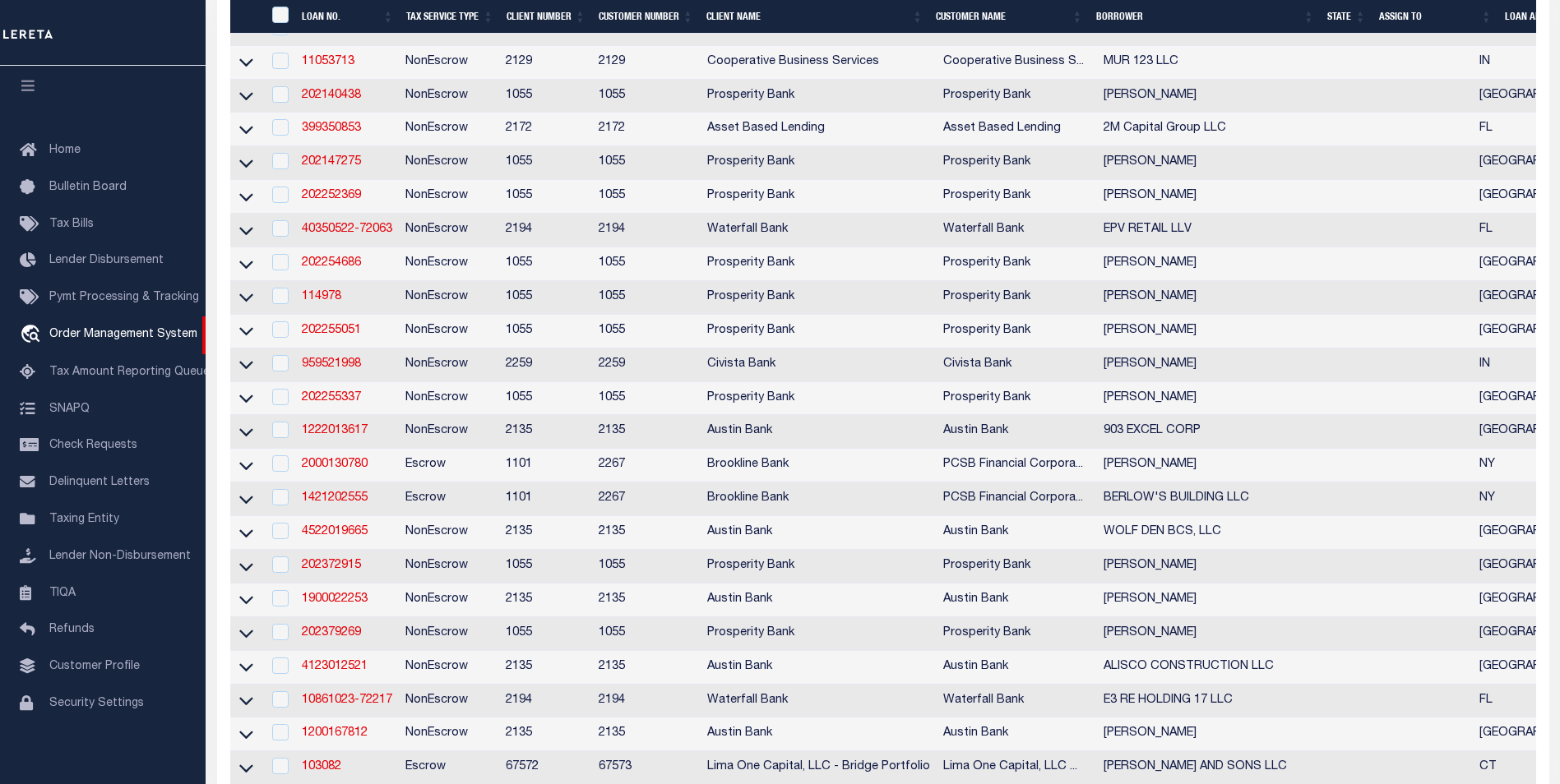
scroll to position [575, 0]
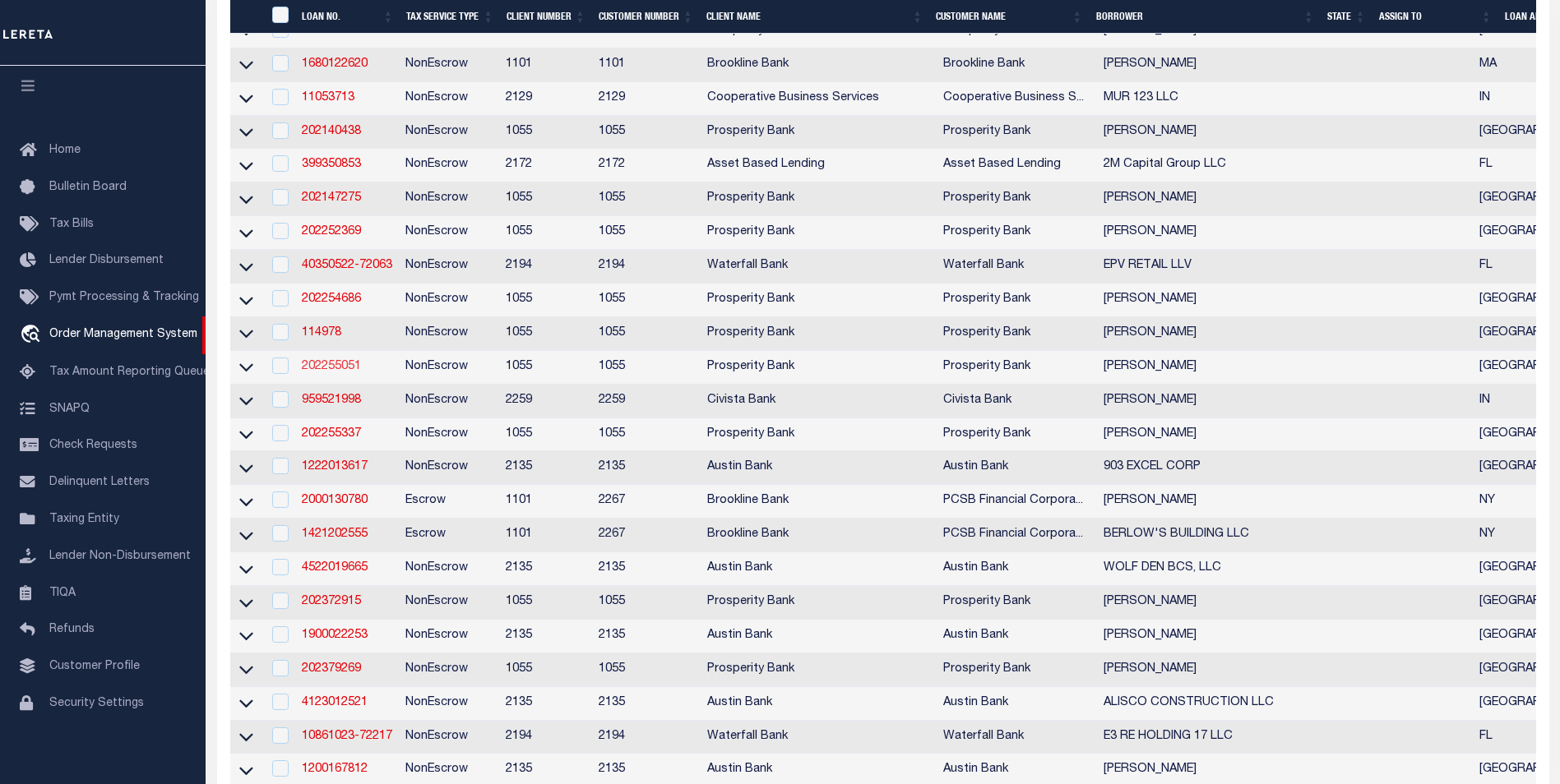
click at [341, 372] on link "202255051" at bounding box center [331, 367] width 59 height 12
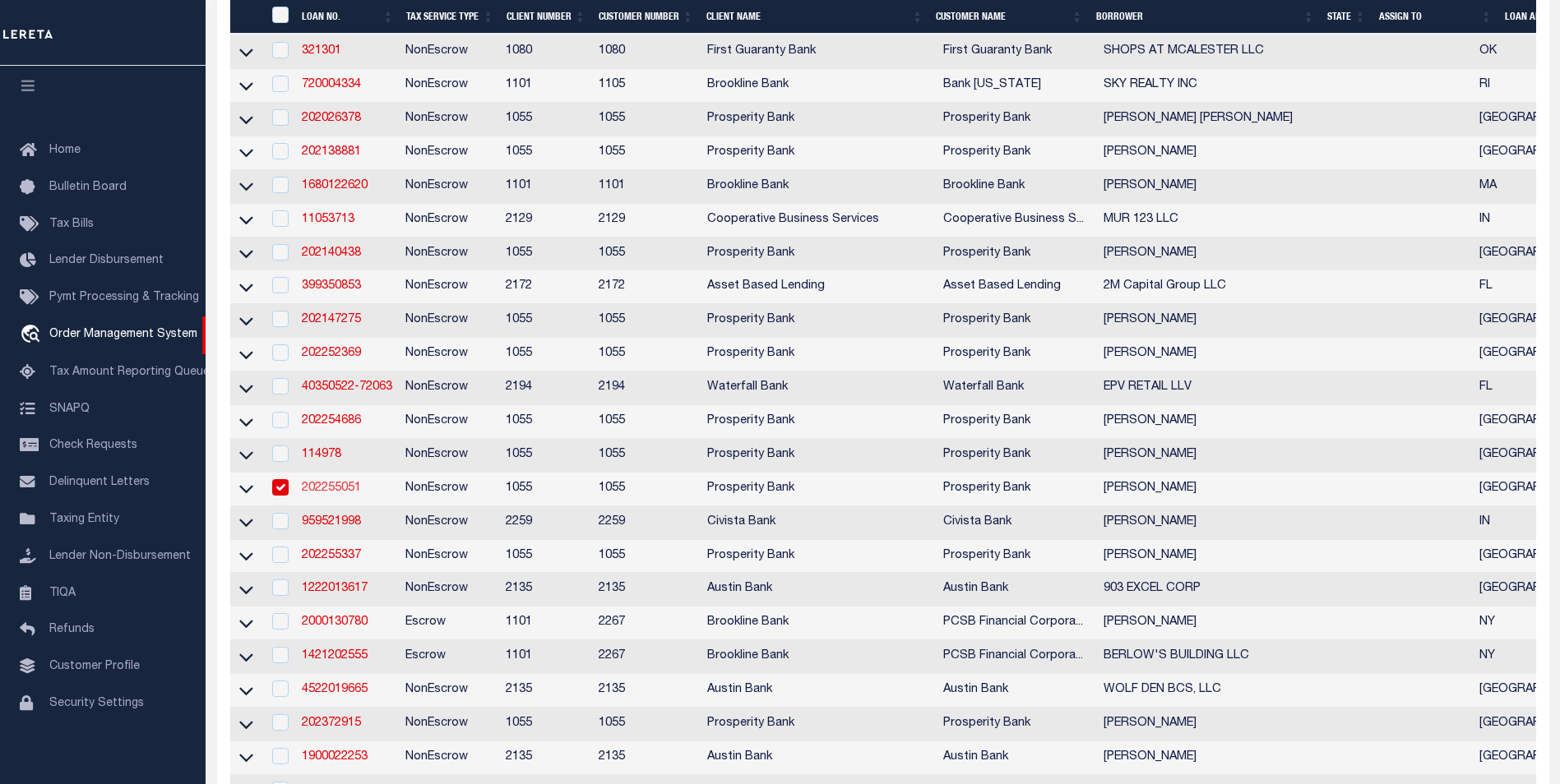
type input "202255051"
type input "[PERSON_NAME]"
select select
type input "7505 MEMORIAL WOODS DRIVE #11"
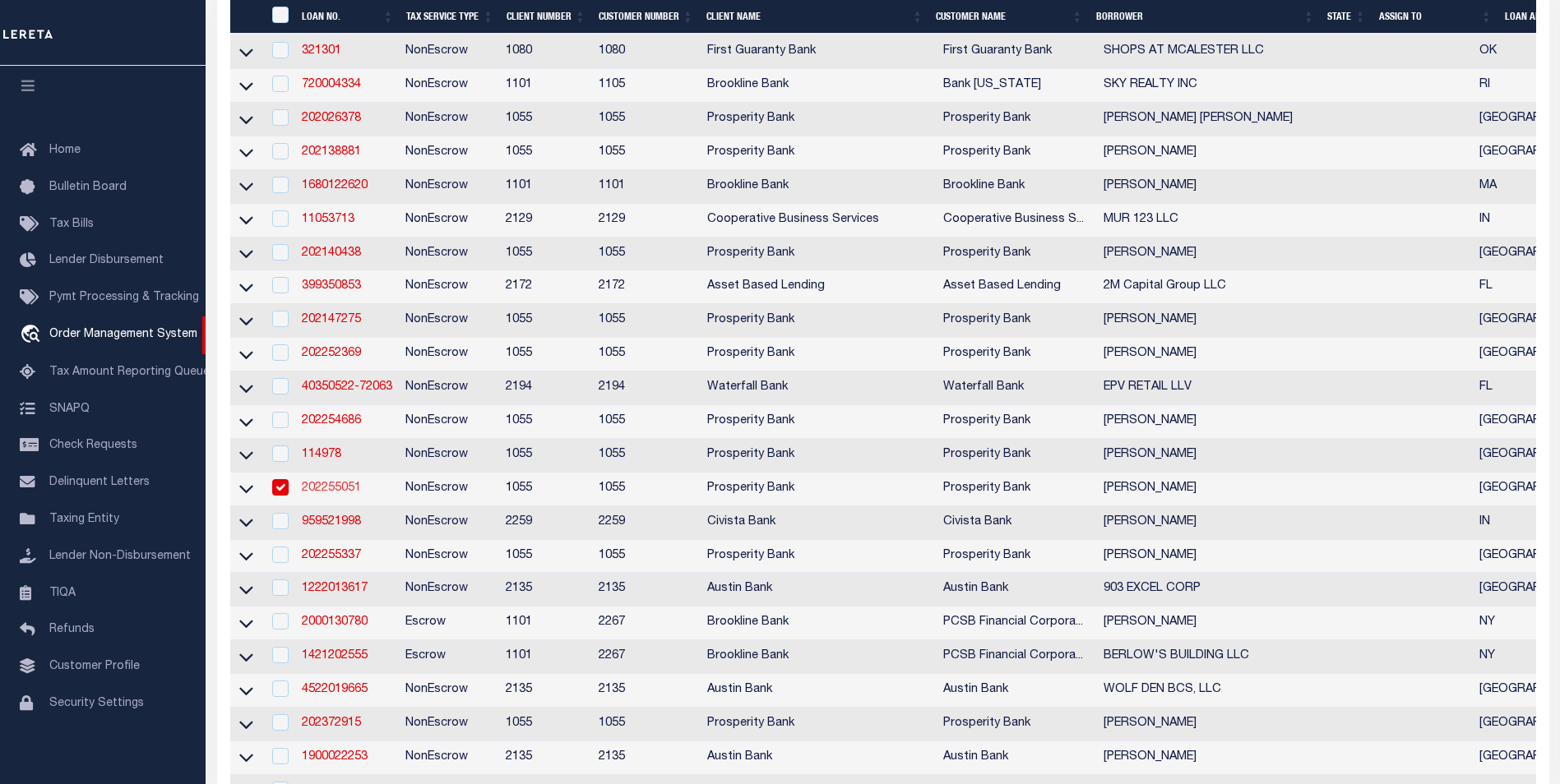
type input "HOUSTON TX 77024"
select select "100"
select select "NonEscrow"
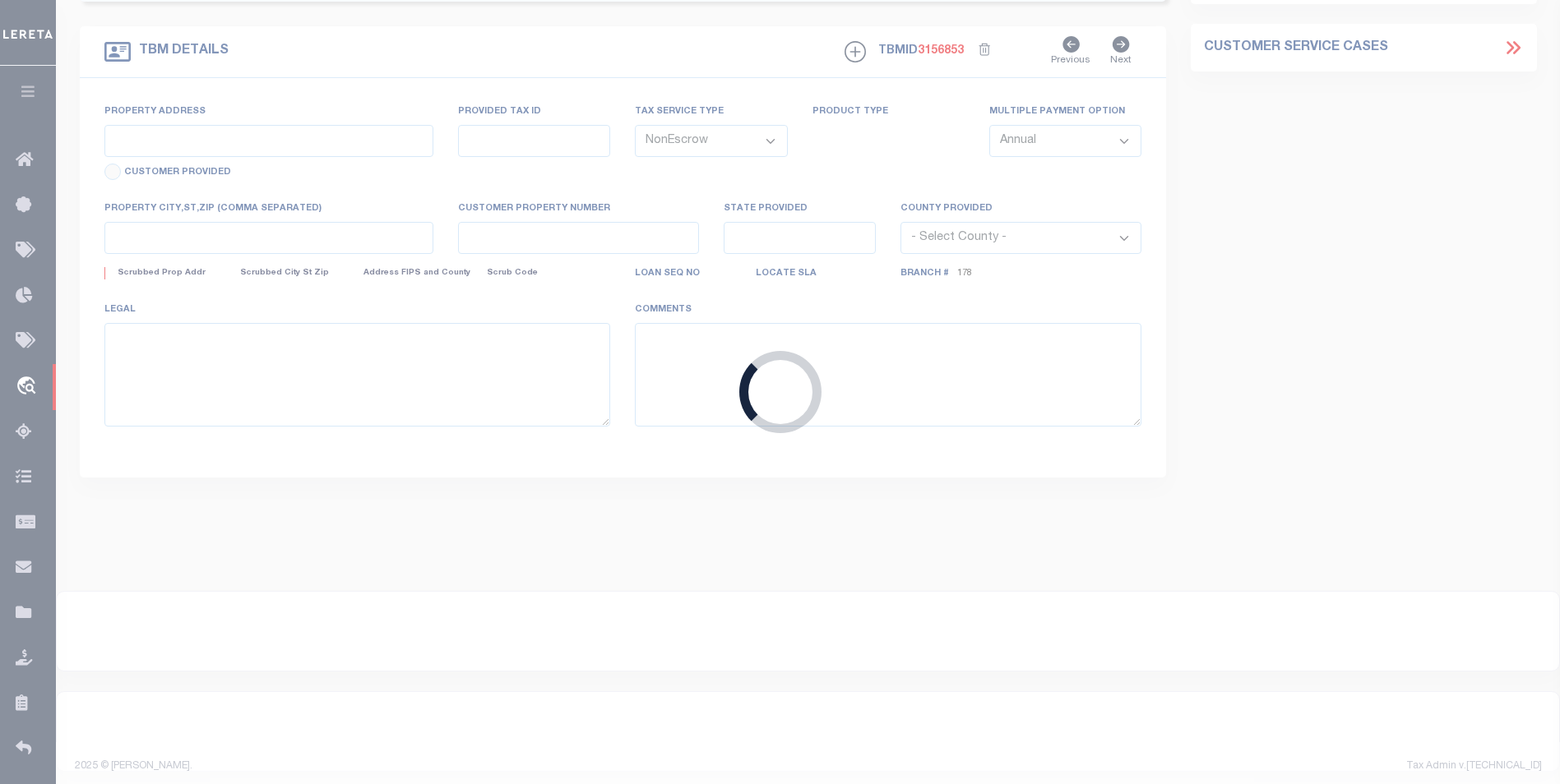
select select "10647"
select select "3889"
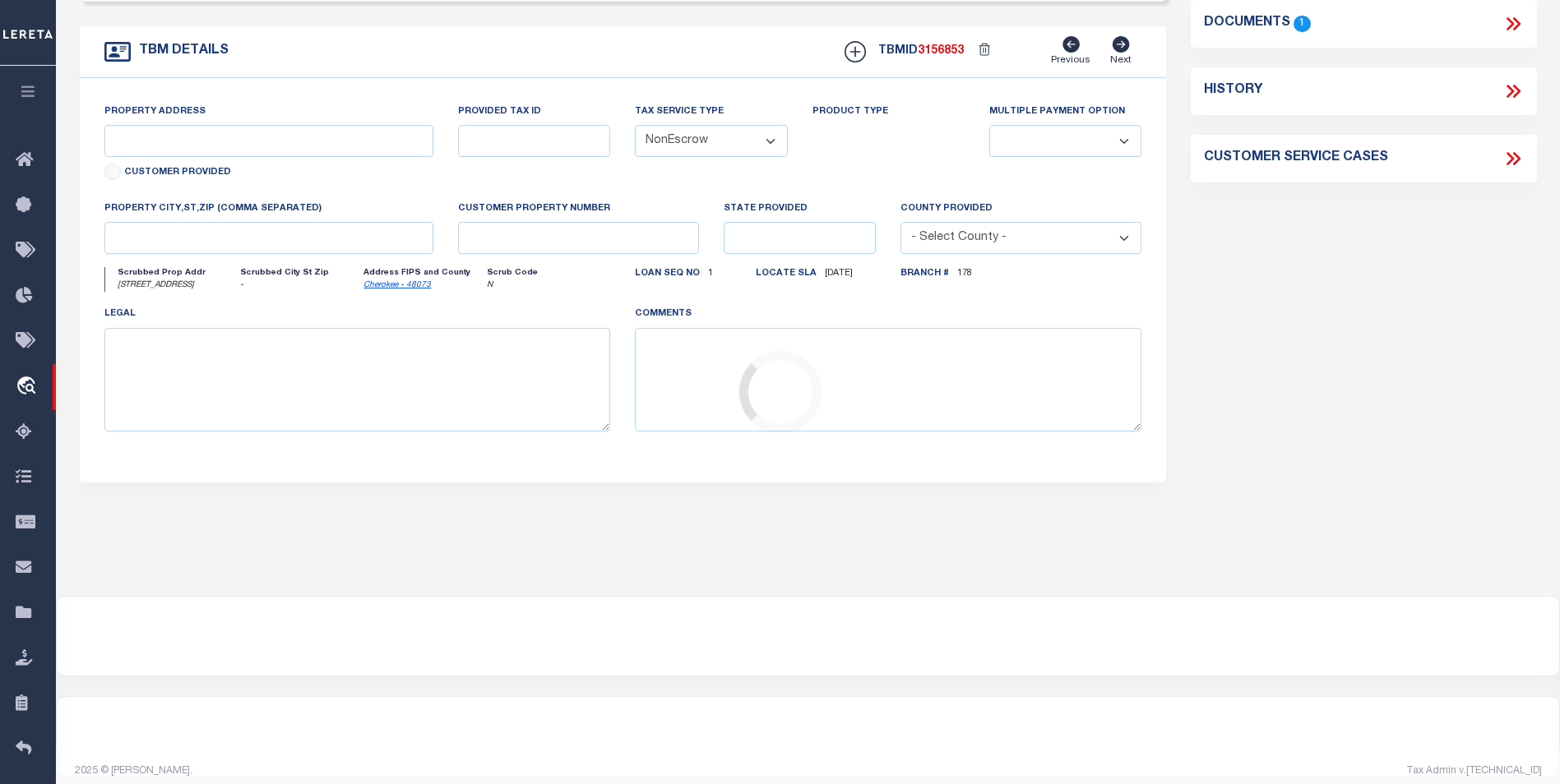
type input "194 CARLTONS WAY"
type input "985853519CHE"
select select
type input "TX"
type textarea "LOT 6 EAGLES BLUFF SUBD SECT 3 CHEROKEE CO TX"
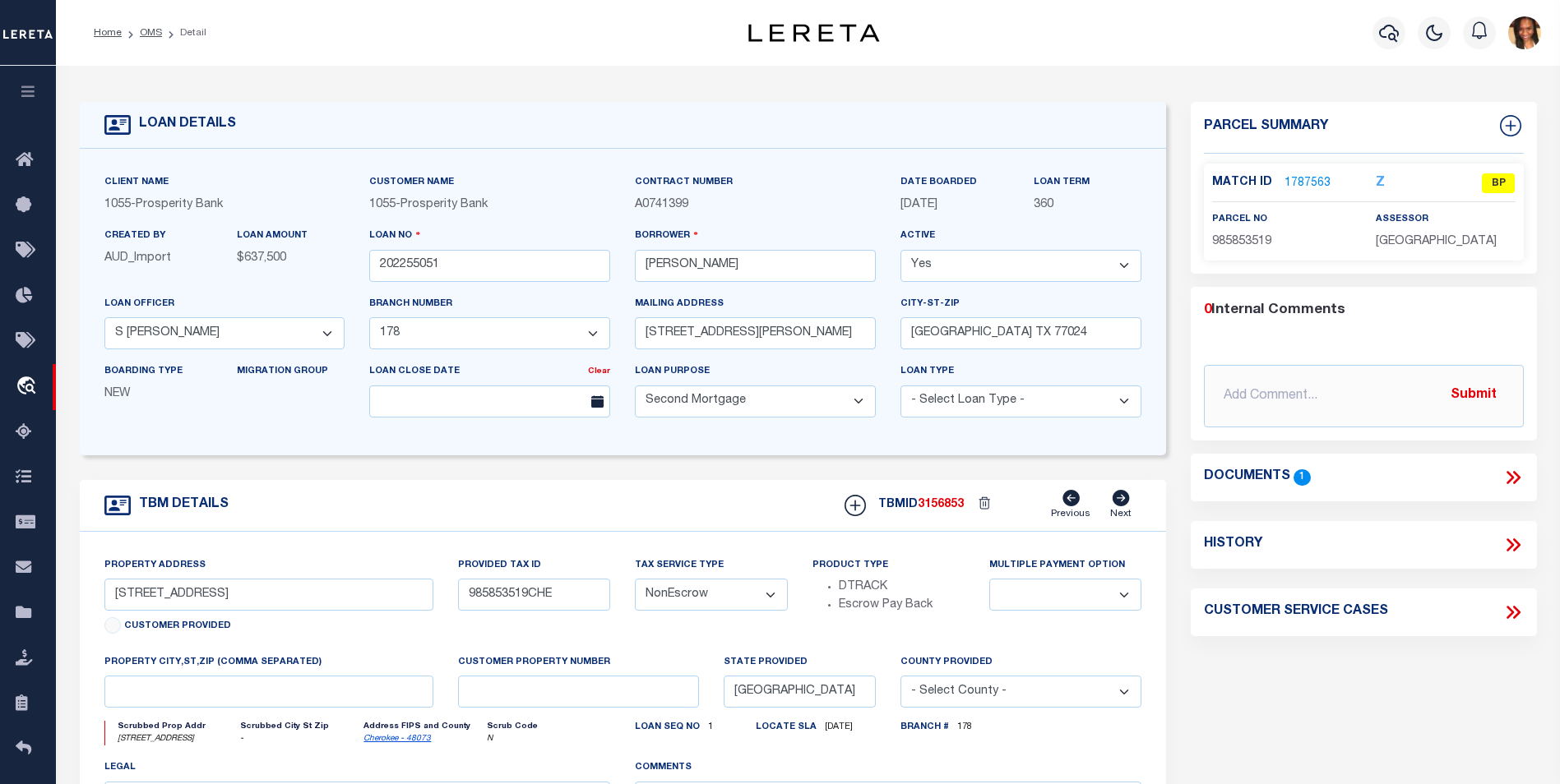
click at [1310, 183] on link "1787563" at bounding box center [1307, 183] width 46 height 17
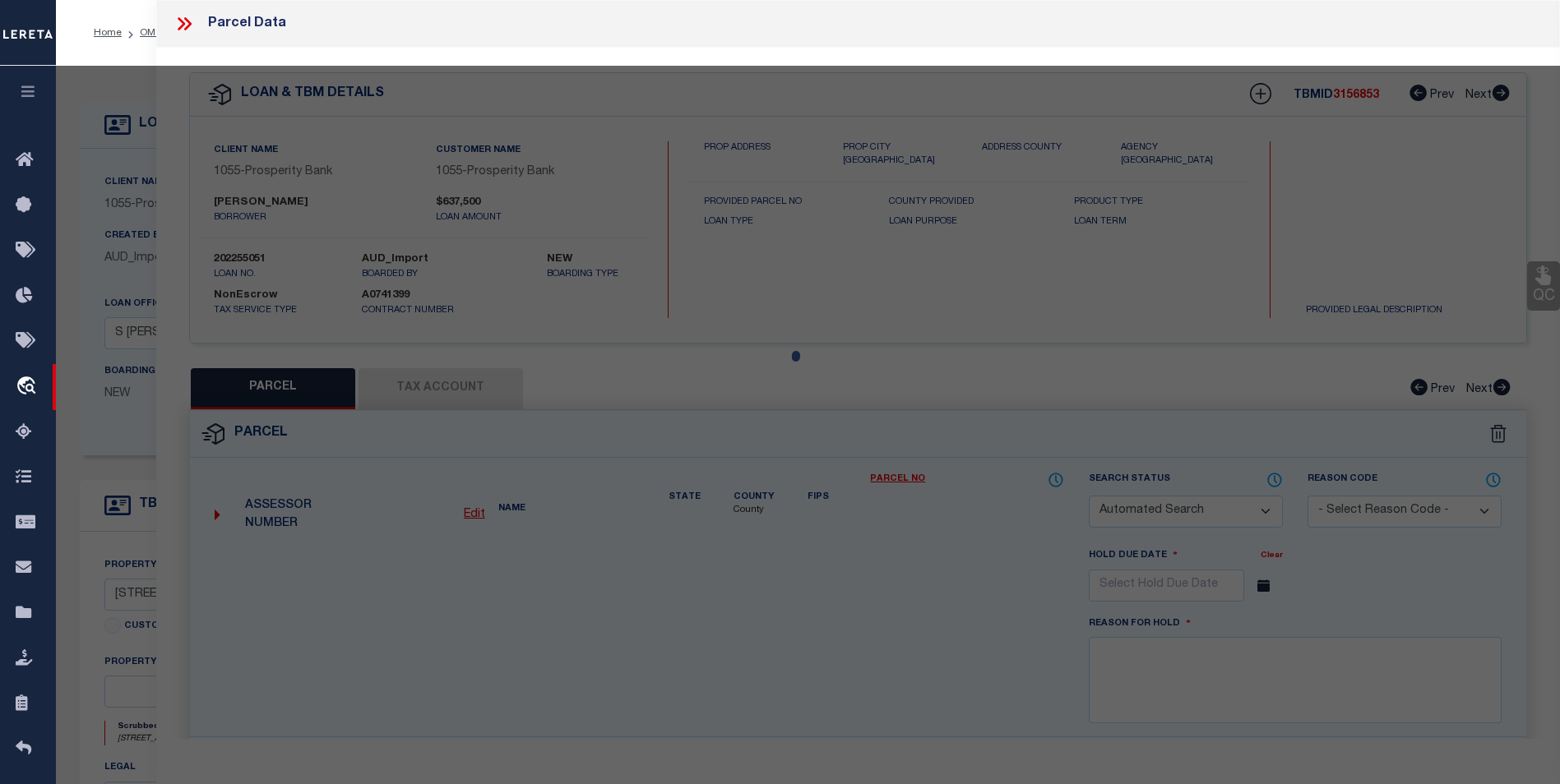
checkbox input "false"
select select "BP"
type input "WASSER CLARENCE"
type input "194 CARLTONS WAY"
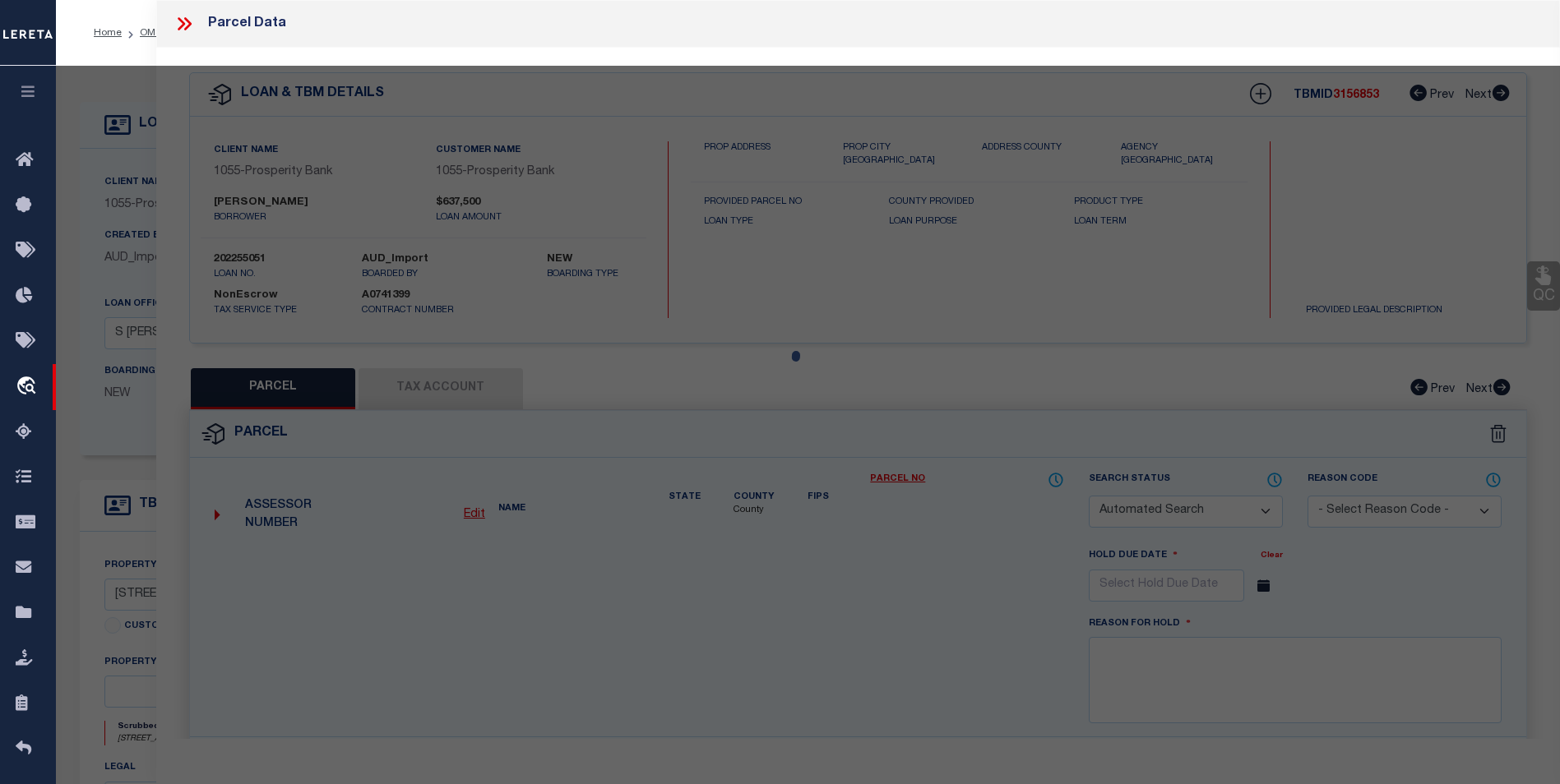
checkbox input "false"
type input "[PERSON_NAME] [GEOGRAPHIC_DATA]"
type textarea "LOT 6 BLK EAGLES BLUFF SECT 3 LAKE PALESTINE"
type textarea "Incorrect payee correct payee is [GEOGRAPHIC_DATA] Information taken verbally"
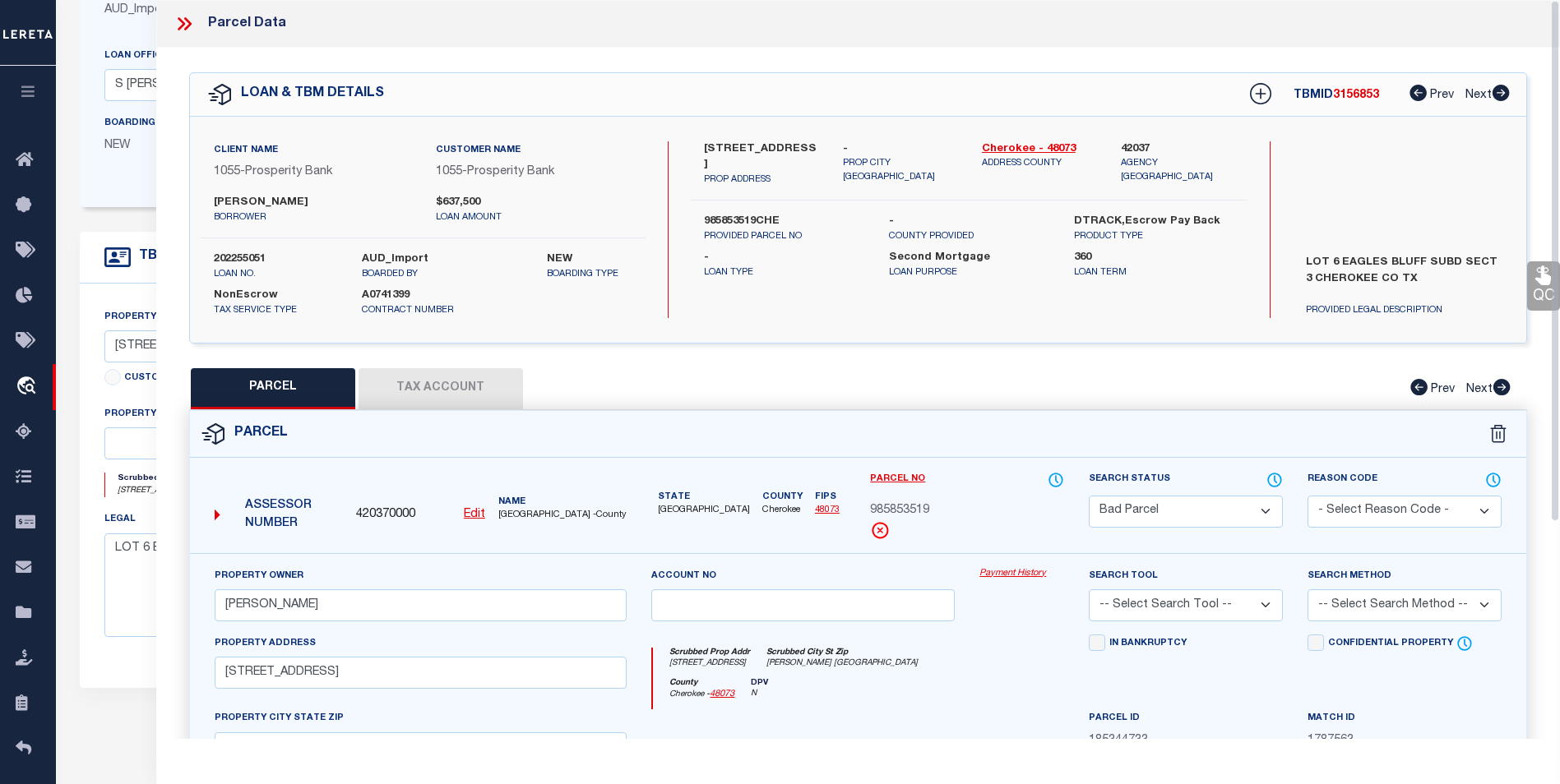
scroll to position [246, 0]
click at [189, 22] on icon at bounding box center [188, 23] width 8 height 13
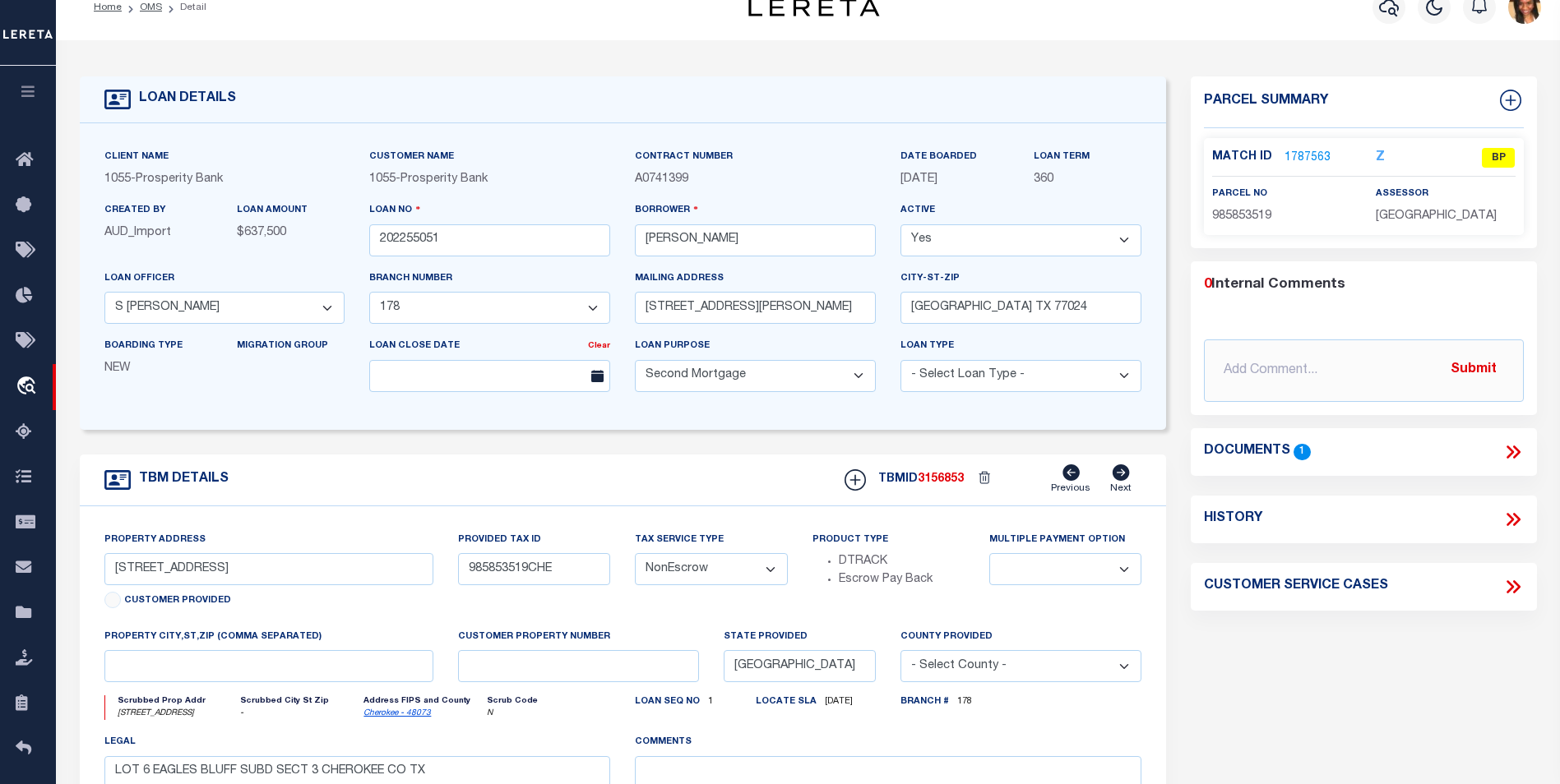
scroll to position [0, 0]
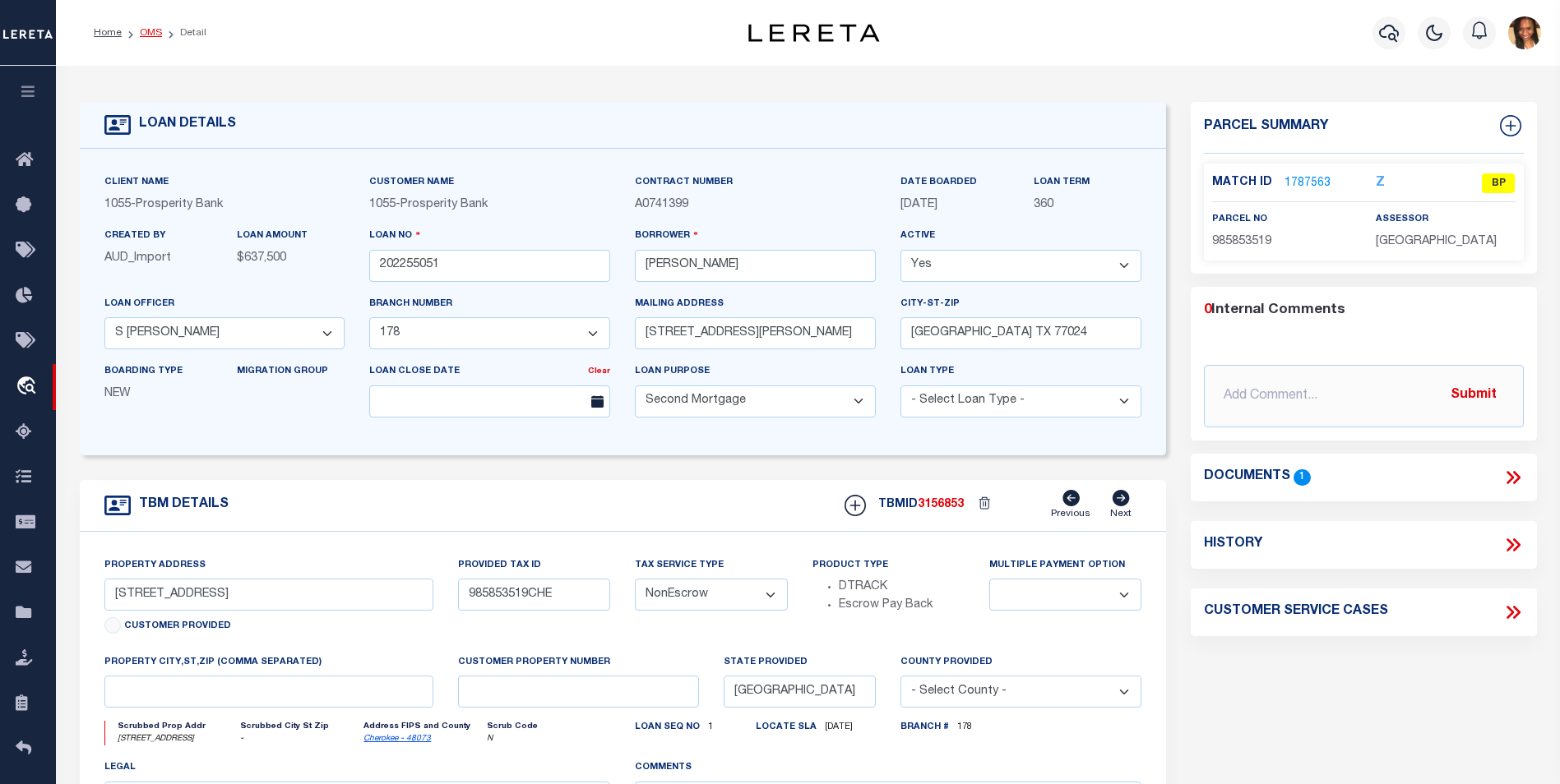
click at [160, 32] on link "OMS" at bounding box center [150, 33] width 22 height 10
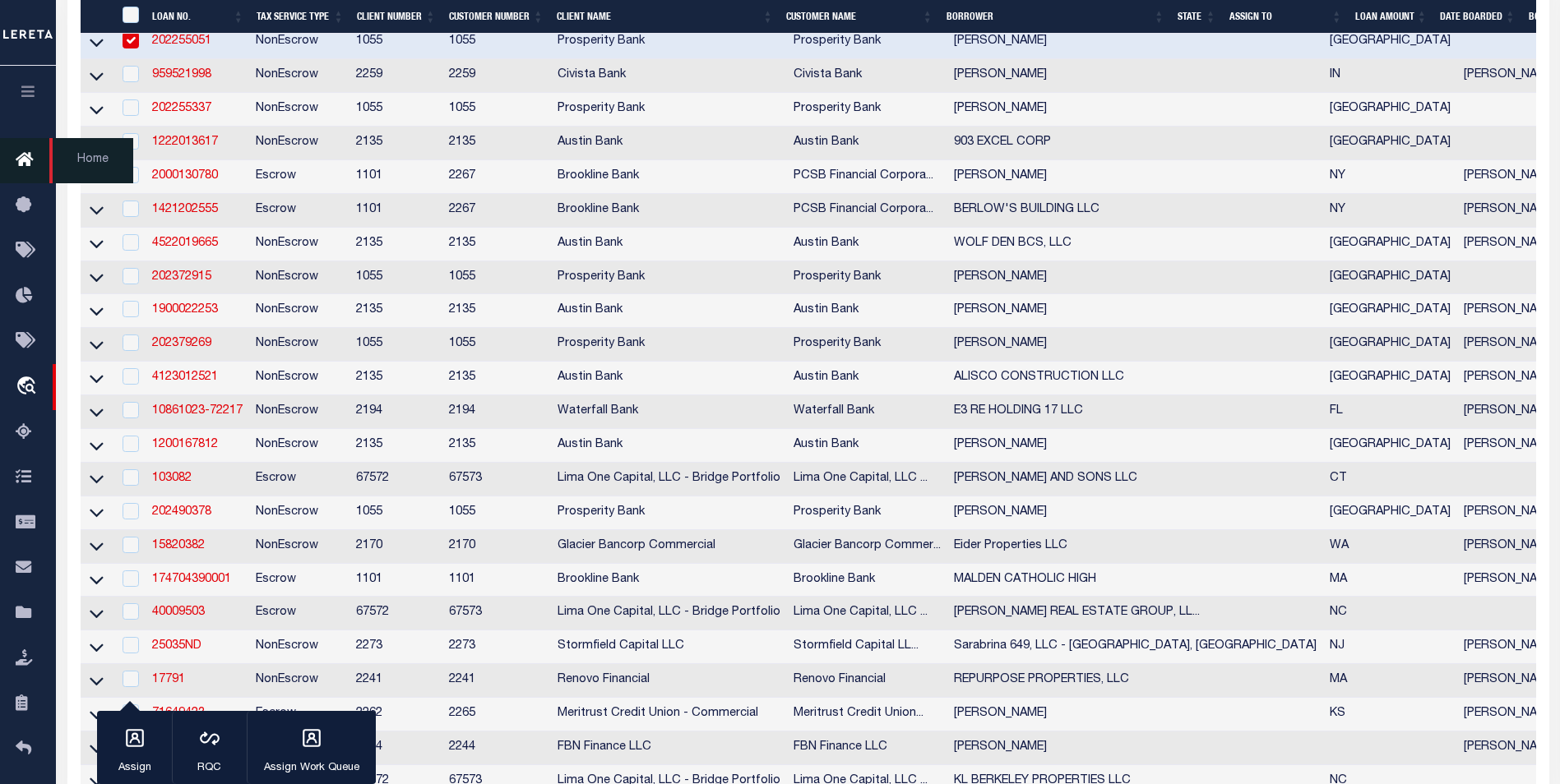
scroll to position [904, 0]
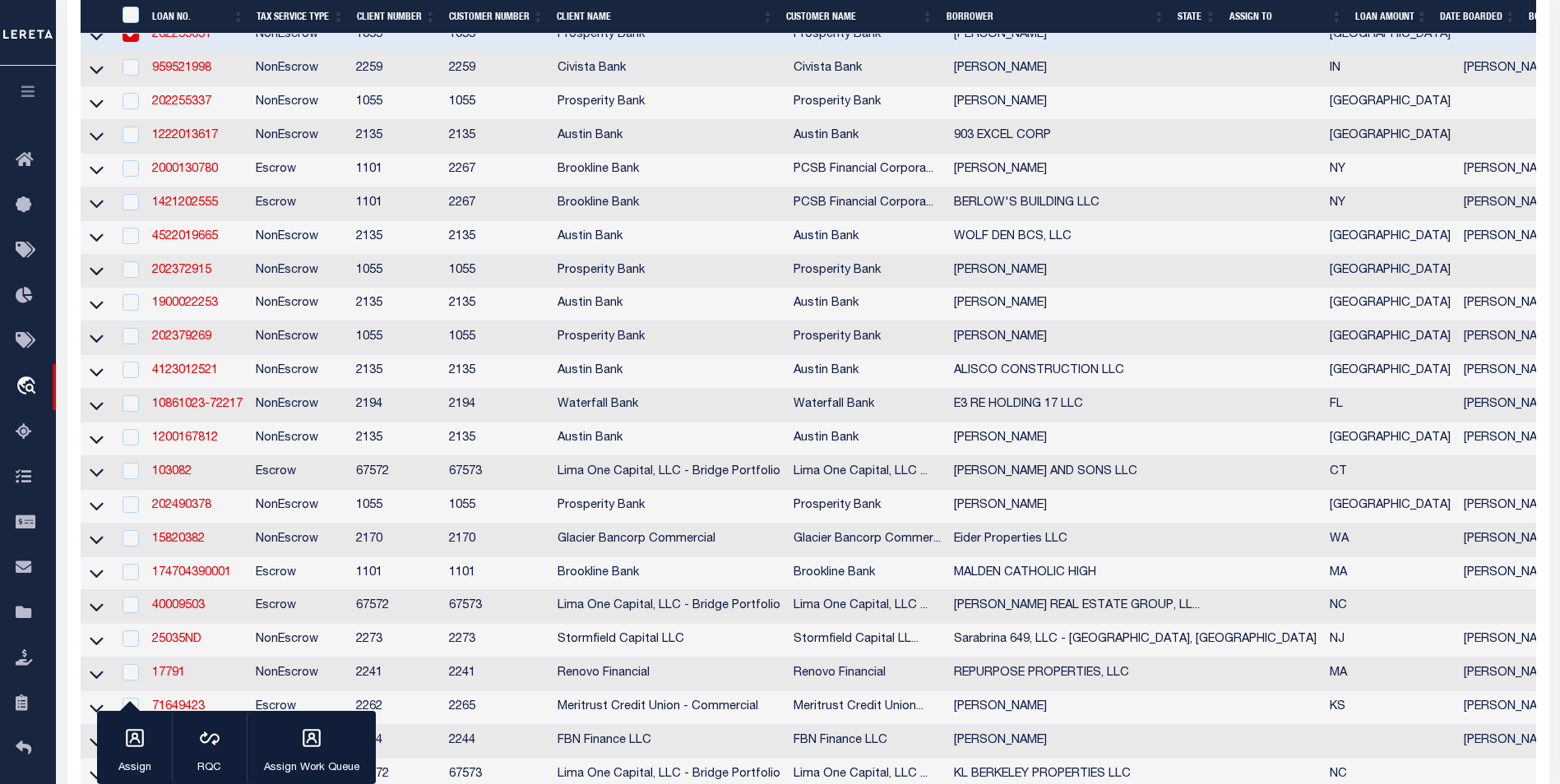
click at [129, 53] on td at bounding box center [130, 36] width 34 height 34
checkbox input "false"
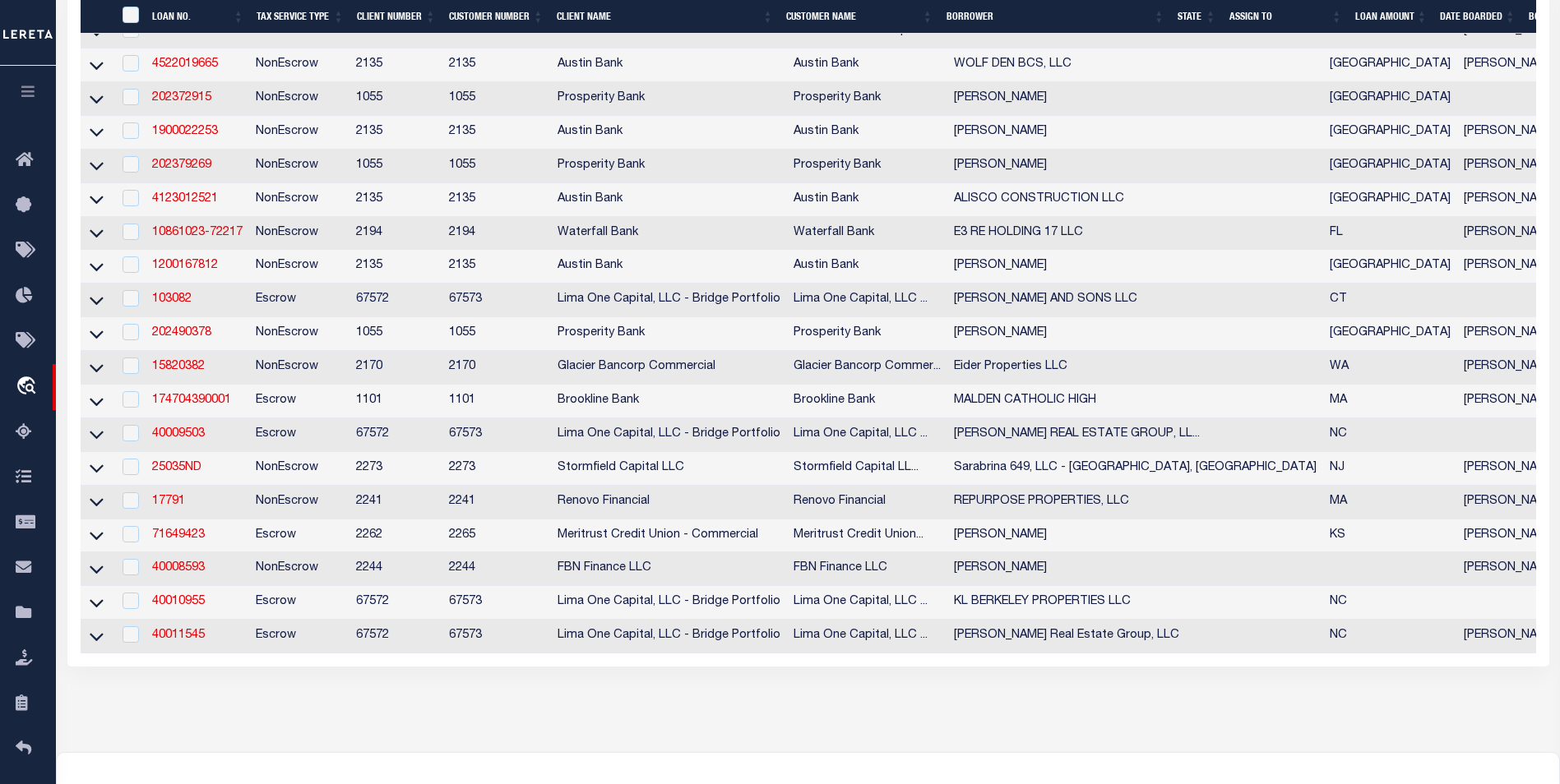
scroll to position [1151, 0]
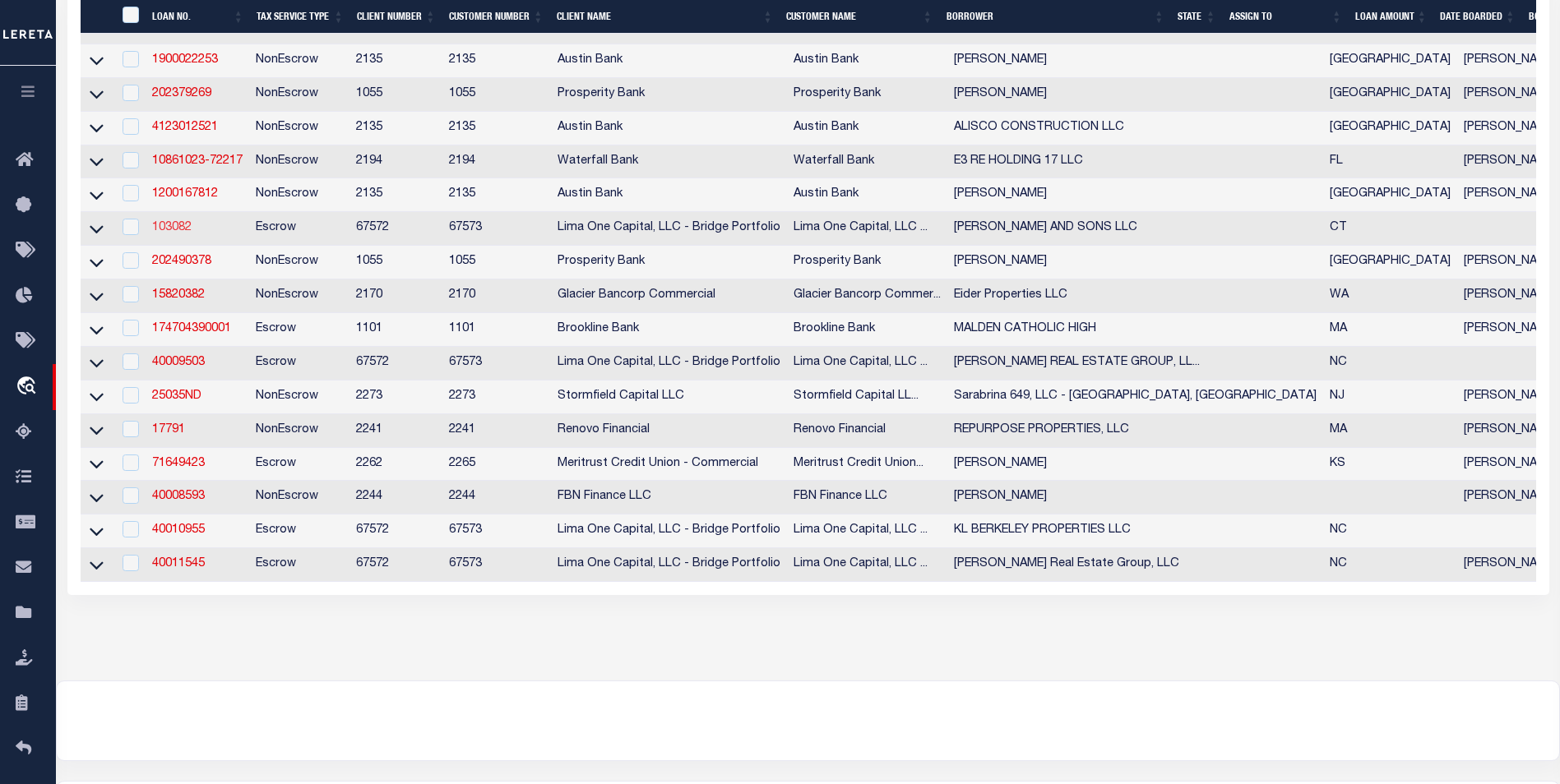
click at [188, 234] on link "103082" at bounding box center [172, 228] width 39 height 12
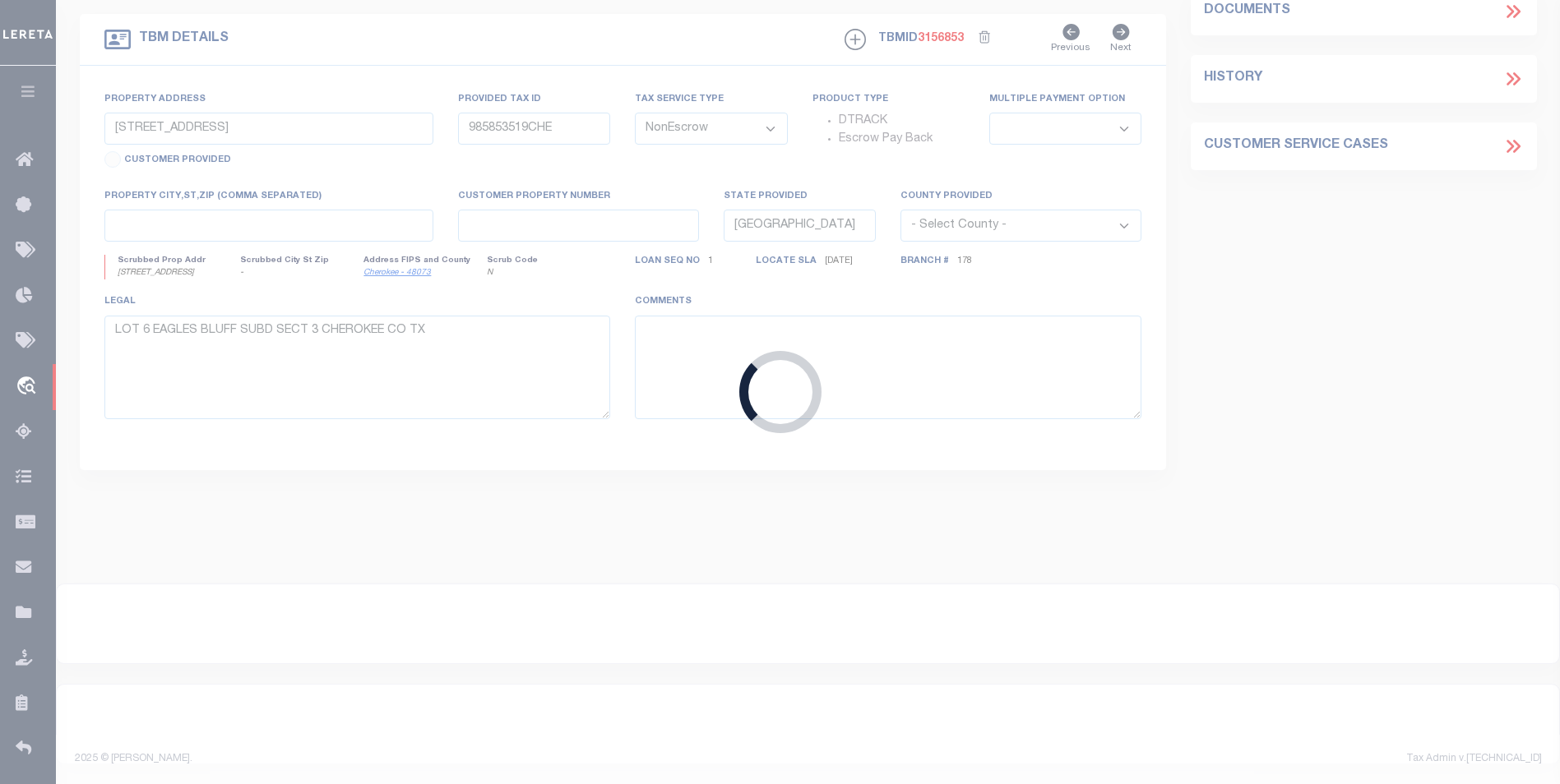
type input "103082"
type input "[PERSON_NAME] AND SONS LLC"
select select
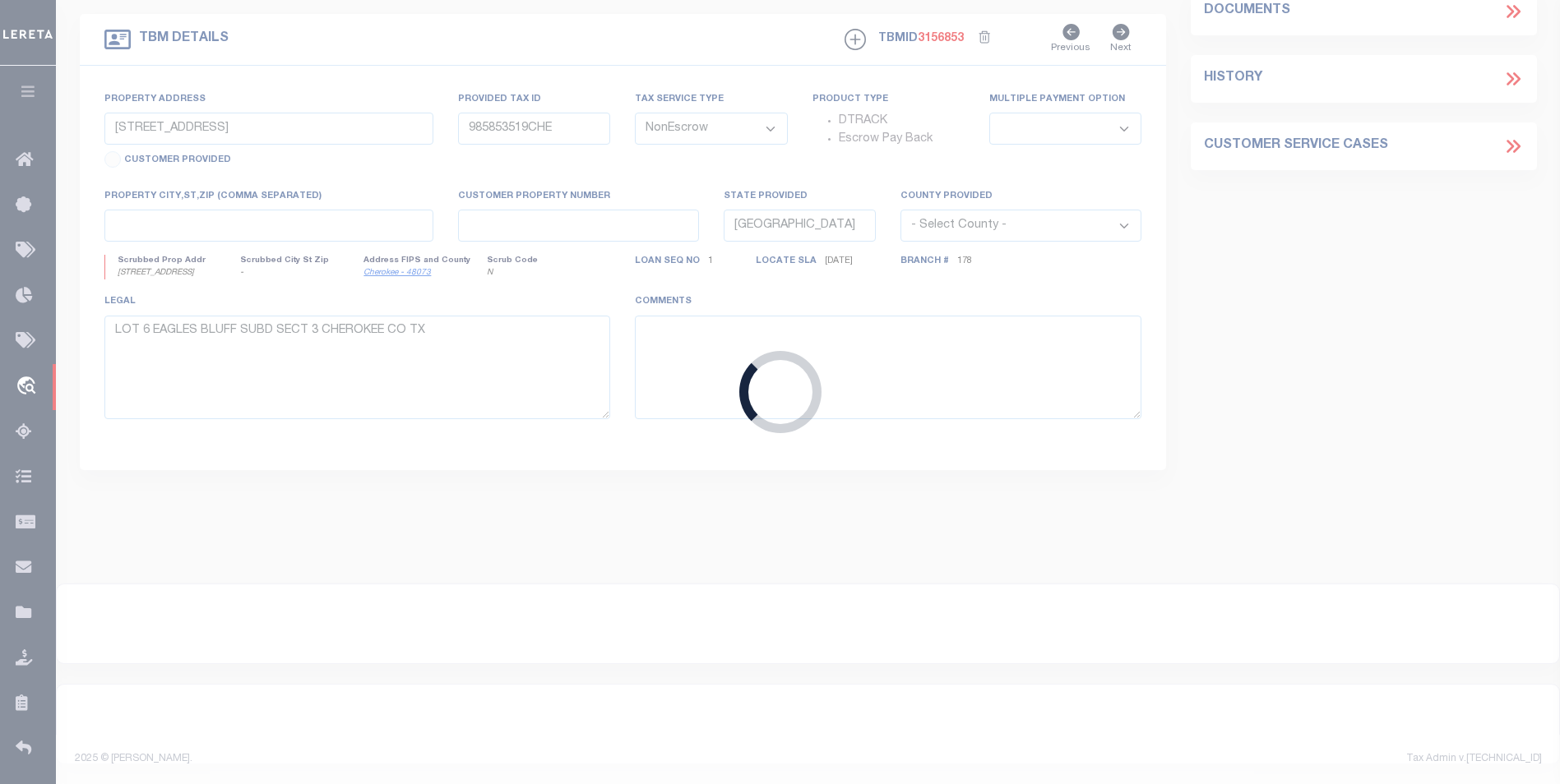
select select
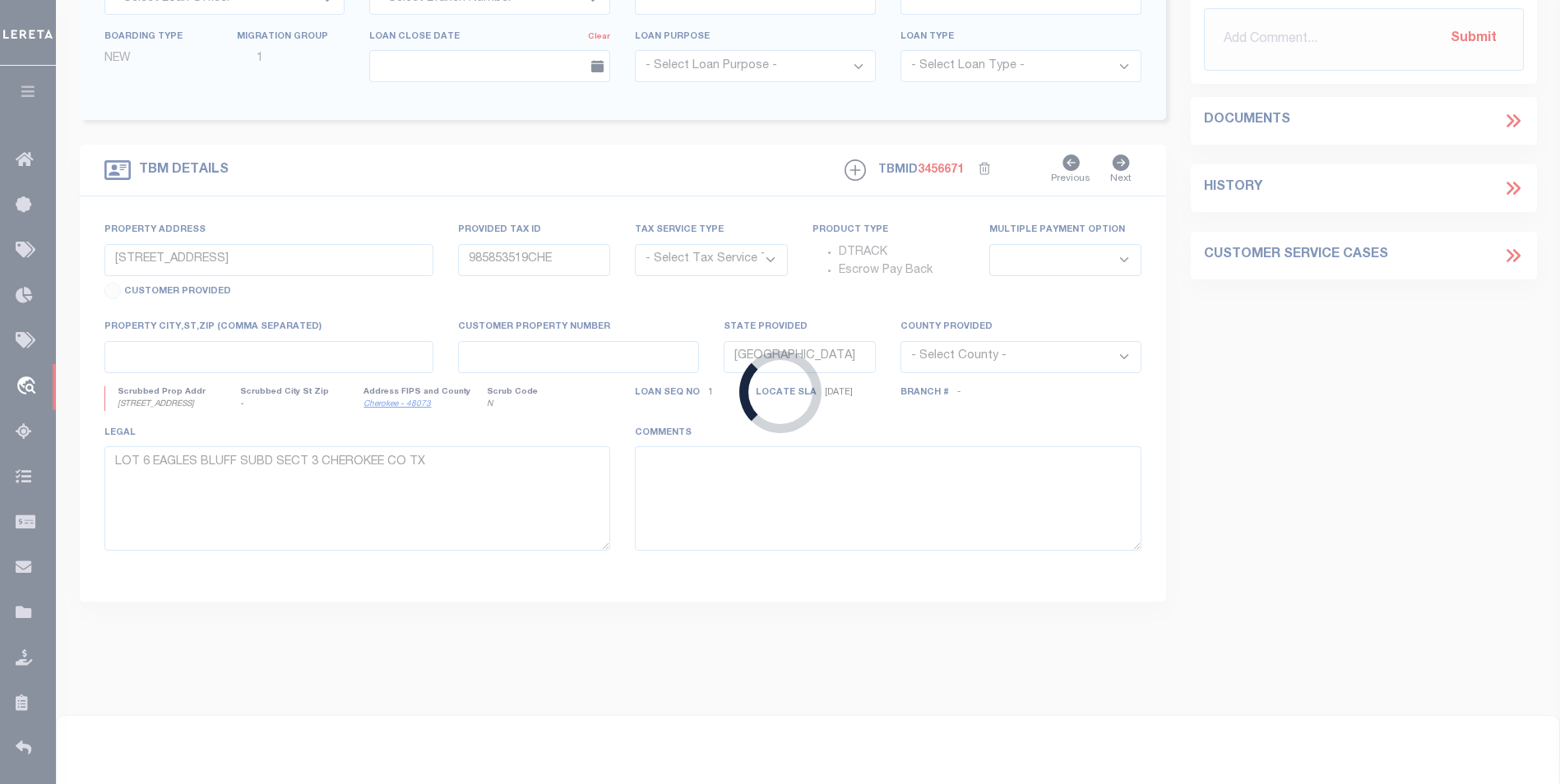
type input "132 RUSSELL STREET"
radio input "true"
select select "Escrow"
type input "NEW HAVEN CT 06513"
type input "103082-1"
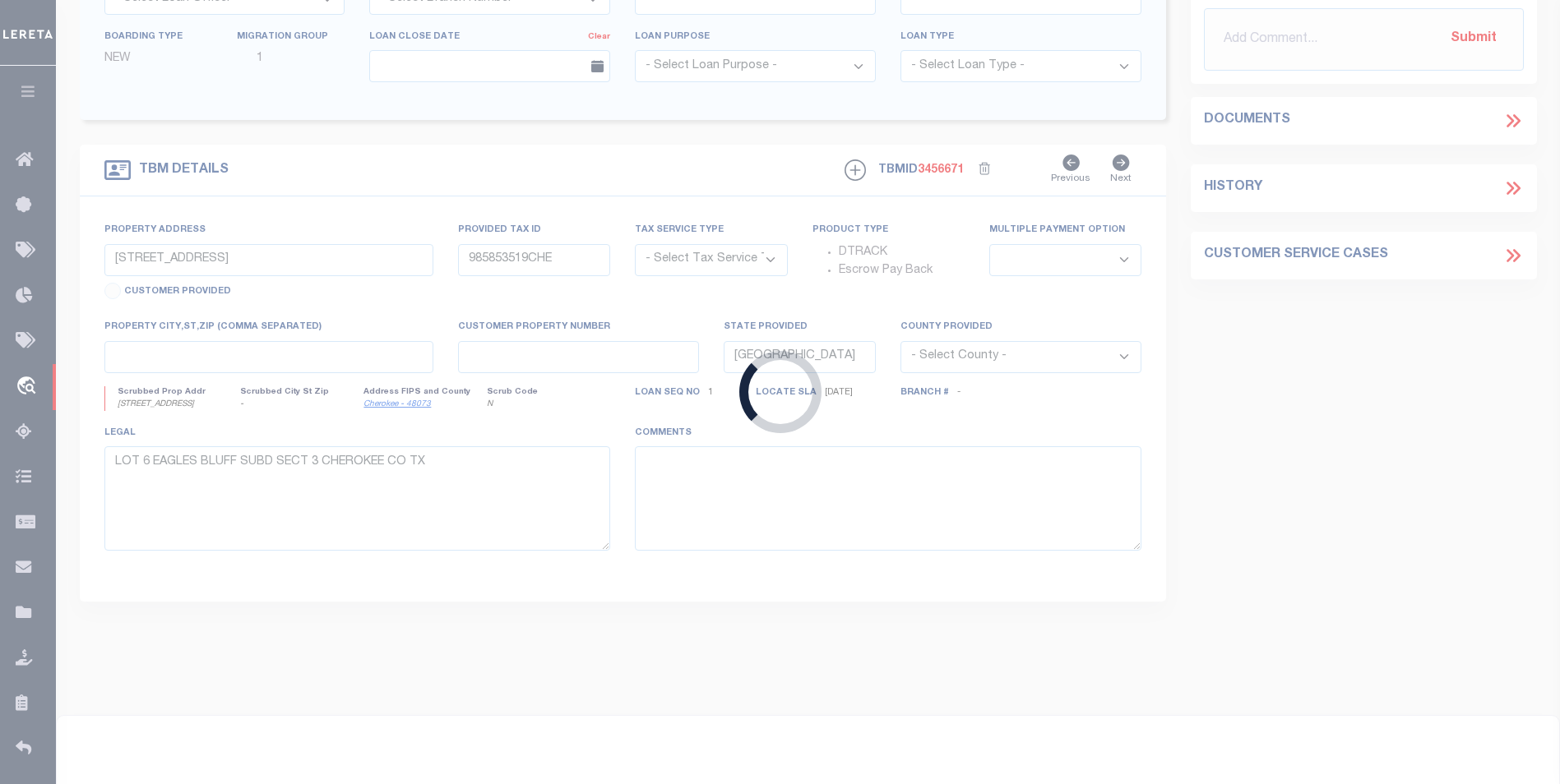
type input "CT"
type textarea "COLLECTOR: ENTITY: PARCEL: 86"
select select "2"
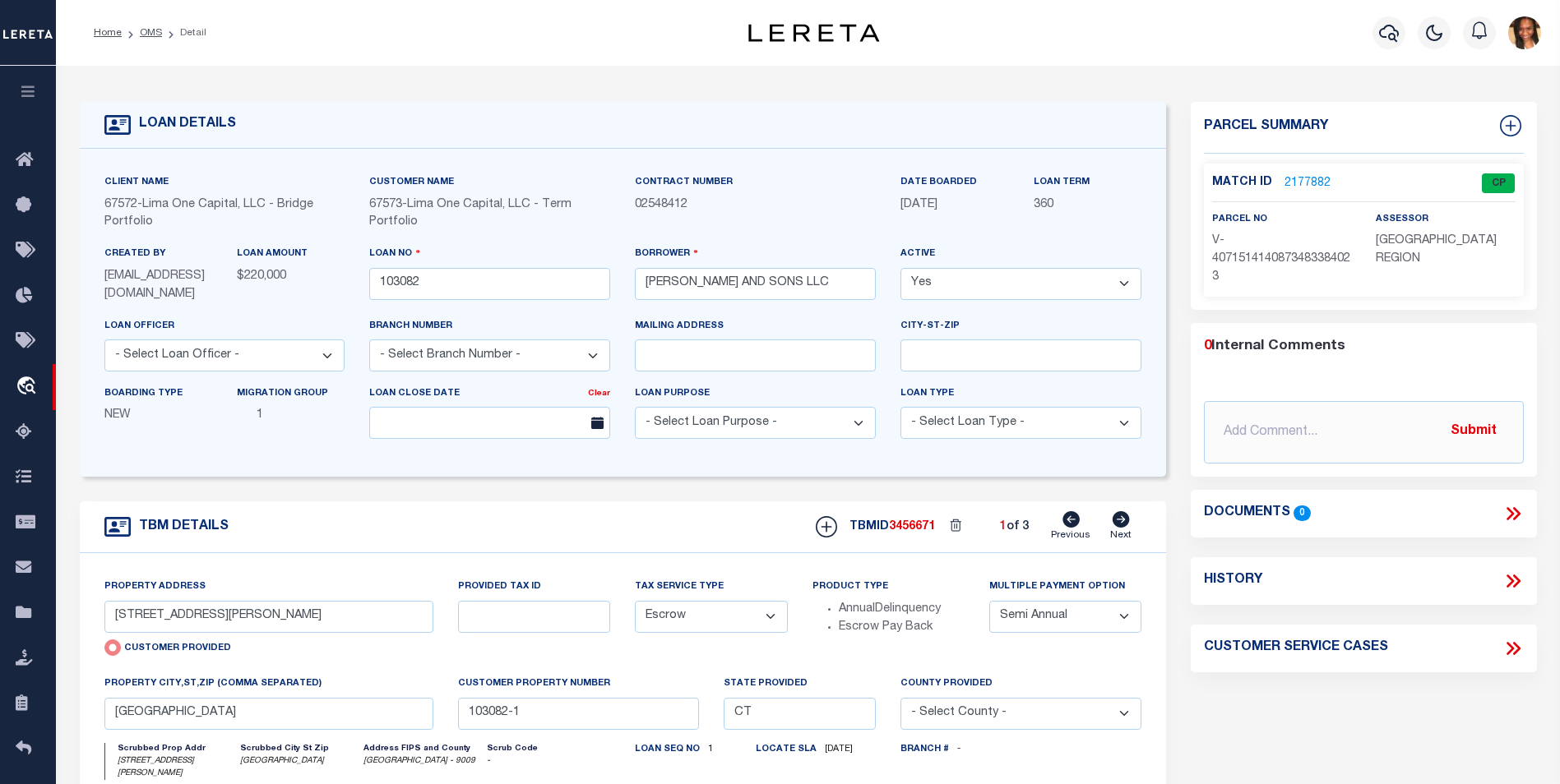
click at [1306, 186] on link "2177882" at bounding box center [1307, 183] width 46 height 17
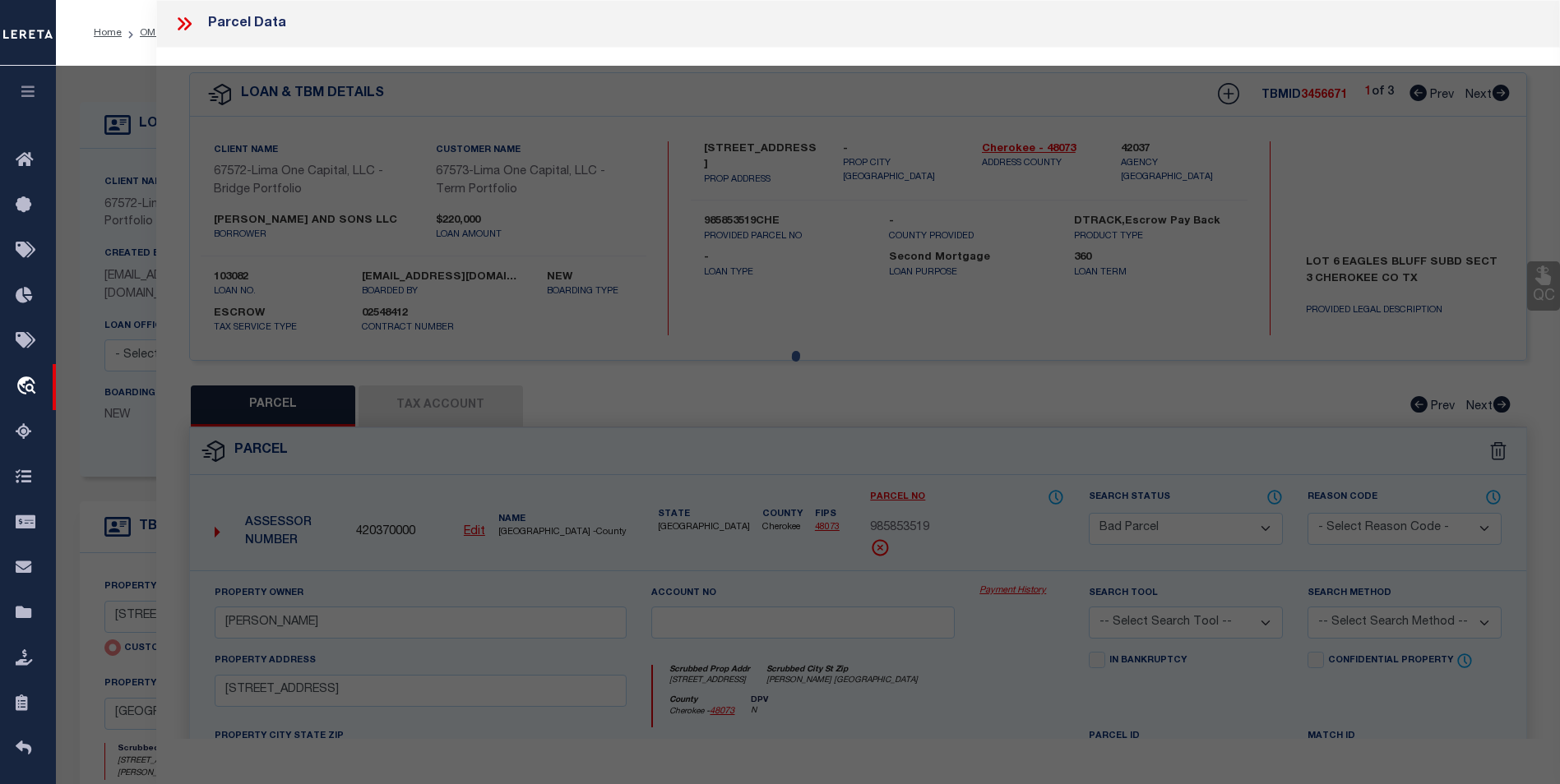
select select "AS"
checkbox input "false"
select select "CP"
select select "AGW"
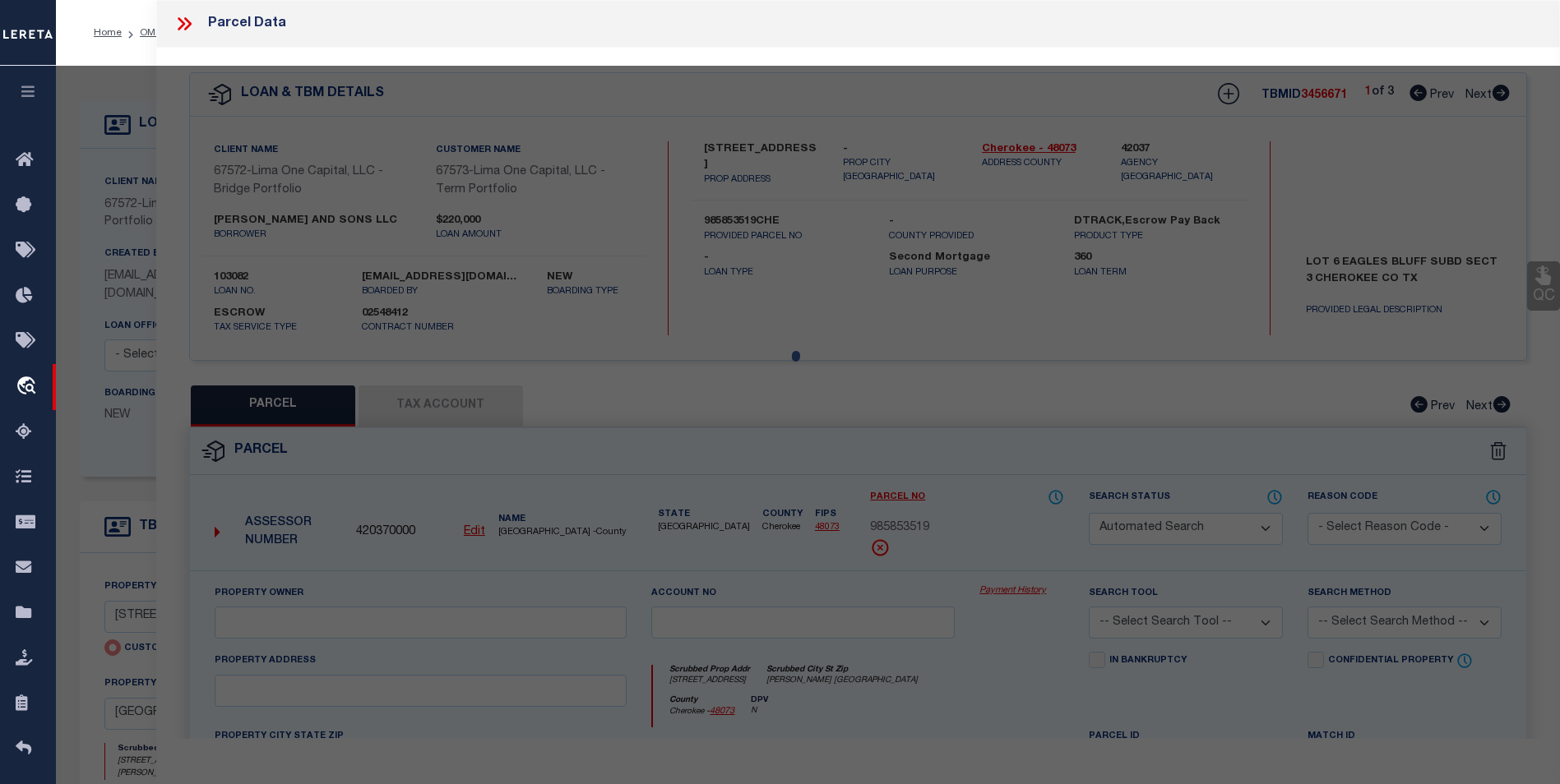
select select
type input "132 RUSSELL STREET"
checkbox input "false"
type input "NEW HAVEN CT 06513"
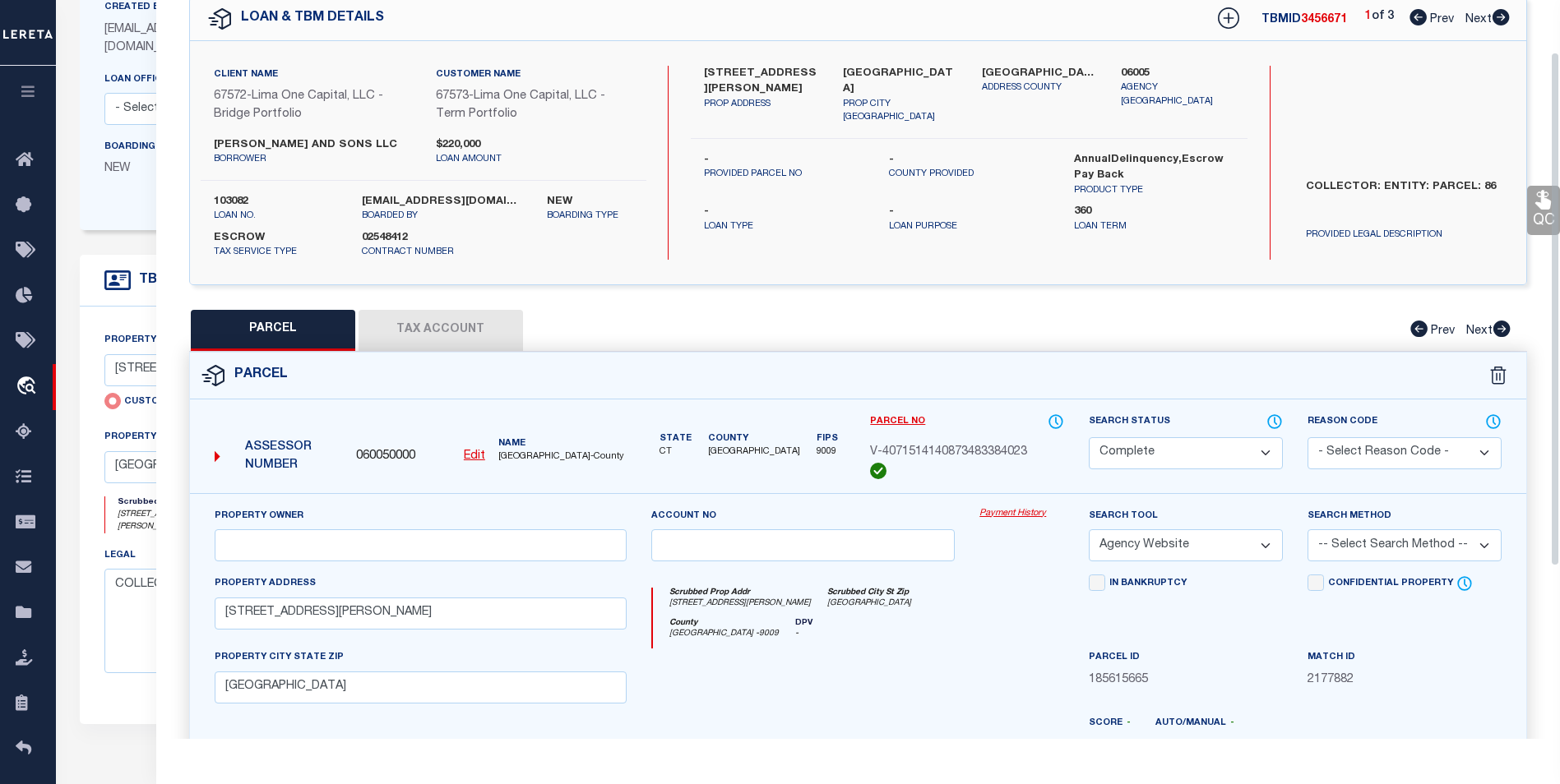
scroll to position [75, 0]
click at [1496, 22] on icon at bounding box center [1501, 18] width 17 height 16
select select "AS"
select select
checkbox input "false"
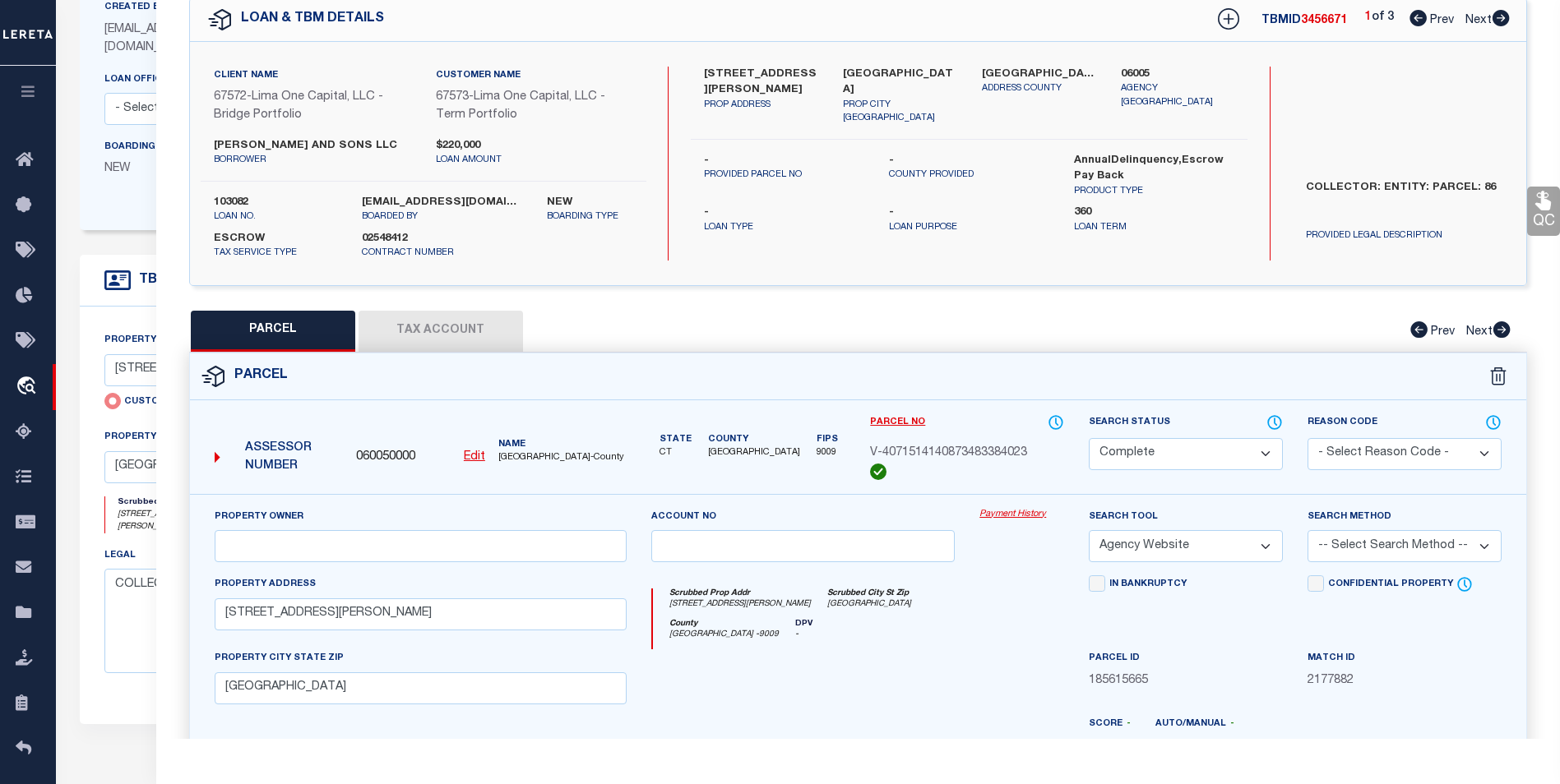
checkbox input "false"
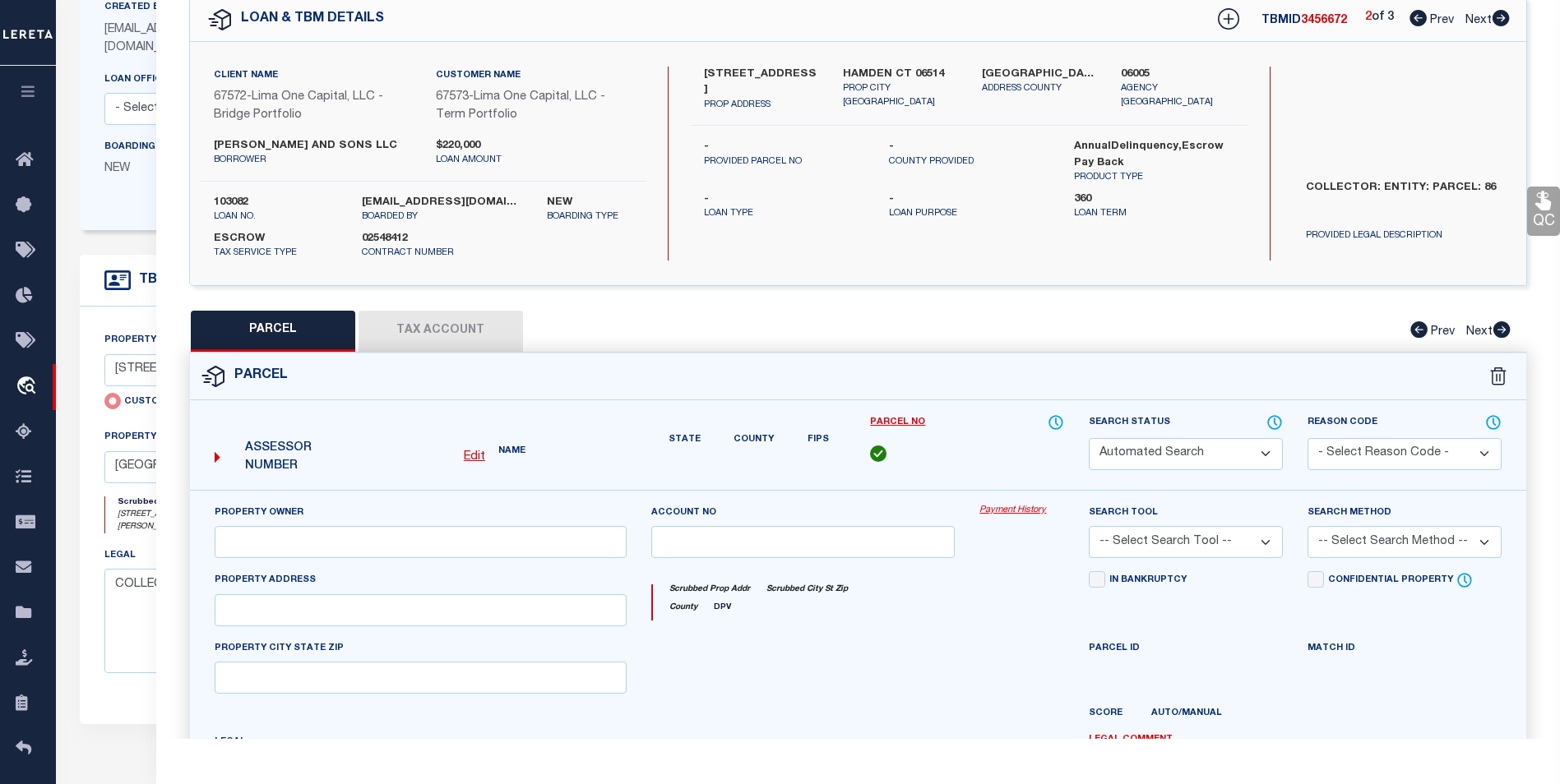
select select "BP"
select select "AGW"
select select
type input "255 PINE ROCK AVE #17"
checkbox input "false"
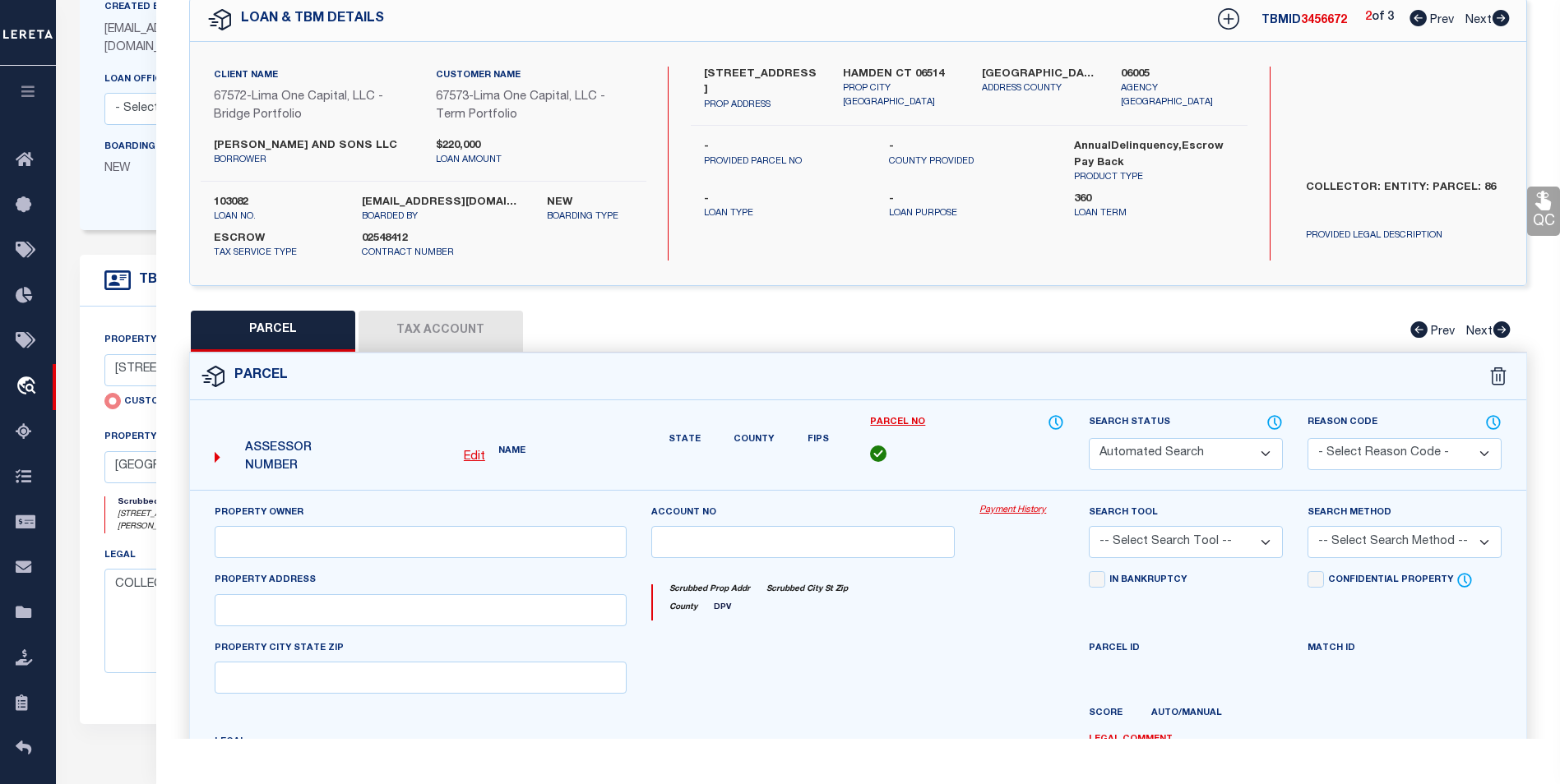
type input "HAMDEN CT 06514"
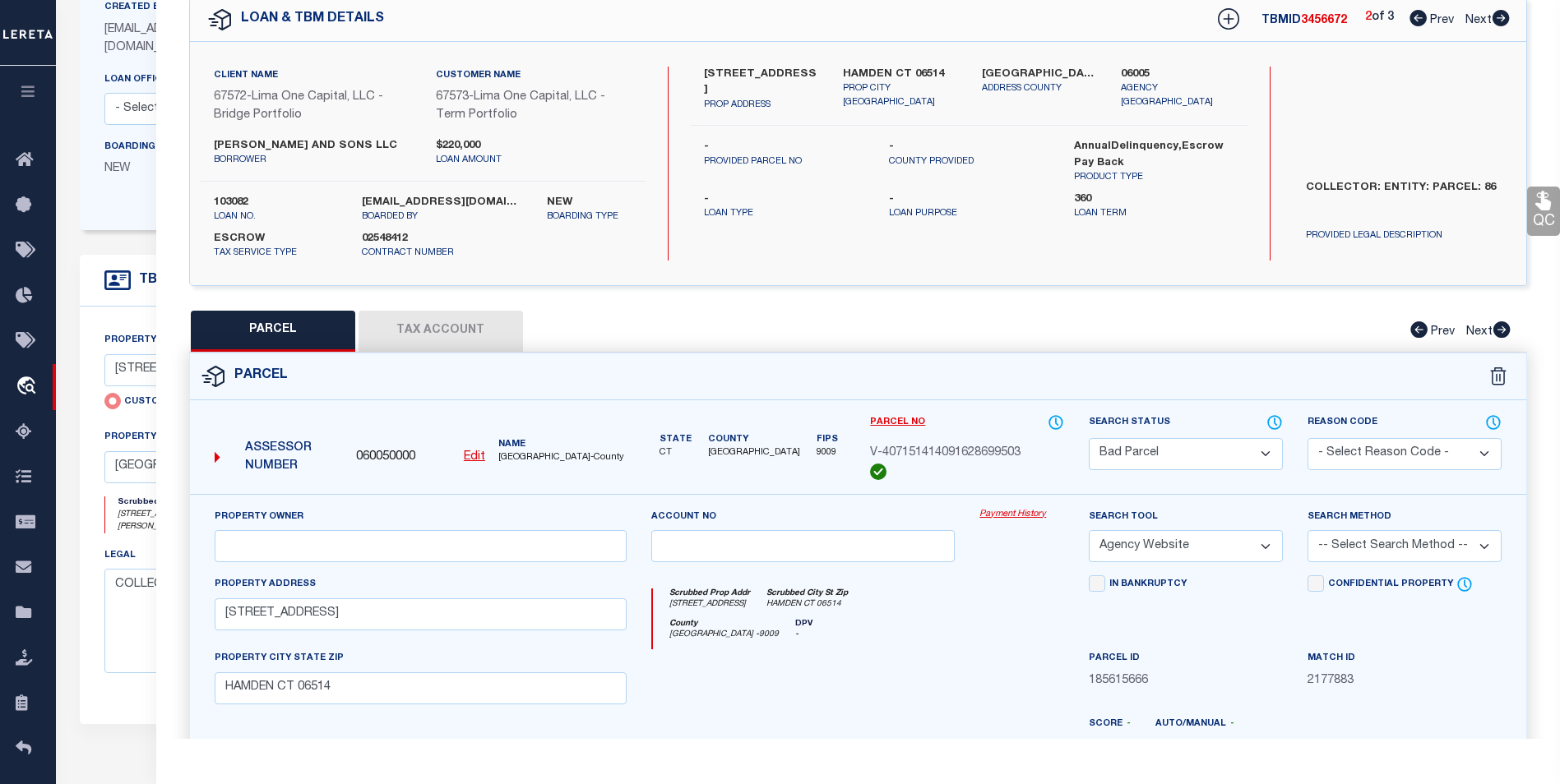
click at [1496, 22] on icon at bounding box center [1501, 18] width 17 height 16
select select "AS"
select select
checkbox input "false"
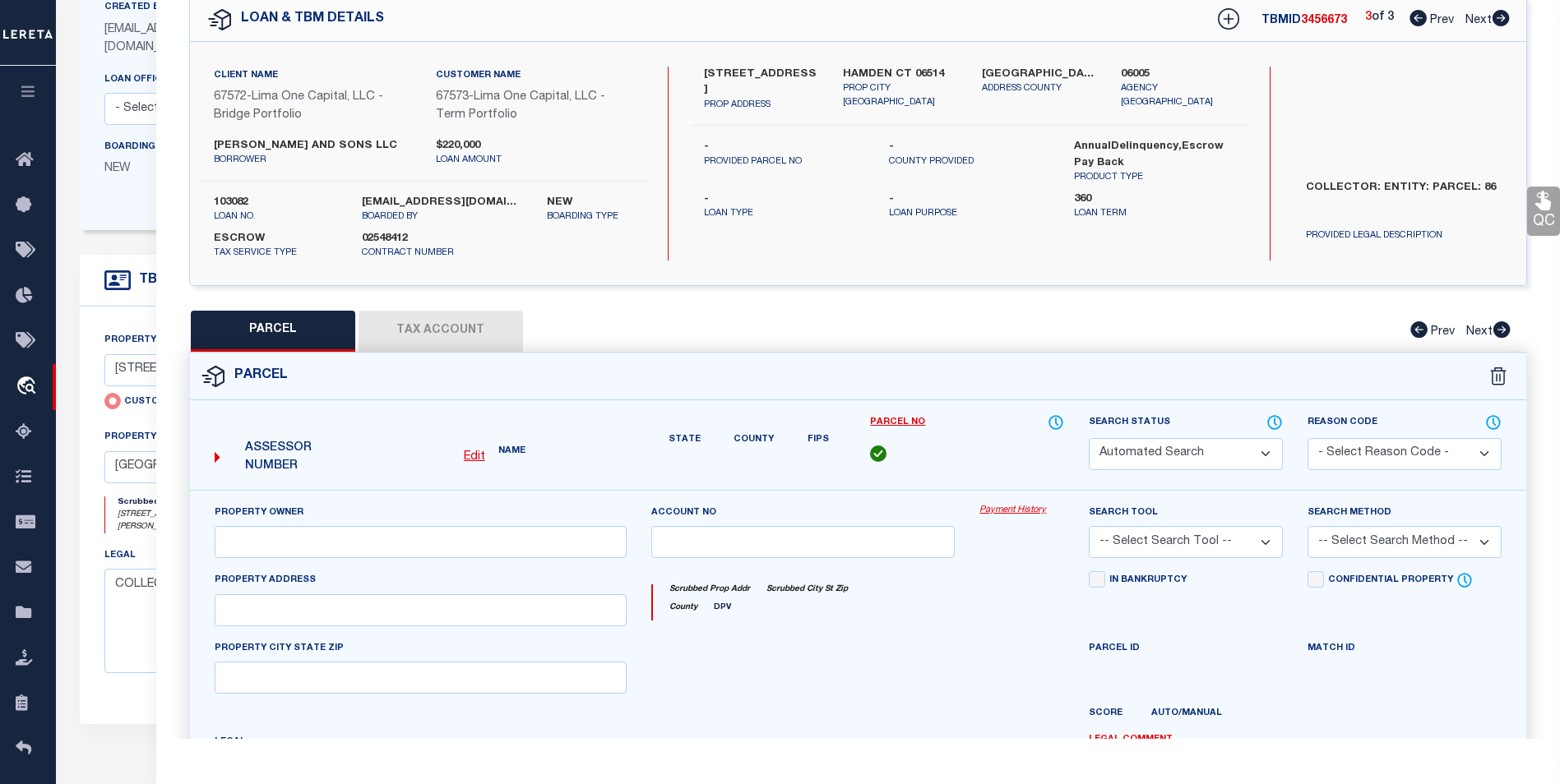
select select "BP"
select select "AGW"
select select
type input "255 PINE ROCK AVE #5"
checkbox input "false"
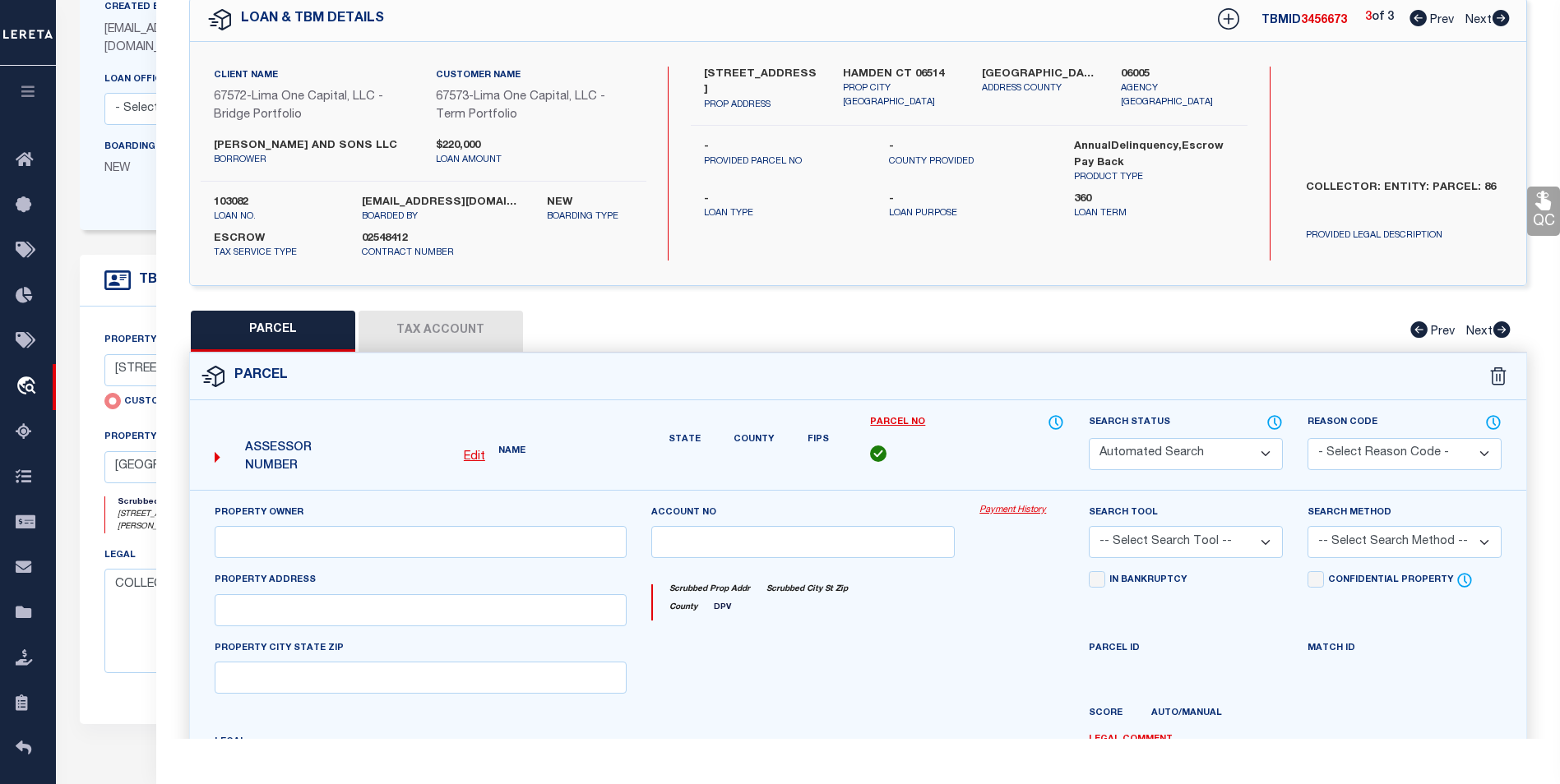
type input "HAMDEN CT 06514"
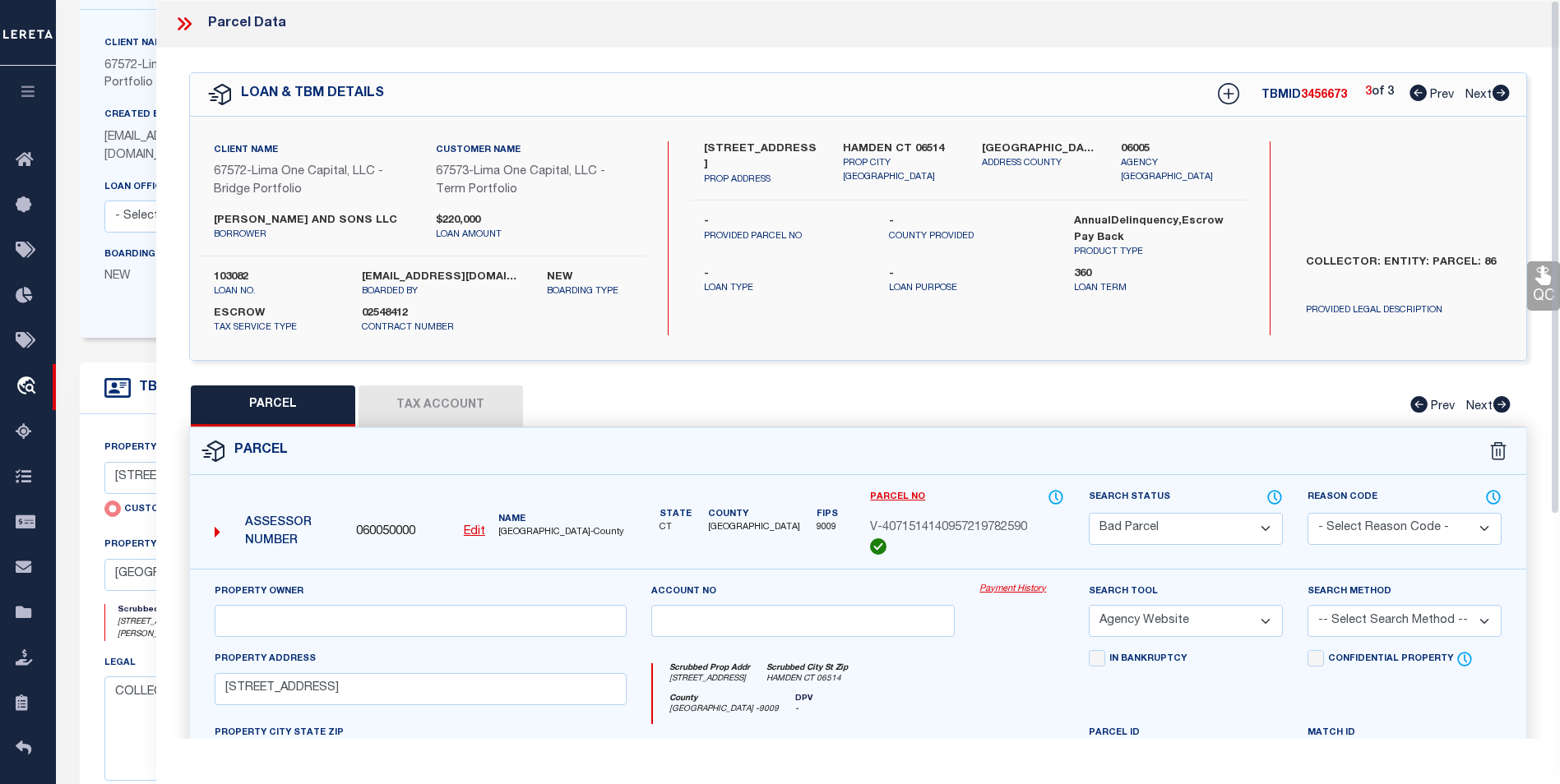
scroll to position [82, 0]
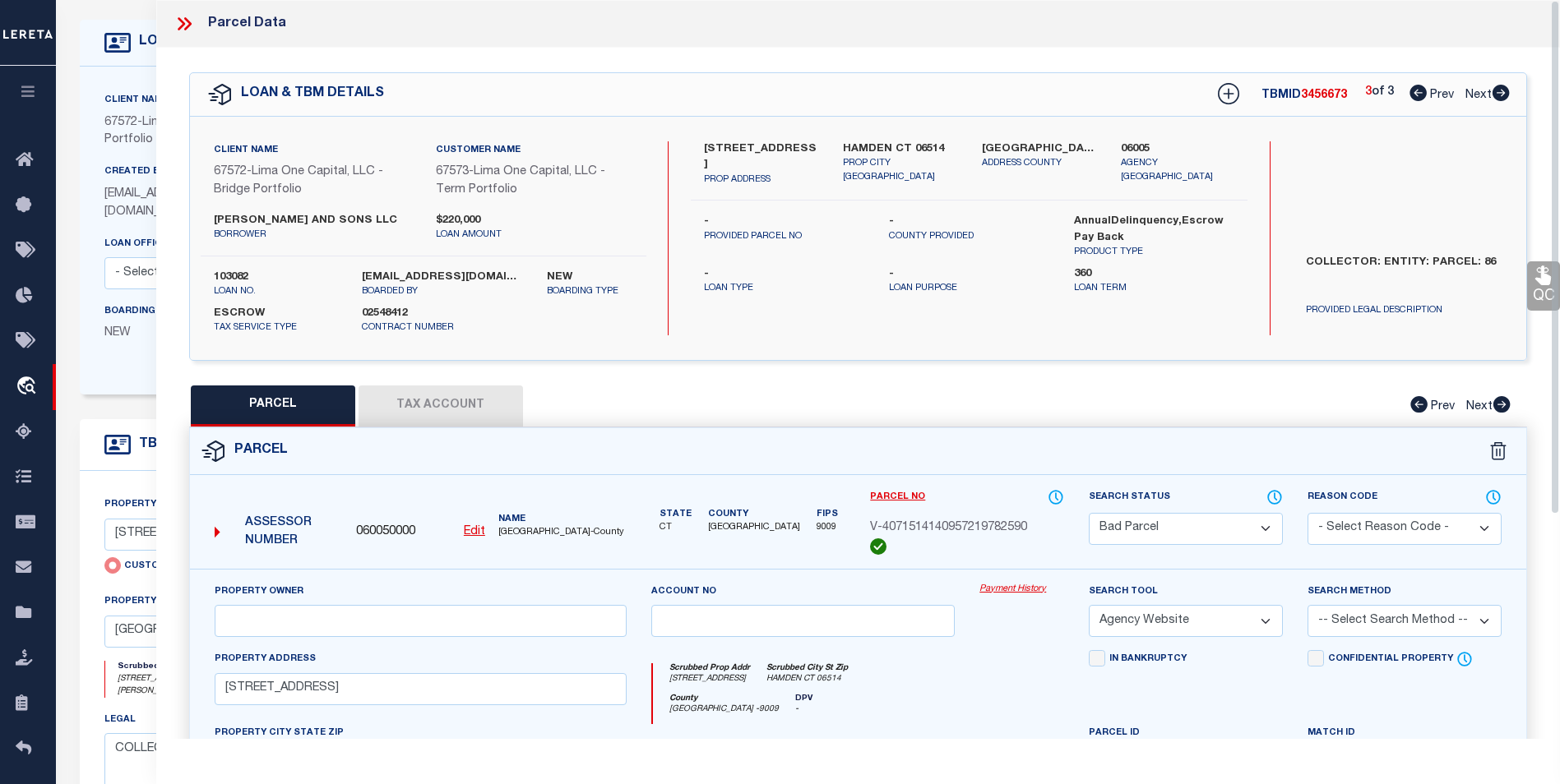
click at [182, 17] on icon at bounding box center [184, 23] width 21 height 21
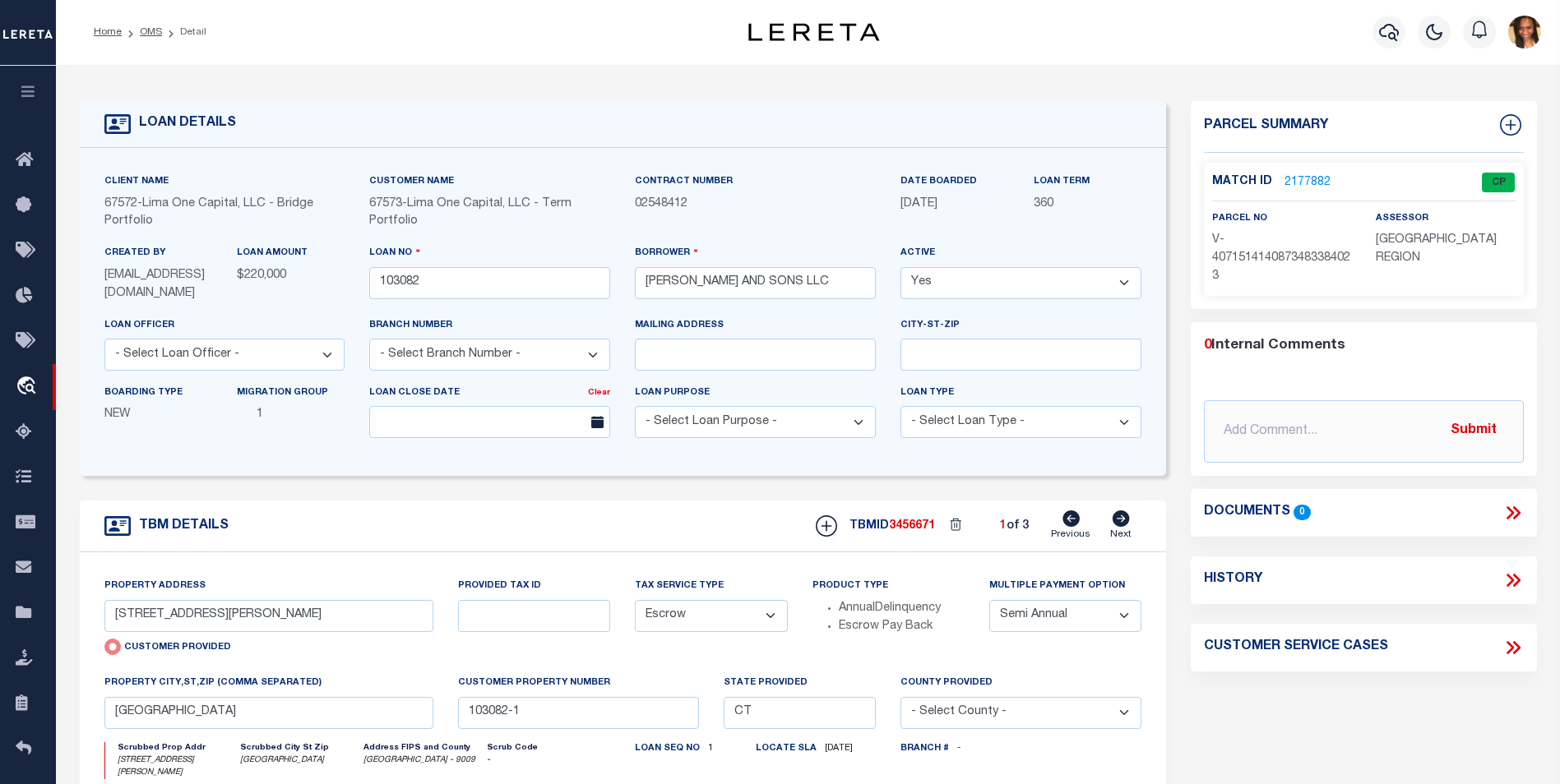
scroll to position [0, 0]
click at [112, 32] on link "Home" at bounding box center [107, 33] width 28 height 10
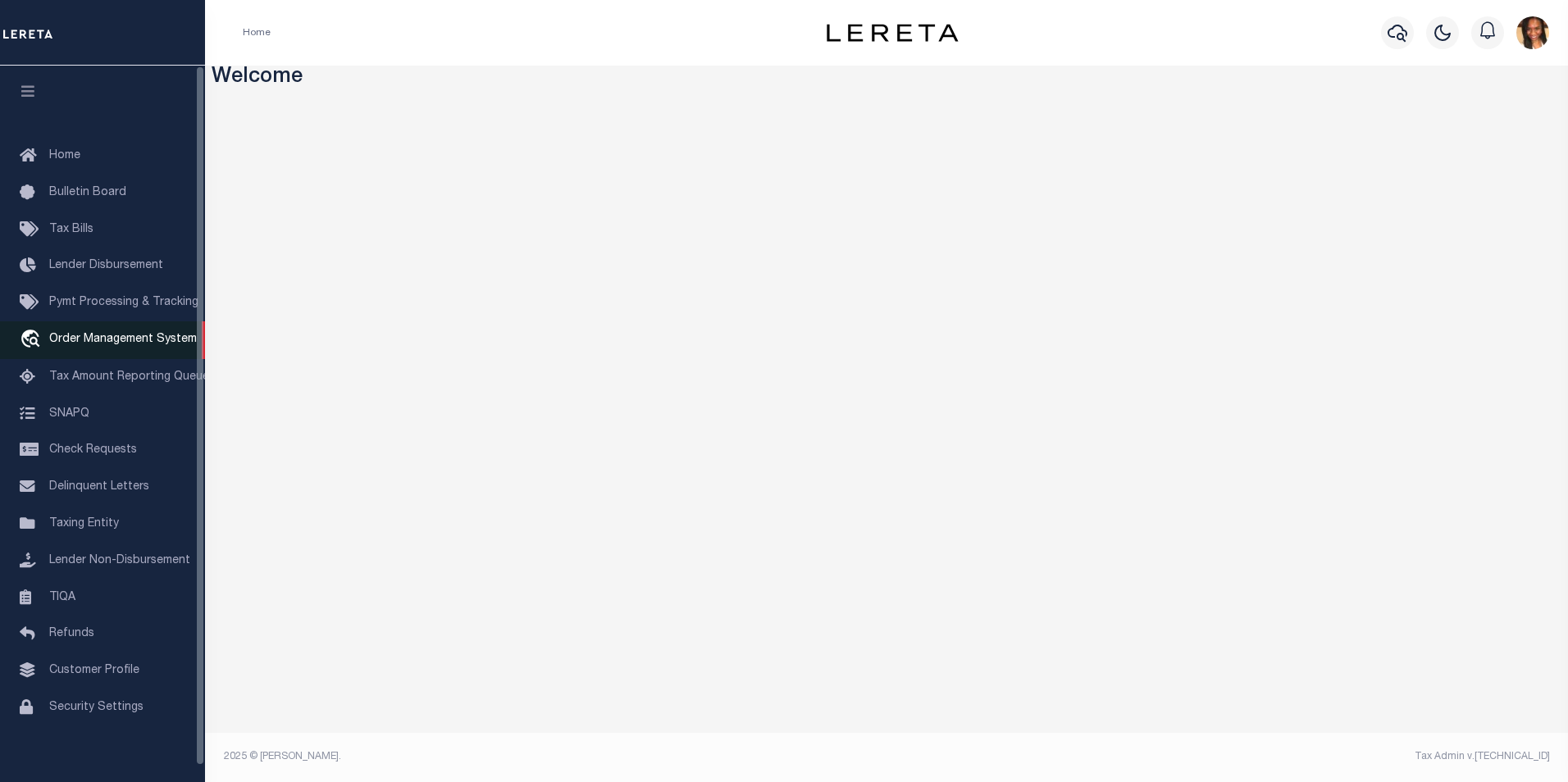
click at [120, 342] on span "Order Management System" at bounding box center [123, 340] width 147 height 12
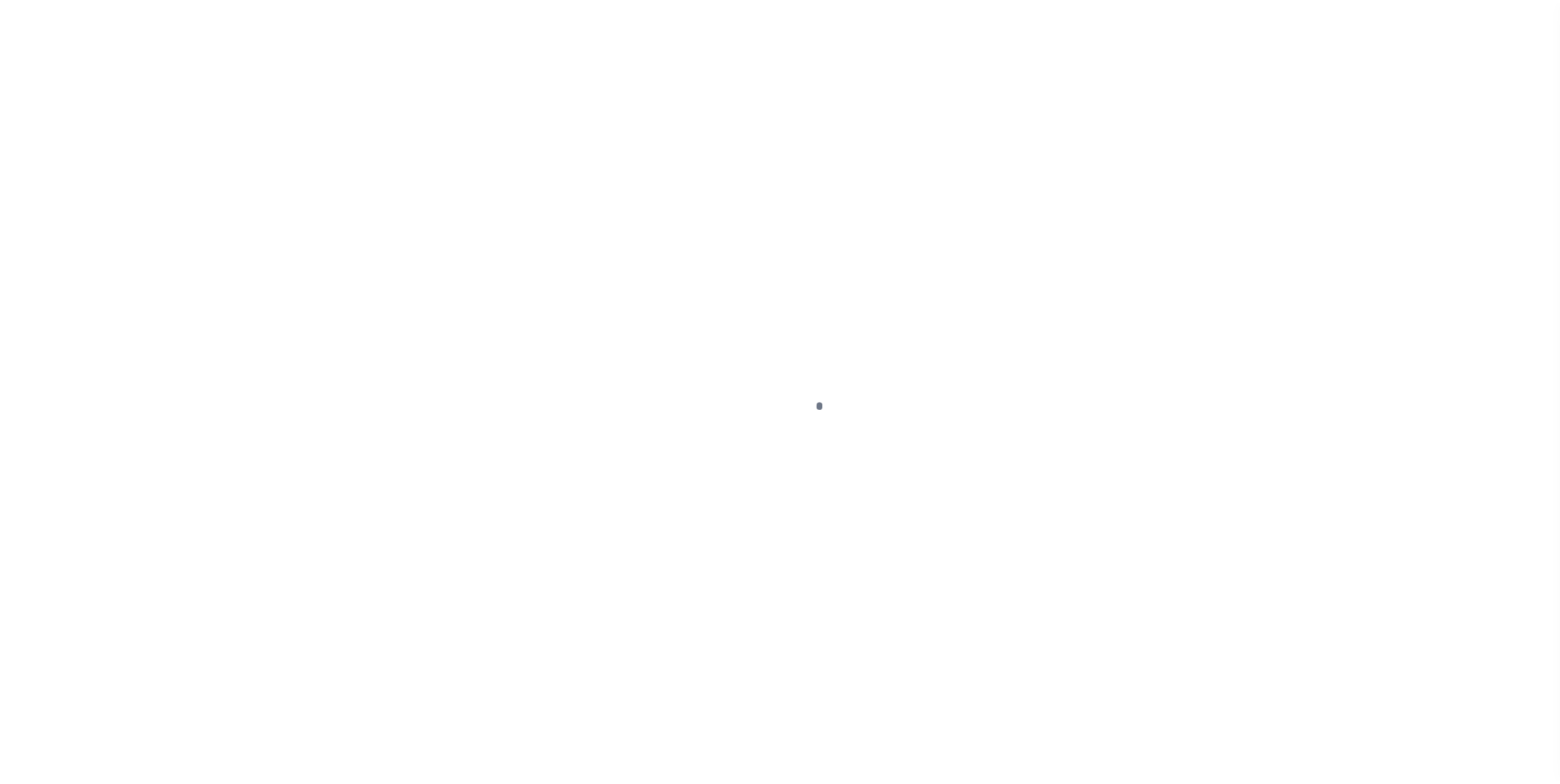
scroll to position [16, 0]
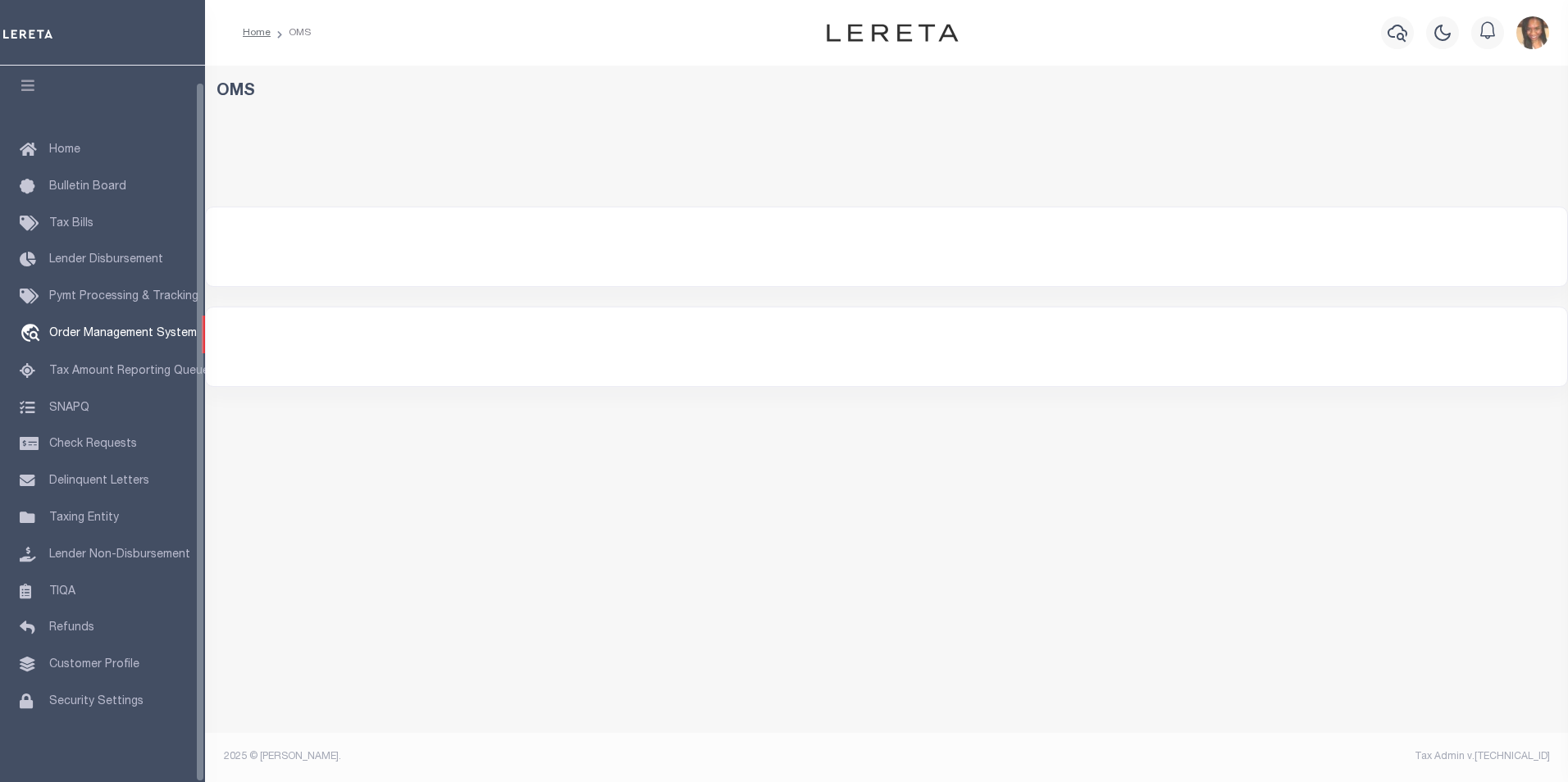
select select "200"
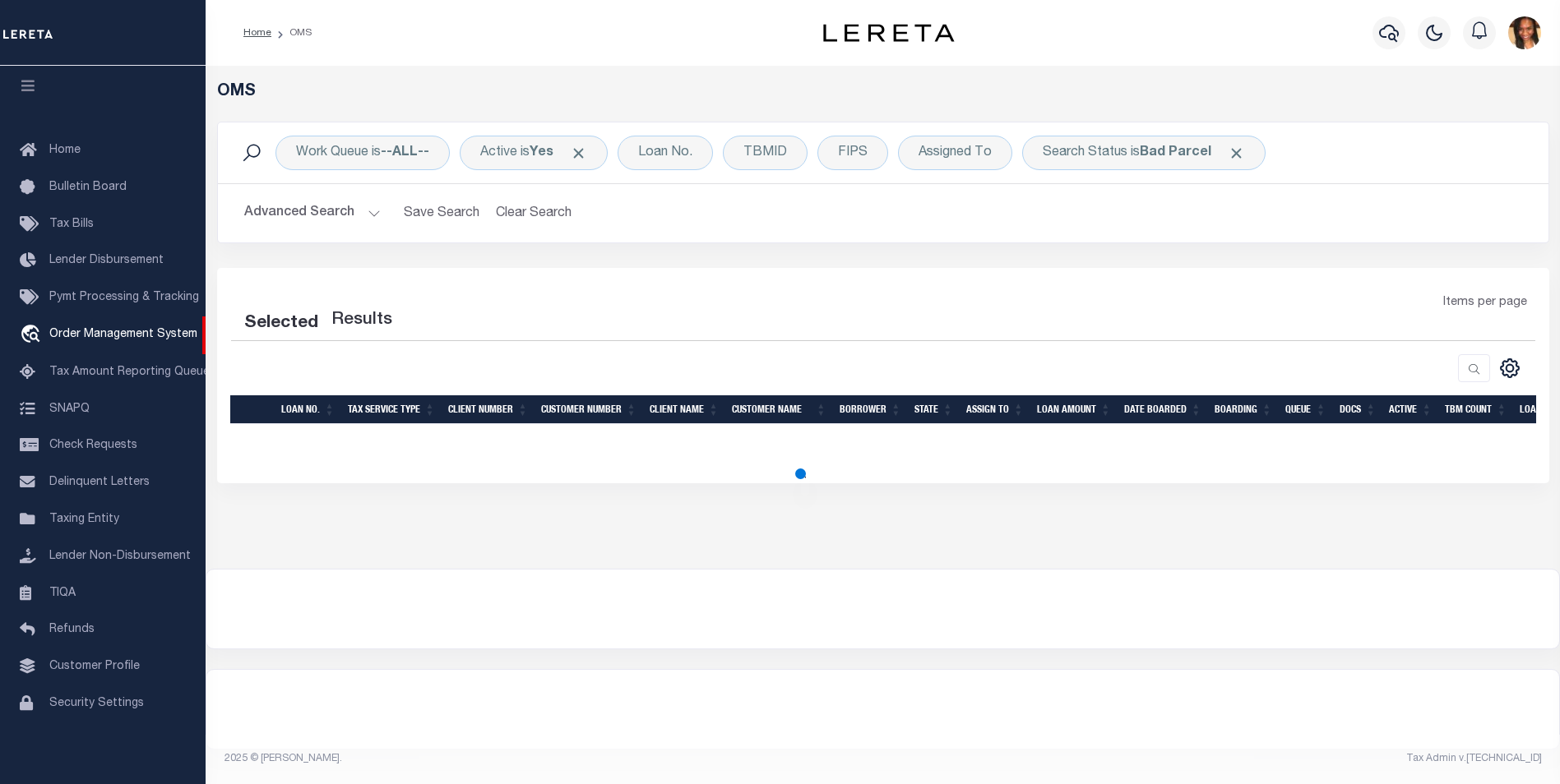
select select "200"
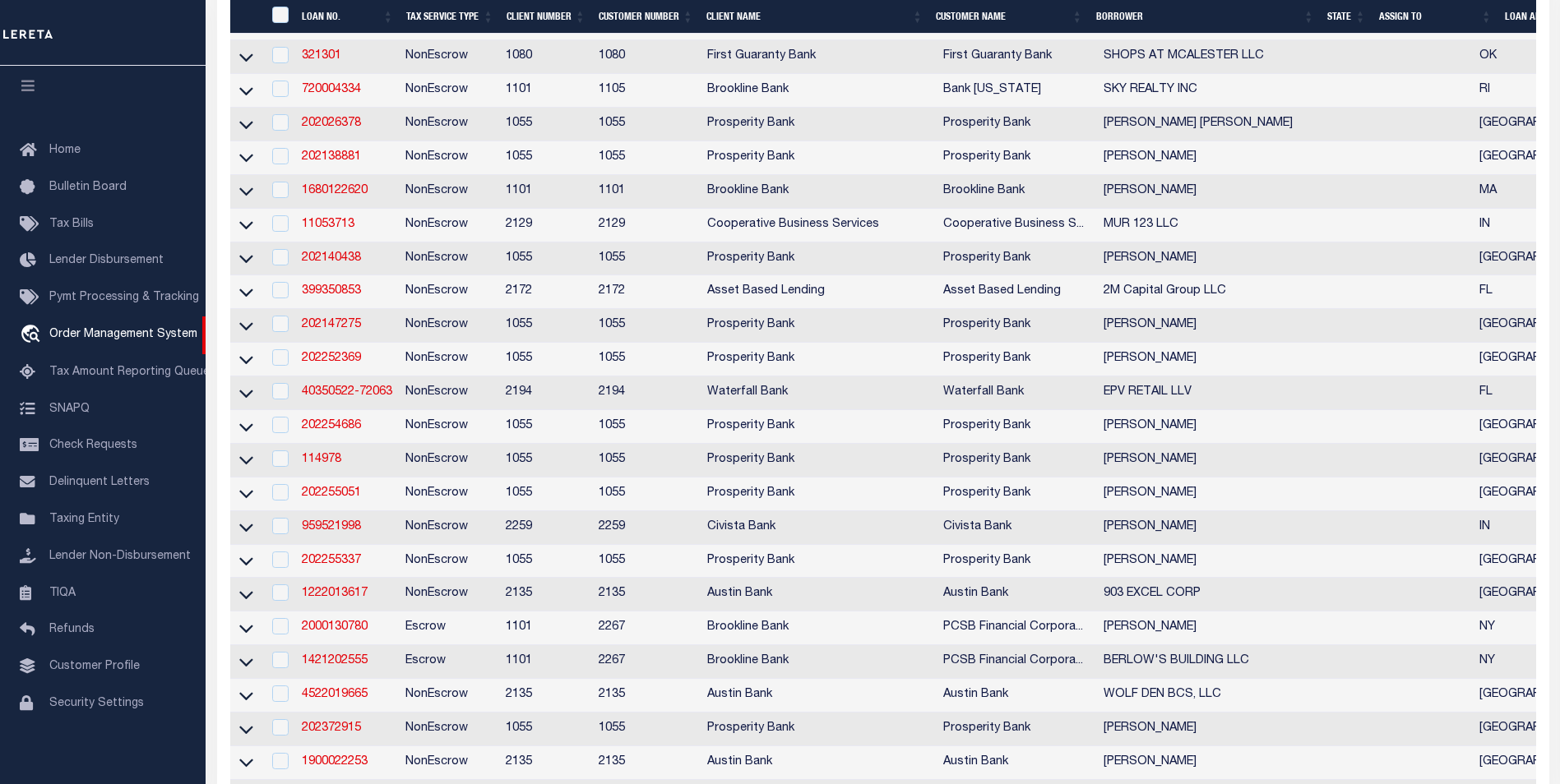
scroll to position [494, 0]
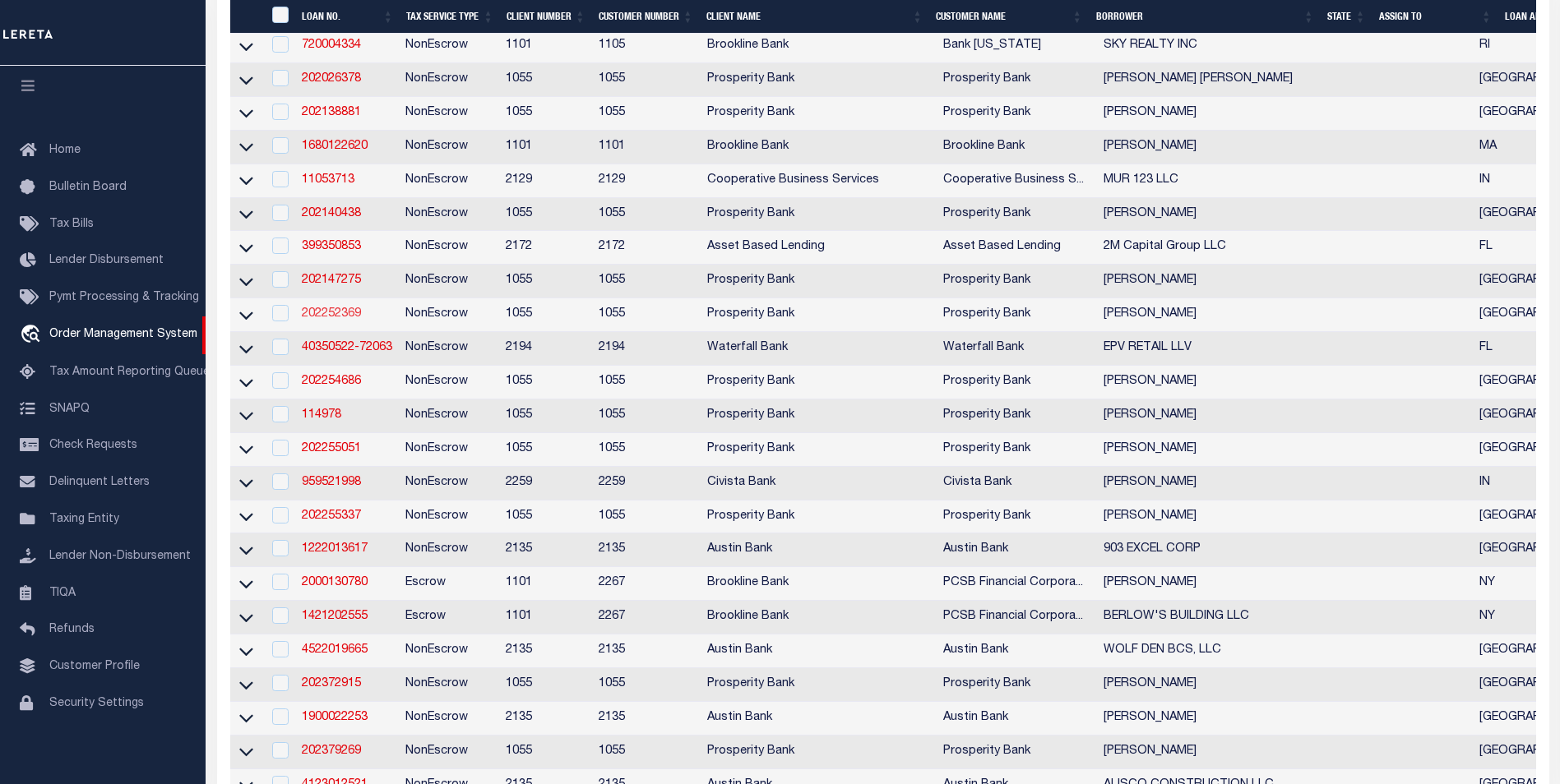
click at [359, 319] on link "202252369" at bounding box center [331, 314] width 59 height 12
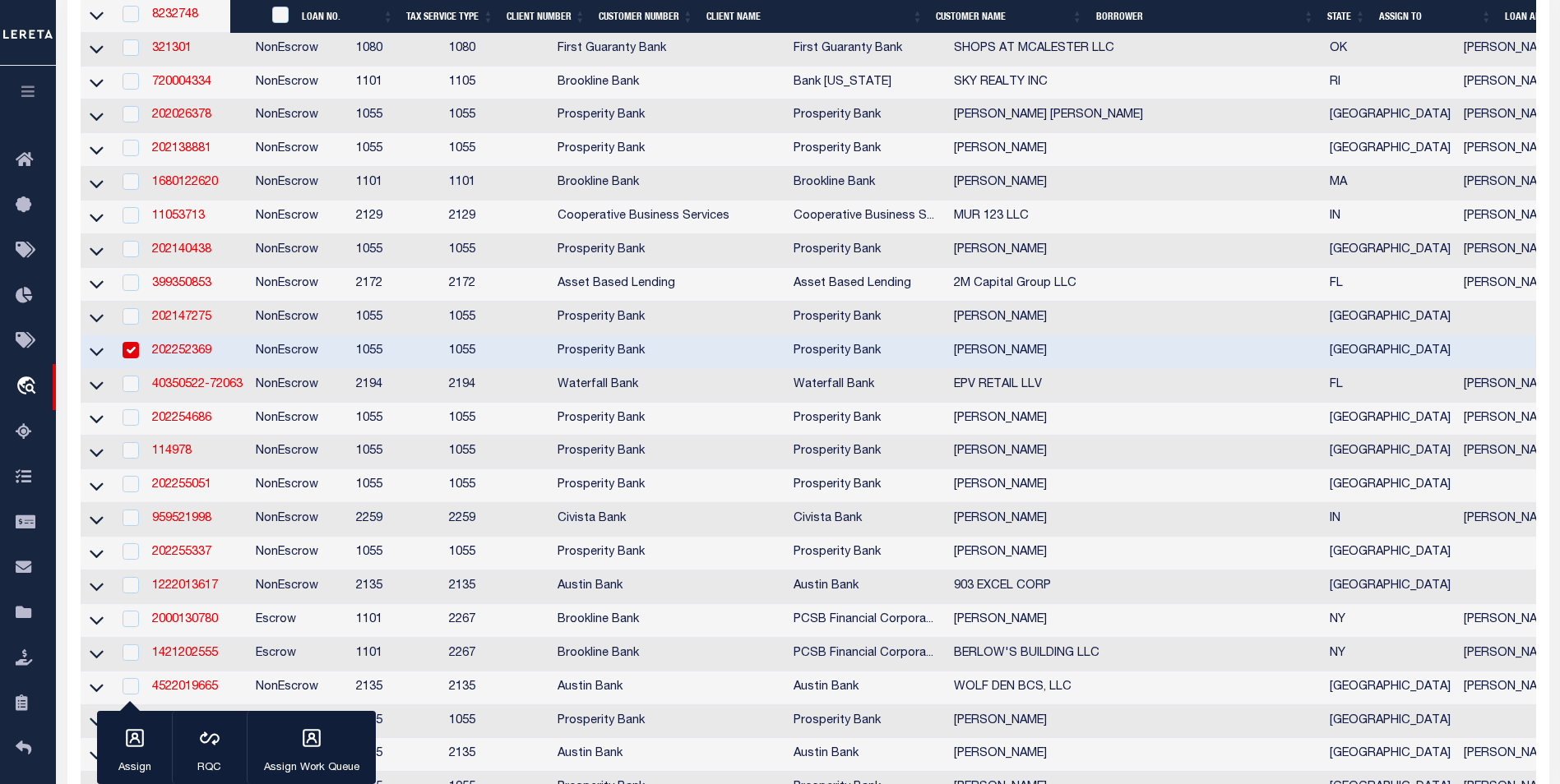
type input "202252369"
type input "[PERSON_NAME]"
select select
type input "948 COUNTY ROAD 3806"
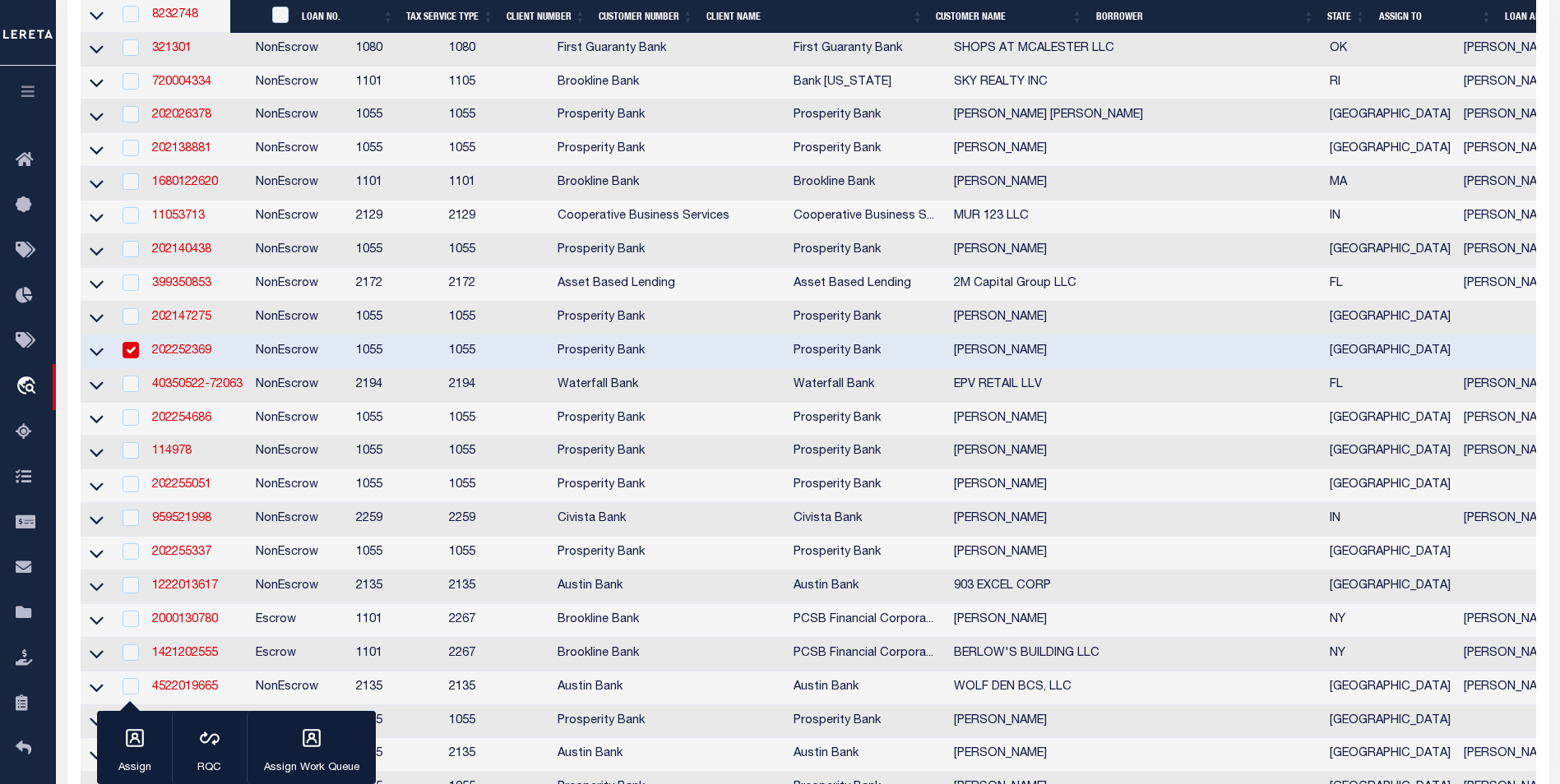
type input "BULLARD TX 75757"
select select "100"
select select "NonEscrow"
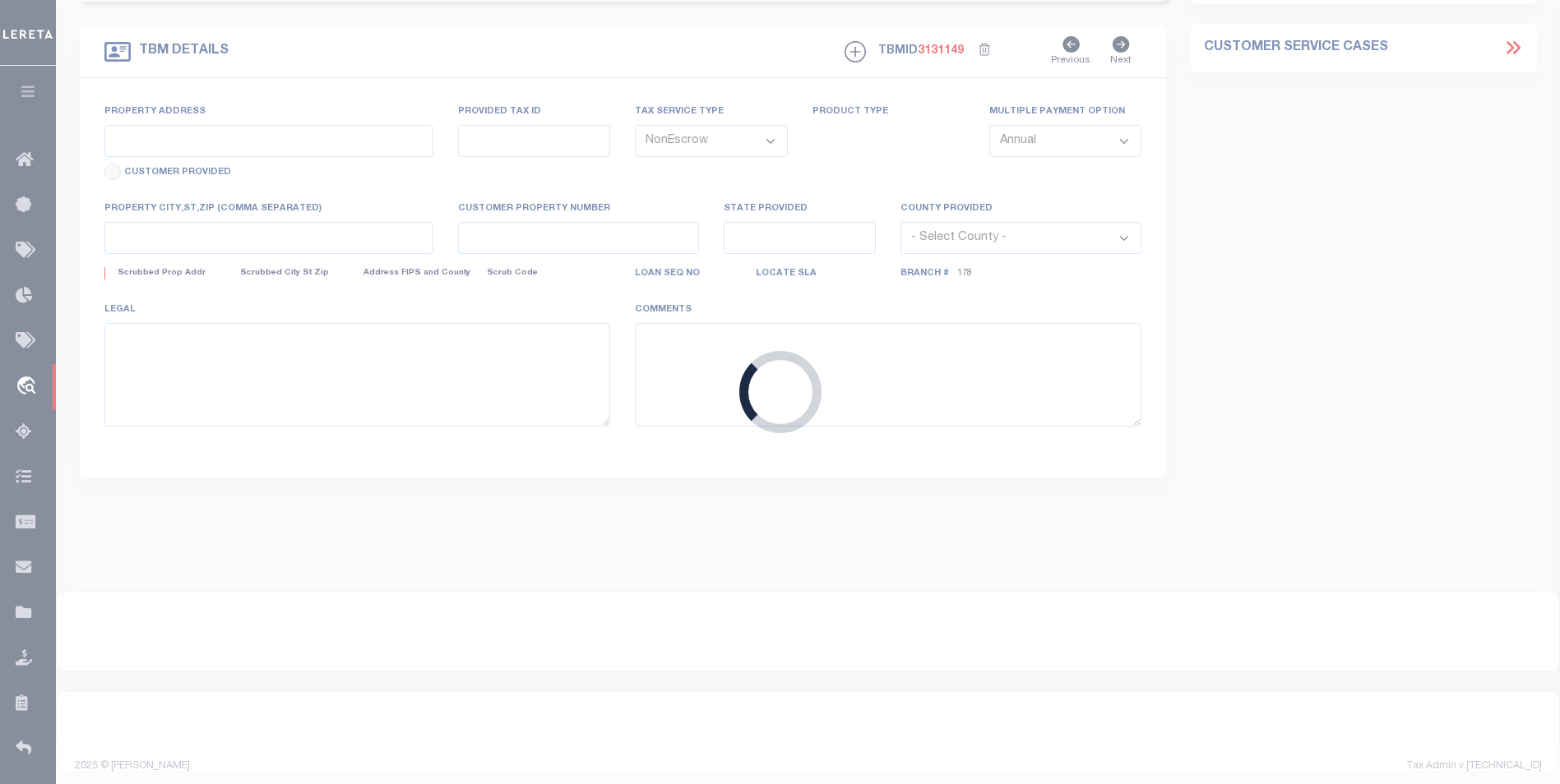
type input "948 COUNTY RD 3806"
type input "115710"
select select
type input "[GEOGRAPHIC_DATA]"
type textarea "10.031 AC +/- SAMUEL KIRBY SUR AB 505"
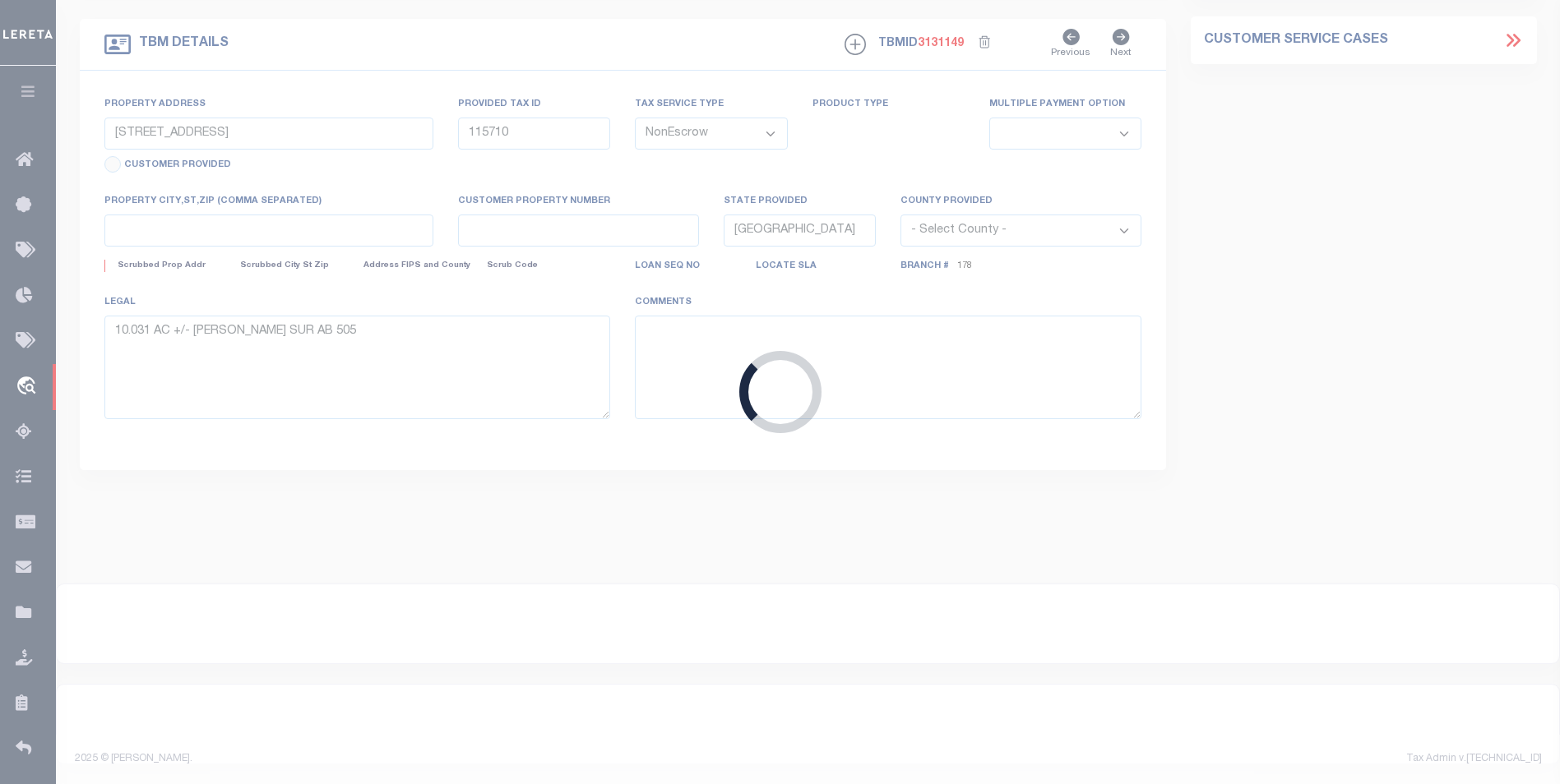
select select "10647"
select select "3889"
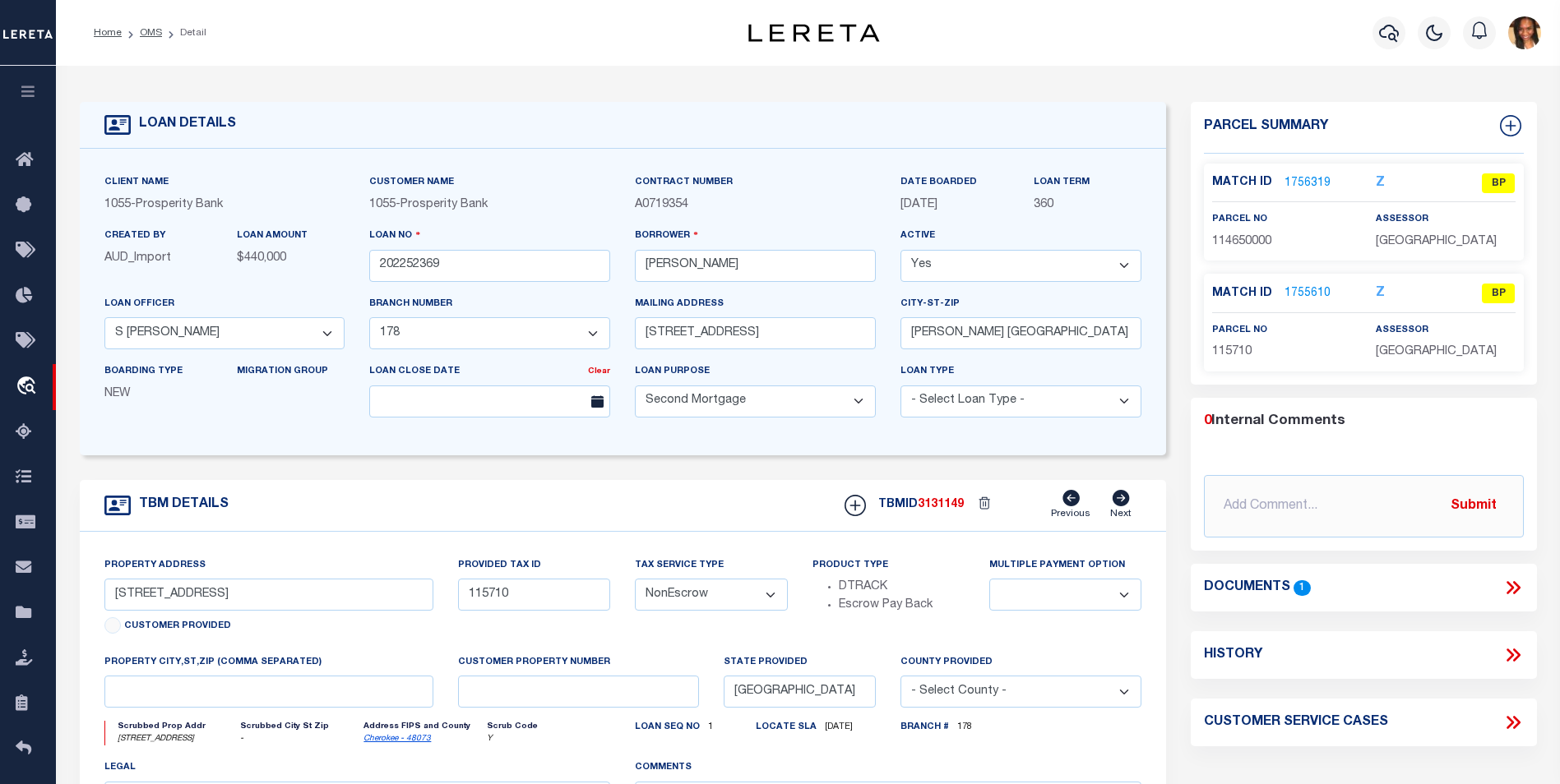
click at [1311, 288] on link "1755610" at bounding box center [1307, 294] width 46 height 17
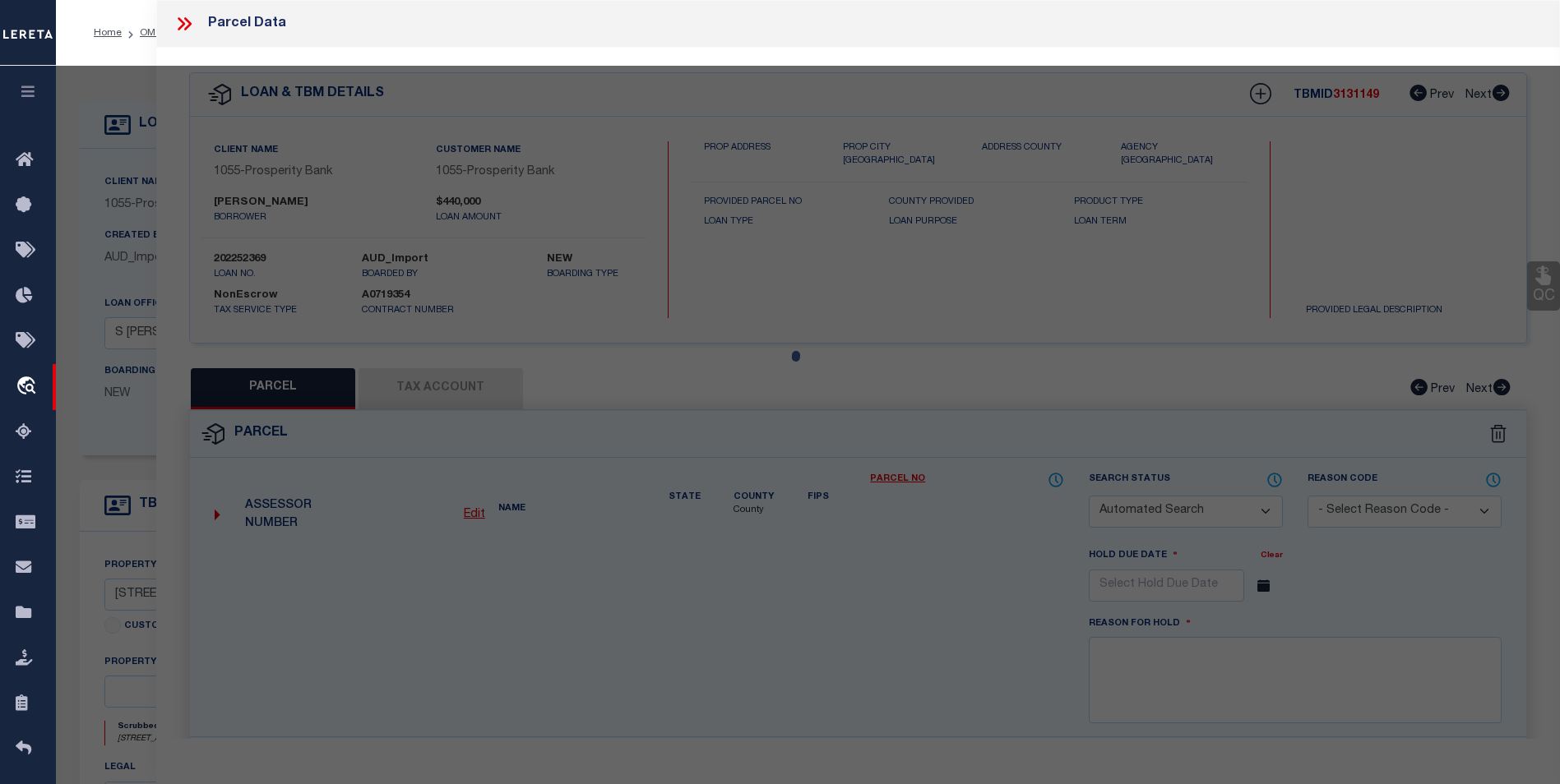
checkbox input "false"
select select "BP"
type input "SESSIONS BRAD AND TERRI"
select select
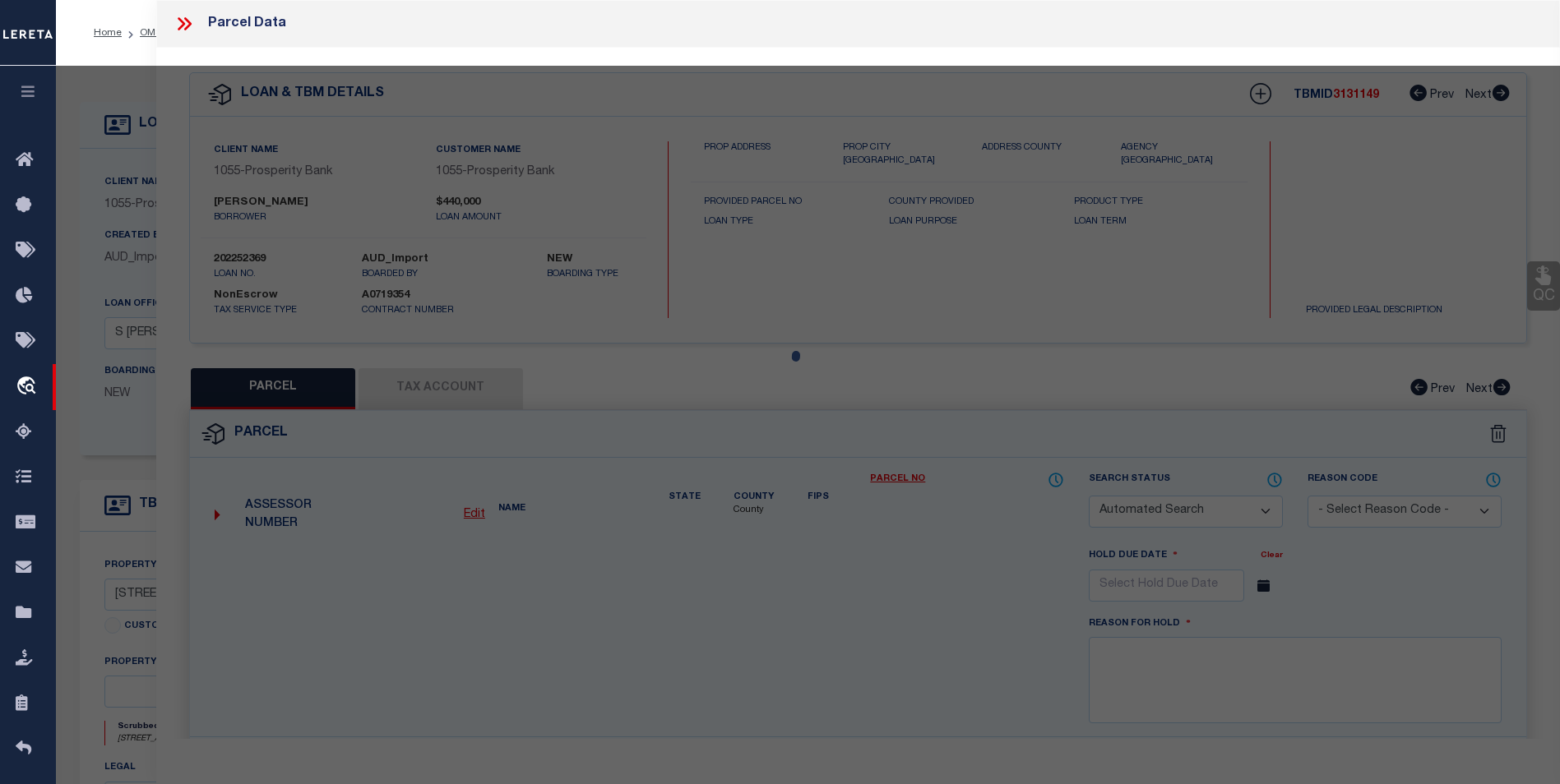
type input "948 CR 3806"
checkbox input "false"
type input "BULLARD TX"
type textarea "A 505 BLK 1619 TR 4A S KIRBY H02"
type textarea "Incorrect payee correct payee is Smith County Information taken verbally"
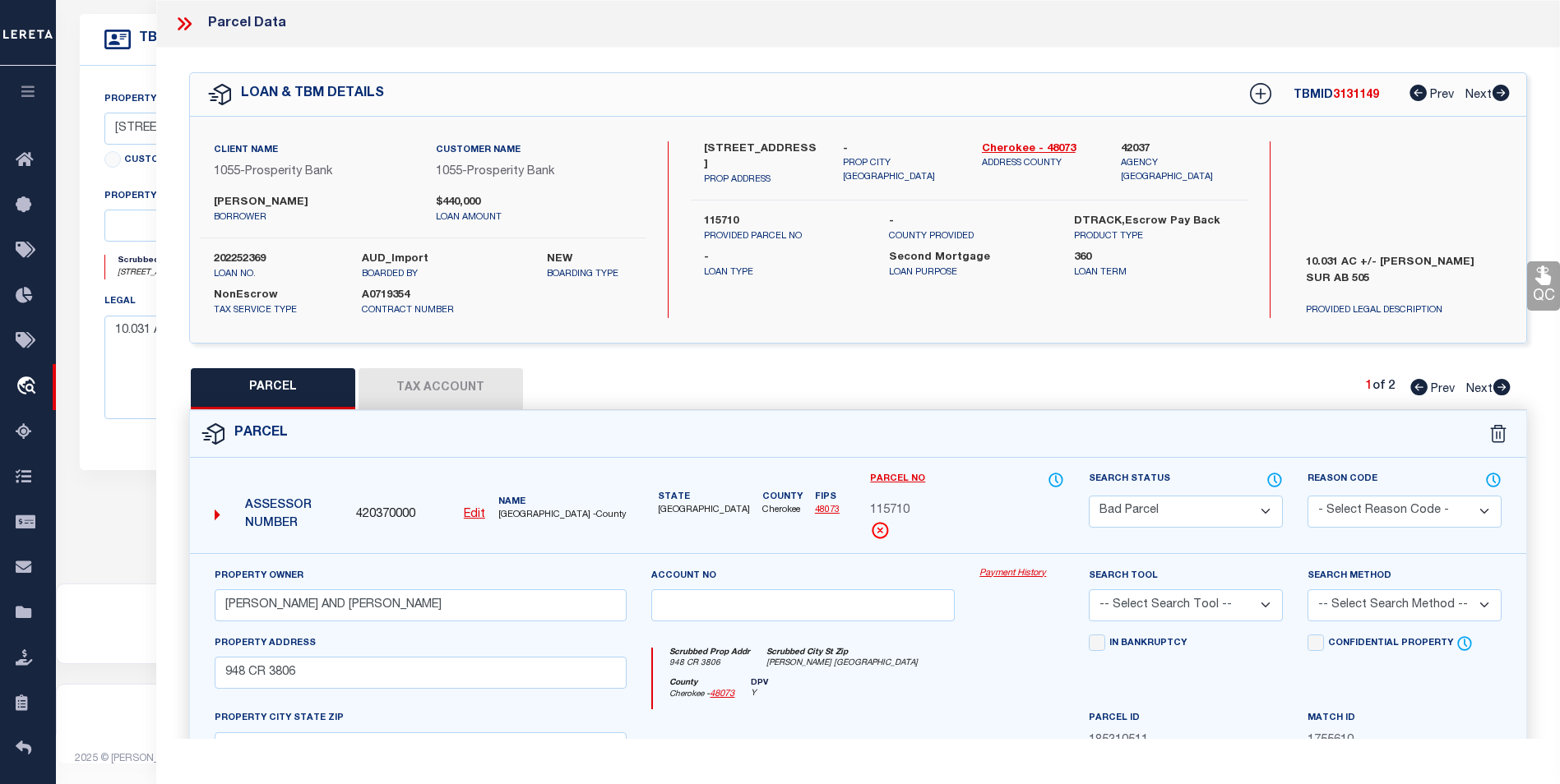
click at [178, 22] on icon at bounding box center [184, 23] width 21 height 21
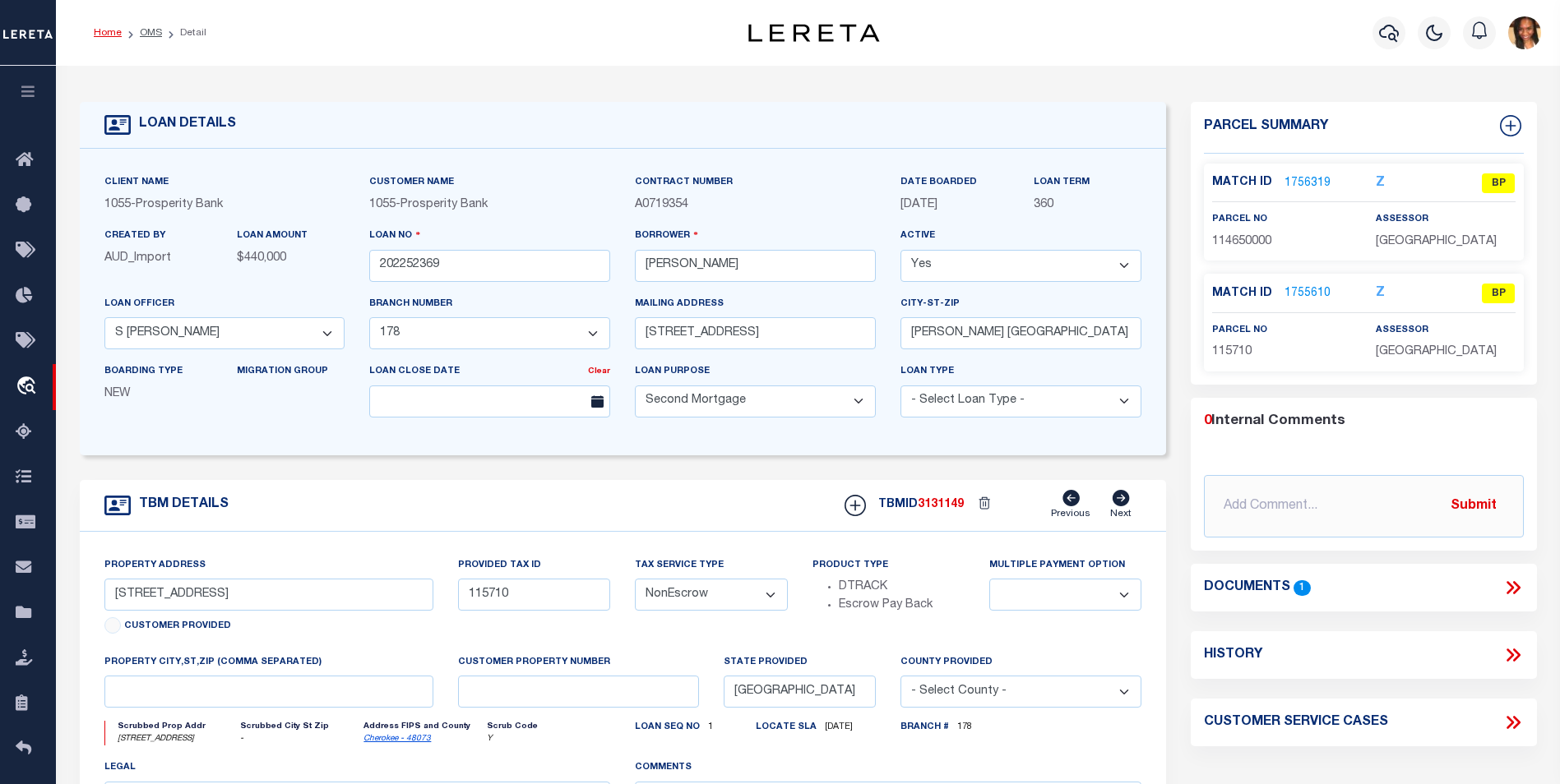
click at [109, 37] on link "Home" at bounding box center [107, 33] width 28 height 10
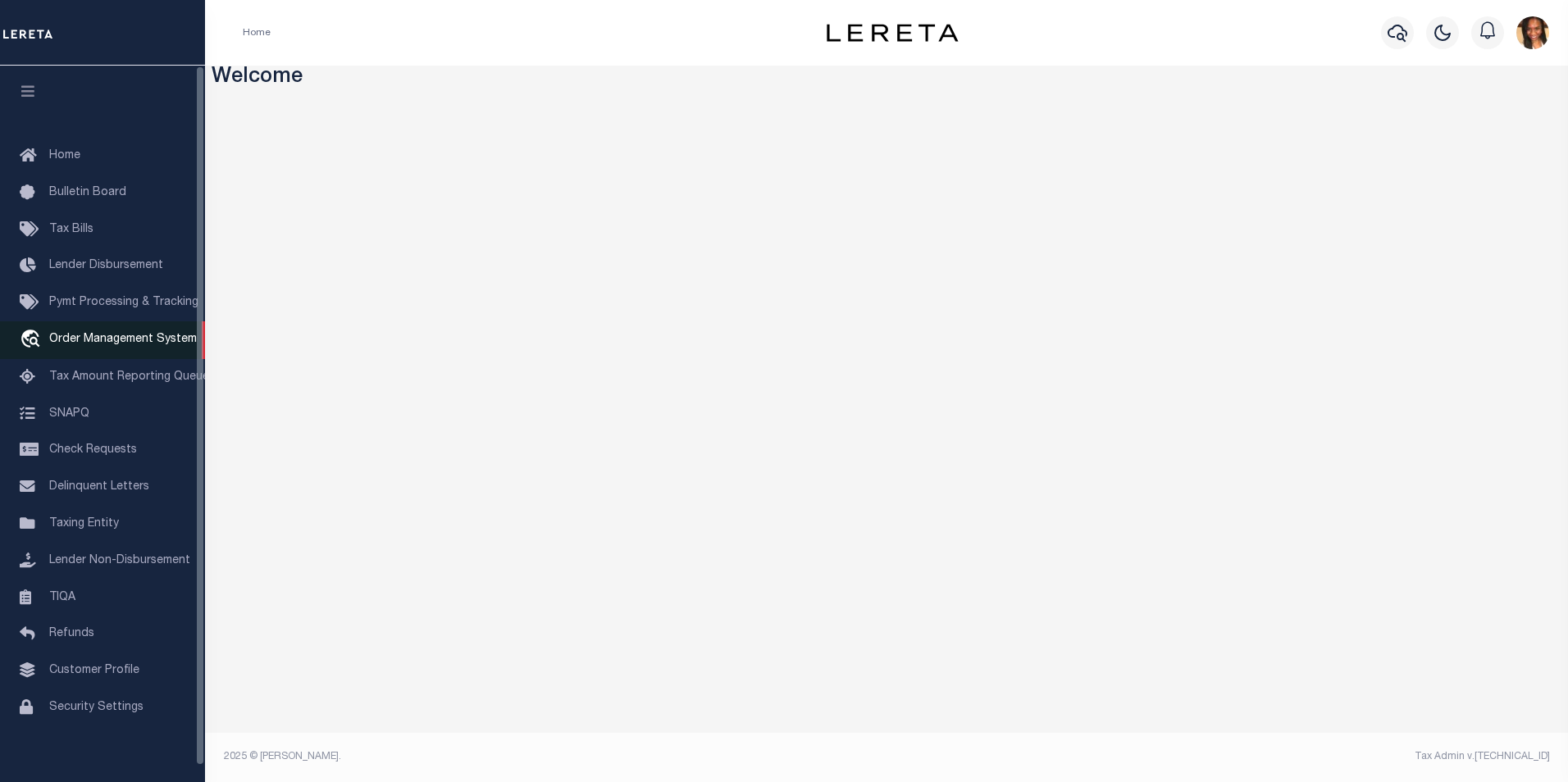
click at [114, 345] on span "Order Management System" at bounding box center [123, 340] width 147 height 12
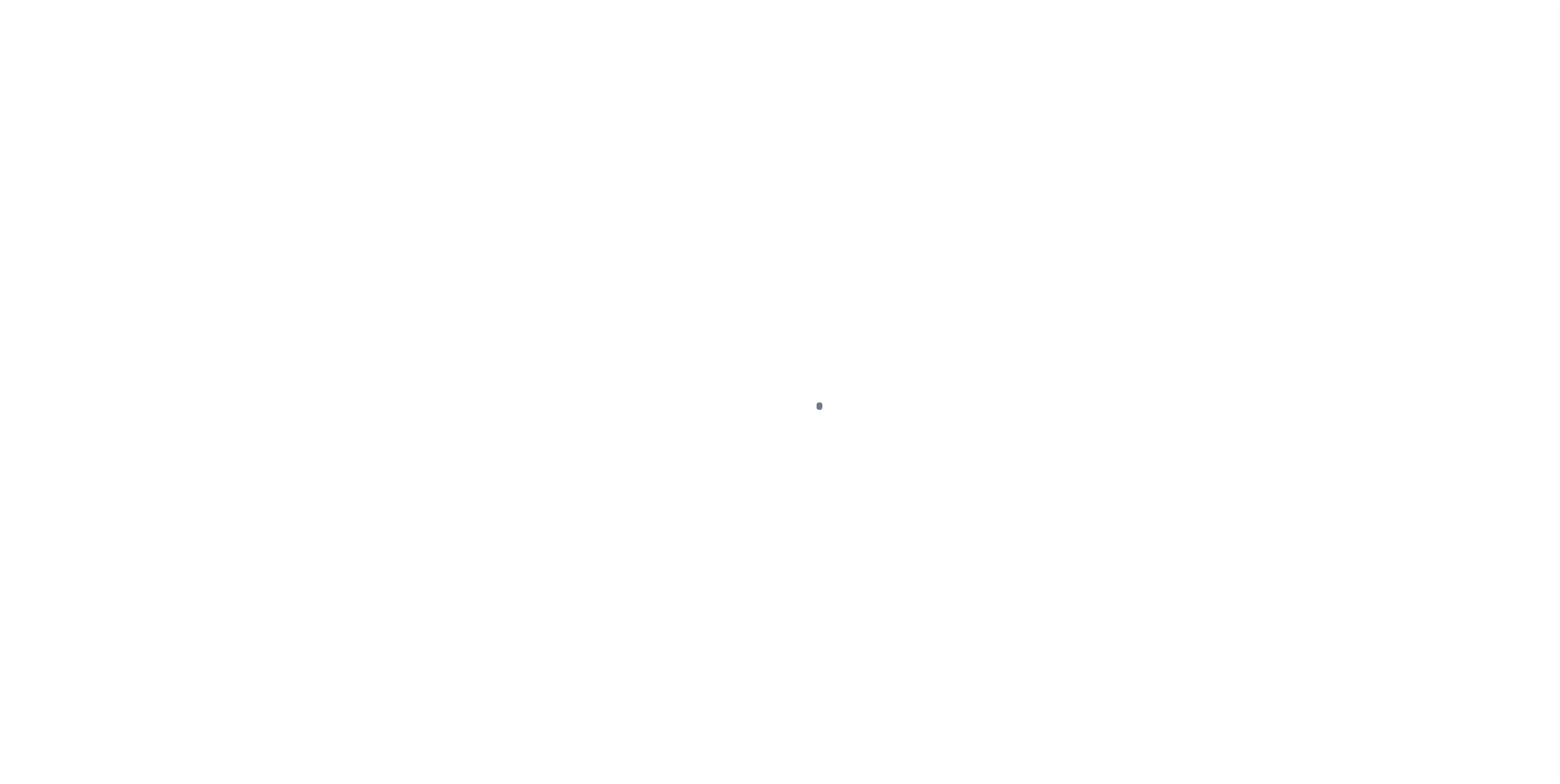
scroll to position [16, 0]
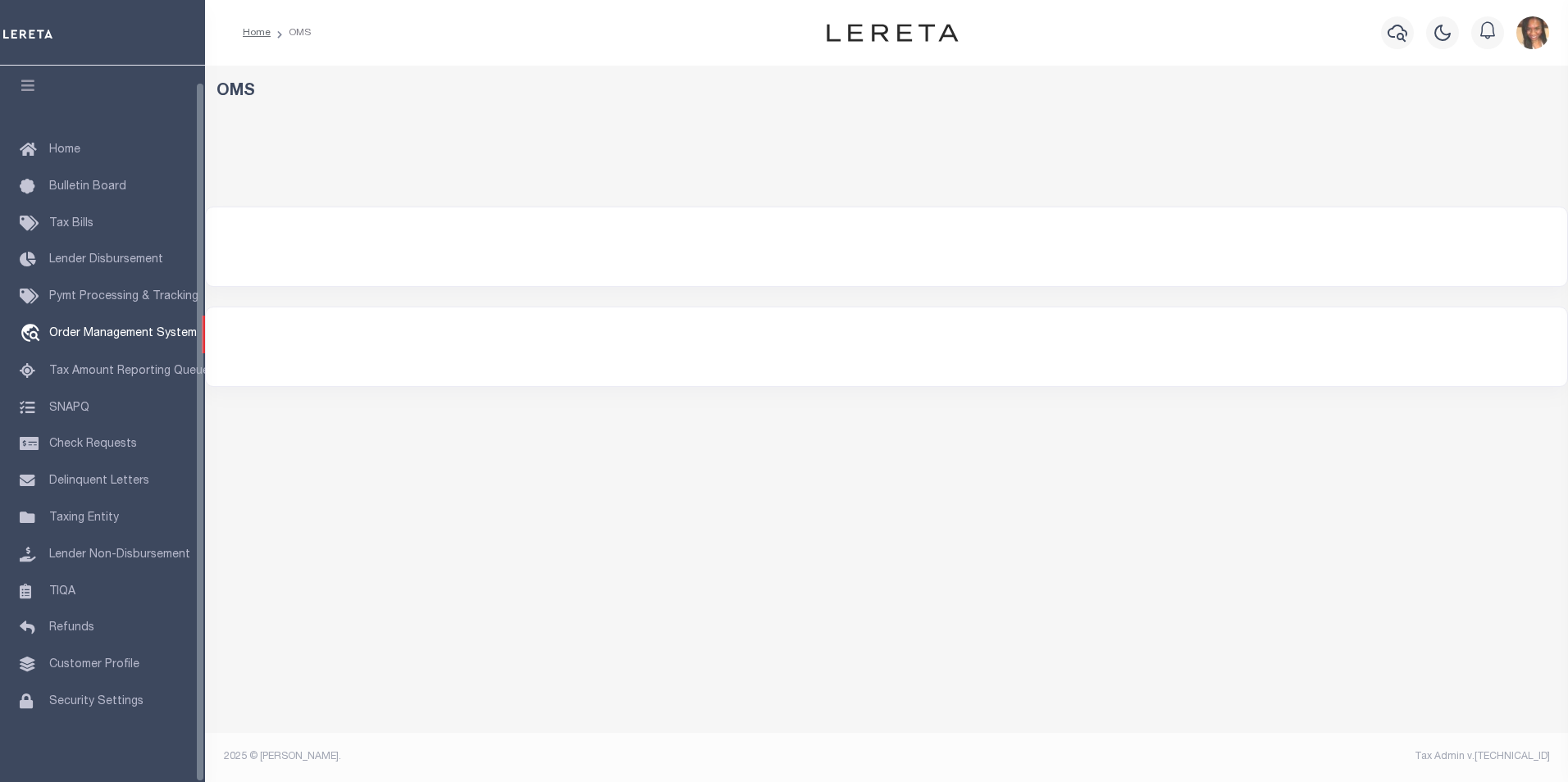
select select "200"
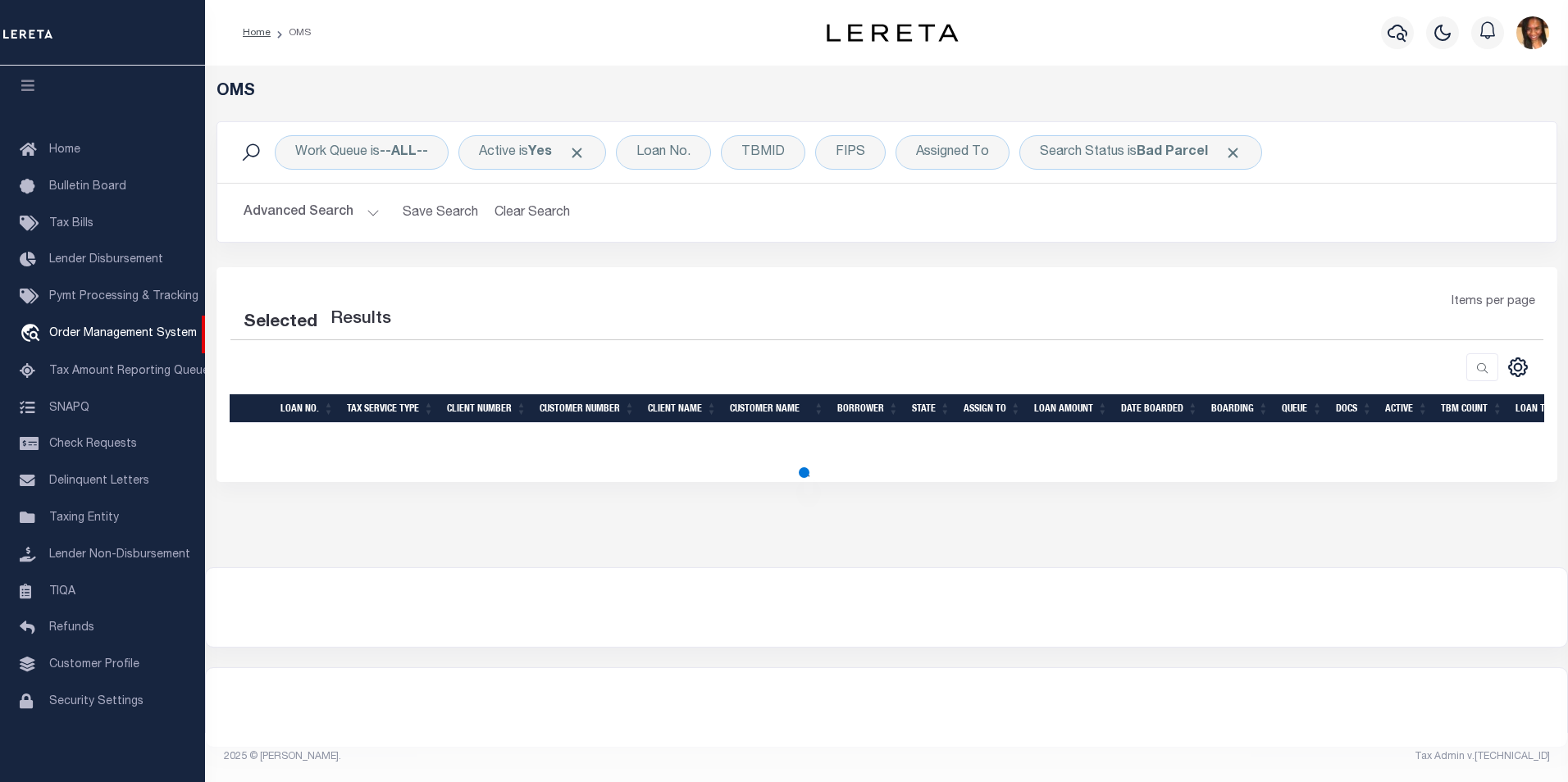
select select "200"
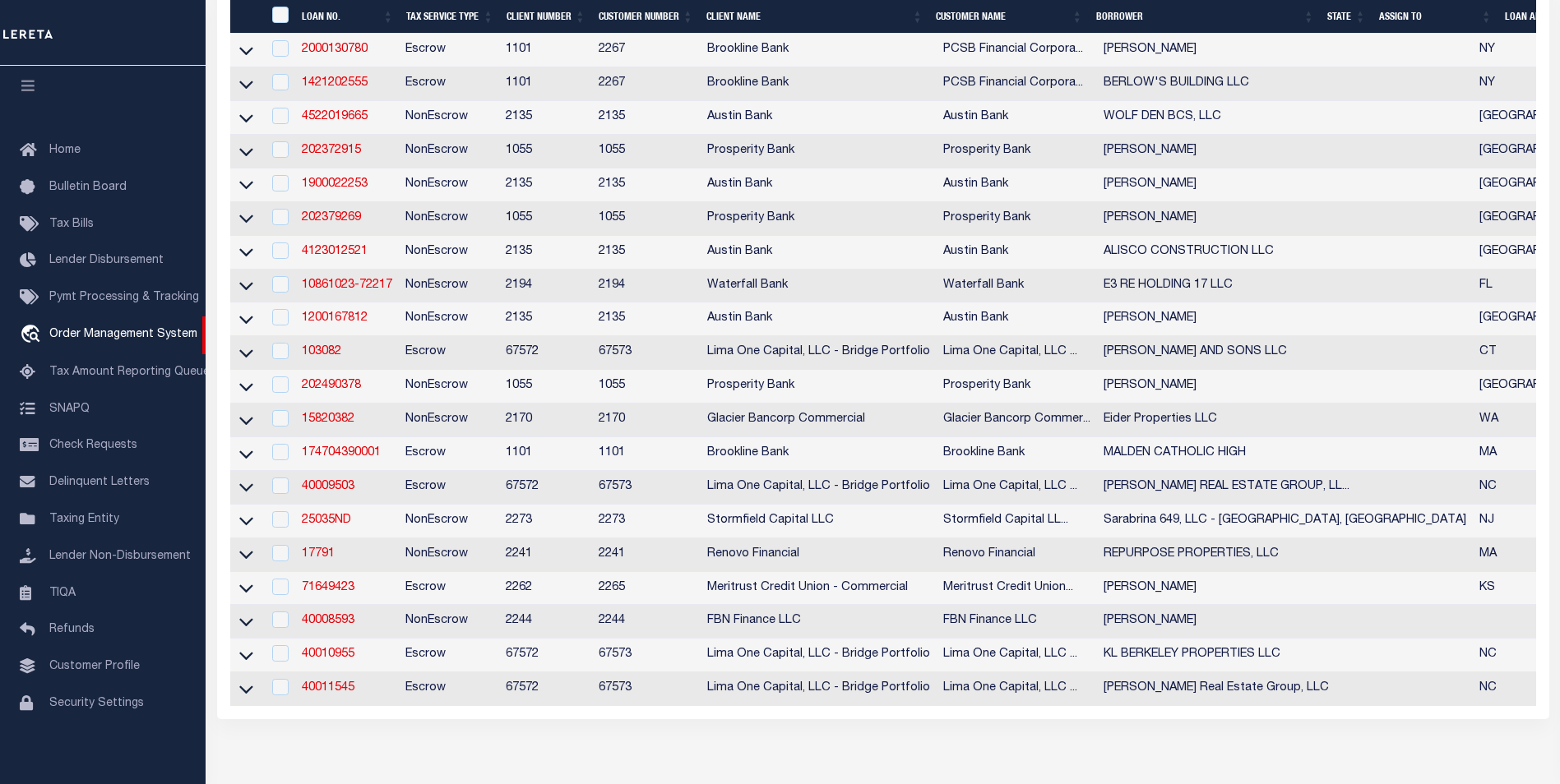
scroll to position [1069, 0]
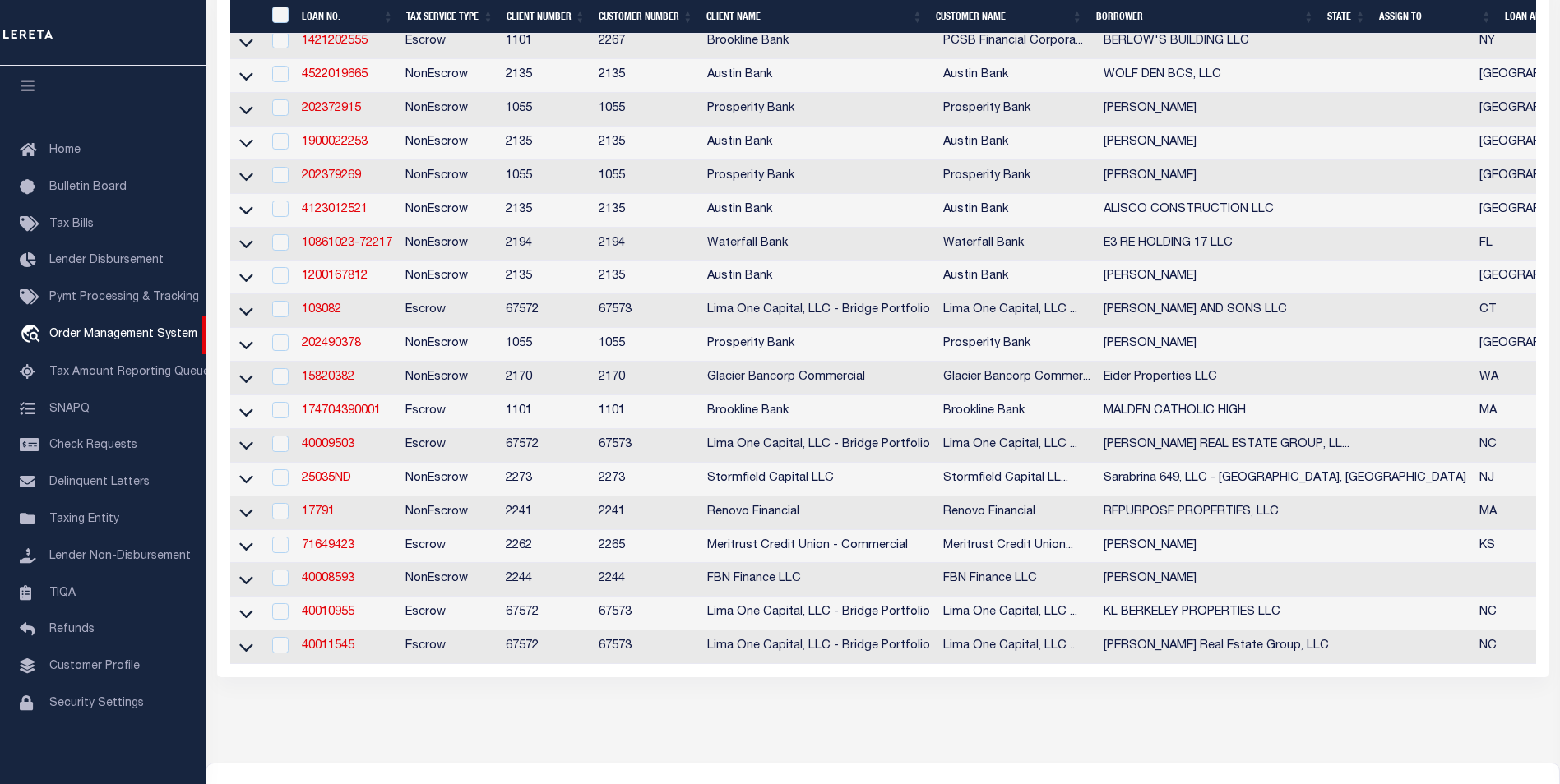
click at [319, 530] on td "17791" at bounding box center [347, 513] width 104 height 34
checkbox input "true"
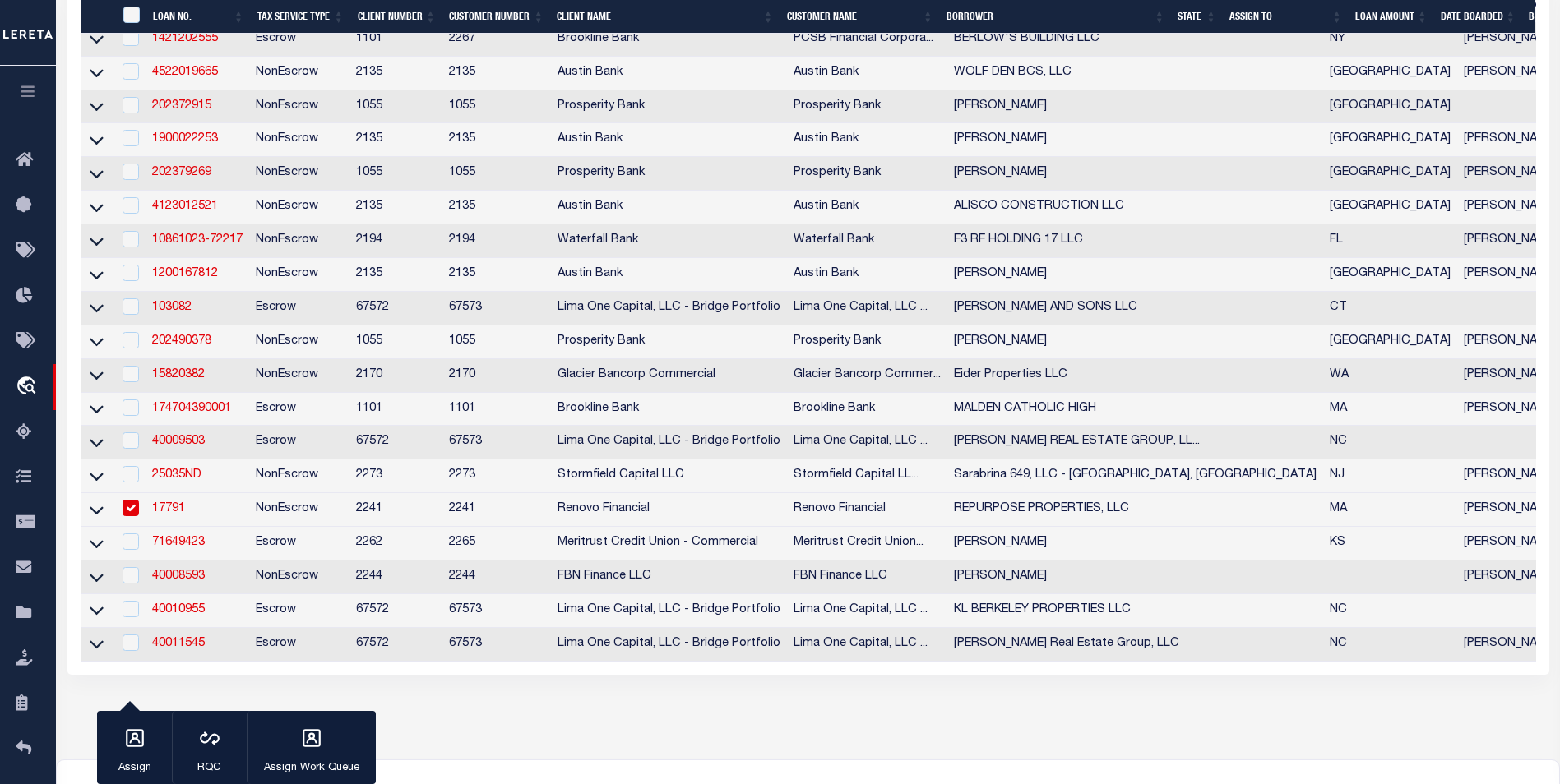
click at [165, 515] on link "17791" at bounding box center [168, 509] width 33 height 12
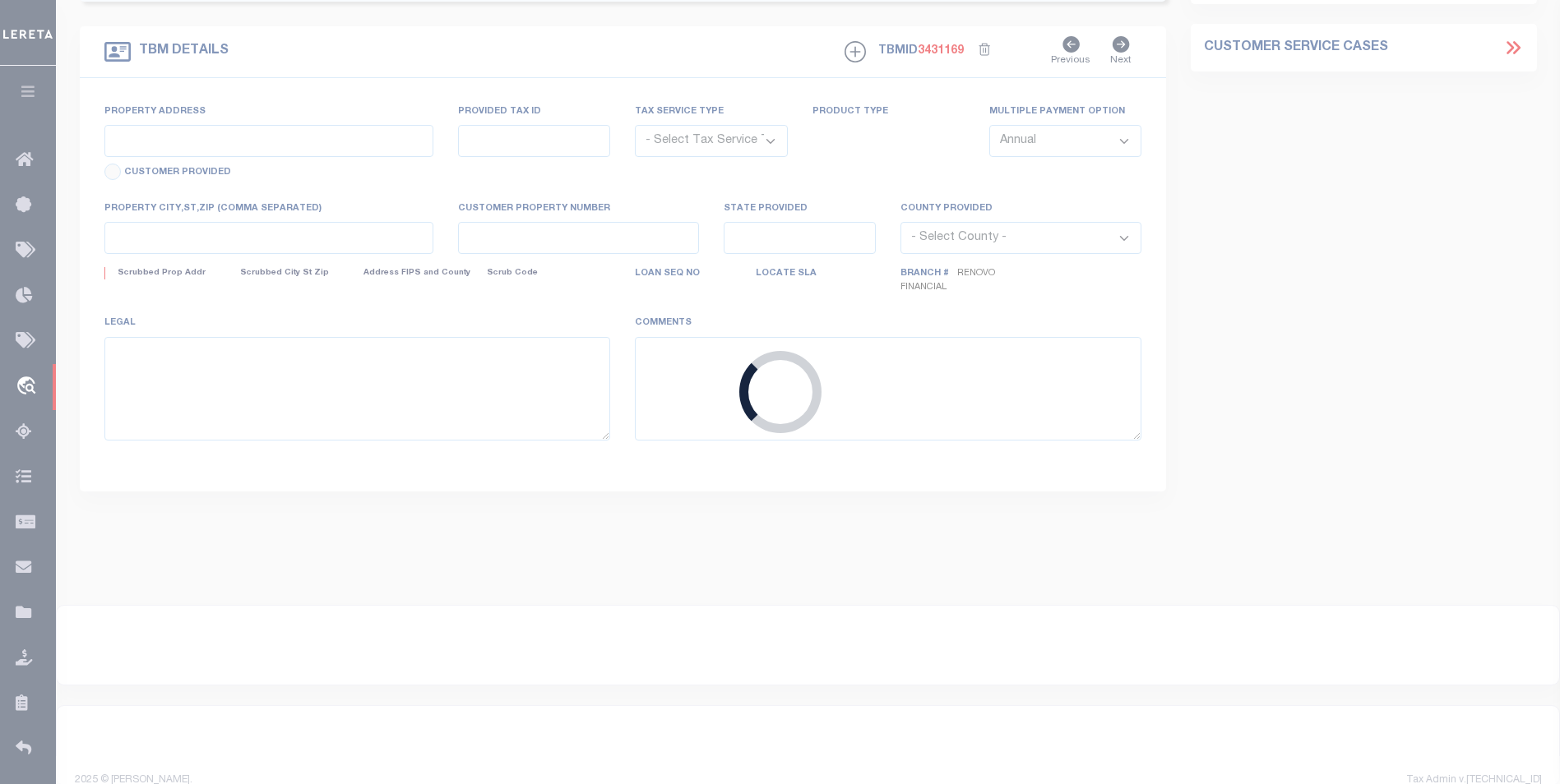
type input "17791"
type input "REPURPOSE PROPERTIES, LLC"
select select
type input "[STREET_ADDRESS]"
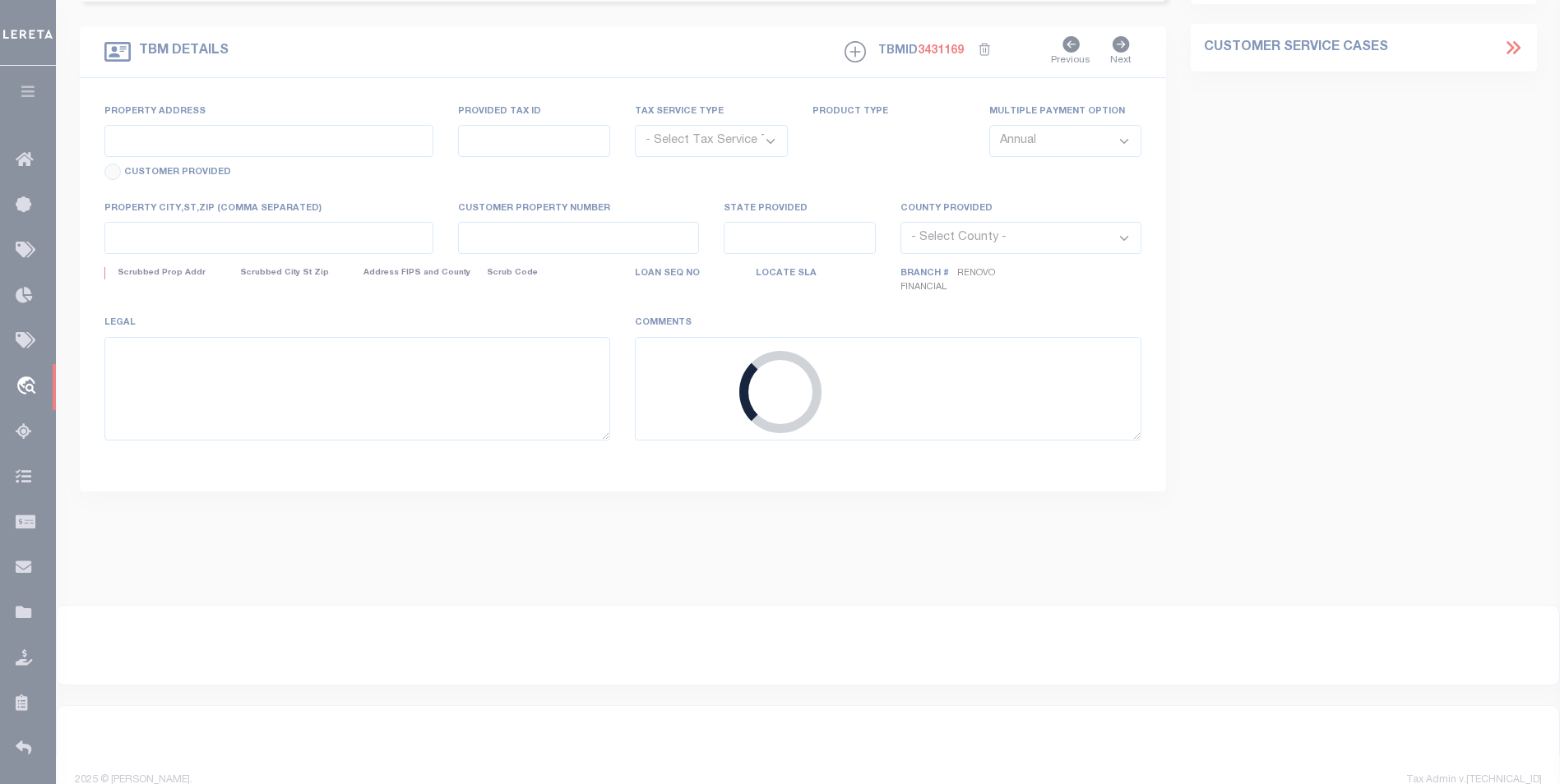
type input "[GEOGRAPHIC_DATA] 02562"
select select "10"
select select "NonEscrow"
type input "0 [PERSON_NAME]'s Drive"
select select
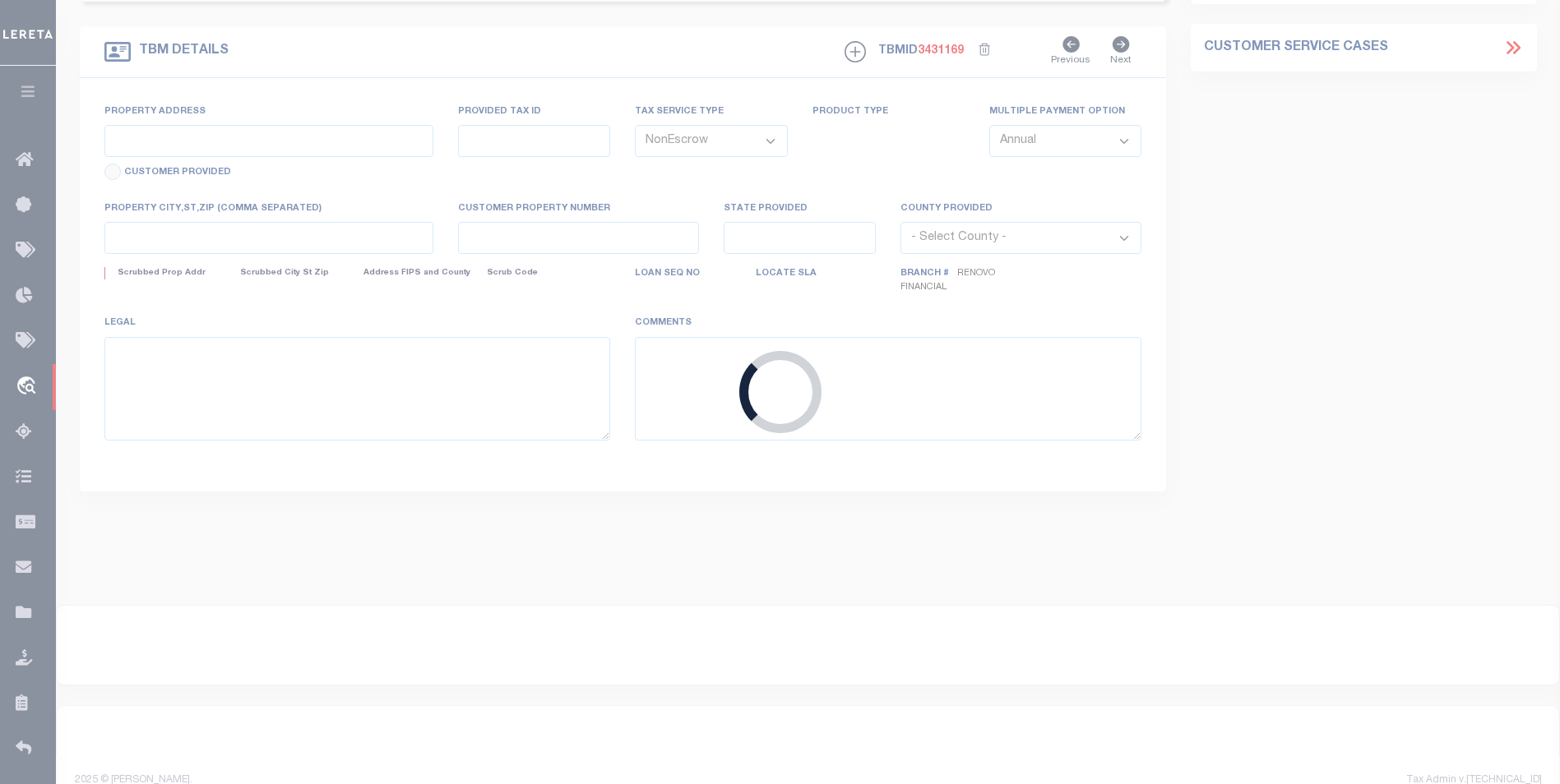
type input "[GEOGRAPHIC_DATA], MA 02631"
type input "a0kUS000009BBEH"
type input "MA"
select select
type textarea "LEGAL REQUIRED"
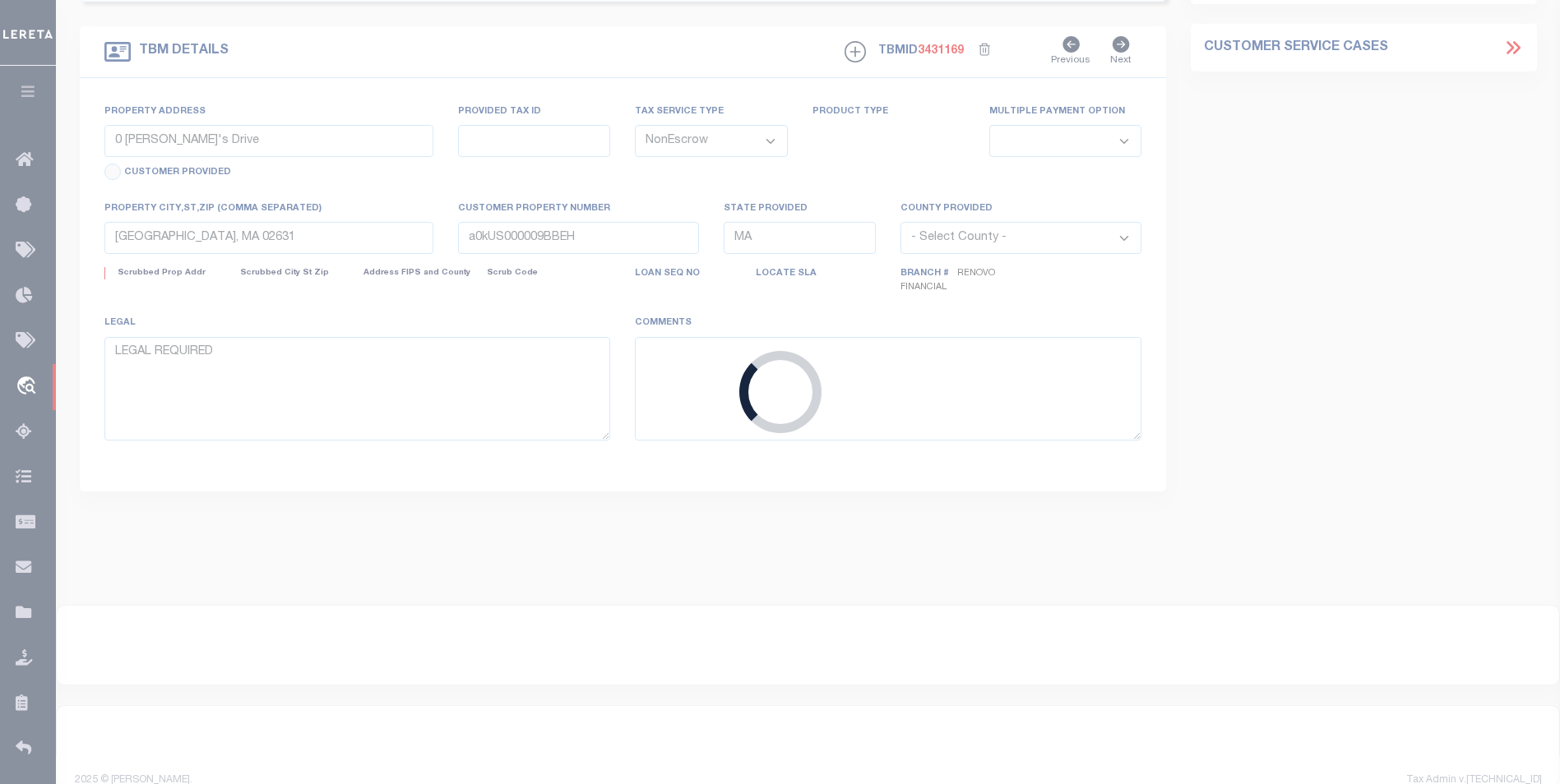
select select "14701"
select select "25066"
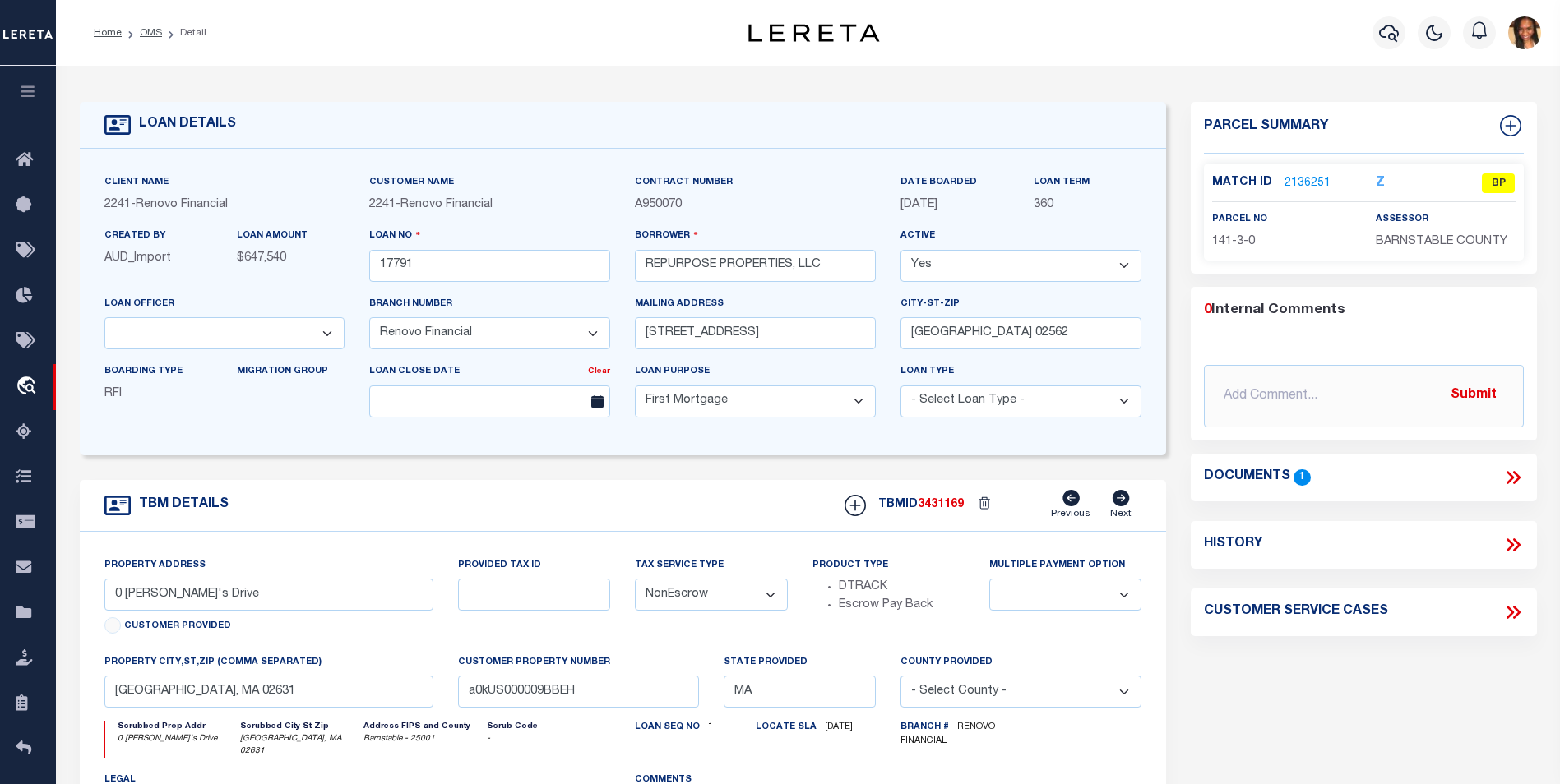
click at [1291, 189] on link "2136251" at bounding box center [1307, 183] width 46 height 17
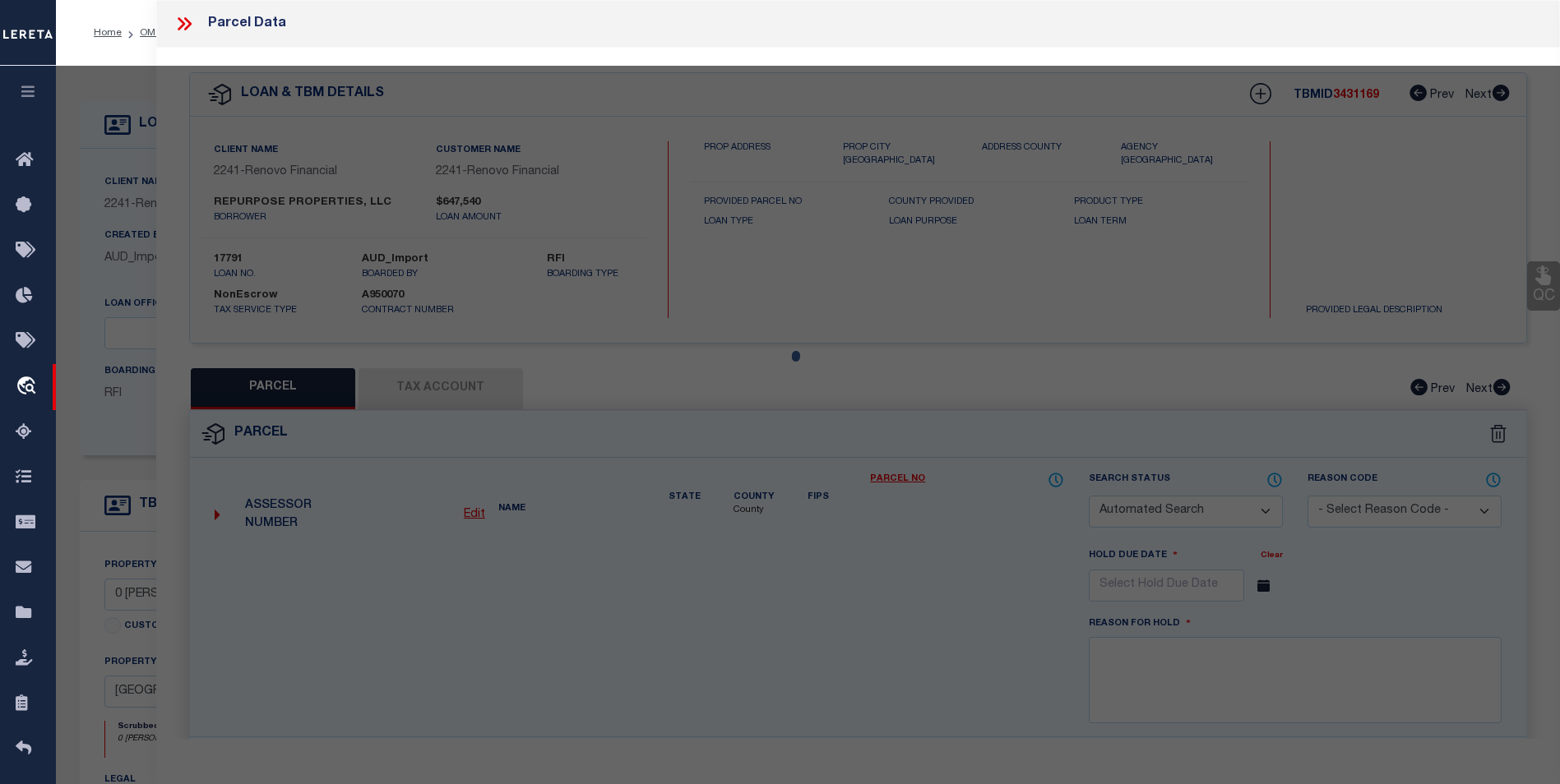
checkbox input "false"
select select "BP"
type input "[PERSON_NAME]"
select select "AGW"
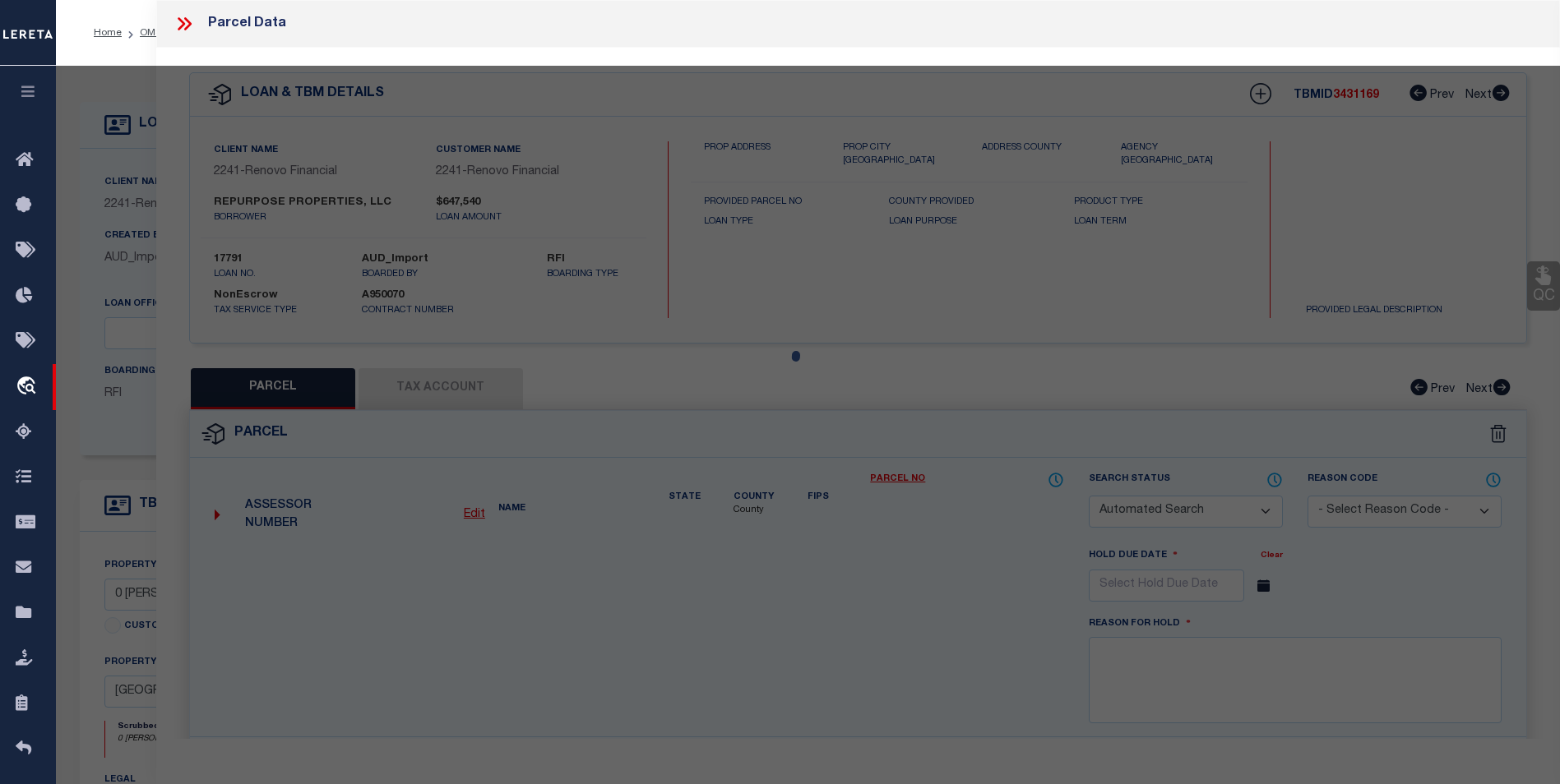
select select "LEG"
type input "0 EVELYNS DRIVE"
type input "[GEOGRAPHIC_DATA], MA 02631"
type textarea "Incorrect Parcel"
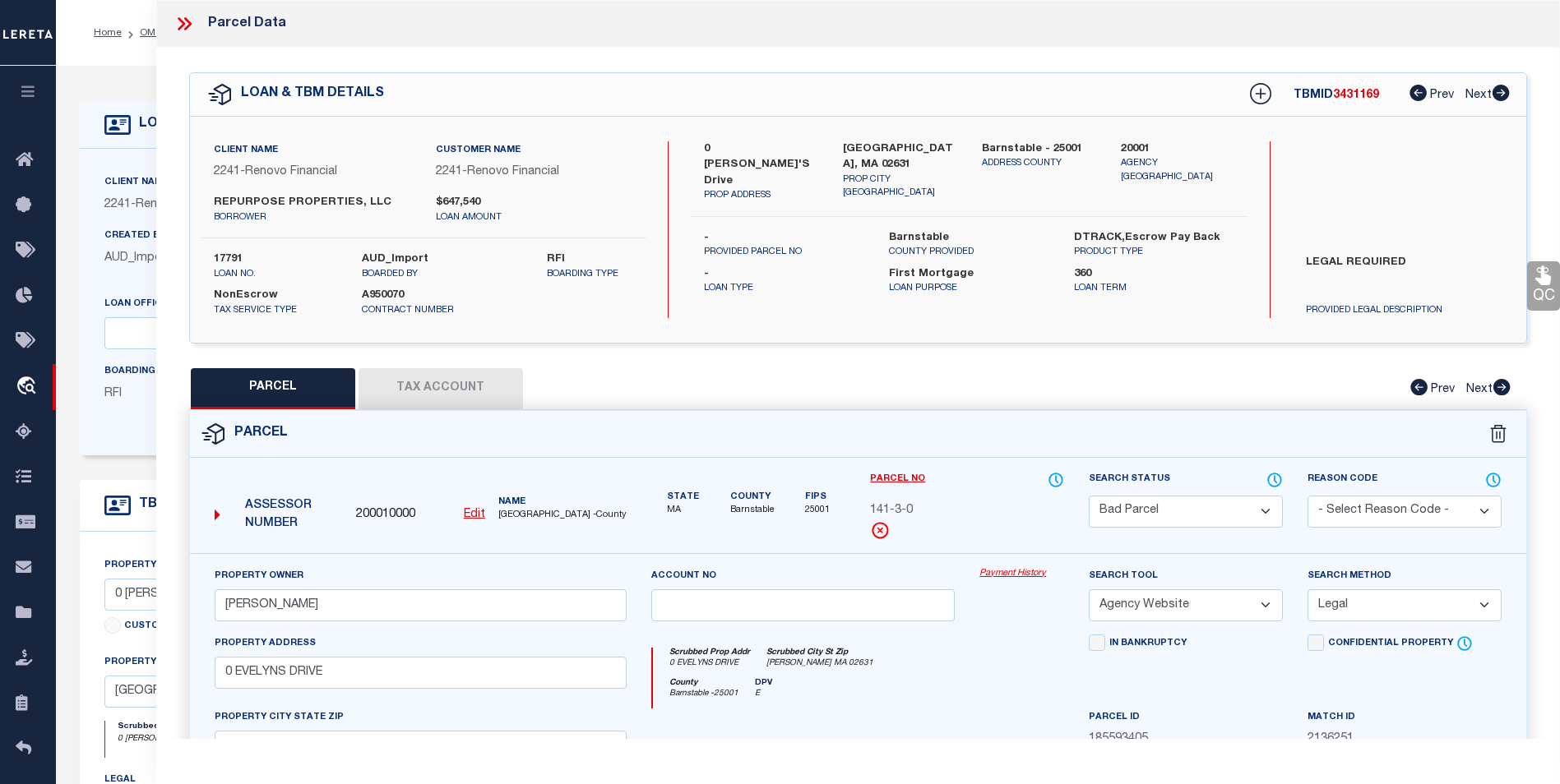
click at [186, 22] on icon at bounding box center [184, 23] width 21 height 21
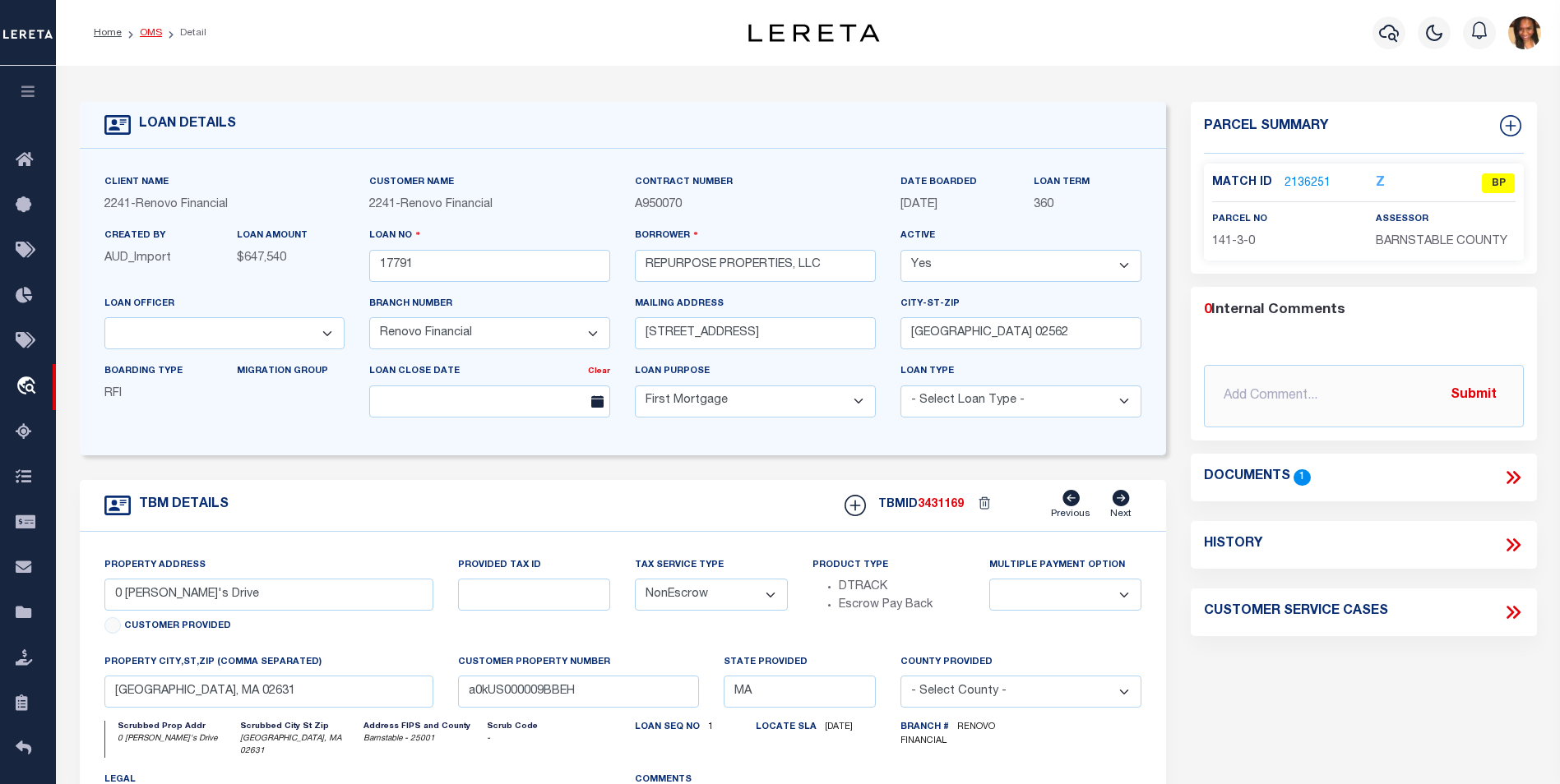
click at [141, 34] on link "OMS" at bounding box center [150, 33] width 22 height 10
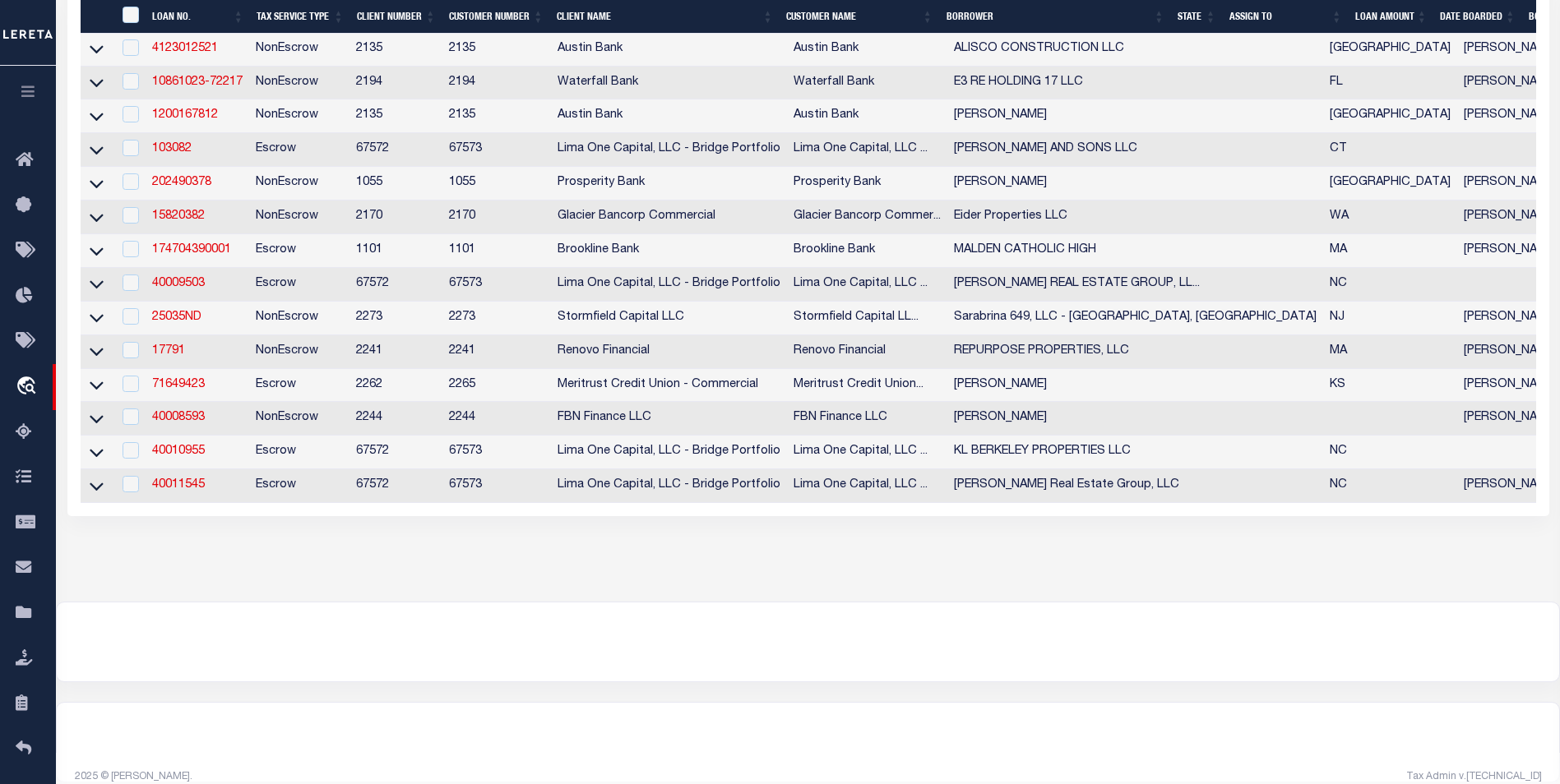
scroll to position [1045, 0]
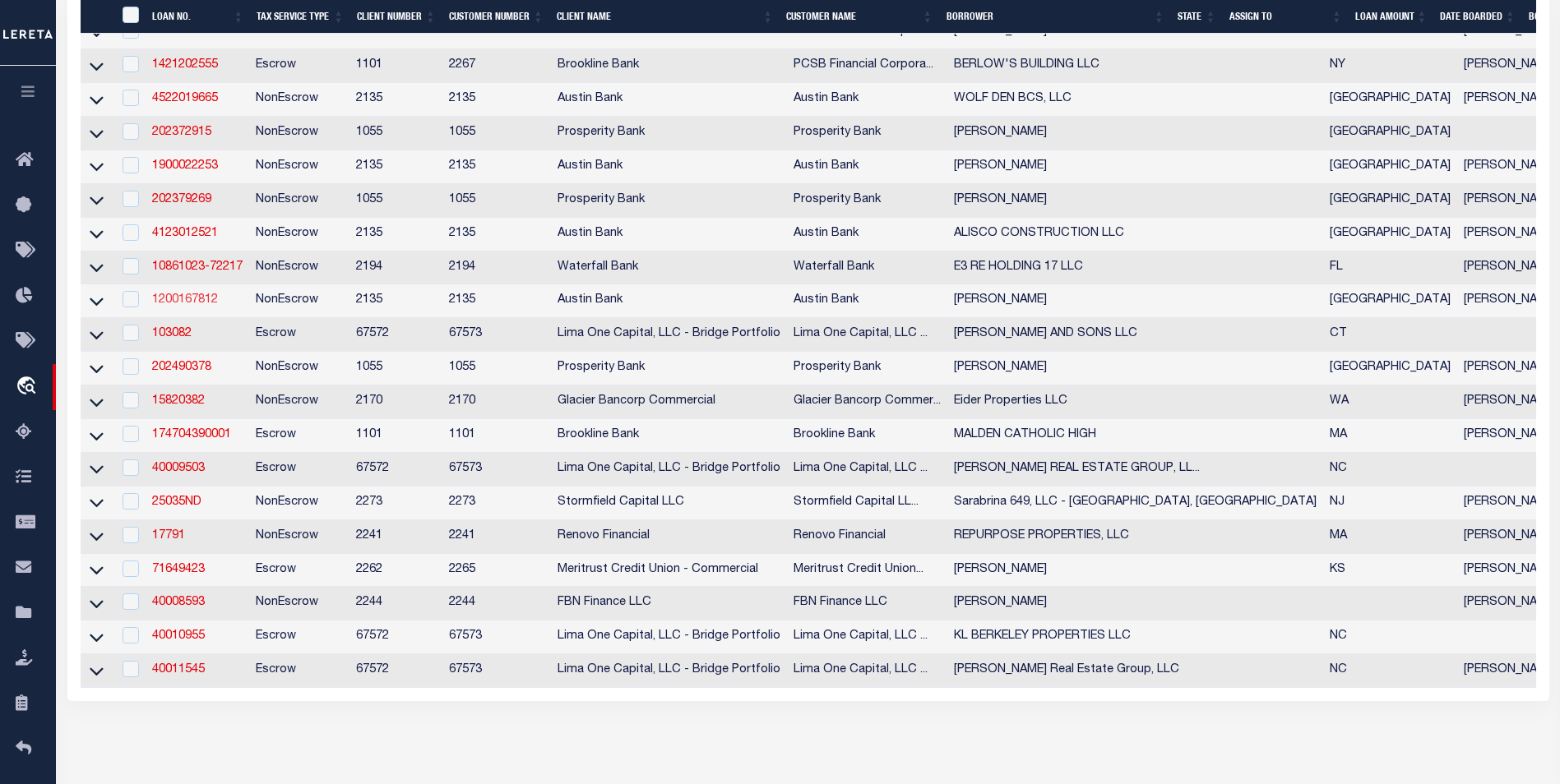
click at [206, 306] on link "1200167812" at bounding box center [184, 300] width 65 height 12
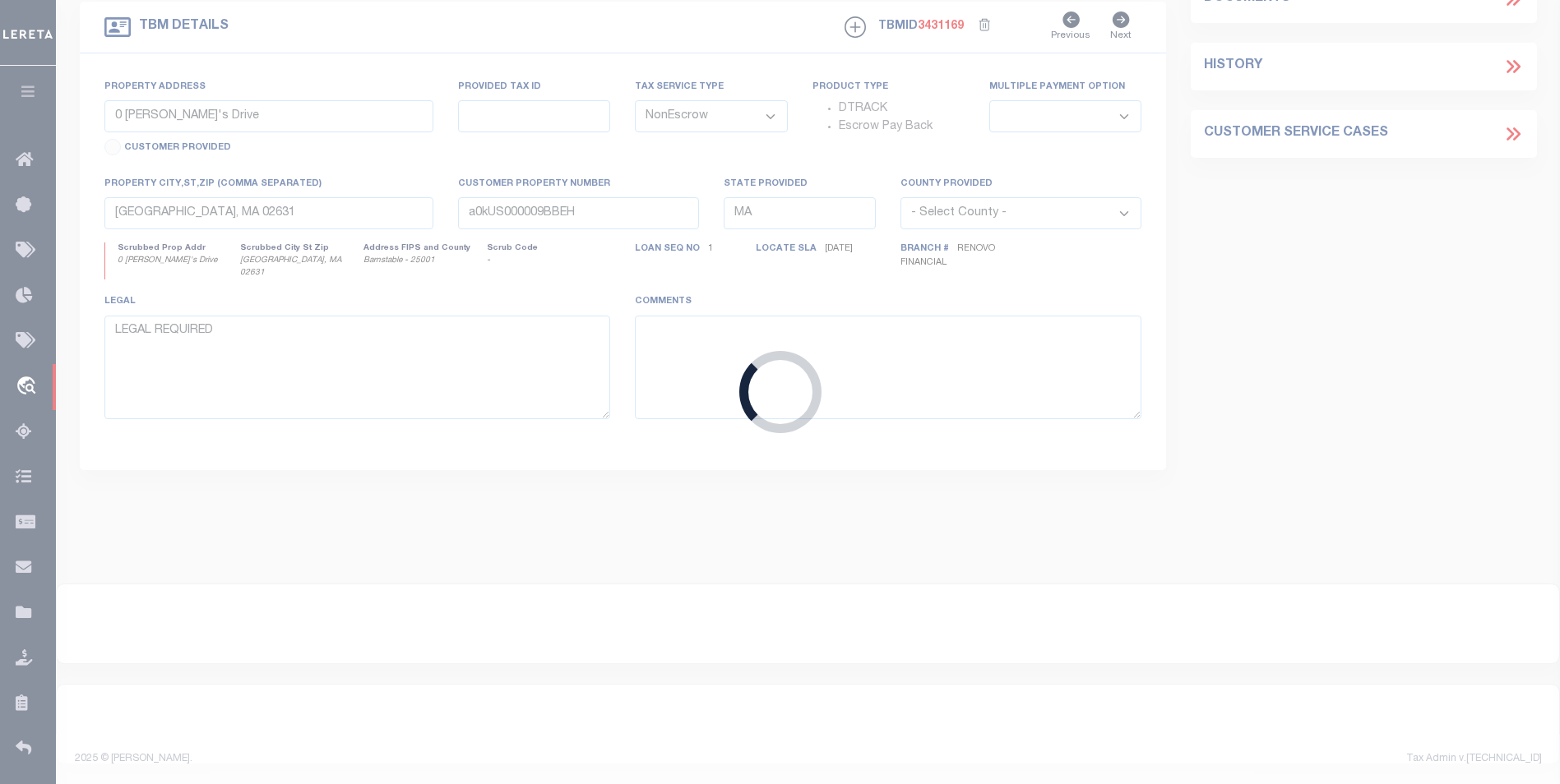
type input "1200167812"
type input "[PERSON_NAME]"
select select
type input "[STREET_ADDRESS]"
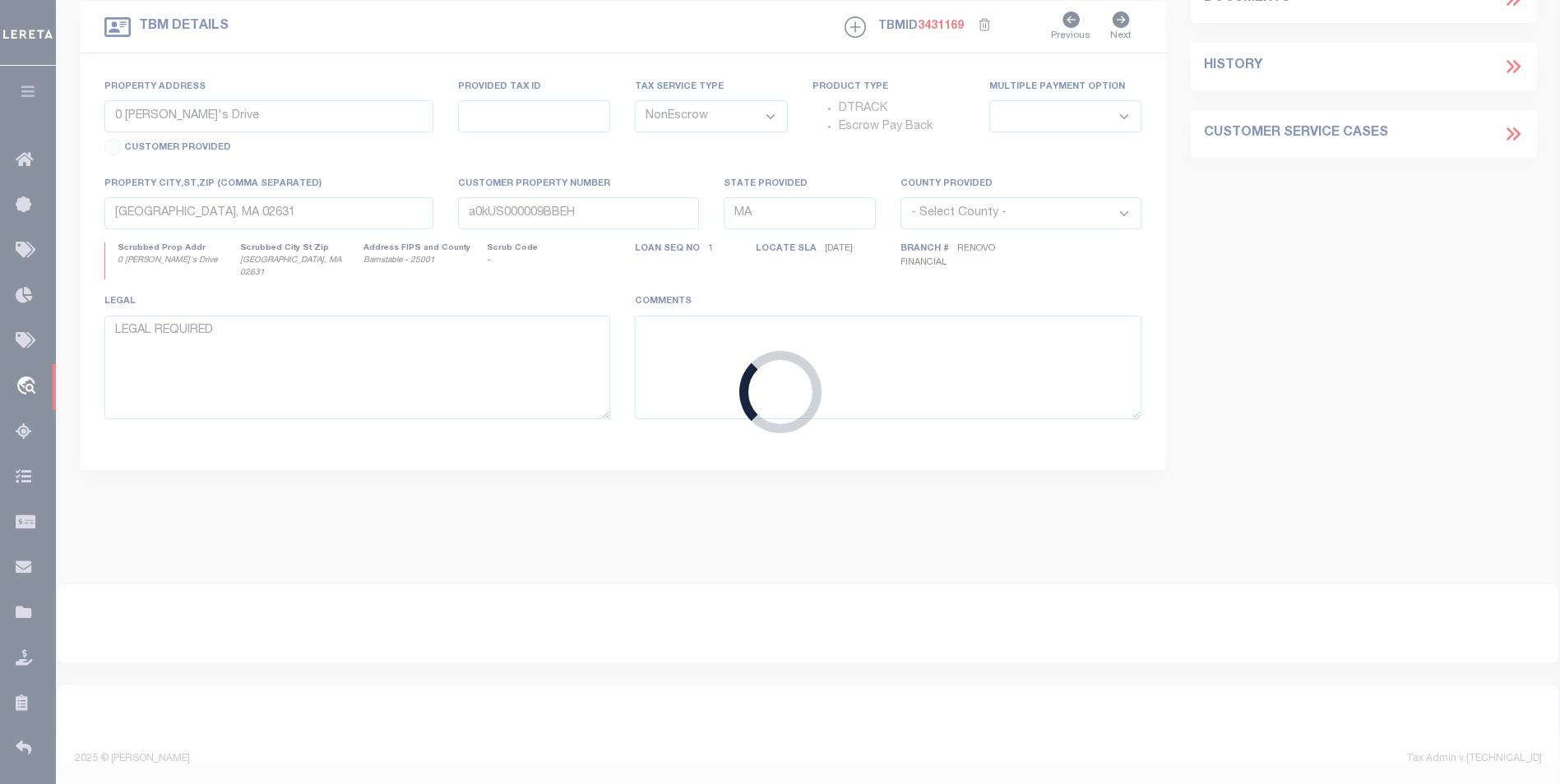
type input "[GEOGRAPHIC_DATA], [GEOGRAPHIC_DATA] 75708"
select select
type input "TR. [STREET_ADDRESS]"
select select
type input "TYLER TX 75706"
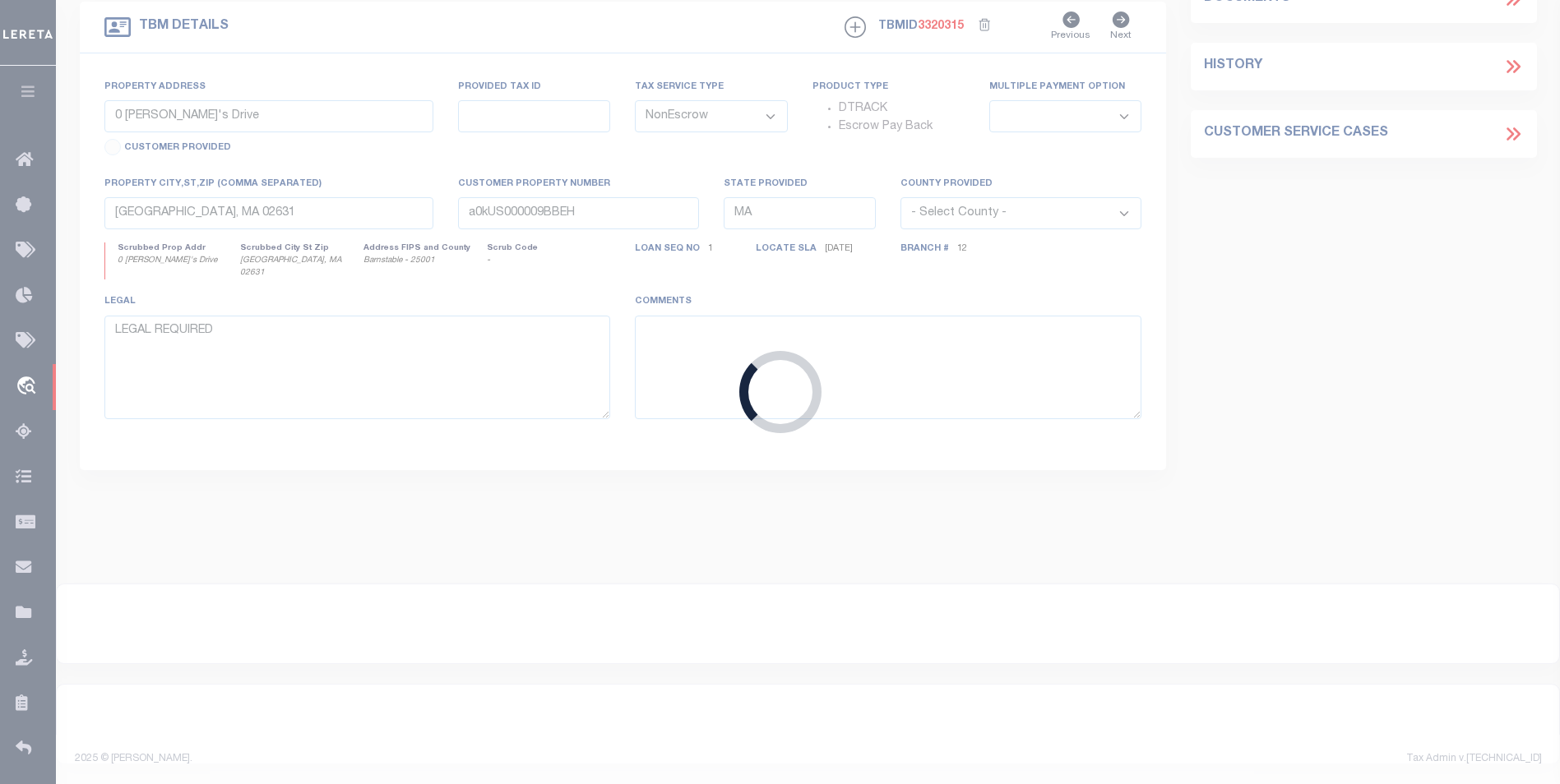
type input "[GEOGRAPHIC_DATA]"
select select
type textarea "DT 2.0 AC TRC 17A & 17A.1 AB A-161 [PERSON_NAME]"
select select "8302"
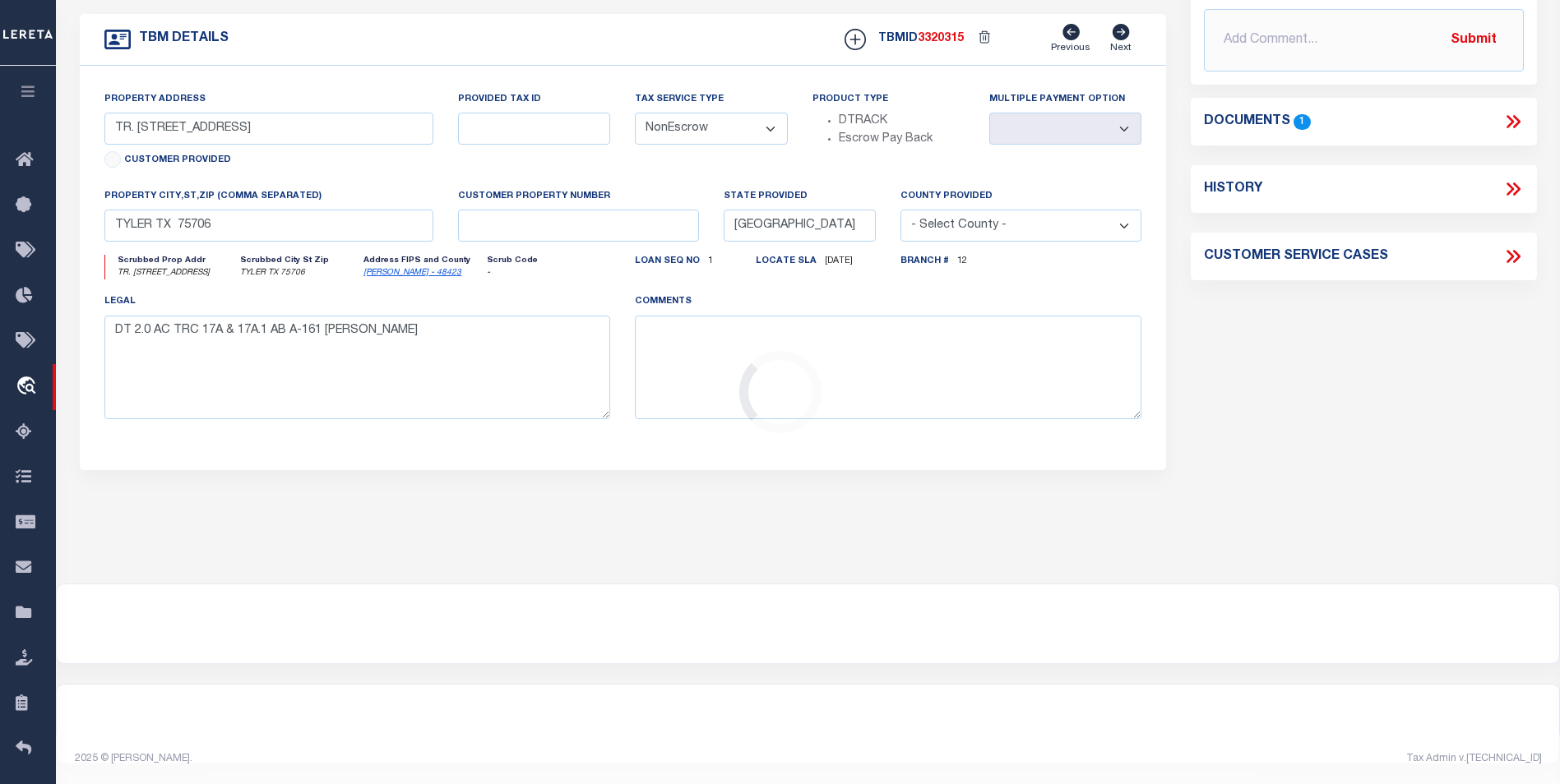
select select "2595"
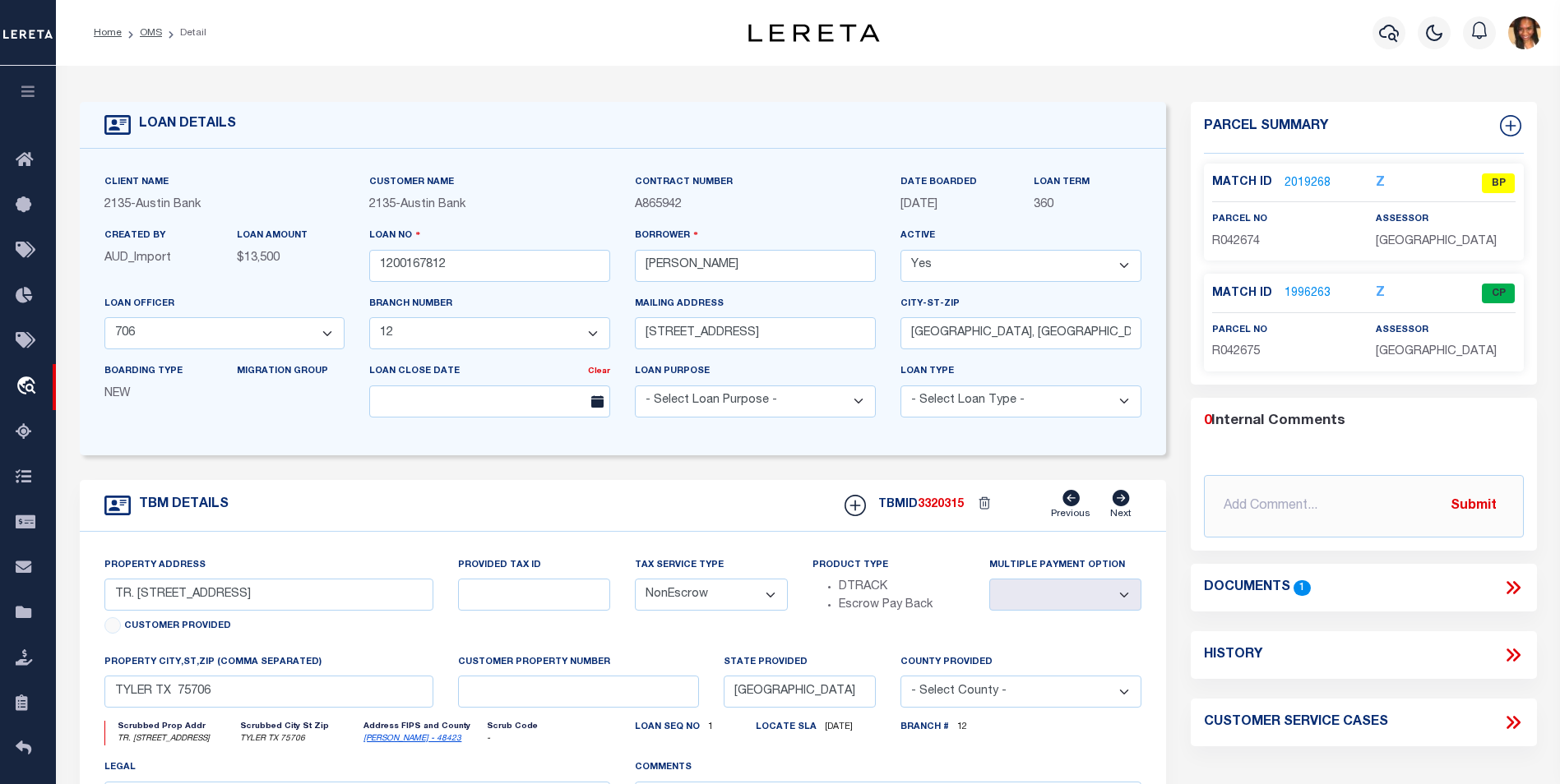
click at [1299, 186] on link "2019268" at bounding box center [1307, 183] width 46 height 17
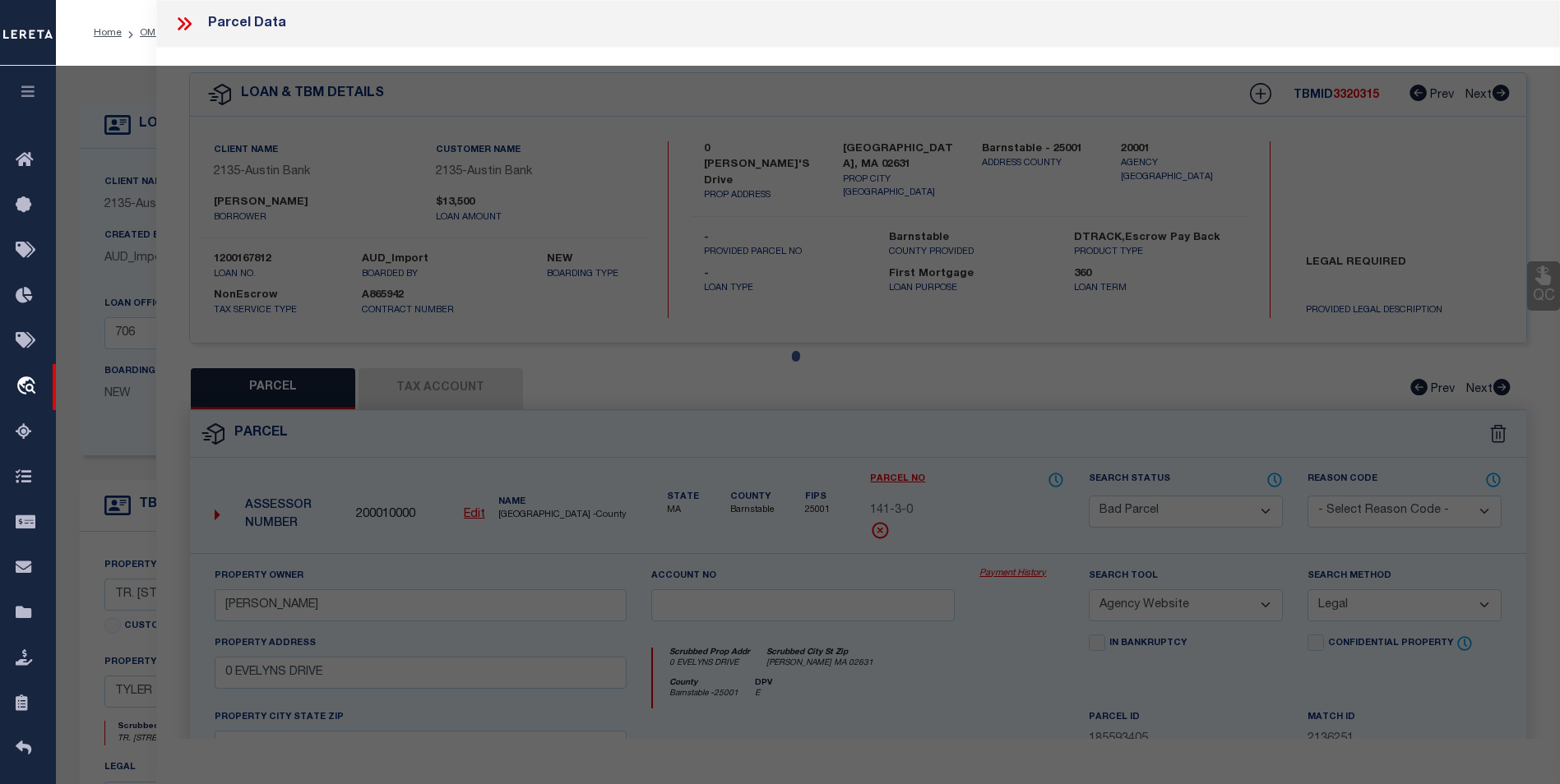
select select "AS"
select select
checkbox input "false"
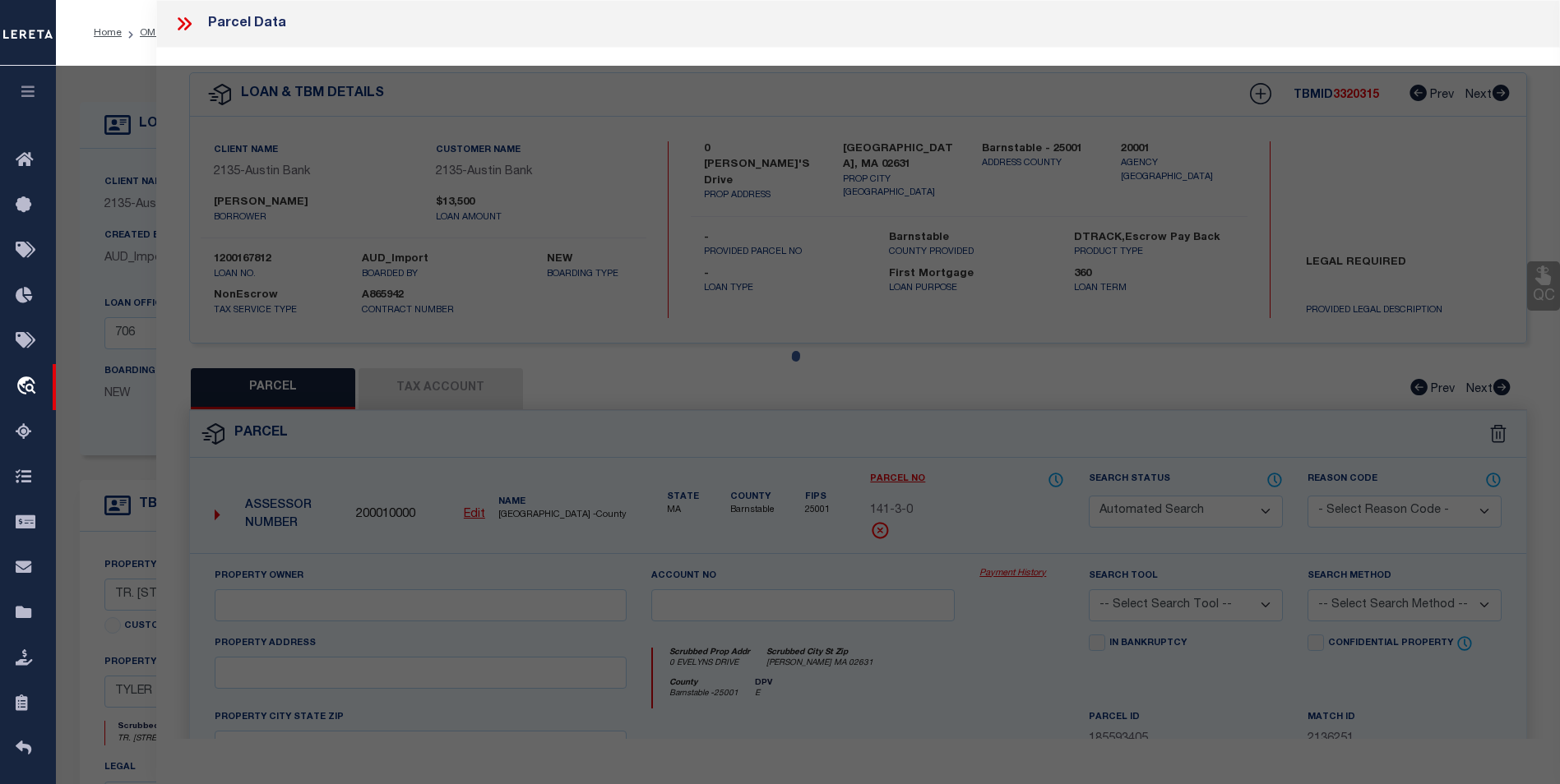
select select "BP"
type input "HERITAGE LAND BUYERS GROUP LLC"
type input "a"
select select "AGW"
select select
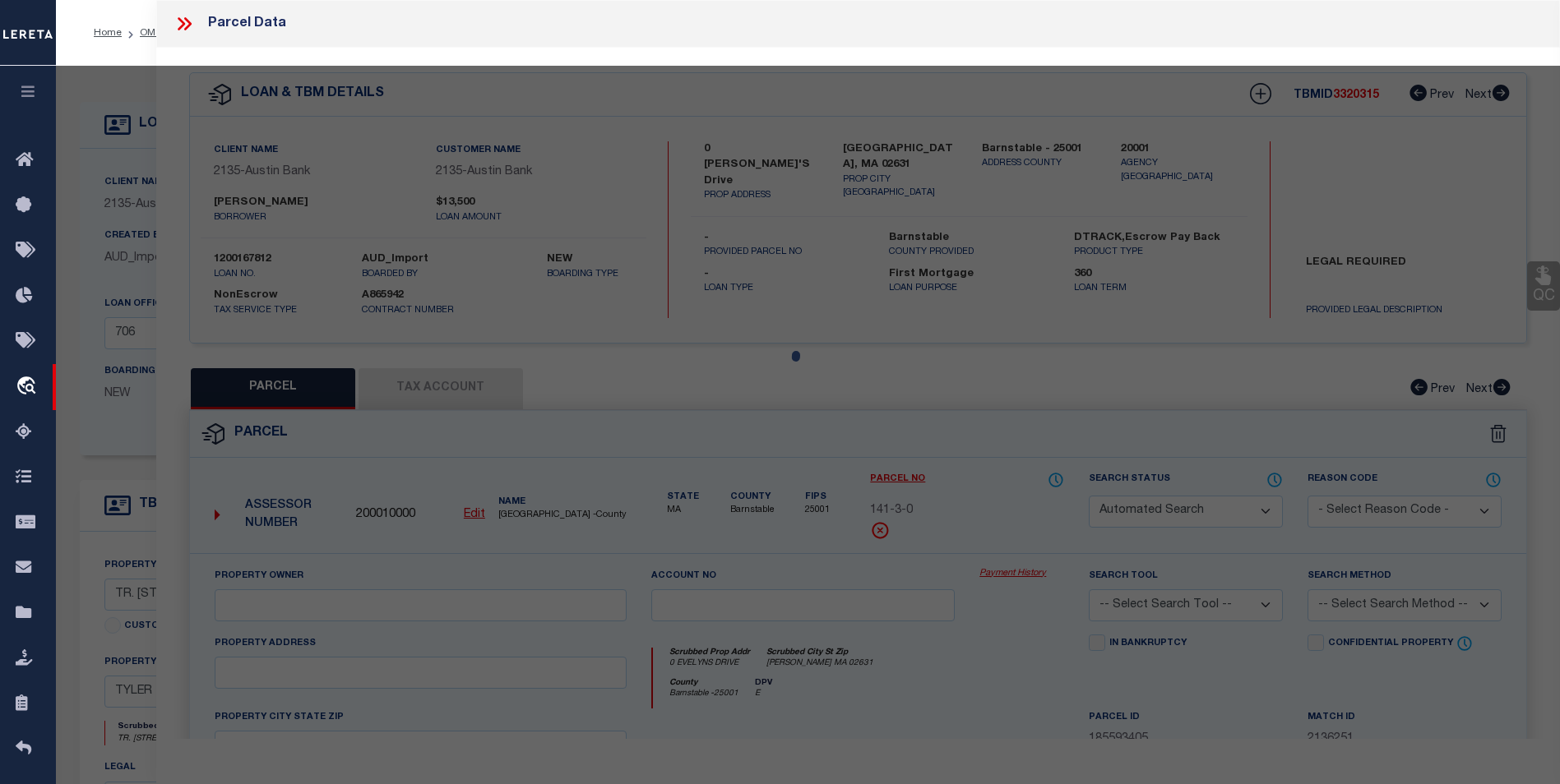
type input "C R 488"
type textarea "TRACT 17A ABST A0161 T [PERSON_NAME]"
type textarea "Inactive Parcel Taxes have stopped at 2023"
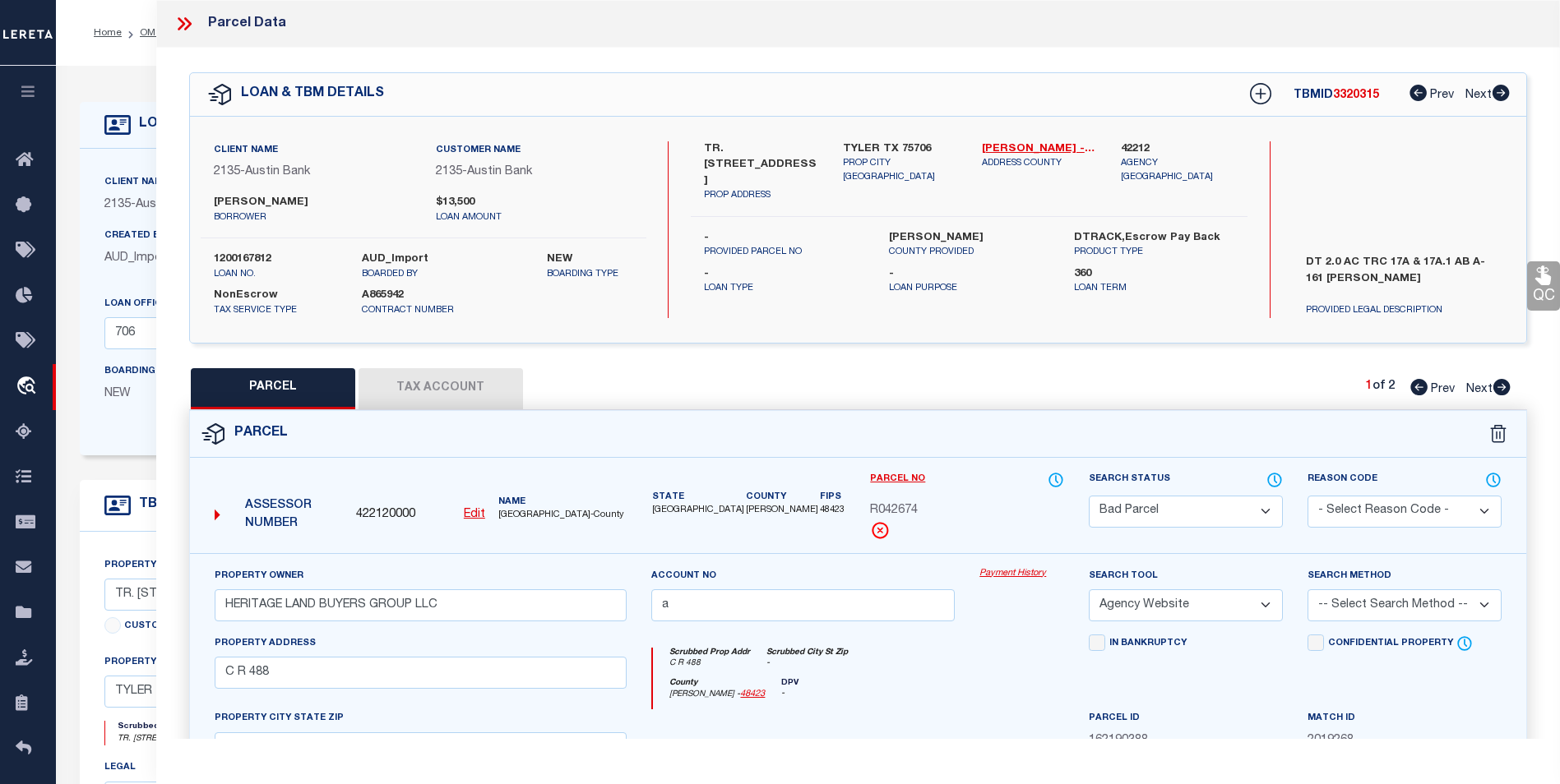
click at [181, 23] on icon at bounding box center [184, 23] width 21 height 21
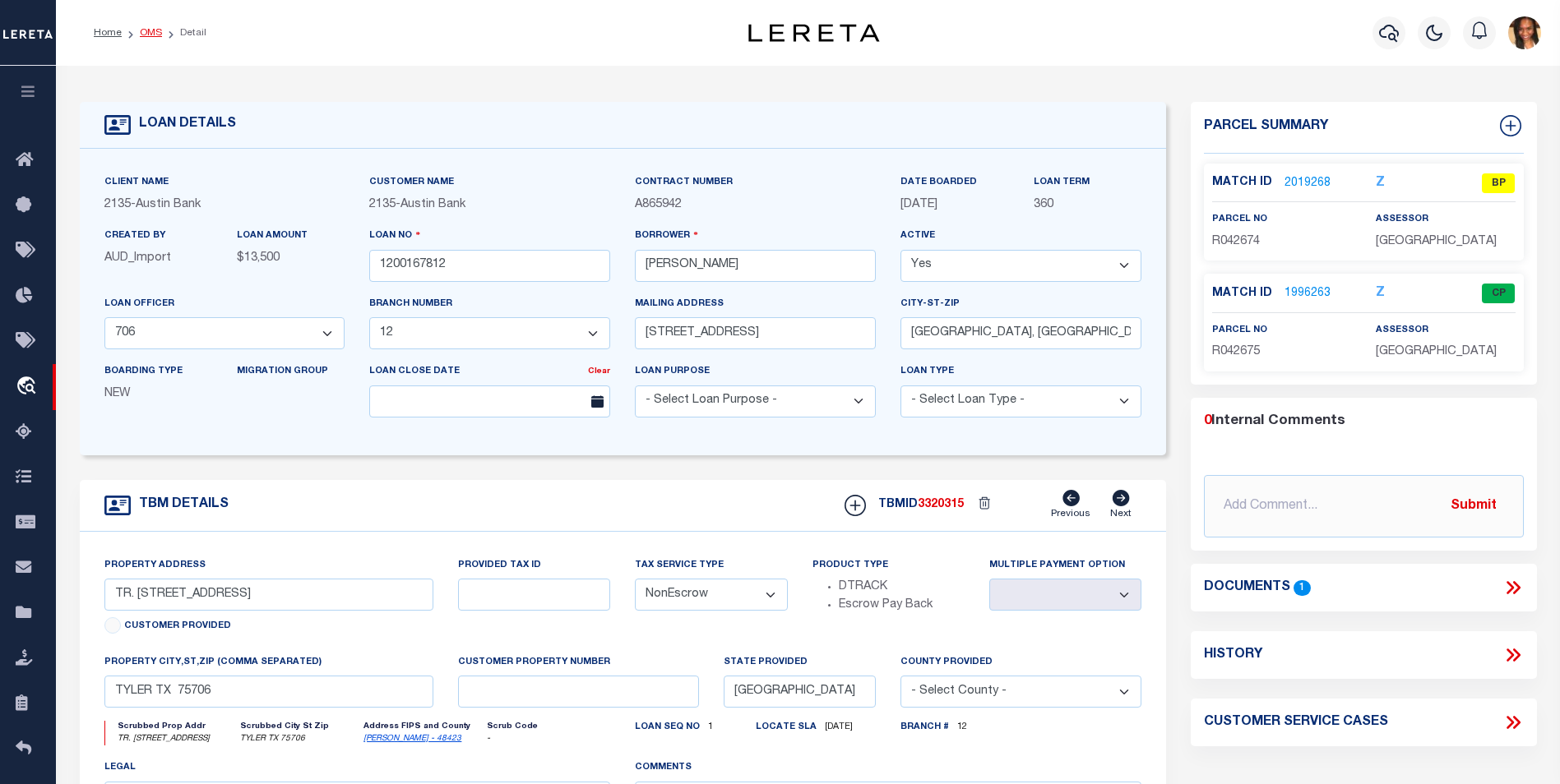
click at [151, 34] on link "OMS" at bounding box center [150, 33] width 22 height 10
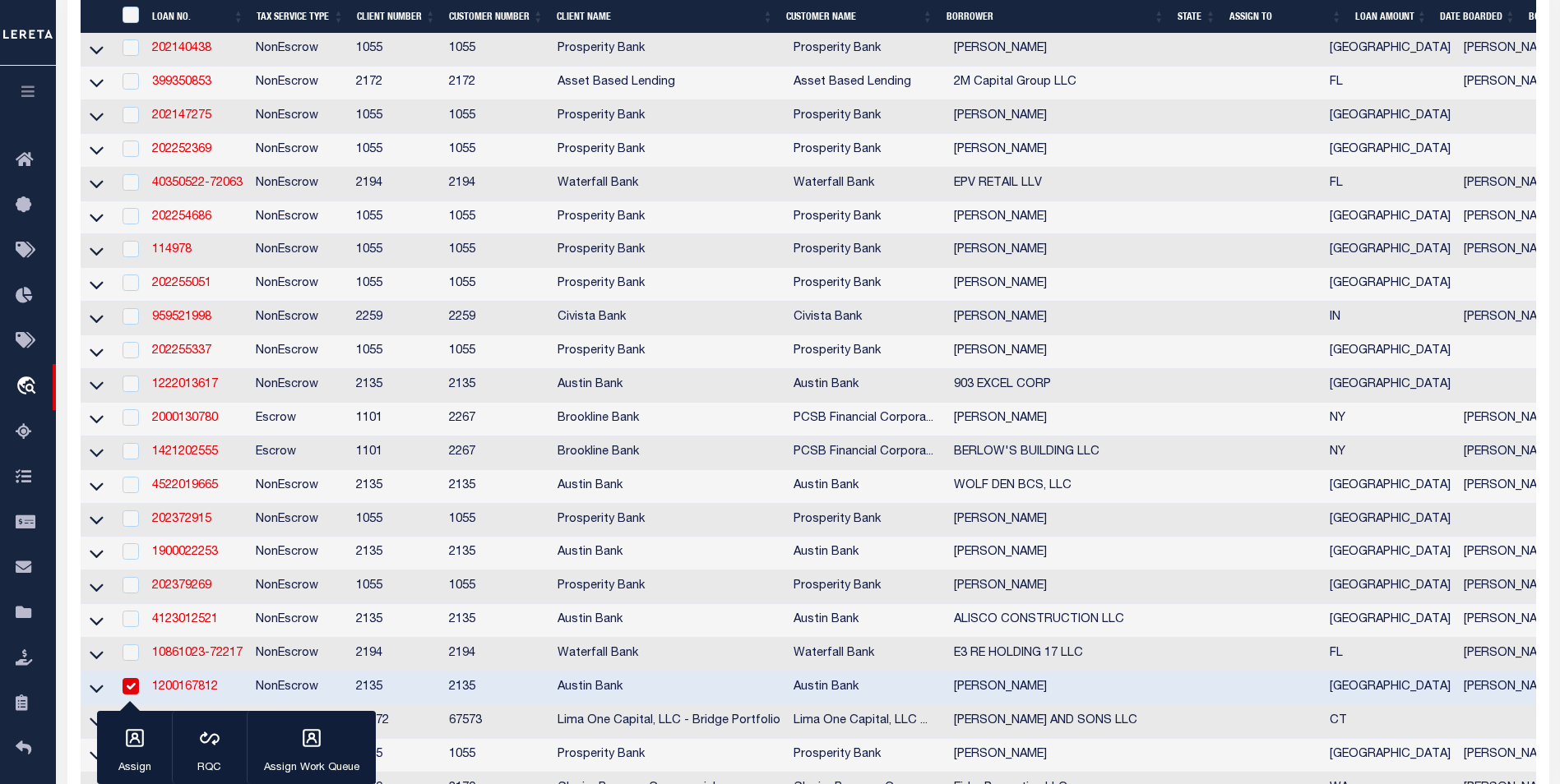
scroll to position [740, 0]
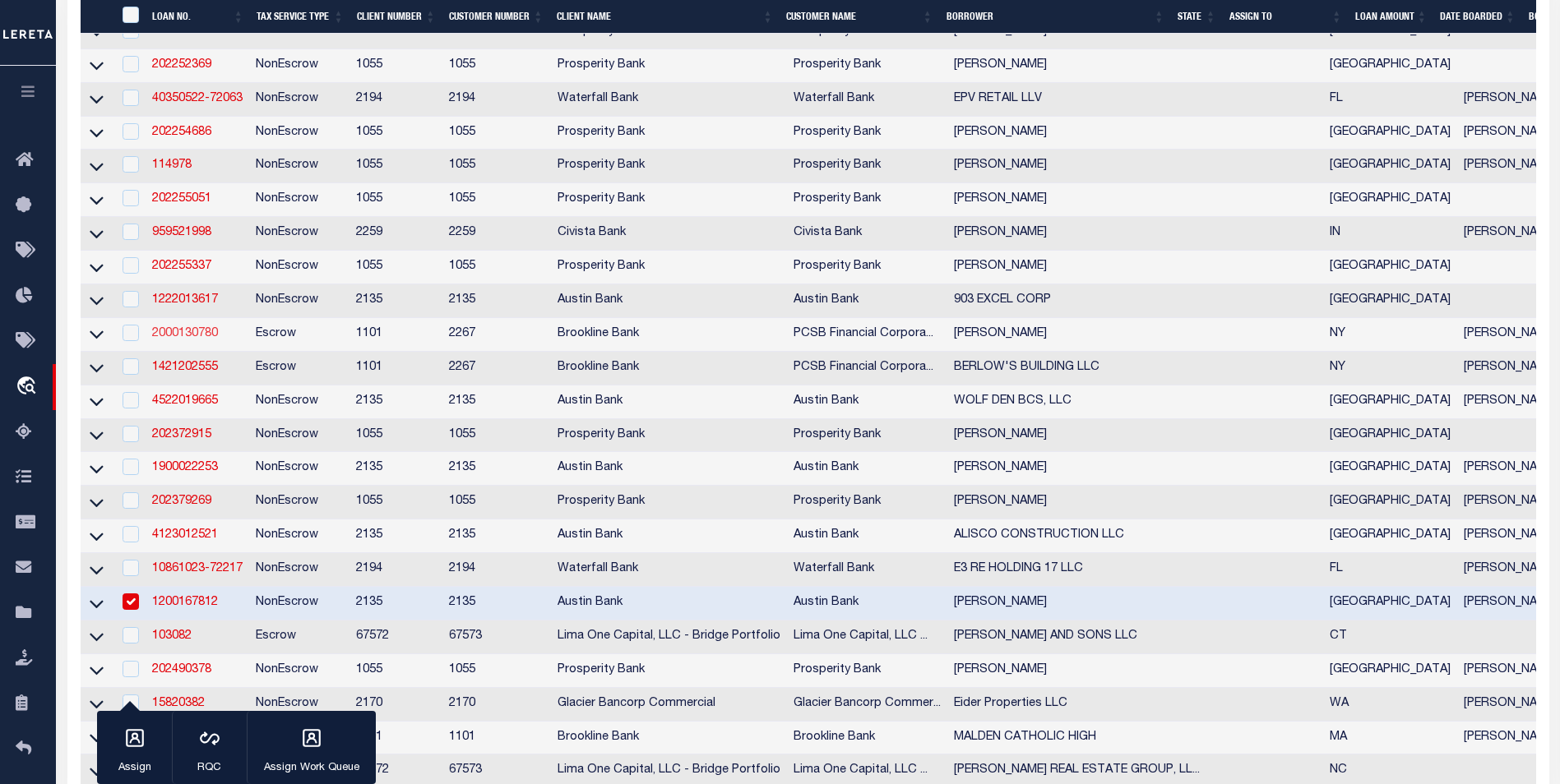
click at [216, 340] on link "2000130780" at bounding box center [184, 334] width 65 height 12
type input "2000130780"
type input "[PERSON_NAME]"
select select
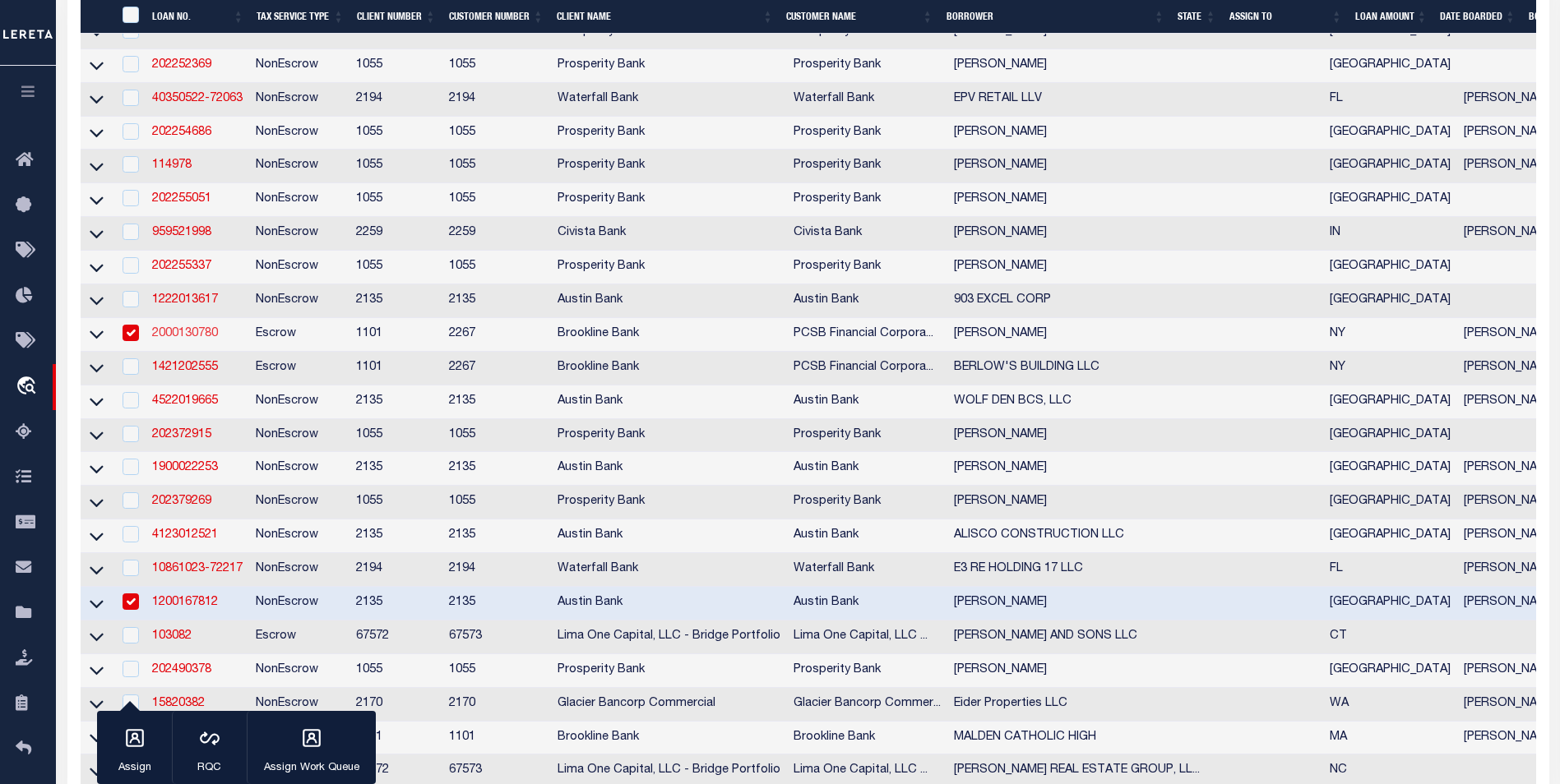
select select "Escrow"
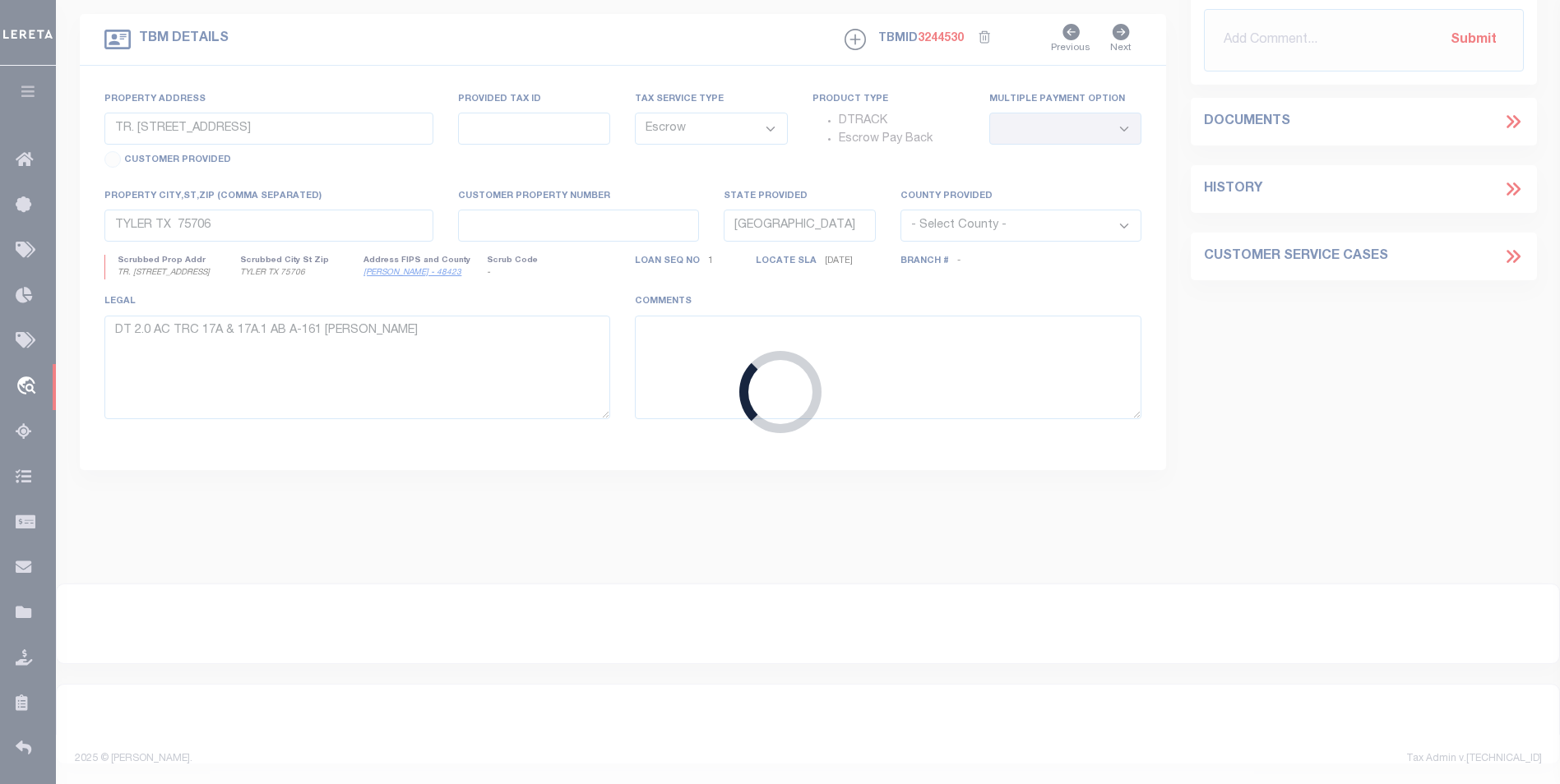
type input "[STREET_ADDRESS][PERSON_NAME]"
type input "09844-006"
type input "[GEOGRAPHIC_DATA] 10590"
type input "14037"
type input "NY"
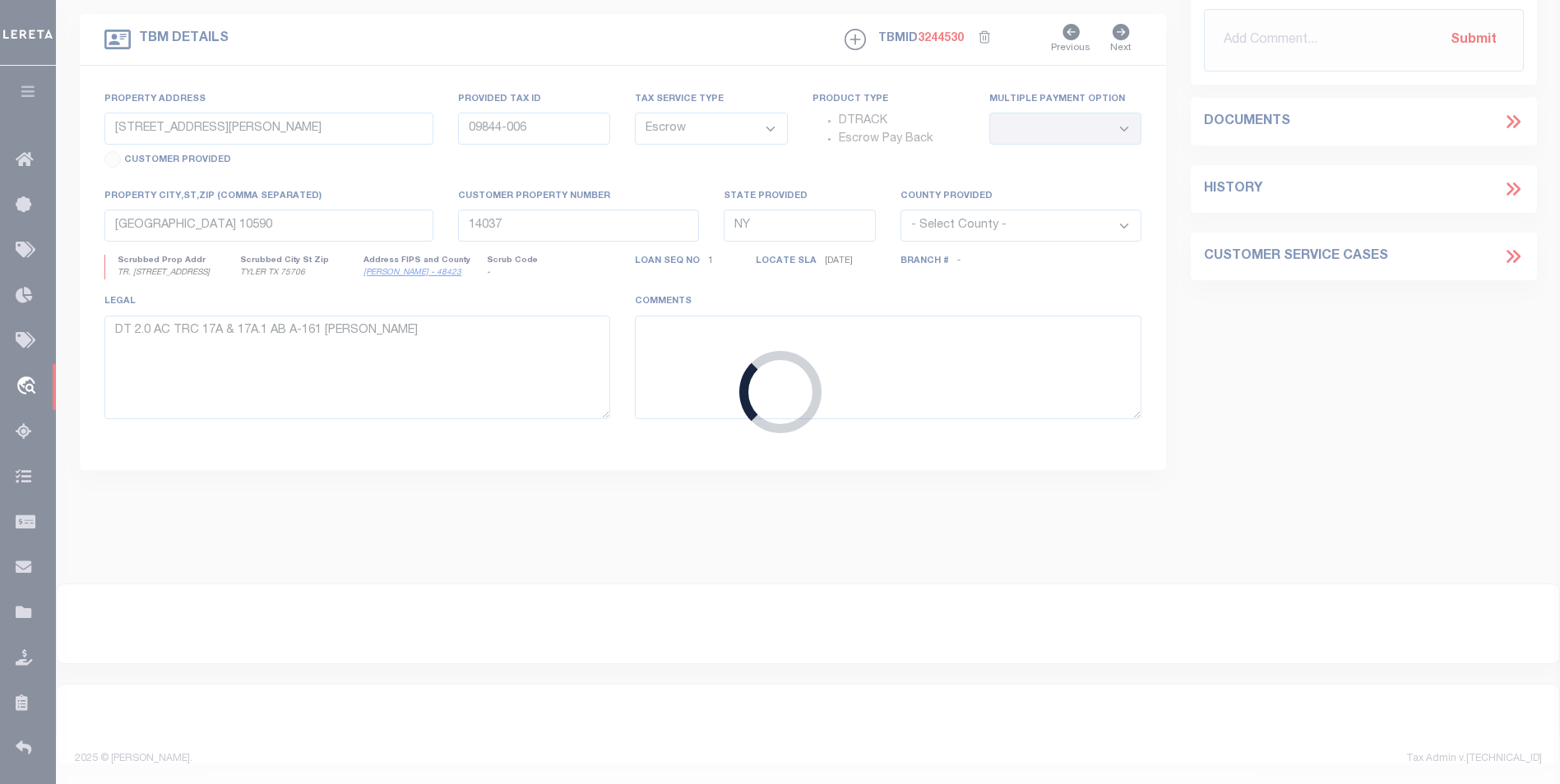
select select
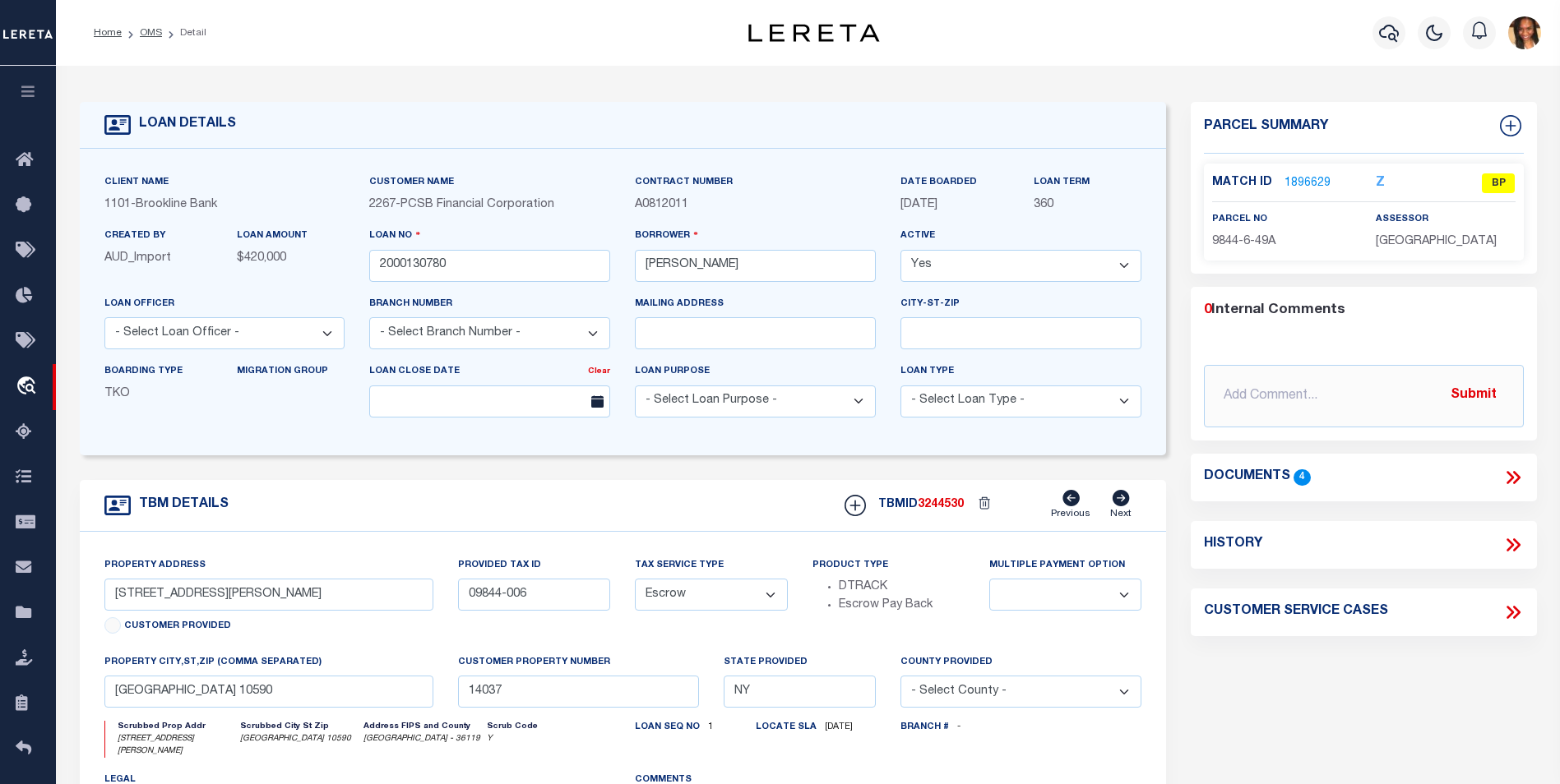
click at [1308, 183] on link "1896629" at bounding box center [1307, 183] width 46 height 17
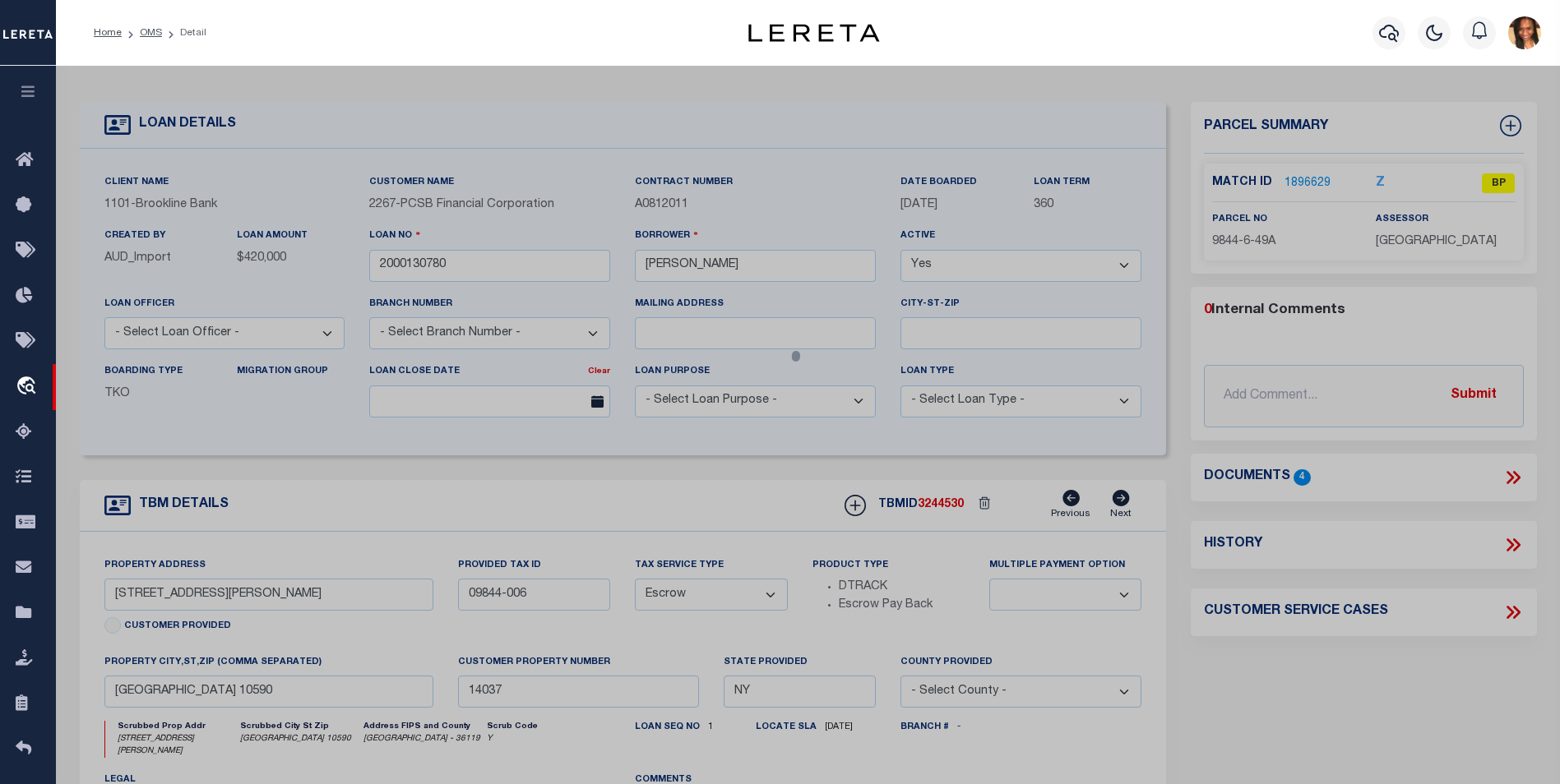
select select "AS"
select select
checkbox input "false"
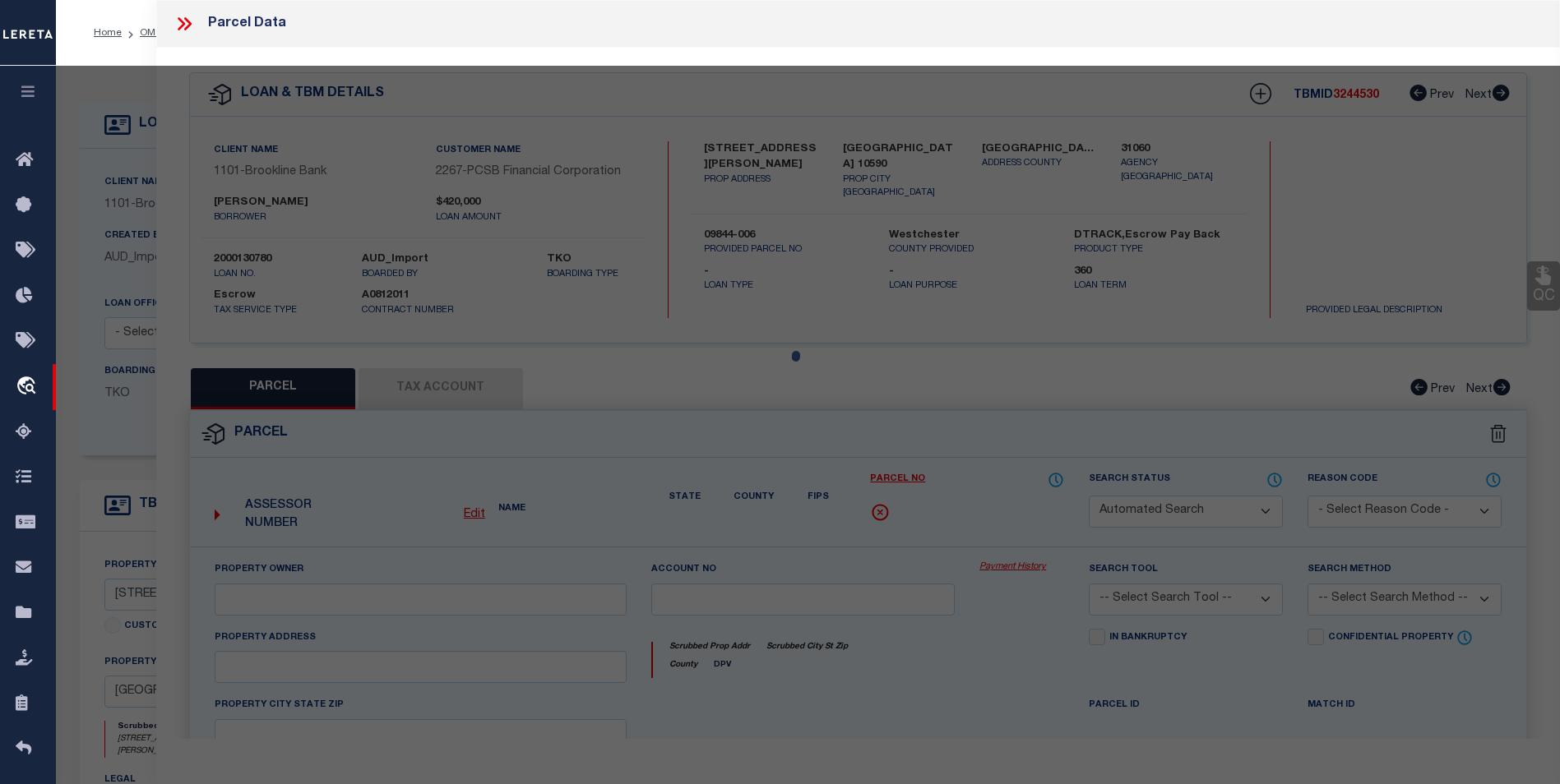
select select "BP"
type input "[PERSON_NAME], [PERSON_NAME] & [PERSON_NAME]"
select select
type input "6 [PERSON_NAME] DR."
checkbox input "false"
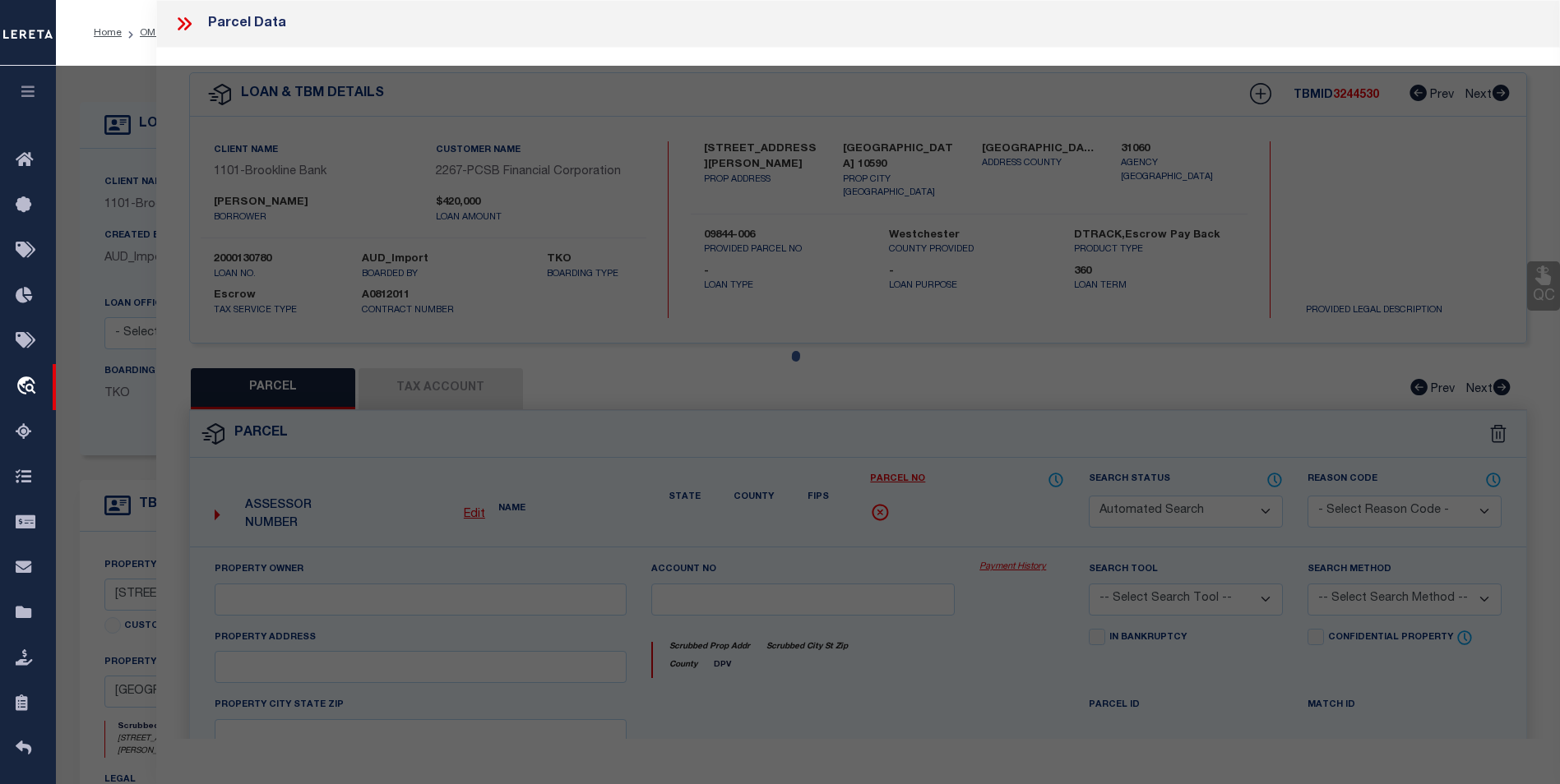
type input "[GEOGRAPHIC_DATA]"
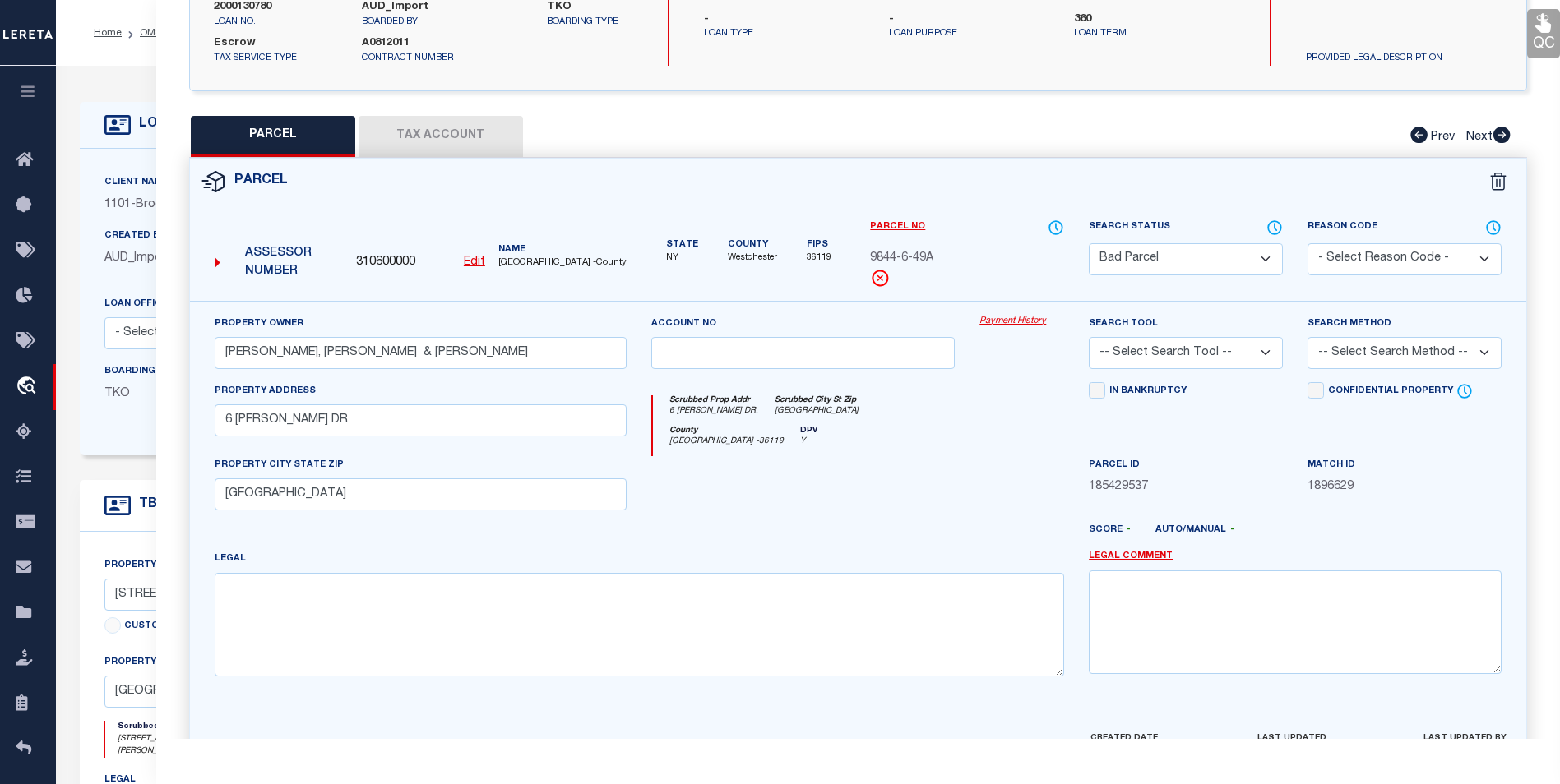
scroll to position [59, 0]
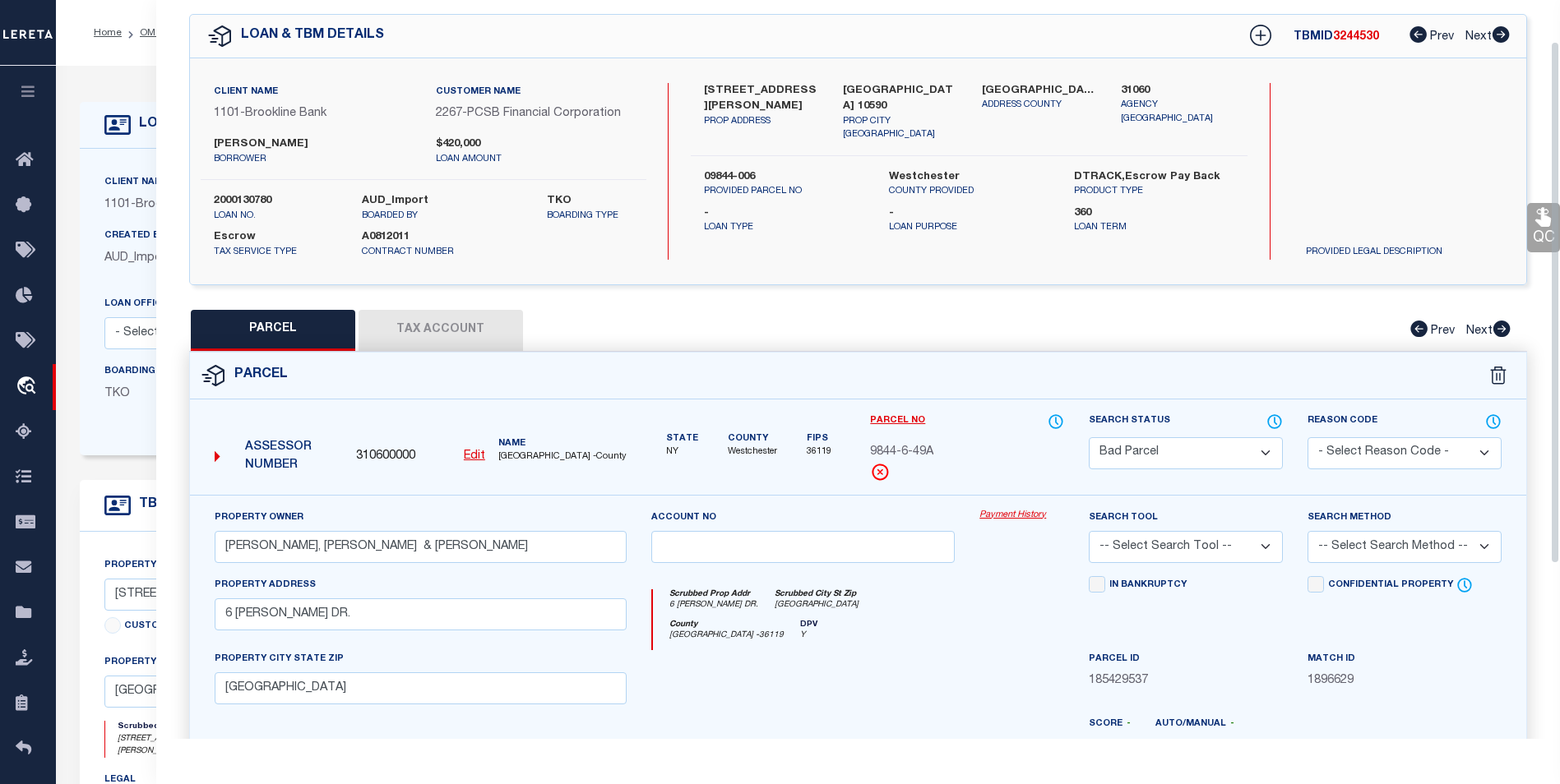
click at [481, 312] on button "Tax Account" at bounding box center [441, 330] width 165 height 41
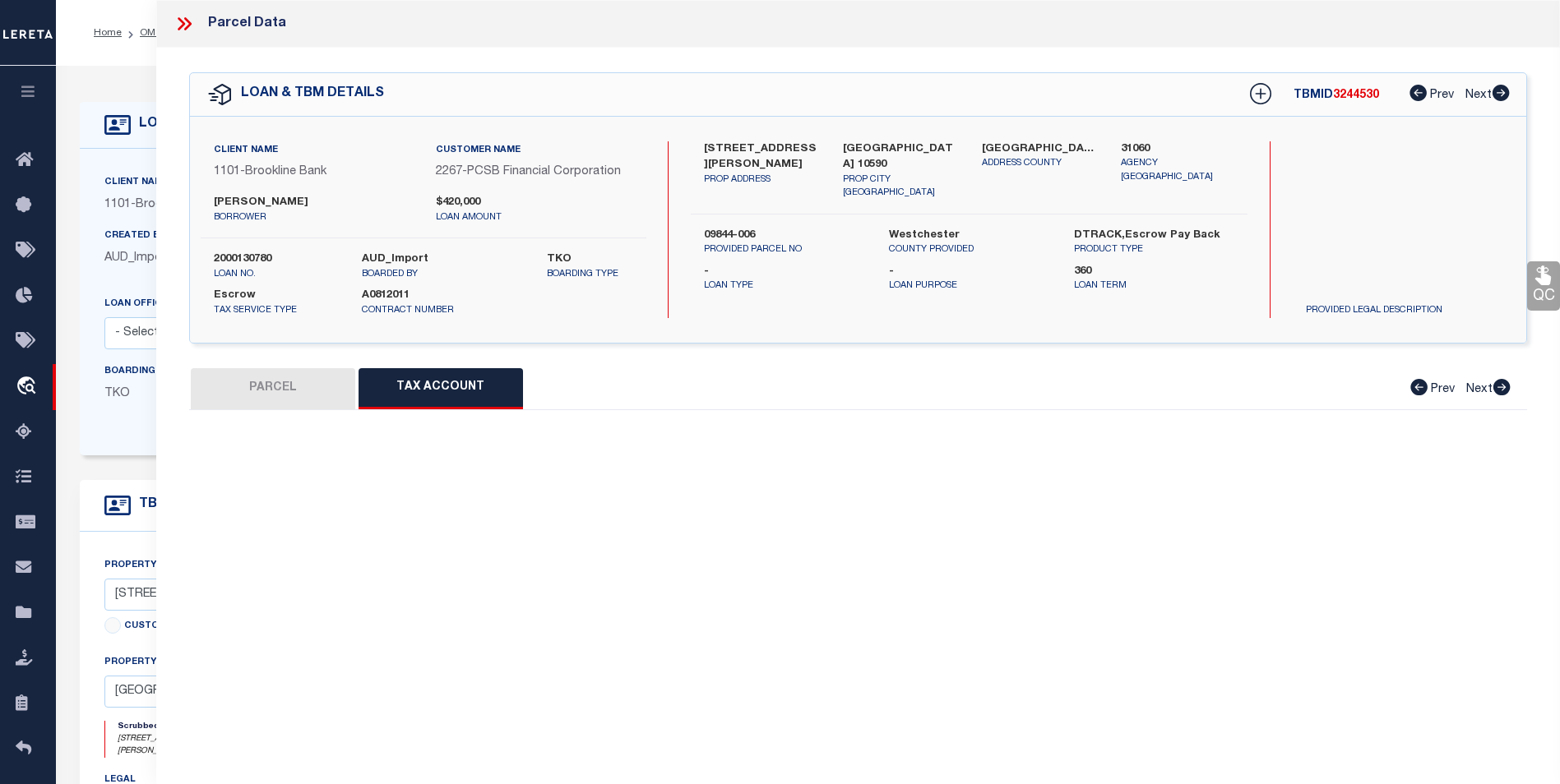
scroll to position [0, 0]
select select "100"
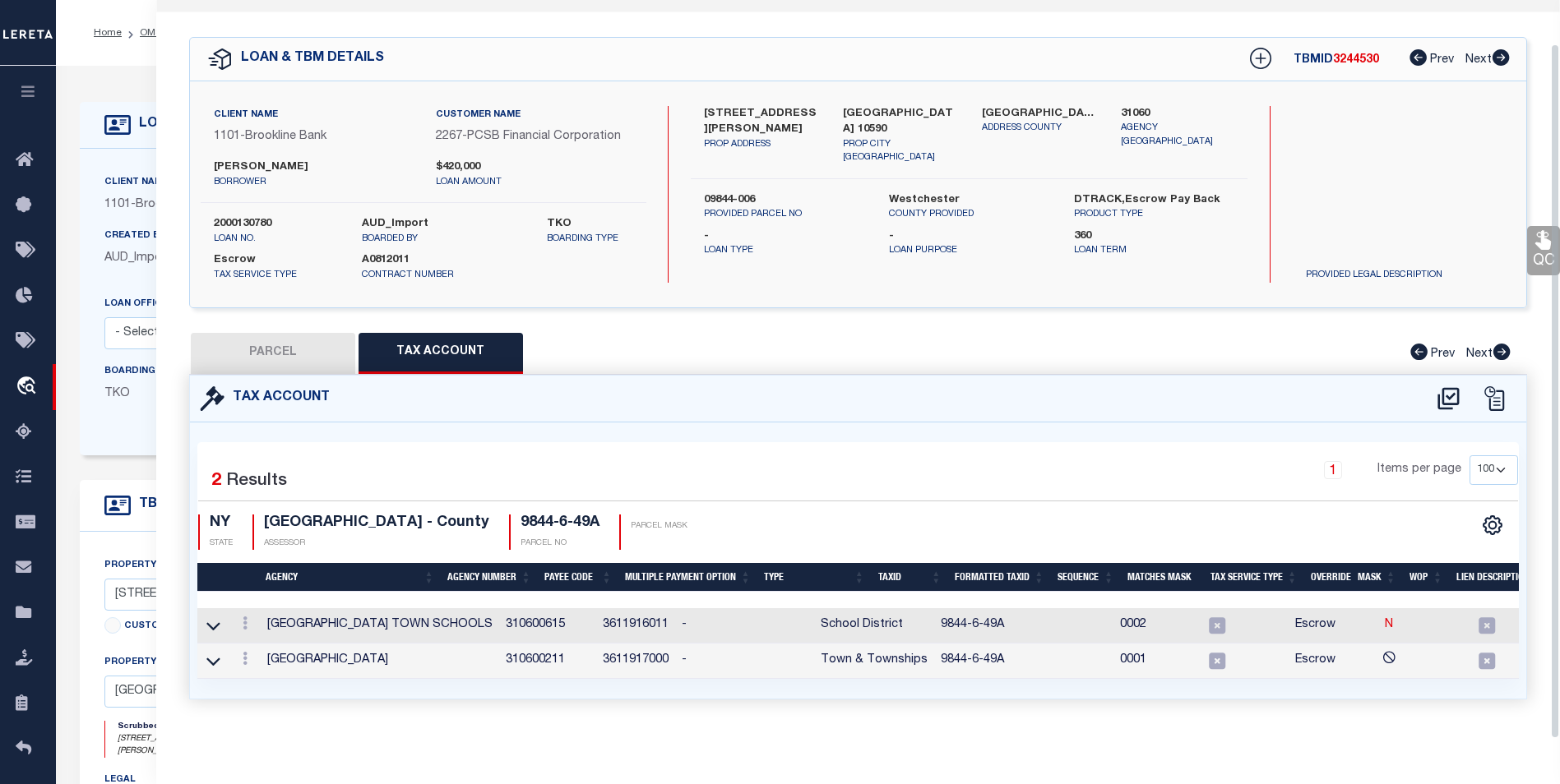
scroll to position [46, 0]
